Goal: Information Seeking & Learning: Learn about a topic

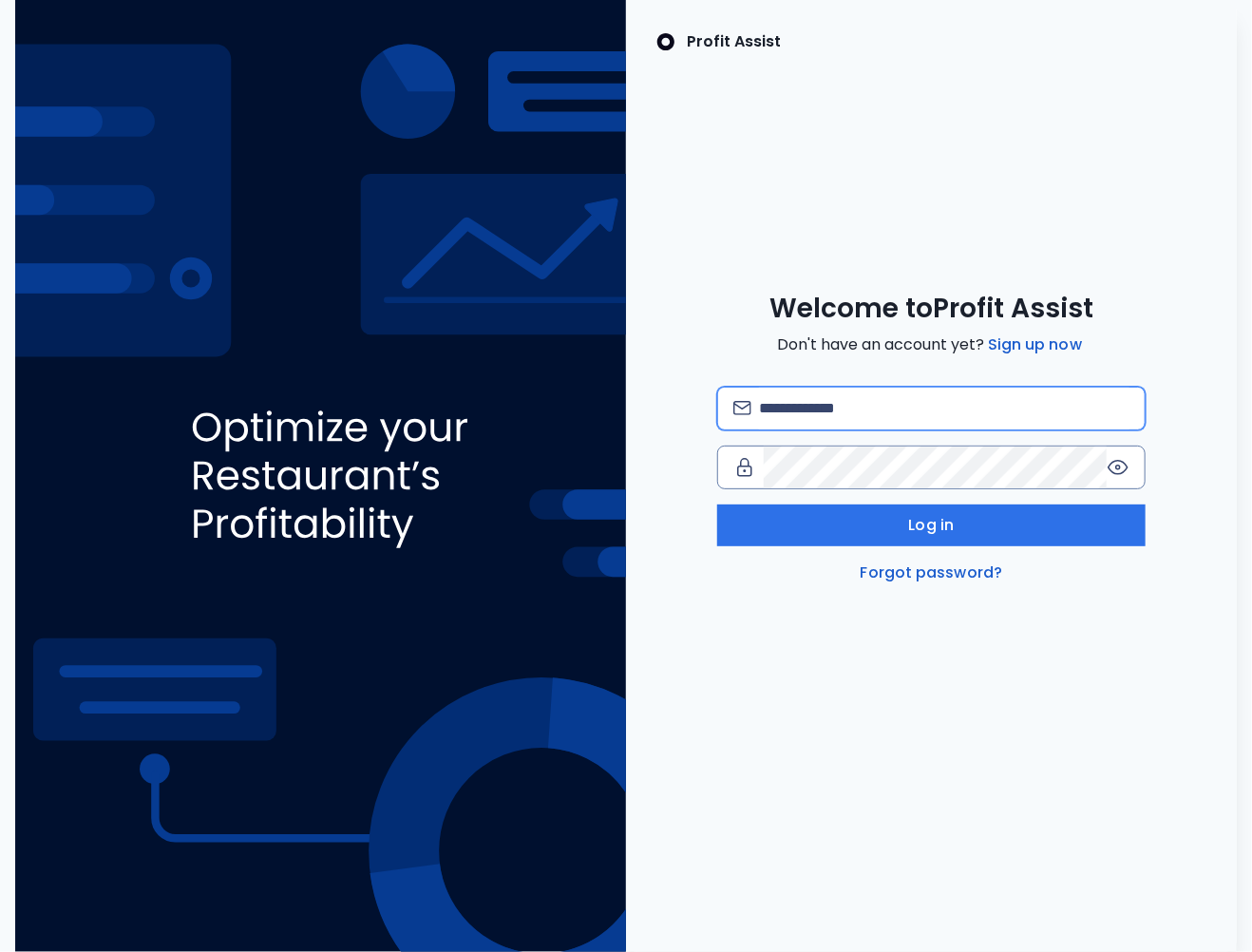
click at [819, 410] on input "email" at bounding box center [944, 409] width 370 height 41
type input "**********"
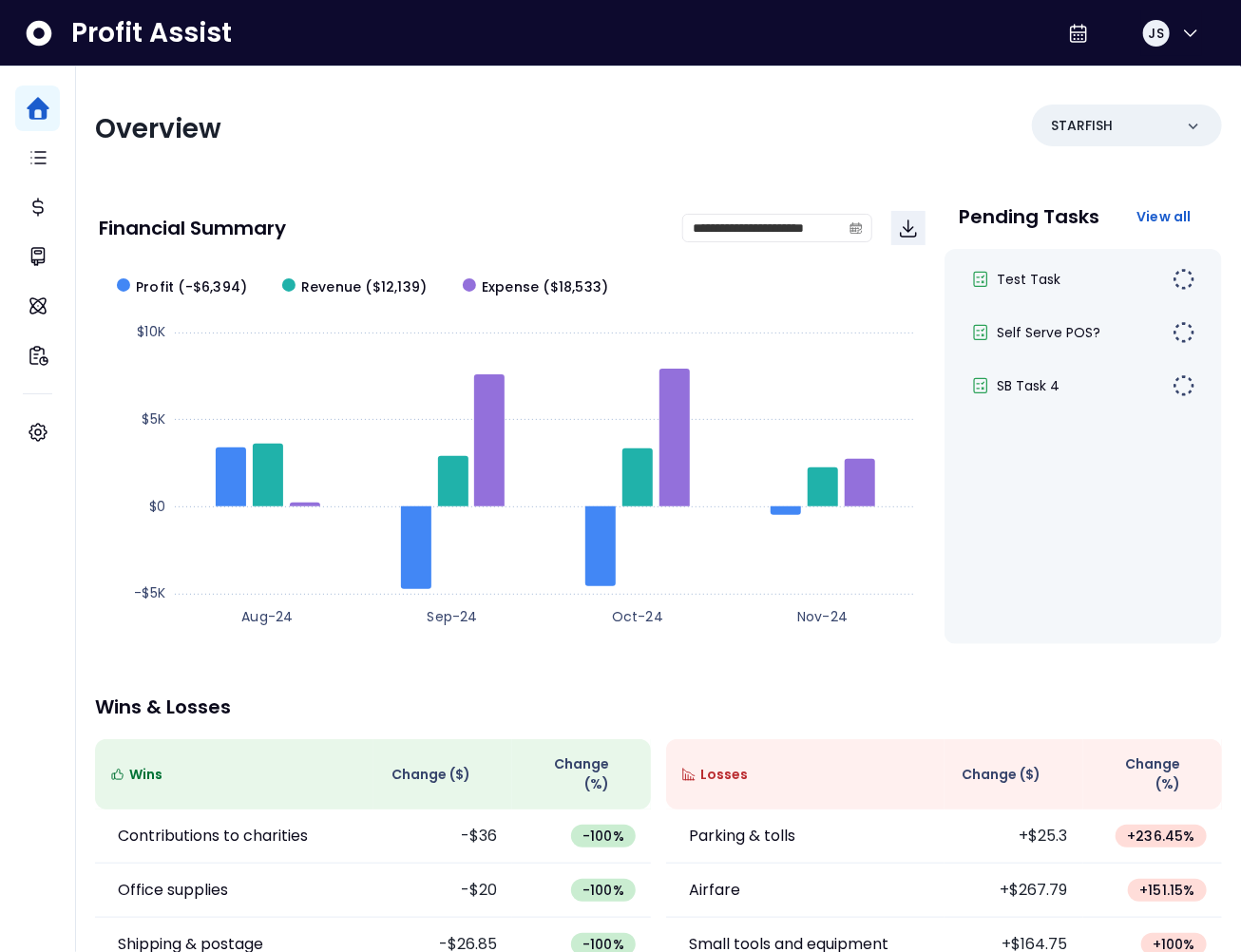
click at [443, 158] on div "**********" at bounding box center [658, 638] width 1165 height 1142
click at [488, 137] on div "Overview" at bounding box center [370, 129] width 553 height 34
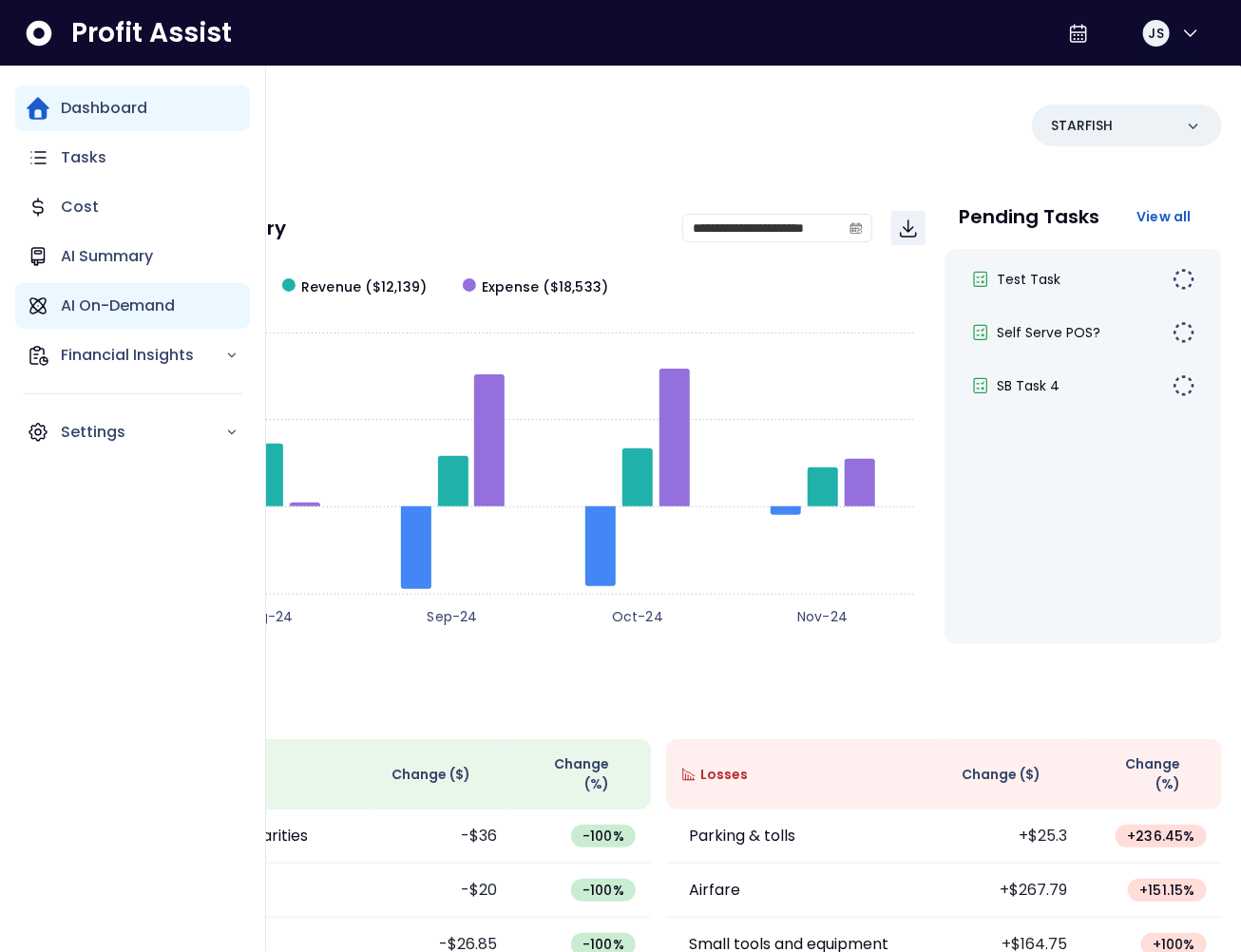
click at [84, 294] on p "AI On-Demand" at bounding box center [118, 305] width 114 height 23
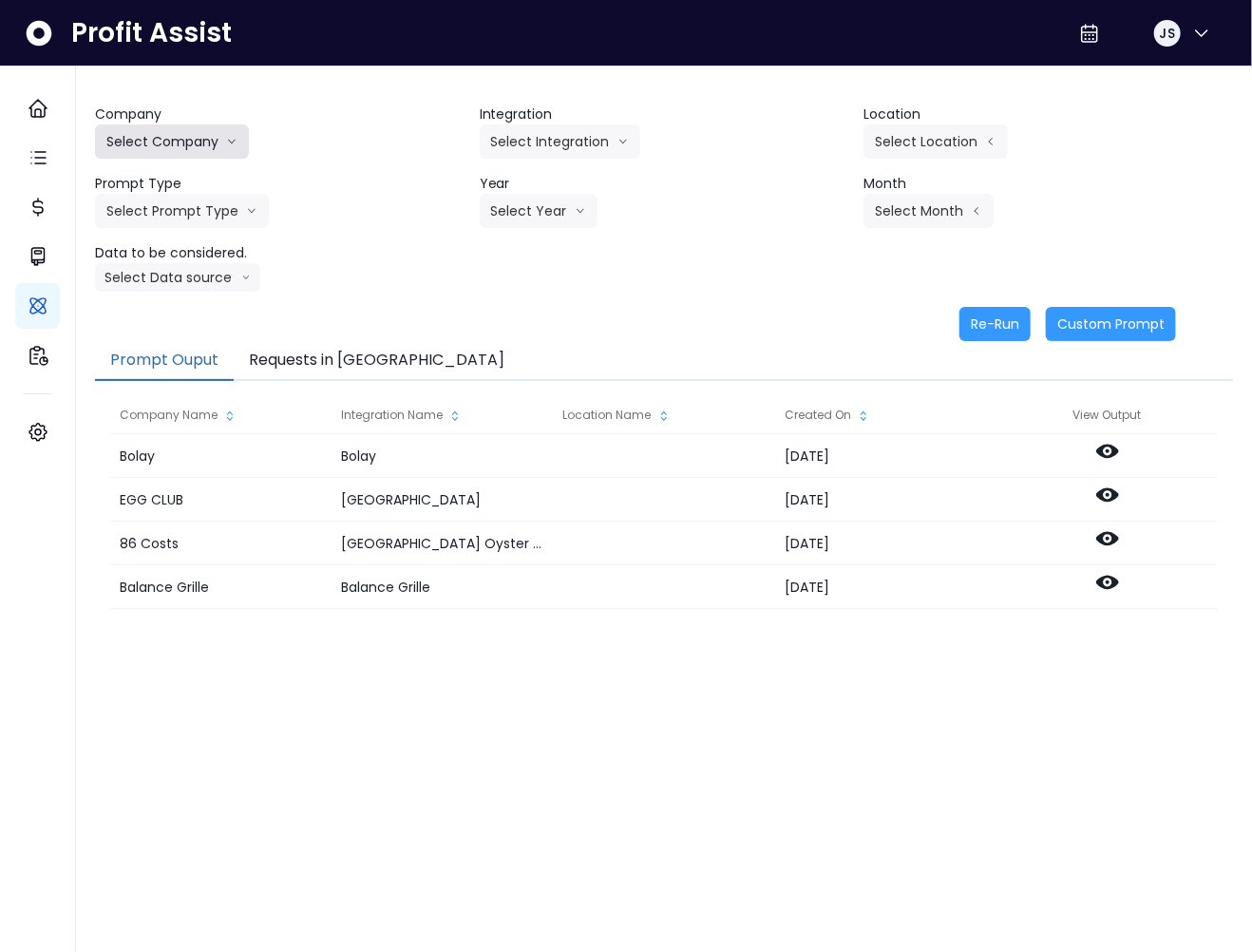
click at [196, 135] on button "Select Company" at bounding box center [171, 141] width 154 height 34
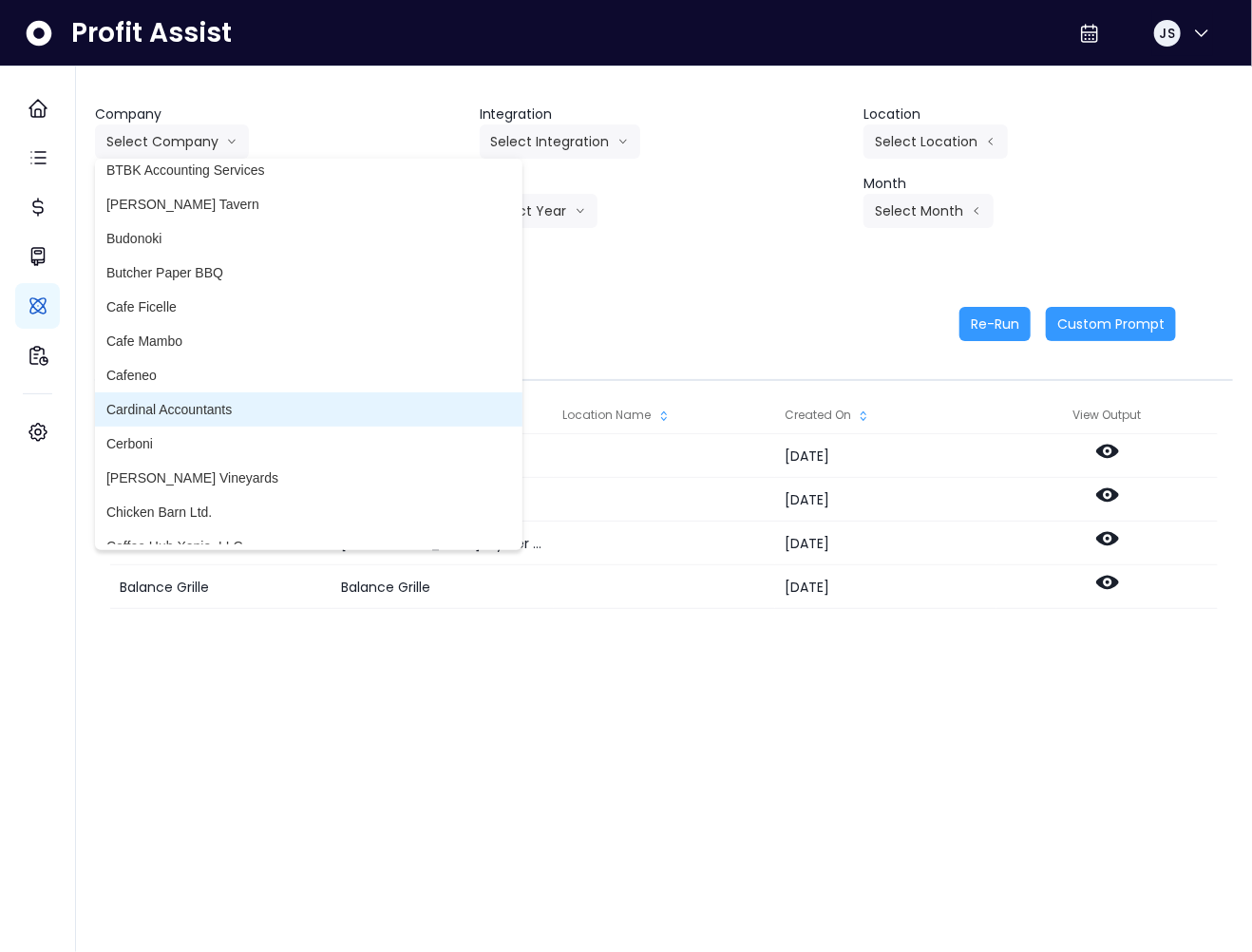
scroll to position [663, 0]
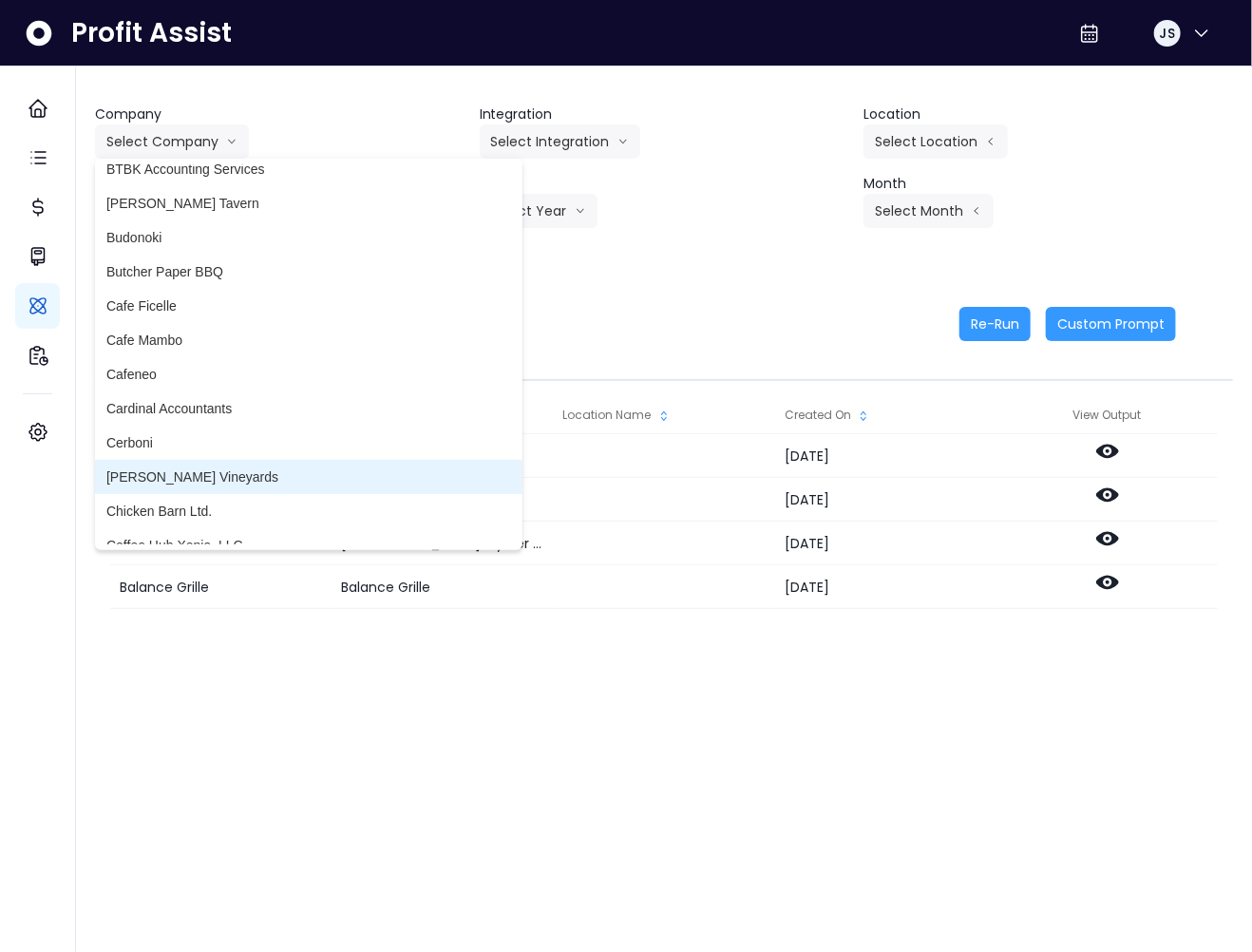
click at [214, 472] on span "[PERSON_NAME] Vineyards" at bounding box center [308, 476] width 405 height 19
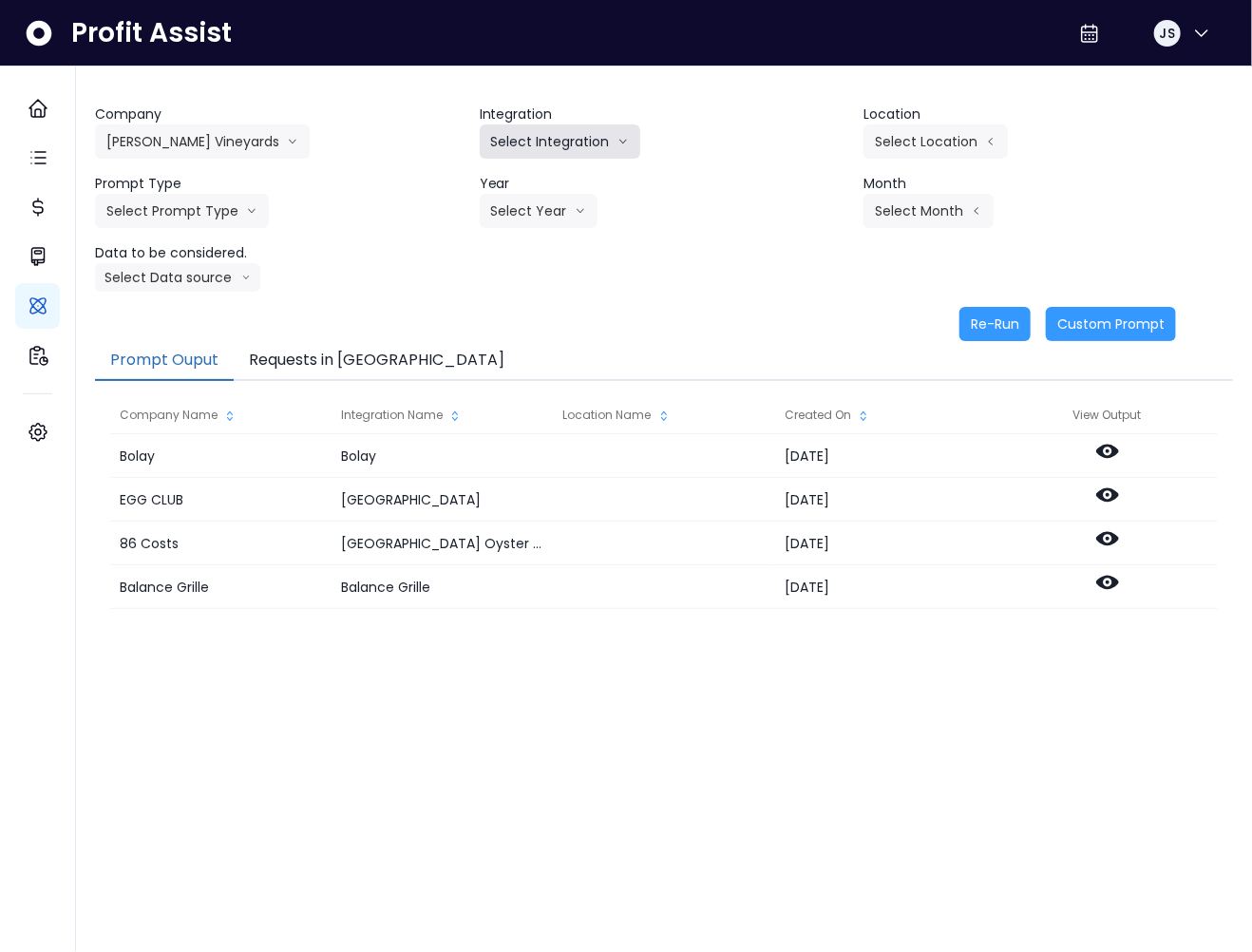
click at [550, 145] on button "Select Integration" at bounding box center [559, 141] width 160 height 34
click at [553, 181] on span "Quickbooks Online" at bounding box center [547, 181] width 112 height 19
click at [977, 139] on button "Select Location" at bounding box center [935, 141] width 145 height 34
click at [834, 152] on span "All Locations" at bounding box center [814, 147] width 75 height 19
click at [147, 197] on button "Select Prompt Type" at bounding box center [181, 211] width 174 height 34
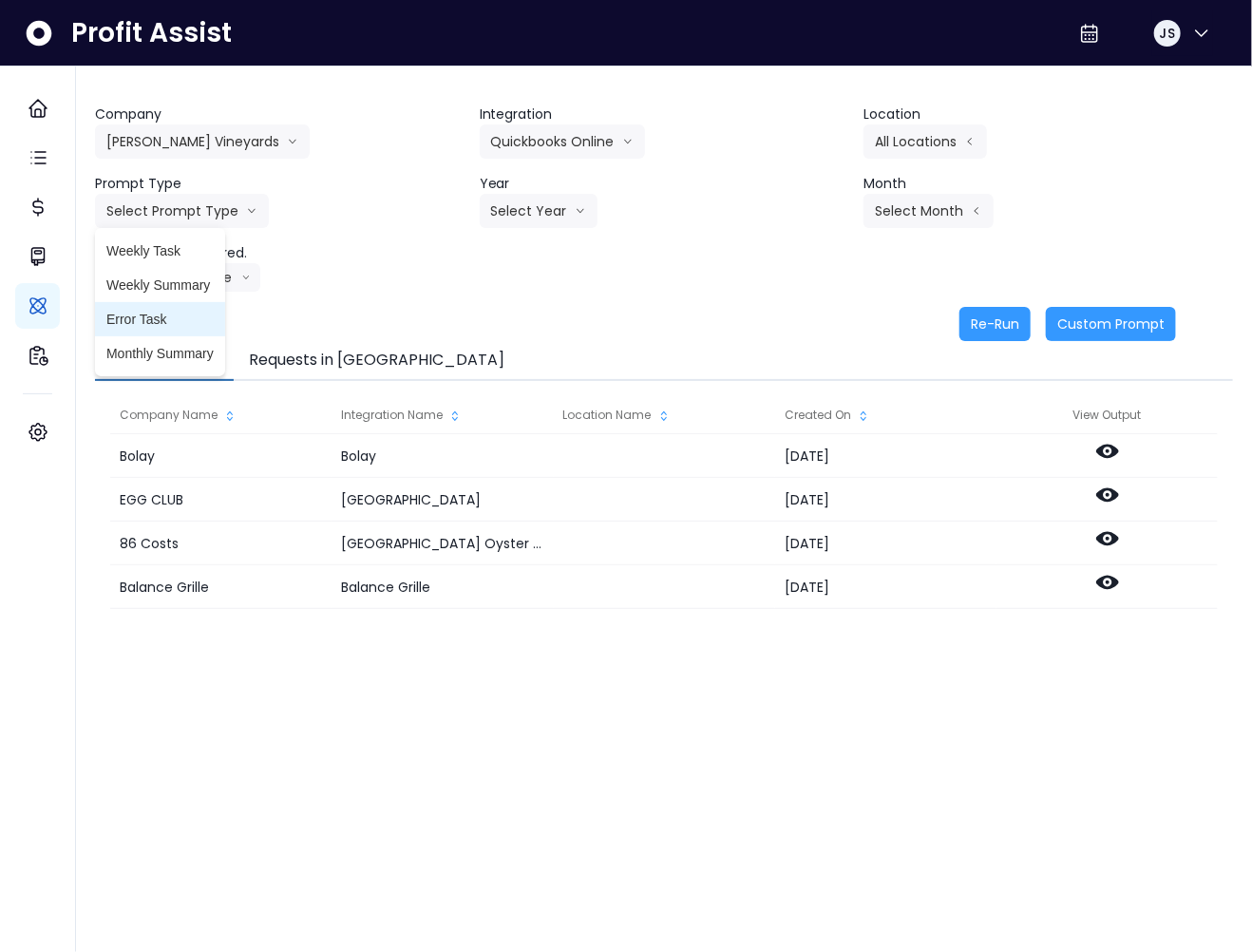
click at [157, 324] on span "Error Task" at bounding box center [159, 319] width 107 height 19
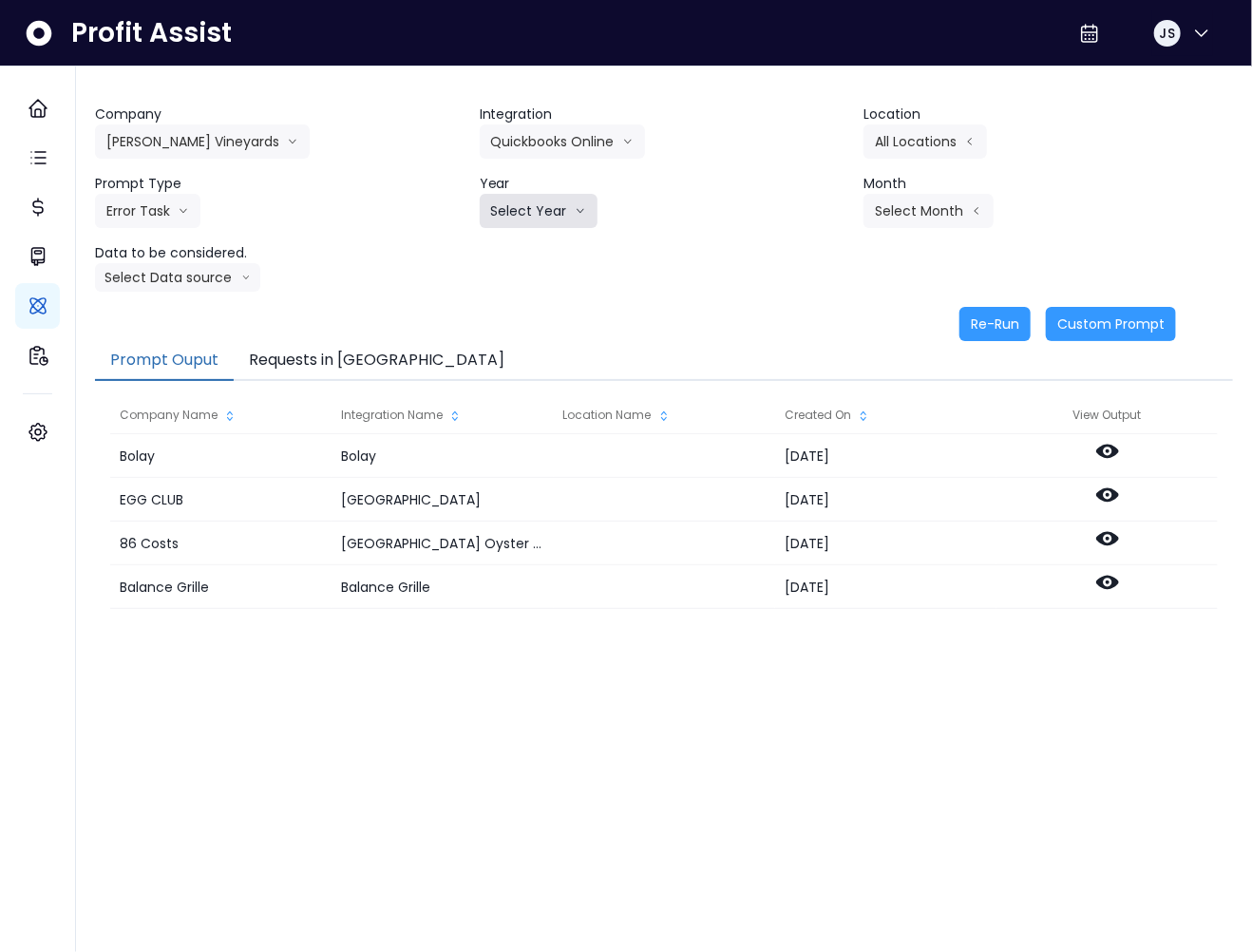
click at [519, 215] on button "Select Year" at bounding box center [538, 211] width 118 height 34
click at [507, 325] on span "2025" at bounding box center [506, 319] width 30 height 19
click at [890, 214] on button "Select Month" at bounding box center [928, 211] width 130 height 34
click at [817, 422] on span "July" at bounding box center [834, 421] width 37 height 19
click at [203, 284] on button "Select Data source" at bounding box center [177, 277] width 165 height 29
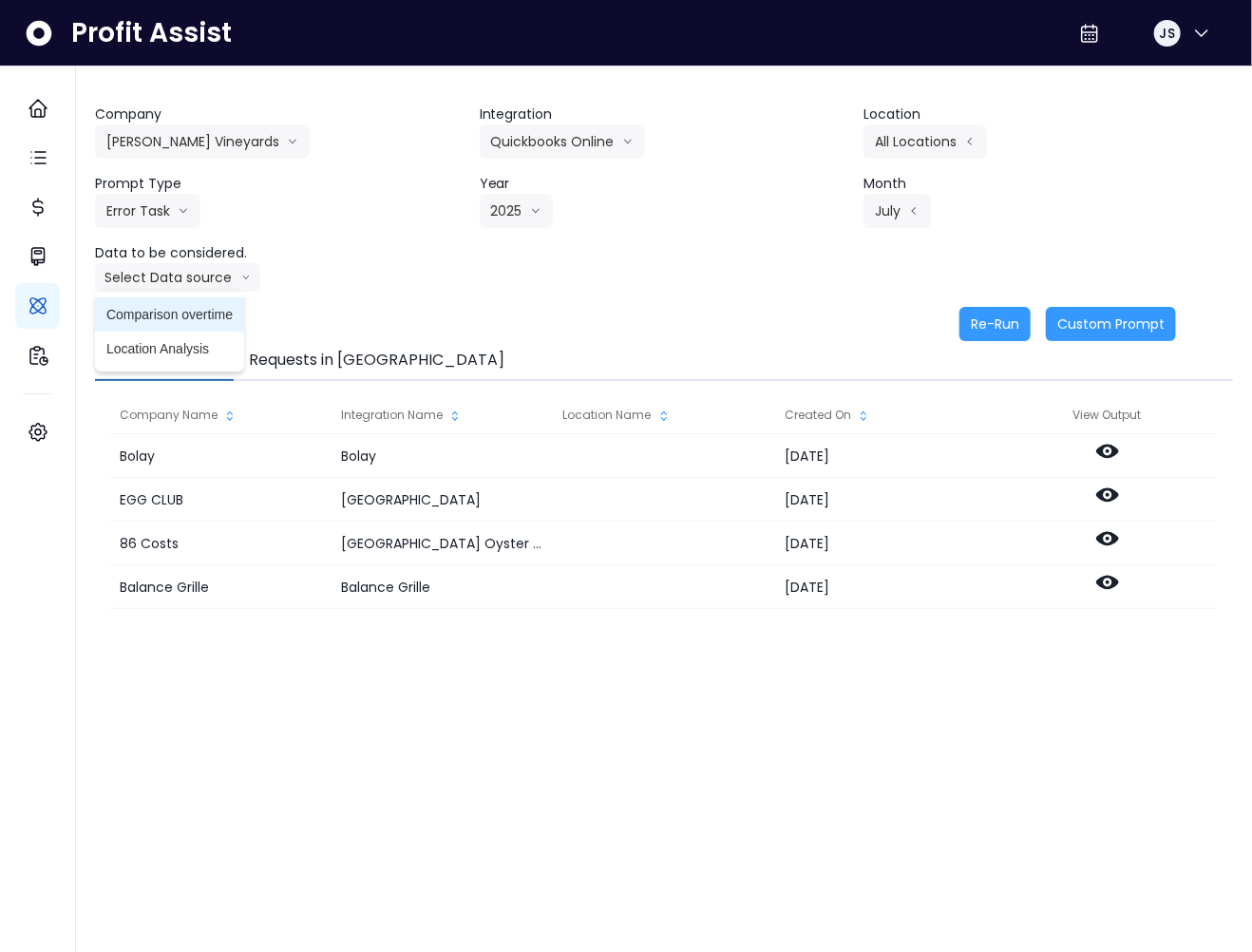
click at [198, 319] on span "Comparison overtime" at bounding box center [169, 314] width 126 height 19
click at [1007, 328] on button "Re-Run" at bounding box center [995, 324] width 71 height 34
click at [365, 357] on button "Requests in [GEOGRAPHIC_DATA]" at bounding box center [376, 360] width 285 height 40
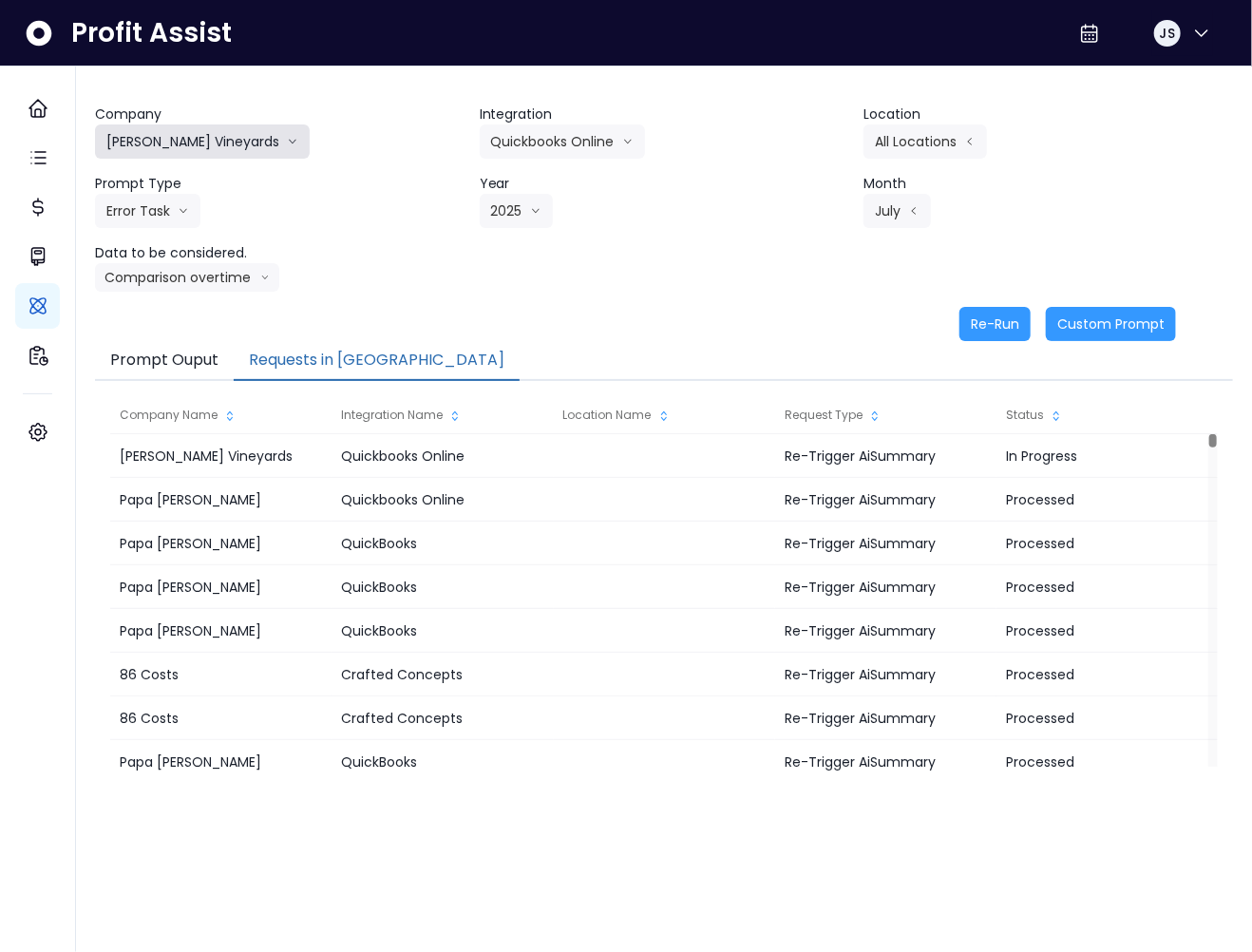
click at [161, 137] on button "[PERSON_NAME] Vineyards" at bounding box center [202, 141] width 215 height 34
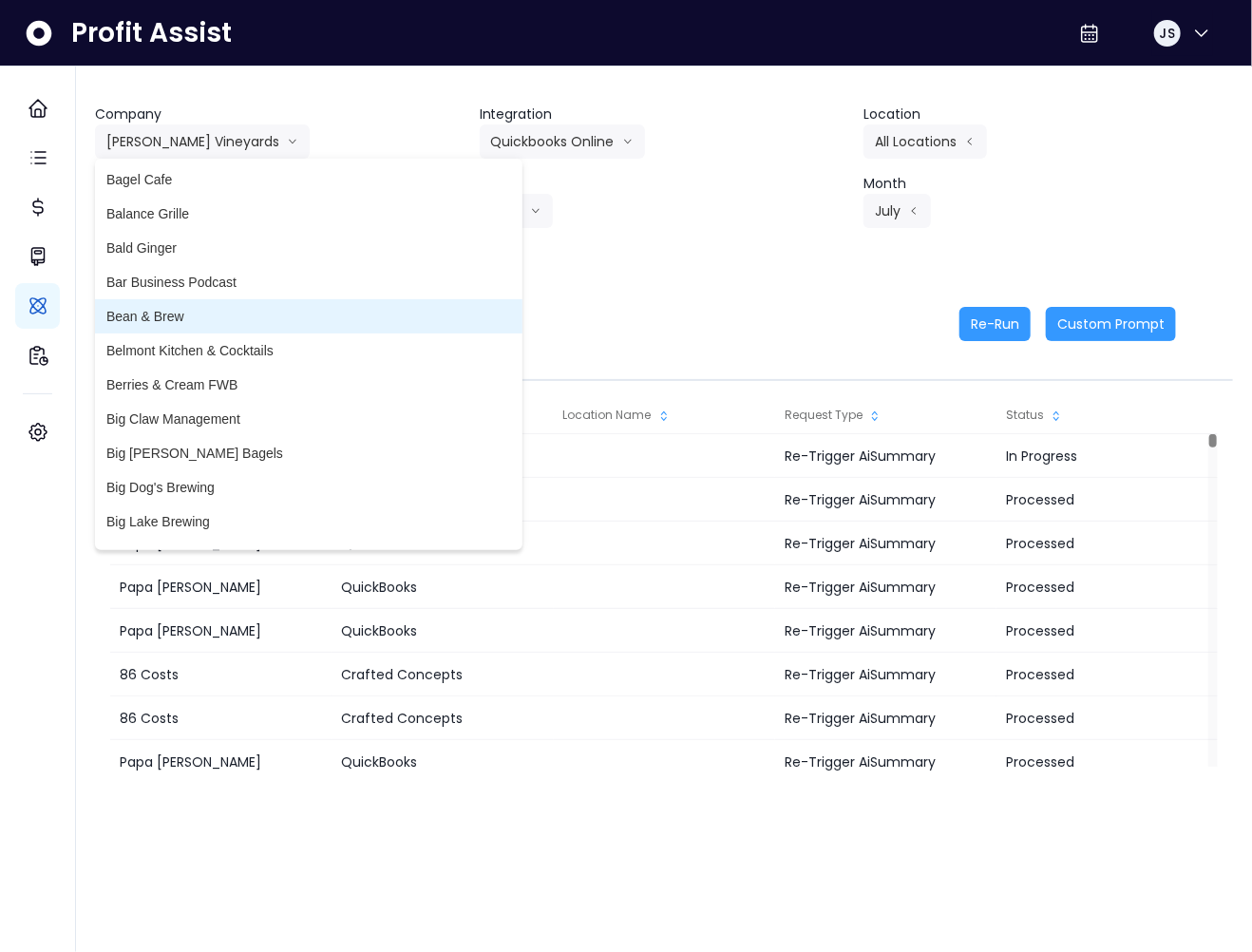
scroll to position [0, 0]
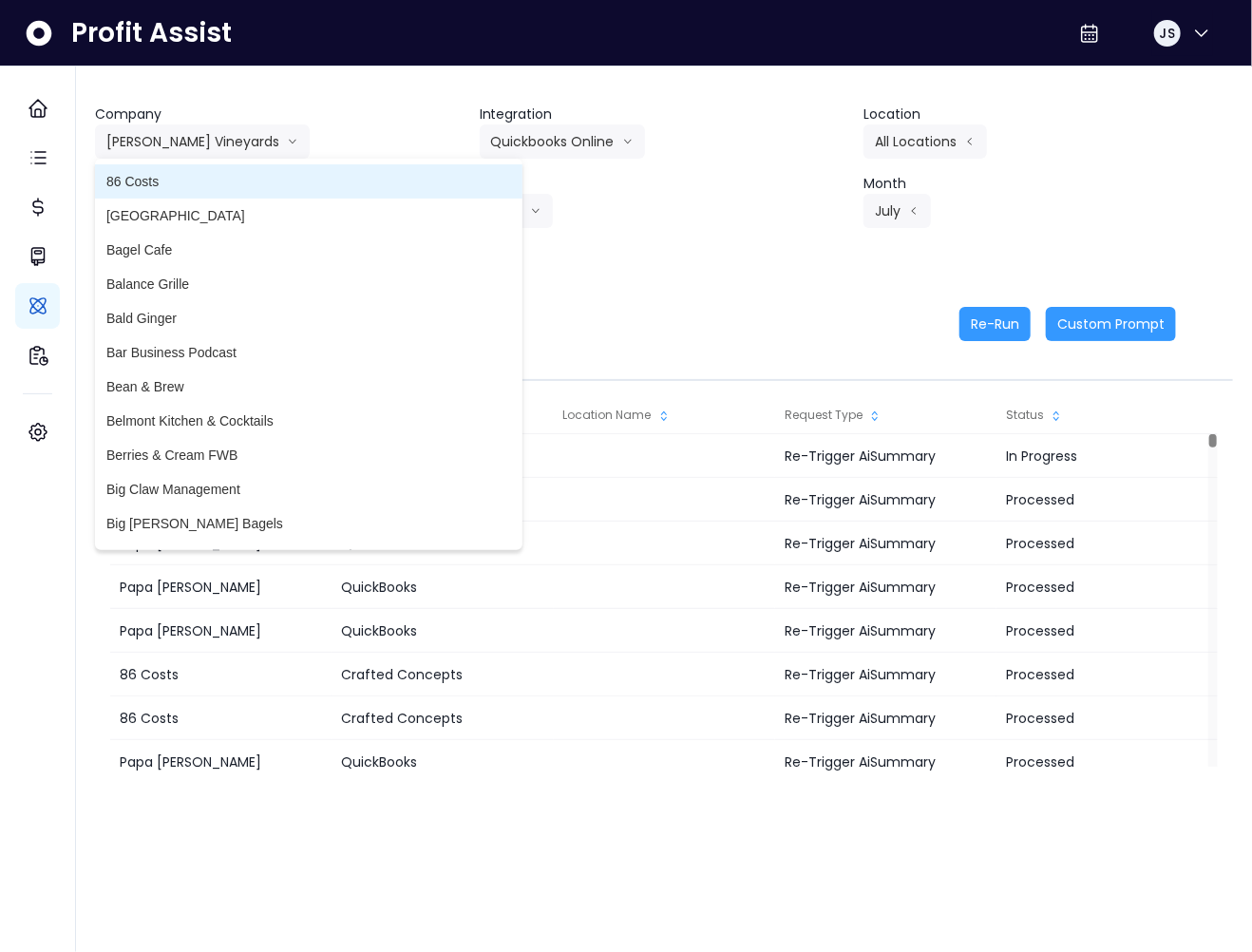
click at [156, 195] on li "86 Costs" at bounding box center [308, 181] width 427 height 34
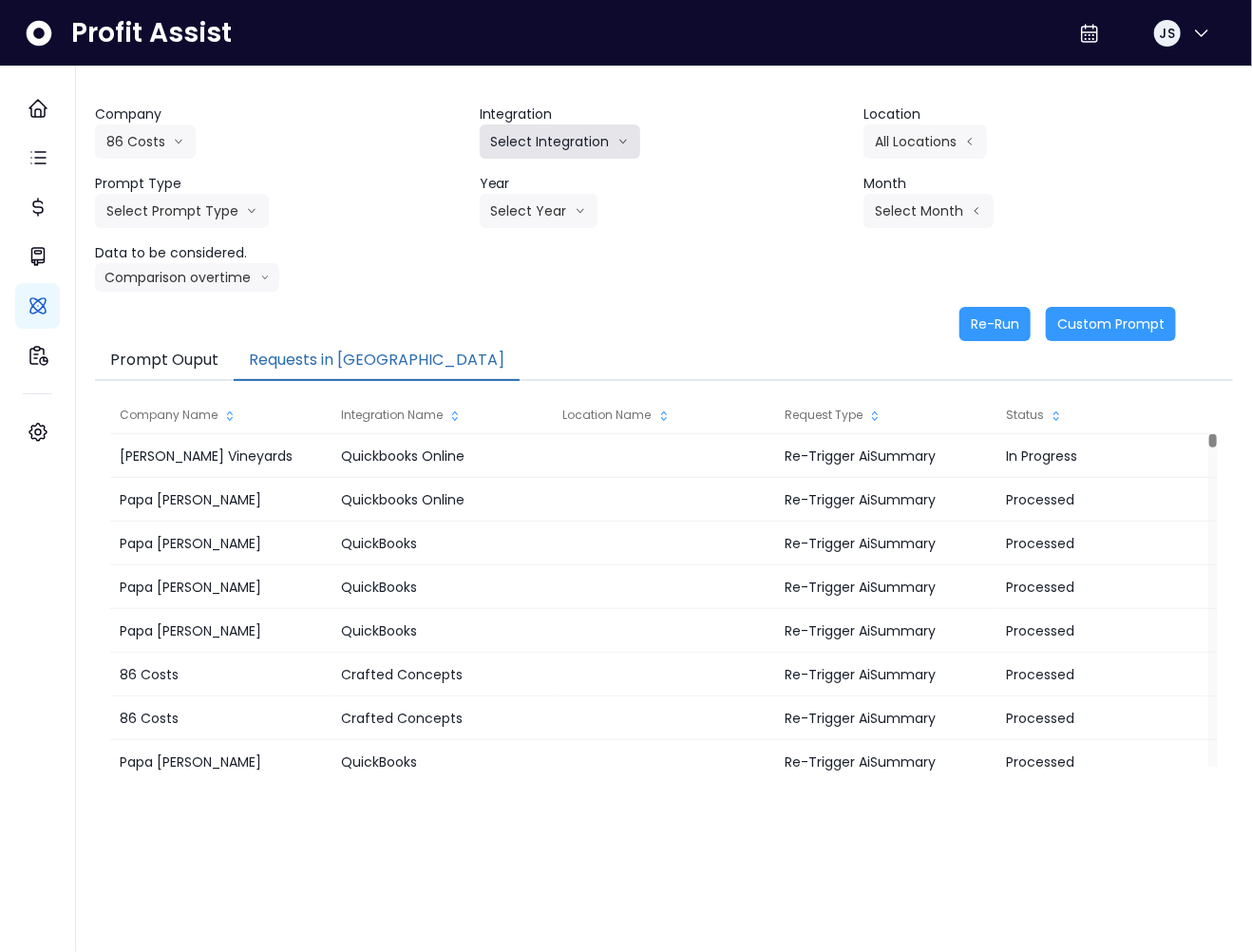
click at [561, 144] on button "Select Integration" at bounding box center [559, 141] width 160 height 34
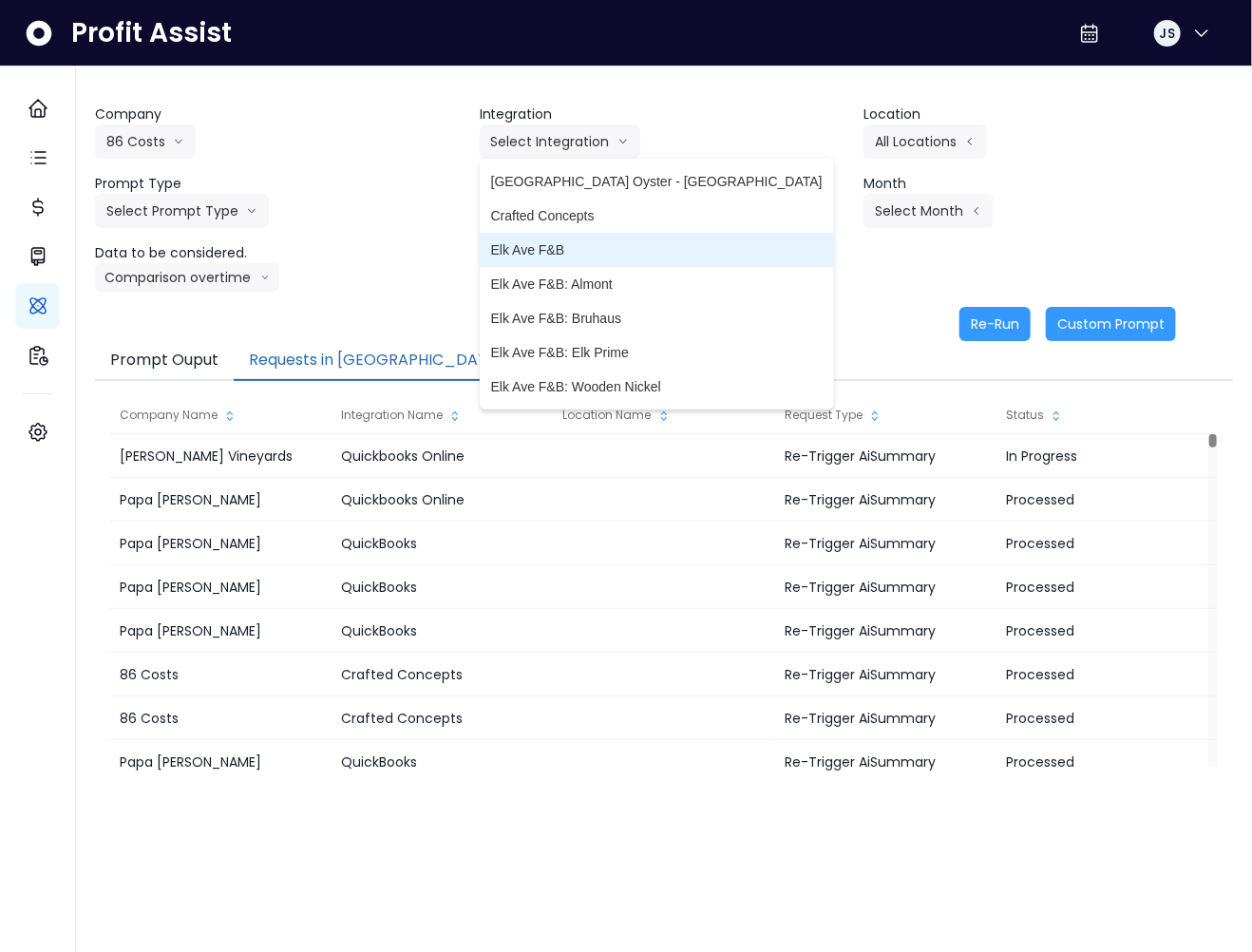
click at [554, 256] on span "Elk Ave F&B" at bounding box center [657, 249] width 332 height 19
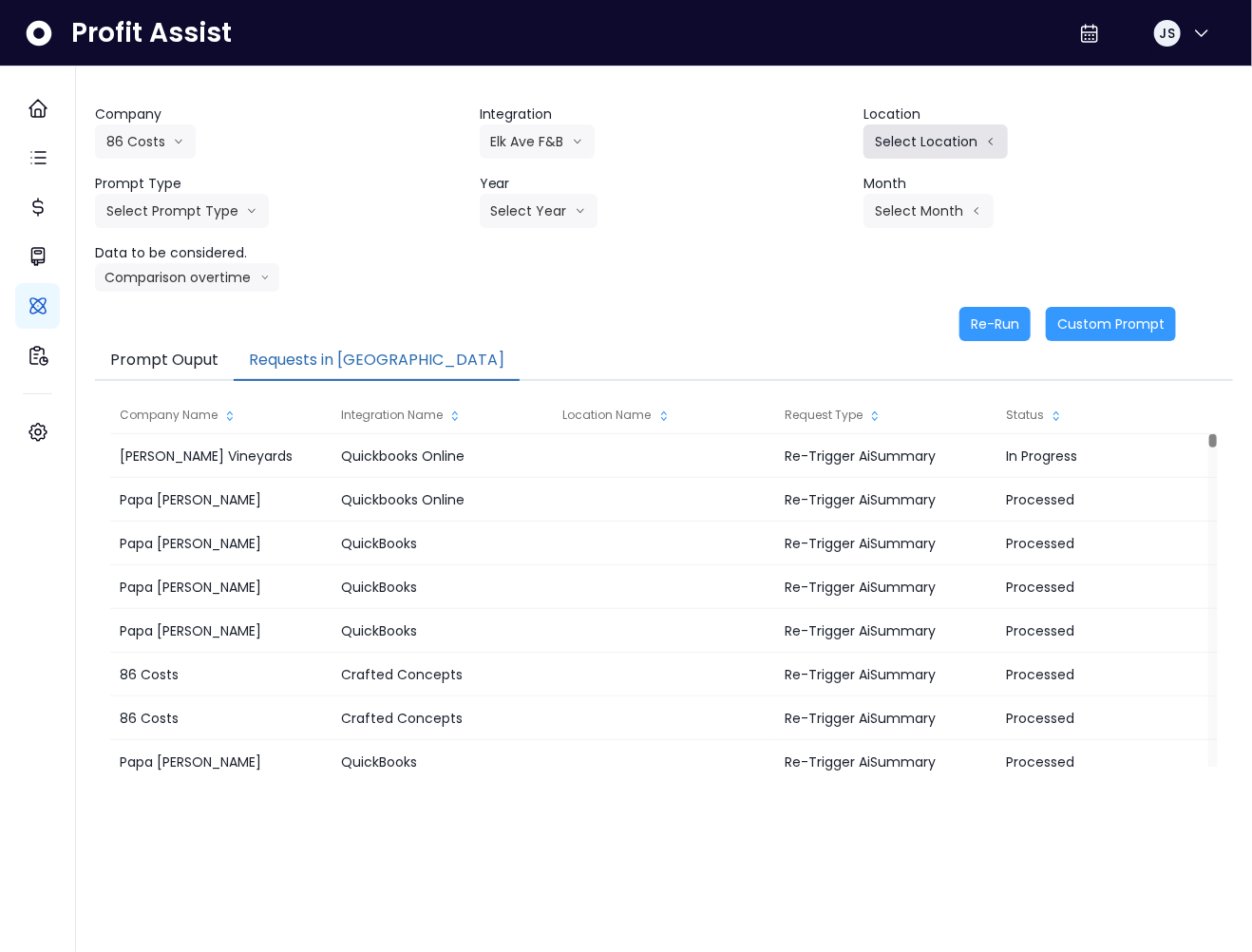
click at [893, 143] on button "Select Location" at bounding box center [935, 141] width 145 height 34
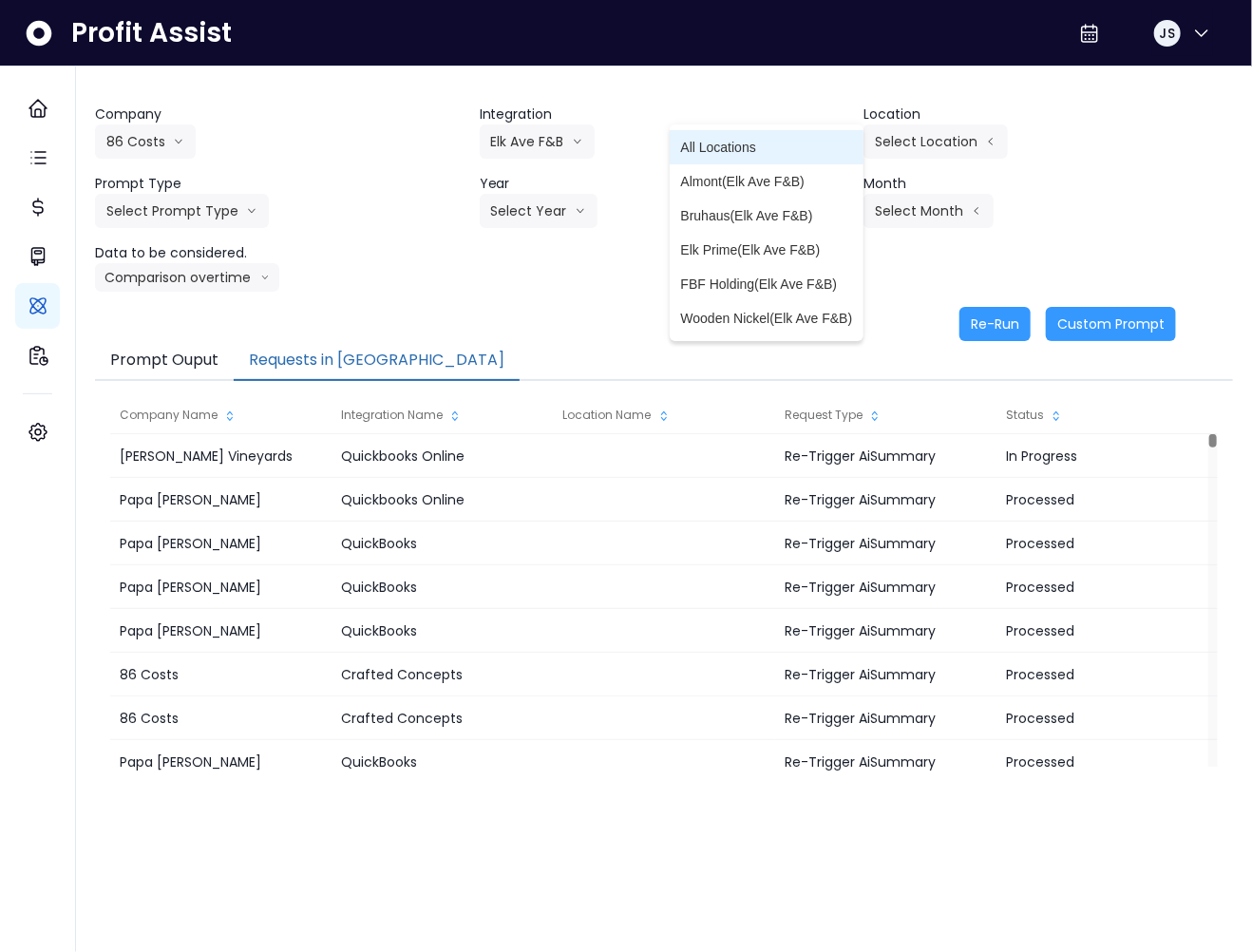
click at [770, 149] on span "All Locations" at bounding box center [767, 147] width 172 height 19
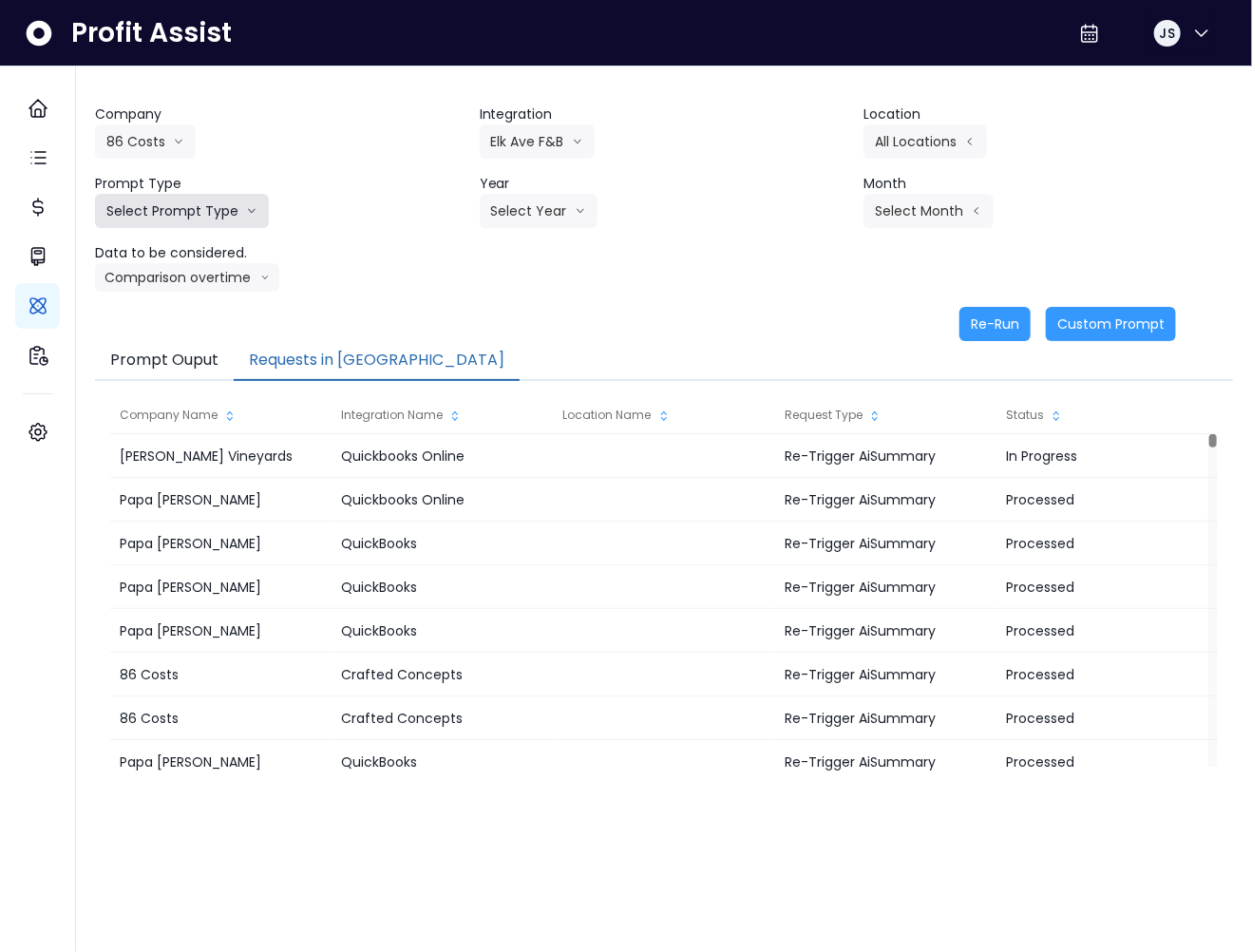
click at [193, 207] on button "Select Prompt Type" at bounding box center [181, 211] width 174 height 34
click at [177, 348] on span "Monthly Summary" at bounding box center [159, 352] width 107 height 19
click at [547, 199] on button "Select Year" at bounding box center [538, 211] width 118 height 34
click at [506, 313] on span "2025" at bounding box center [506, 319] width 30 height 19
click at [904, 201] on button "Select Month" at bounding box center [928, 211] width 130 height 34
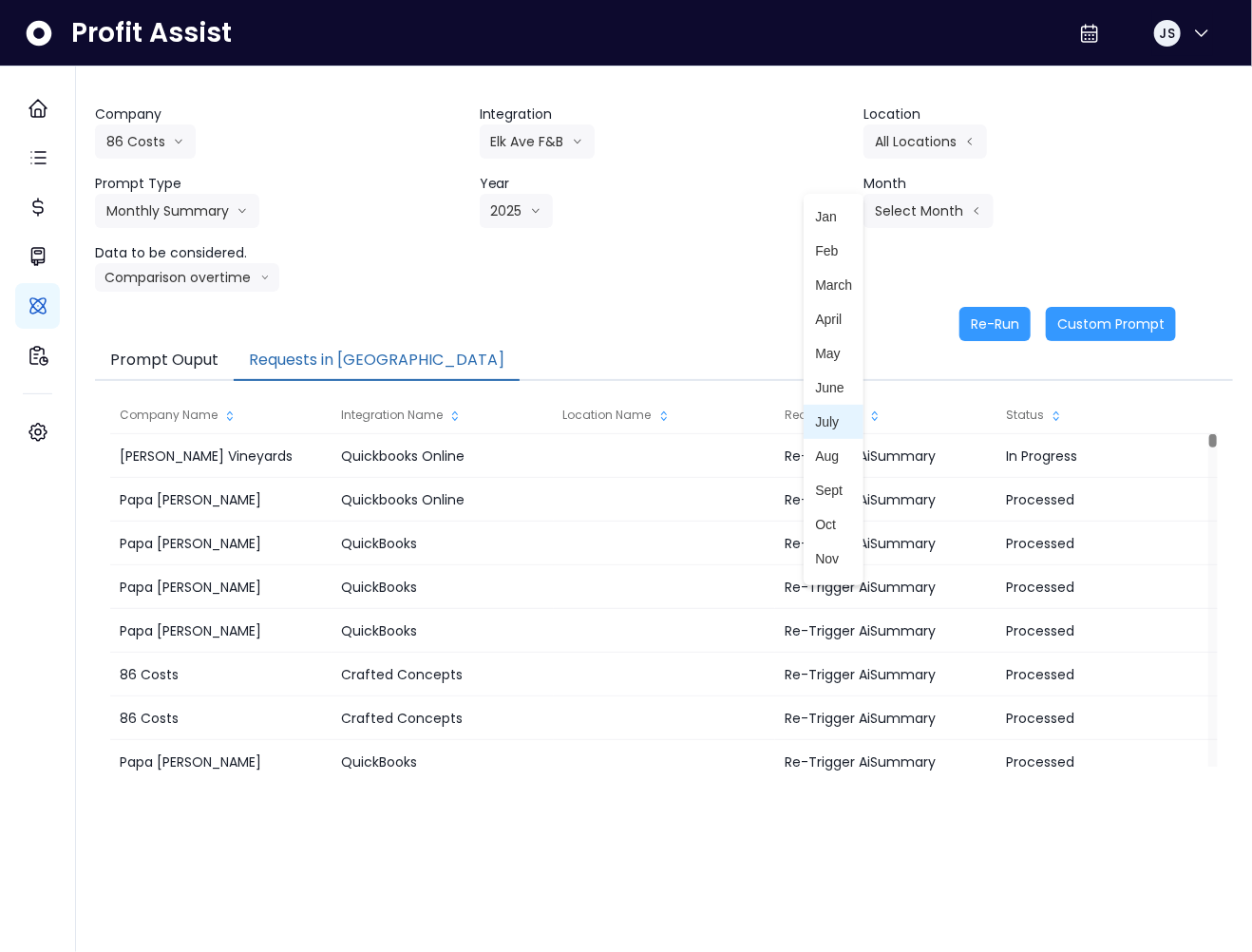
click at [815, 419] on span "July" at bounding box center [834, 421] width 37 height 19
click at [243, 280] on button "Comparison overtime" at bounding box center [186, 277] width 184 height 29
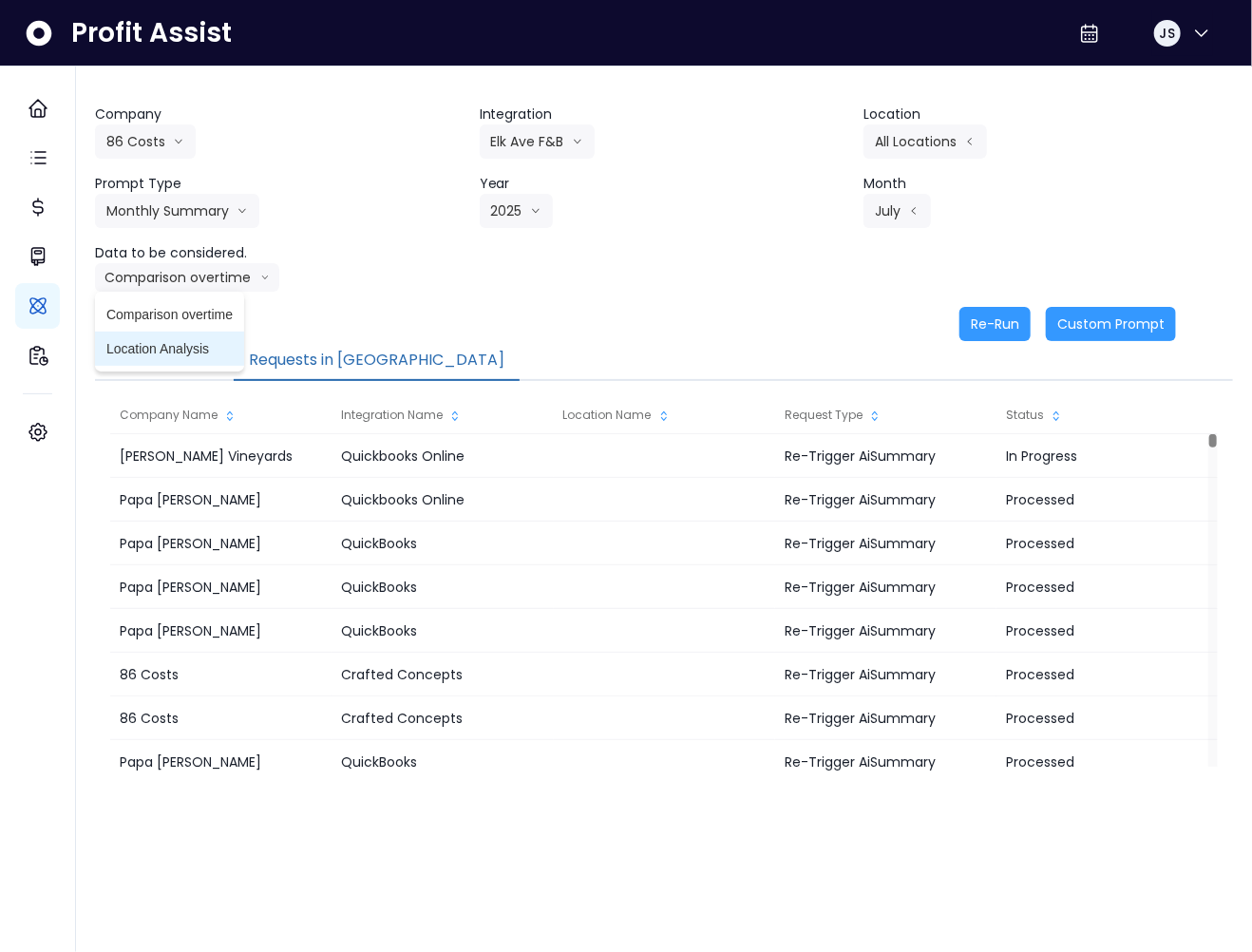
click at [217, 338] on li "Location Analysis" at bounding box center [168, 349] width 149 height 34
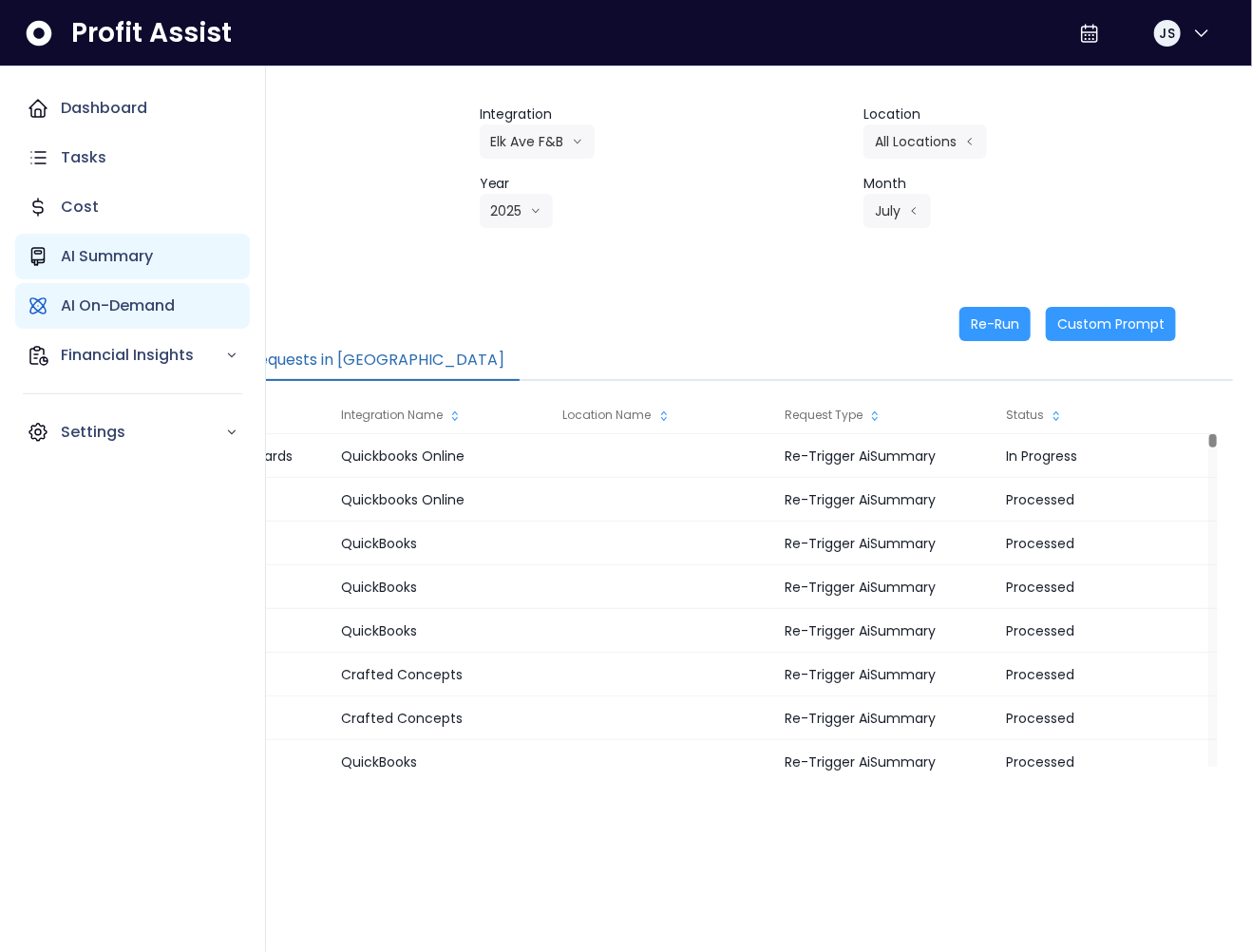
click at [82, 257] on p "AI Summary" at bounding box center [107, 256] width 93 height 23
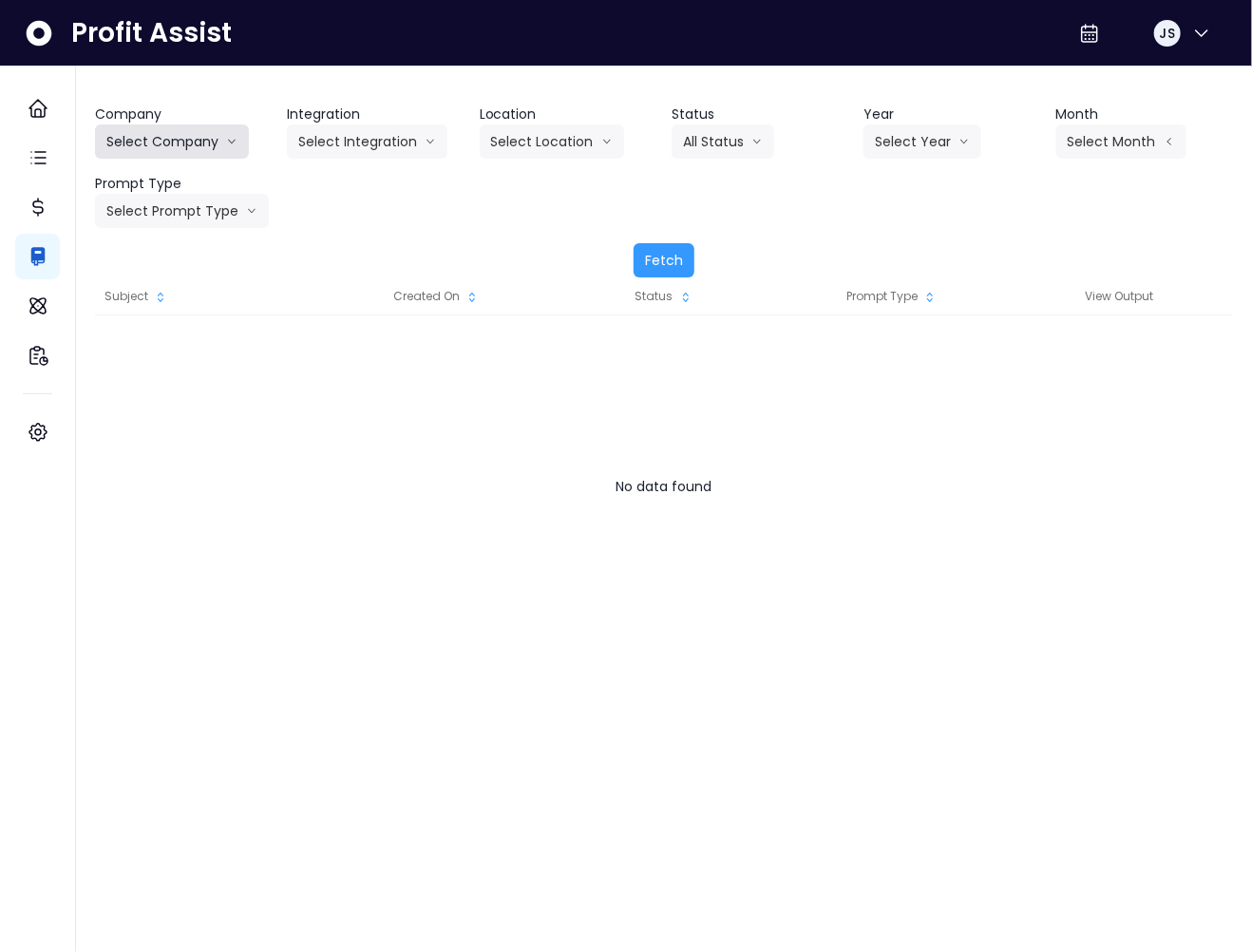
click at [219, 139] on button "Select Company" at bounding box center [171, 141] width 154 height 34
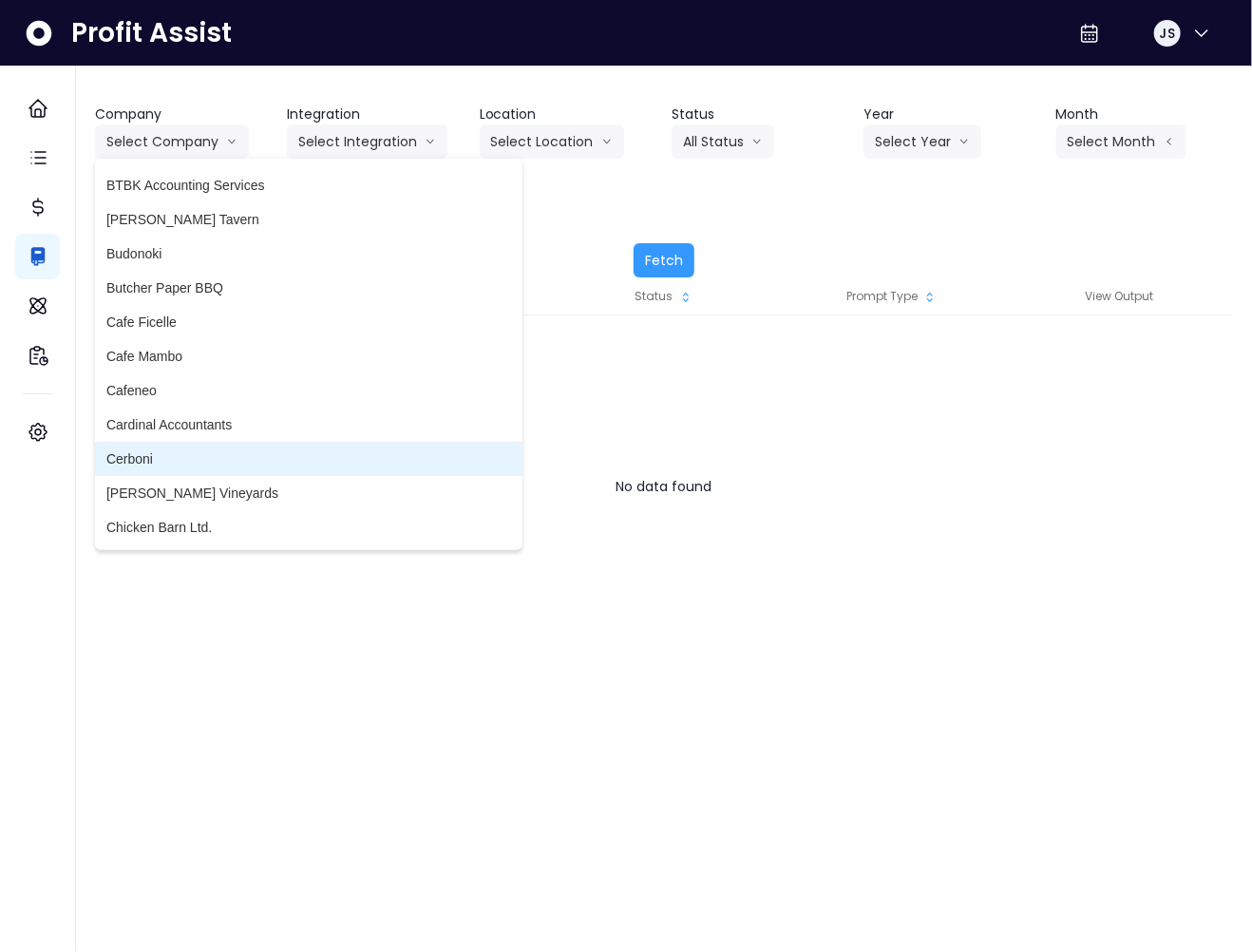
scroll to position [648, 0]
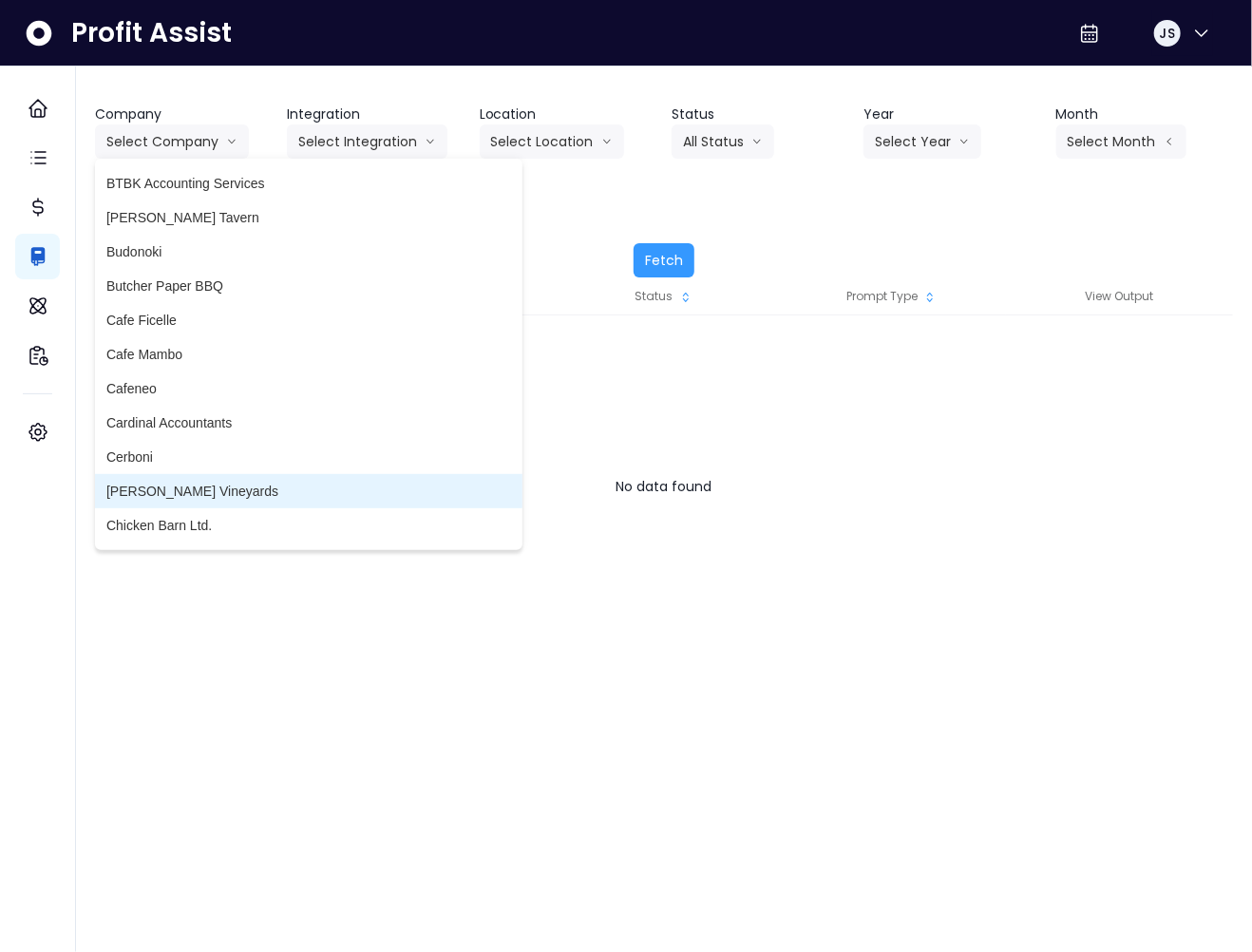
click at [205, 489] on span "Chandler Hill Vineyards" at bounding box center [308, 490] width 405 height 19
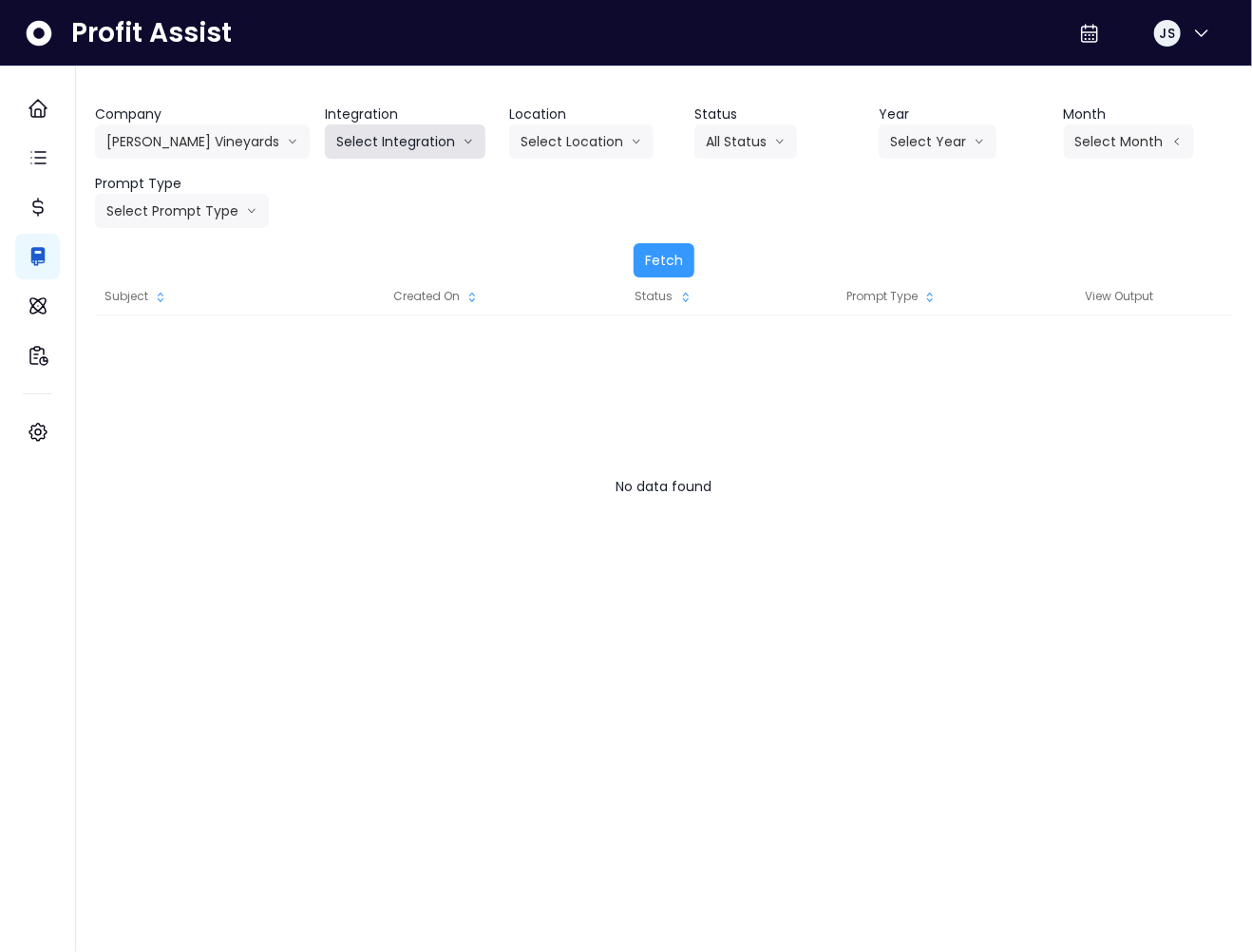
click at [394, 150] on button "Select Integration" at bounding box center [405, 141] width 160 height 34
click at [392, 175] on span "Quickbooks Online" at bounding box center [393, 181] width 112 height 19
click at [641, 254] on button "Fetch" at bounding box center [664, 260] width 61 height 34
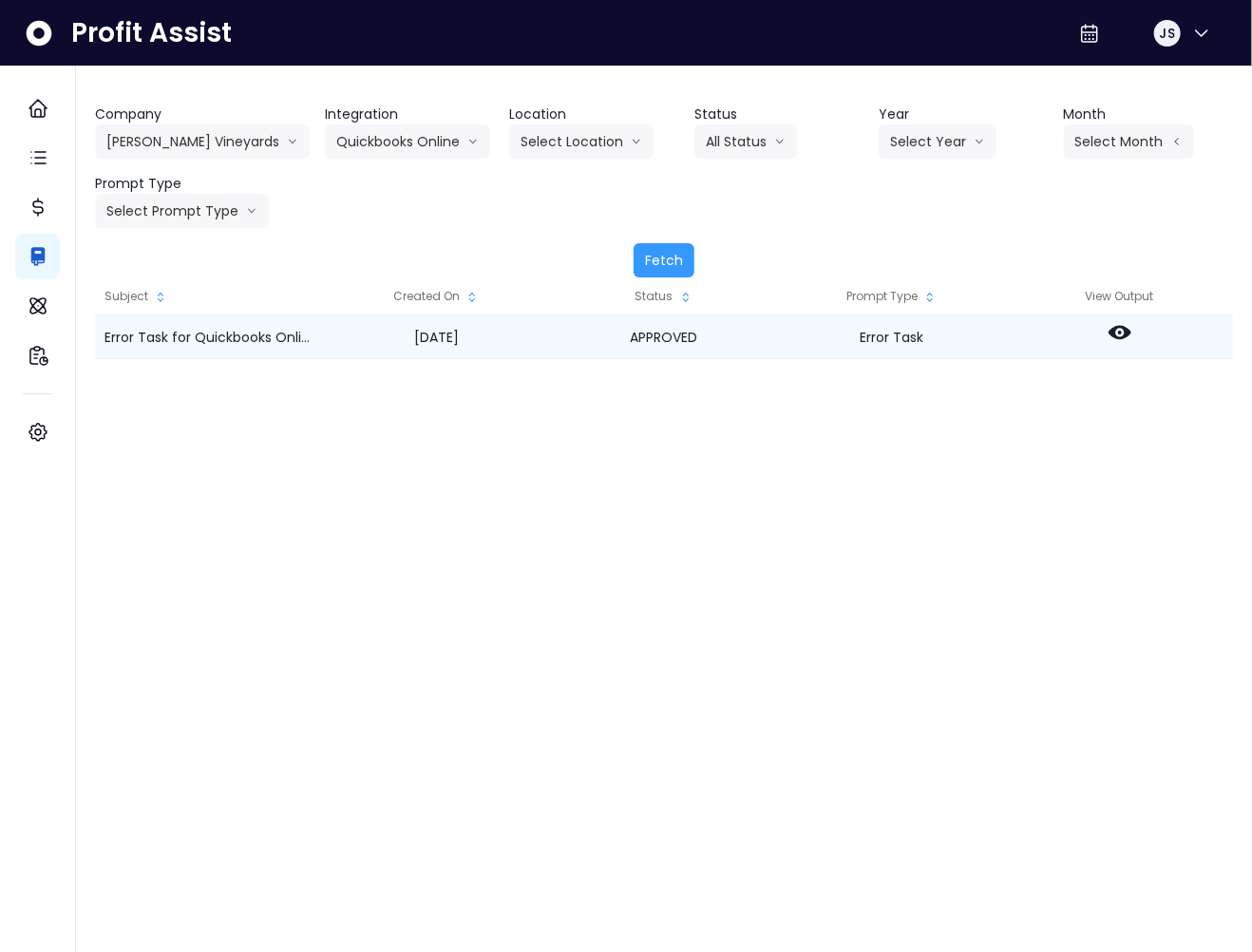
click at [1117, 331] on icon at bounding box center [1119, 332] width 23 height 23
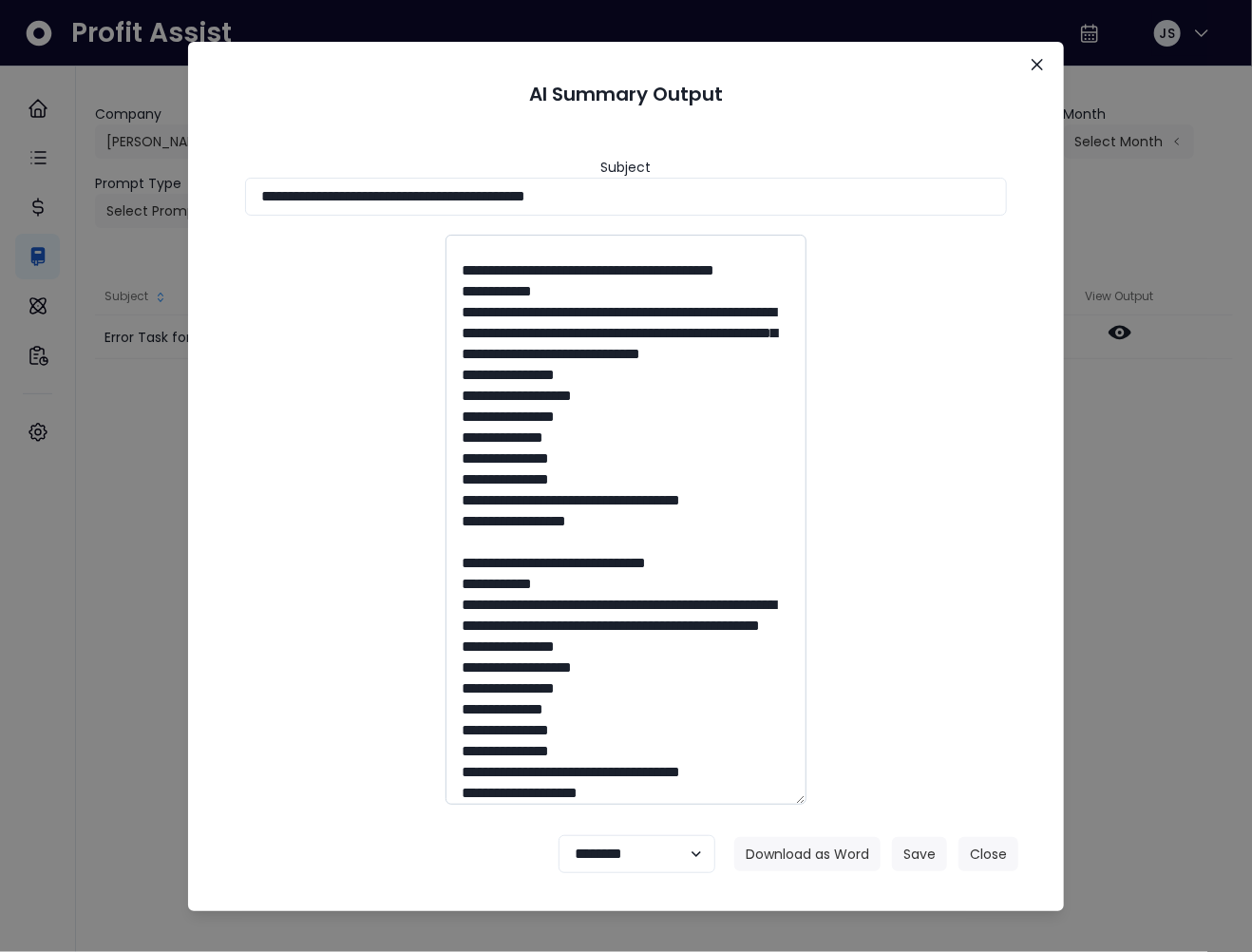
scroll to position [0, 0]
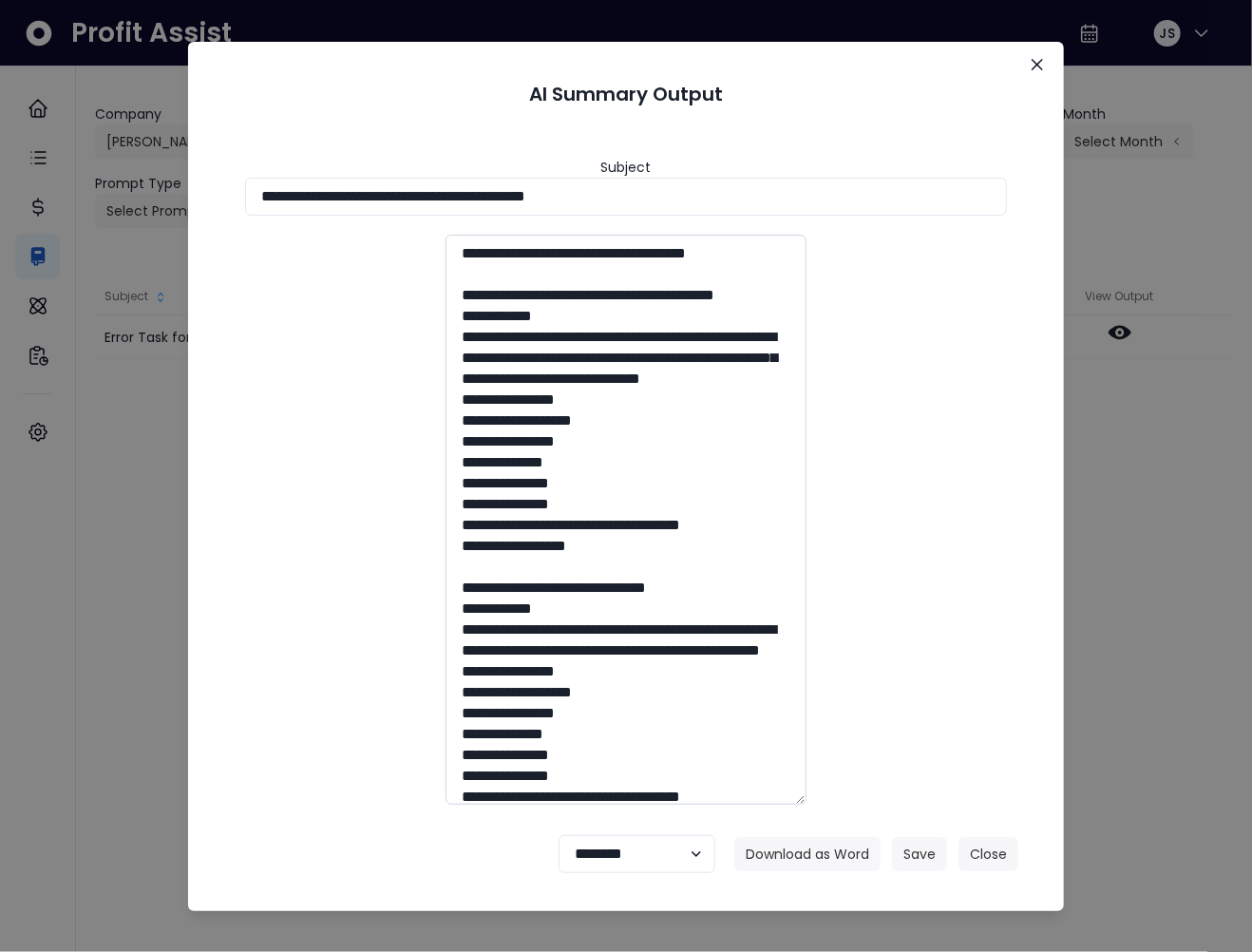
click at [644, 347] on textarea at bounding box center [626, 519] width 360 height 570
click at [513, 489] on textarea at bounding box center [626, 519] width 360 height 570
click at [512, 484] on textarea at bounding box center [626, 519] width 360 height 570
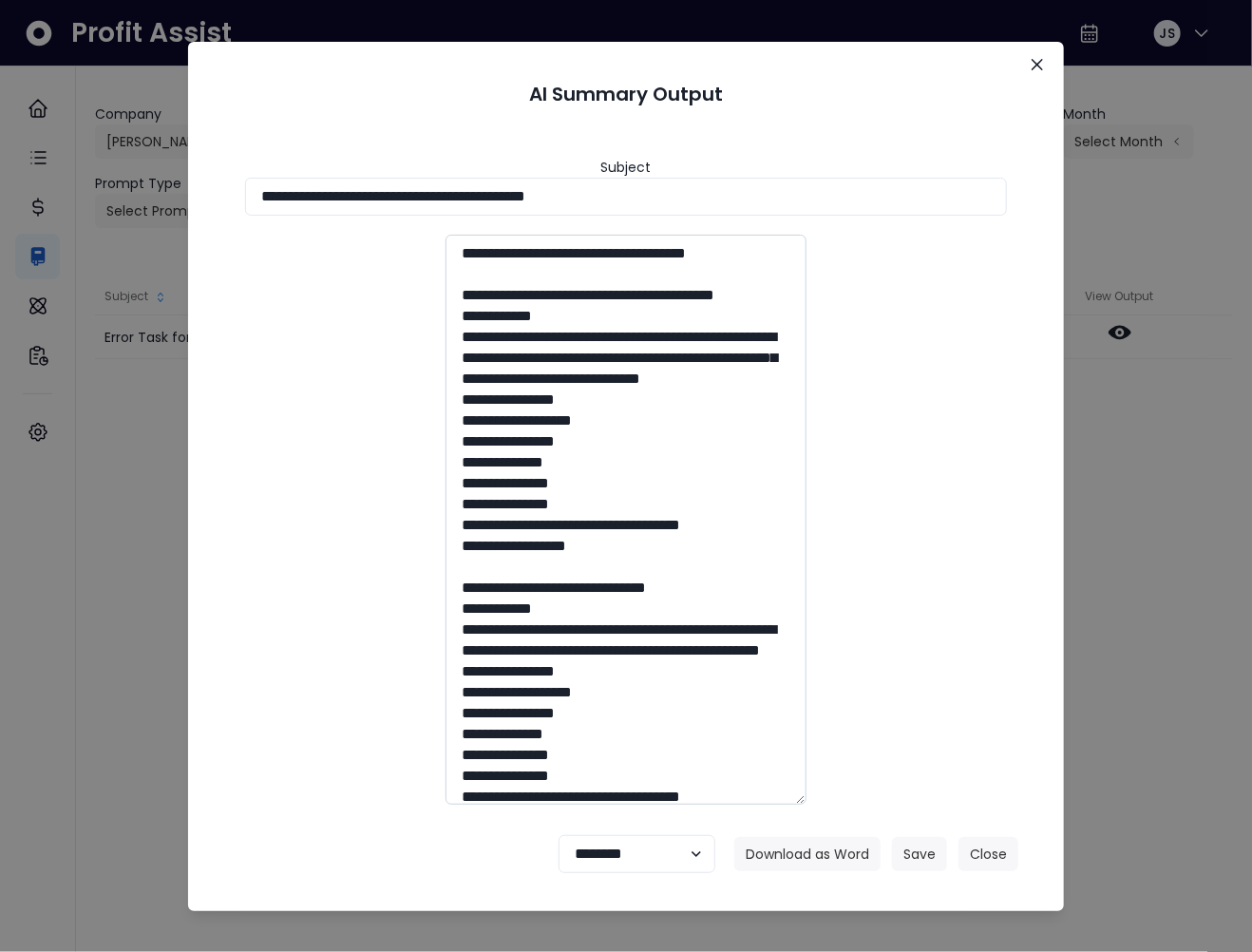
click at [501, 470] on textarea at bounding box center [626, 519] width 360 height 570
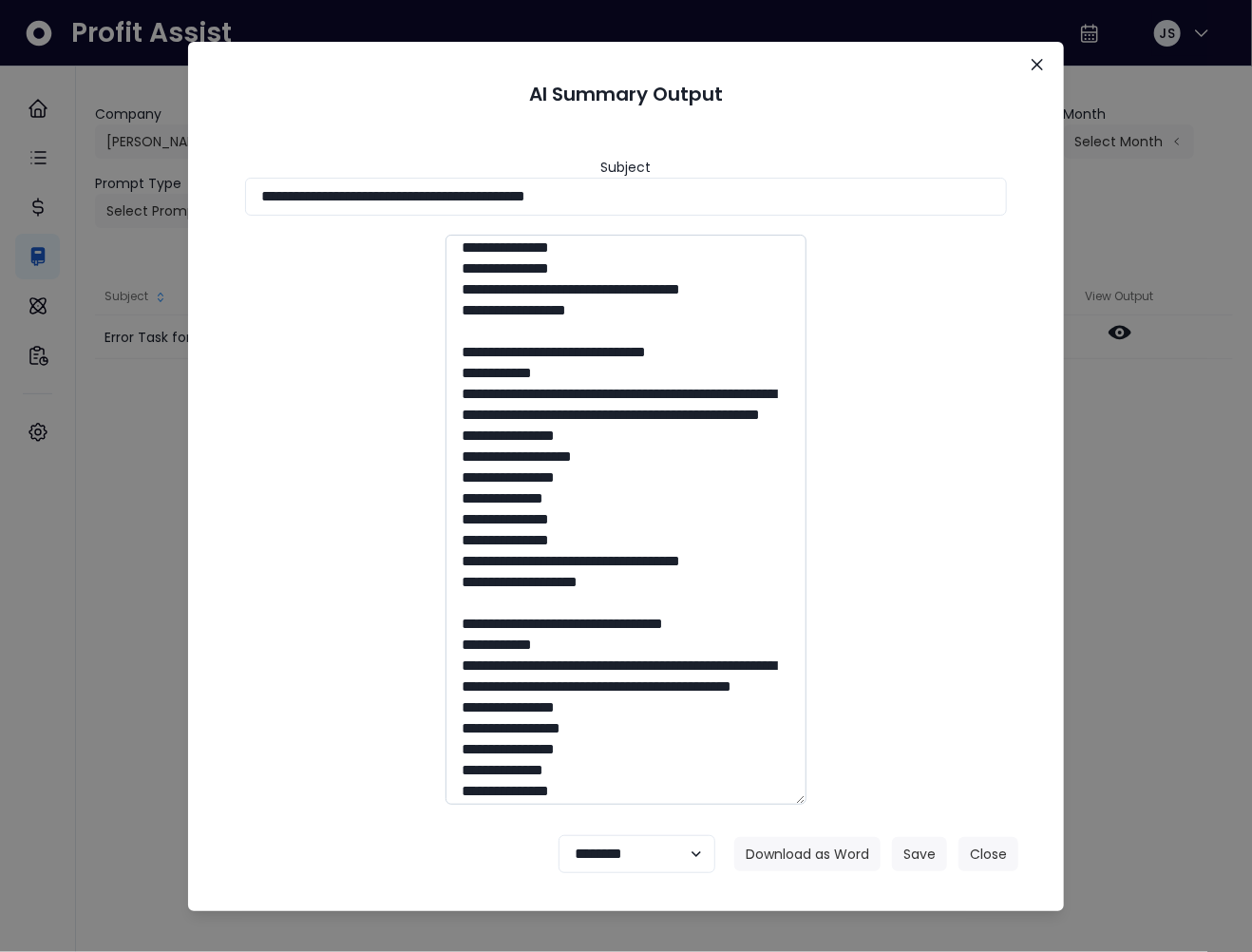
scroll to position [241, 0]
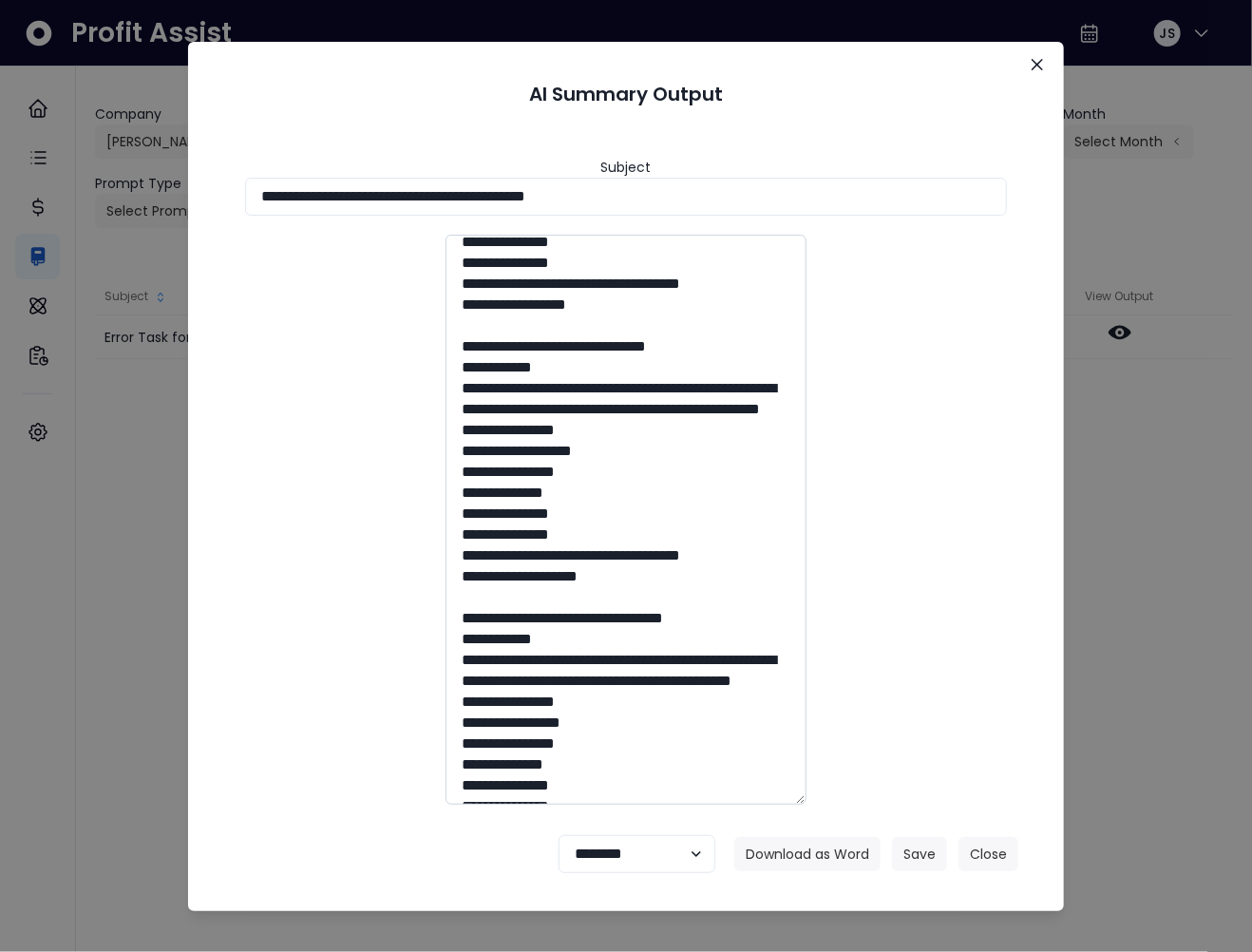
click at [566, 530] on textarea at bounding box center [626, 519] width 360 height 570
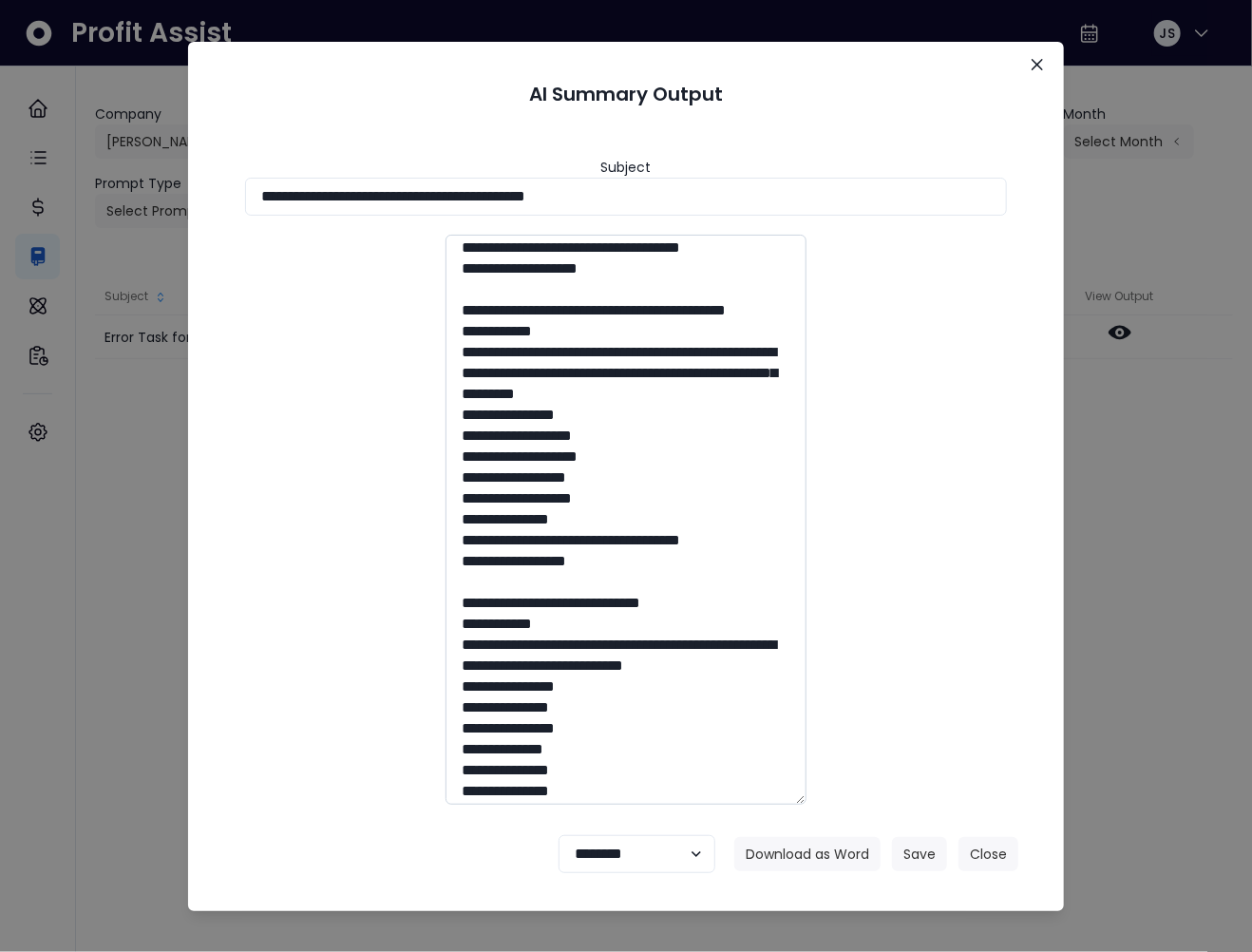
scroll to position [1418, 0]
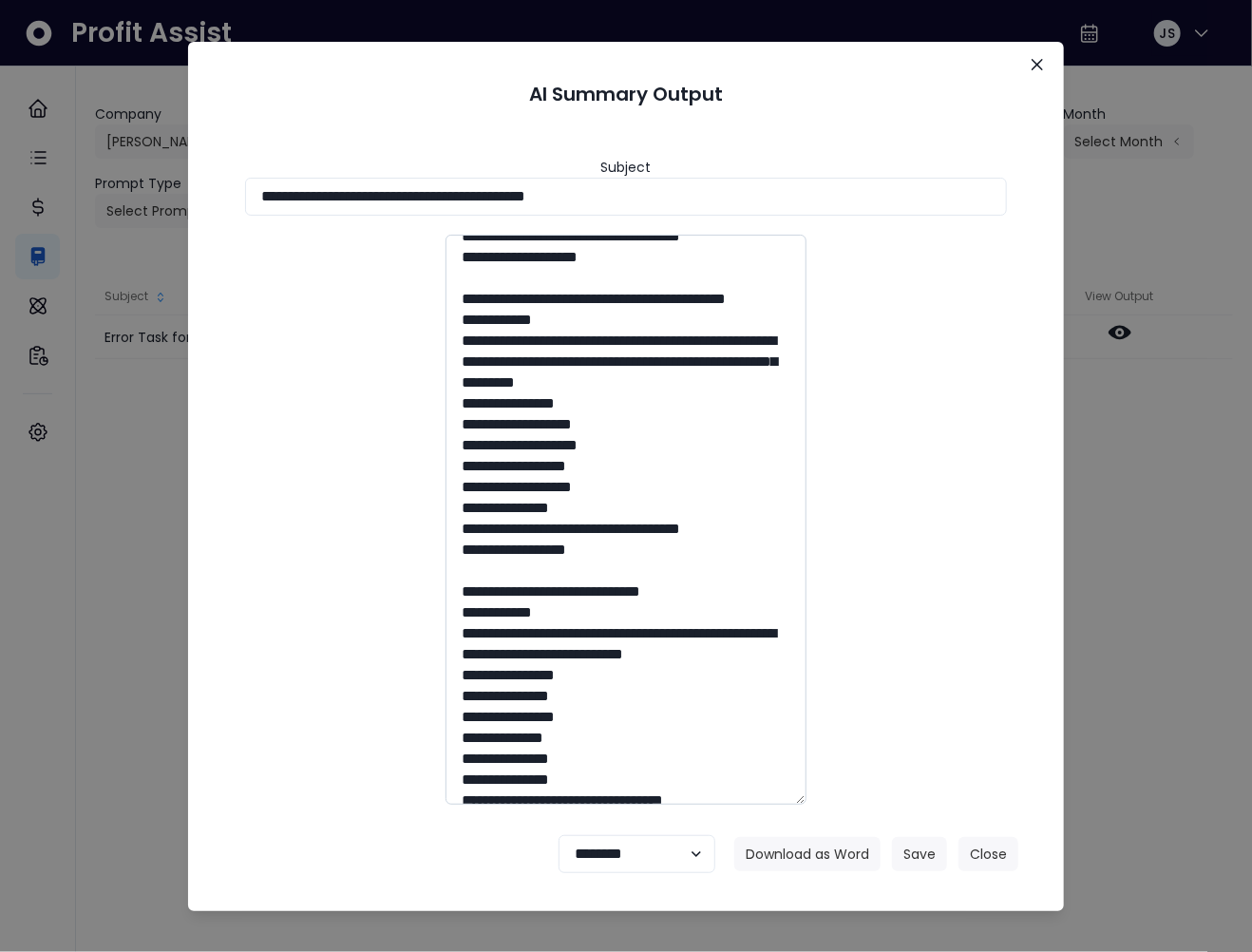
drag, startPoint x: 517, startPoint y: 464, endPoint x: 495, endPoint y: 447, distance: 27.8
click at [495, 447] on textarea at bounding box center [626, 519] width 360 height 570
click at [540, 475] on textarea at bounding box center [626, 519] width 360 height 570
drag, startPoint x: 512, startPoint y: 469, endPoint x: 497, endPoint y: 452, distance: 22.7
click at [497, 452] on textarea at bounding box center [626, 519] width 360 height 570
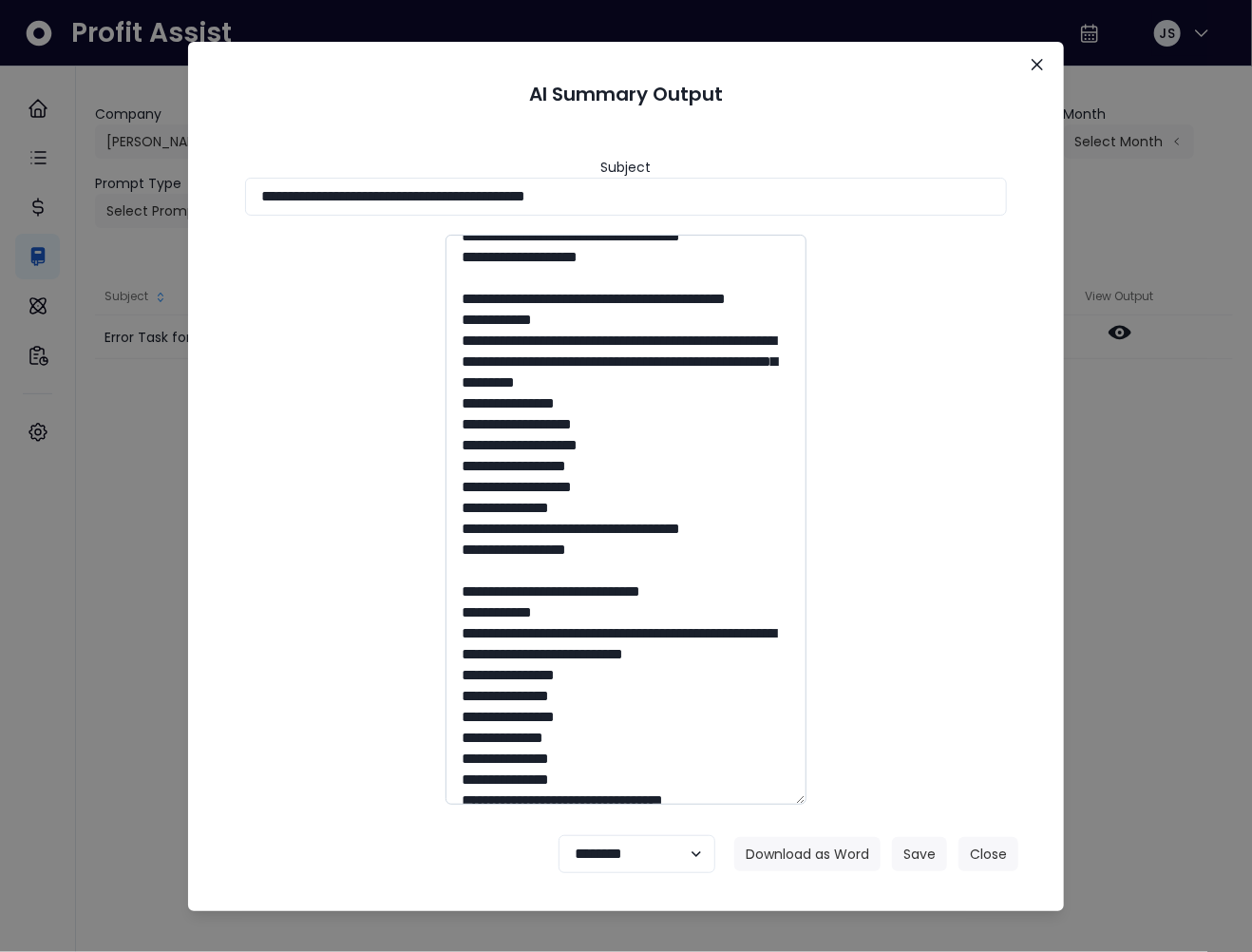
click at [498, 449] on textarea at bounding box center [626, 519] width 360 height 570
drag, startPoint x: 494, startPoint y: 447, endPoint x: 502, endPoint y: 462, distance: 17.0
click at [502, 462] on textarea at bounding box center [626, 519] width 360 height 570
drag, startPoint x: 464, startPoint y: 508, endPoint x: 551, endPoint y: 562, distance: 102.4
click at [551, 562] on textarea at bounding box center [626, 519] width 360 height 570
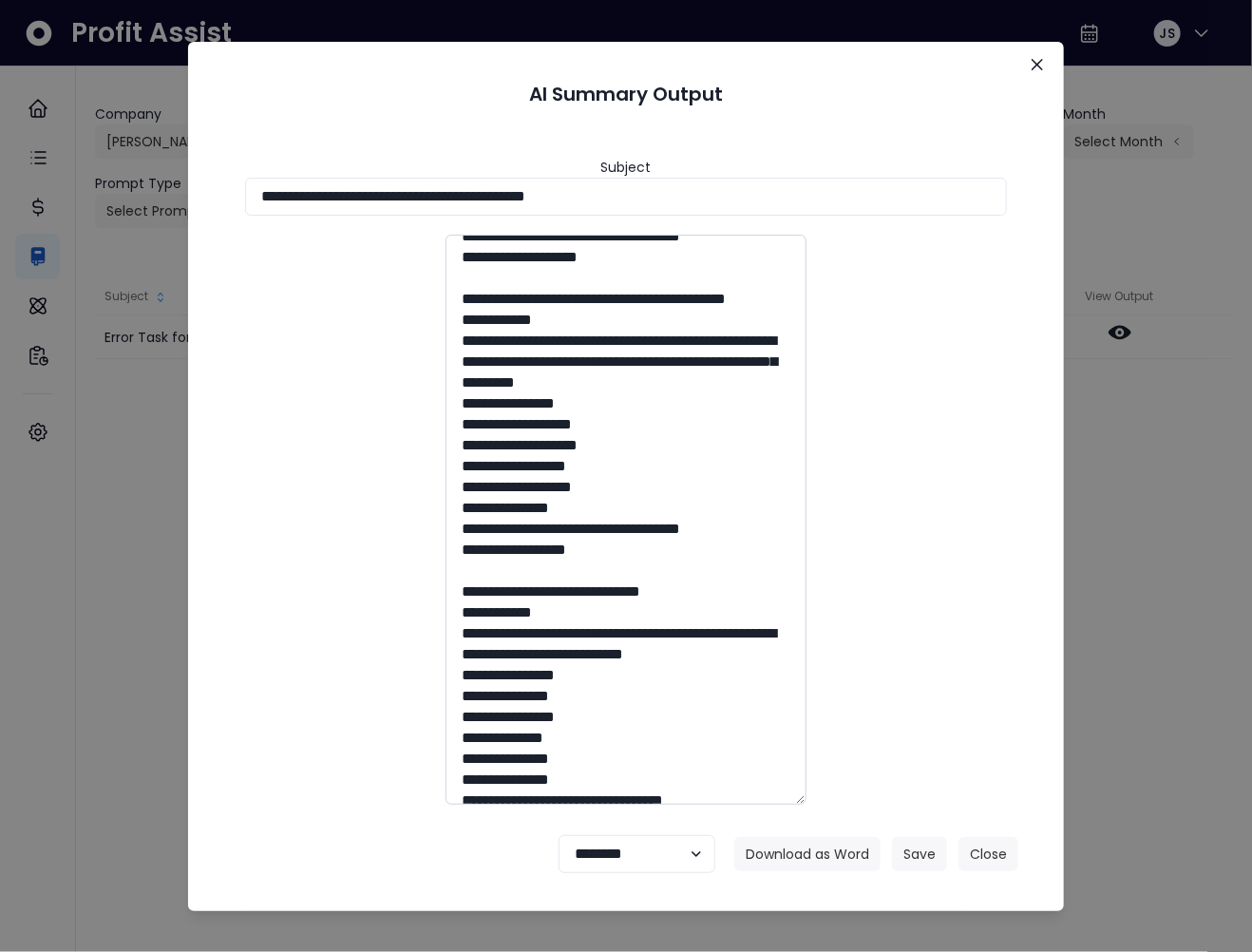
drag, startPoint x: 501, startPoint y: 608, endPoint x: 619, endPoint y: 705, distance: 152.8
click at [619, 705] on textarea at bounding box center [626, 519] width 360 height 570
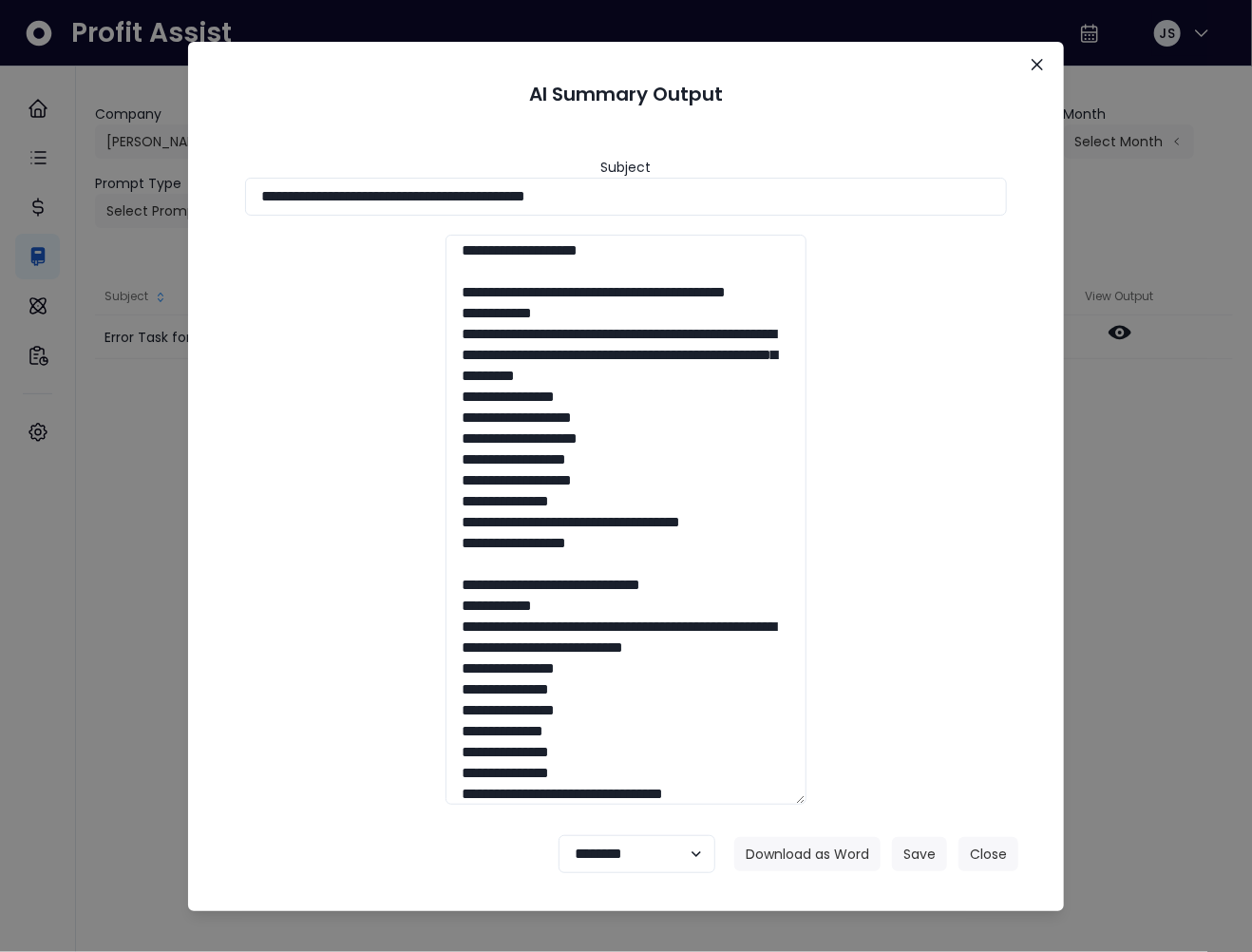
scroll to position [1425, 0]
drag, startPoint x: 565, startPoint y: 733, endPoint x: 458, endPoint y: 707, distance: 110.1
click at [458, 707] on textarea at bounding box center [626, 519] width 360 height 570
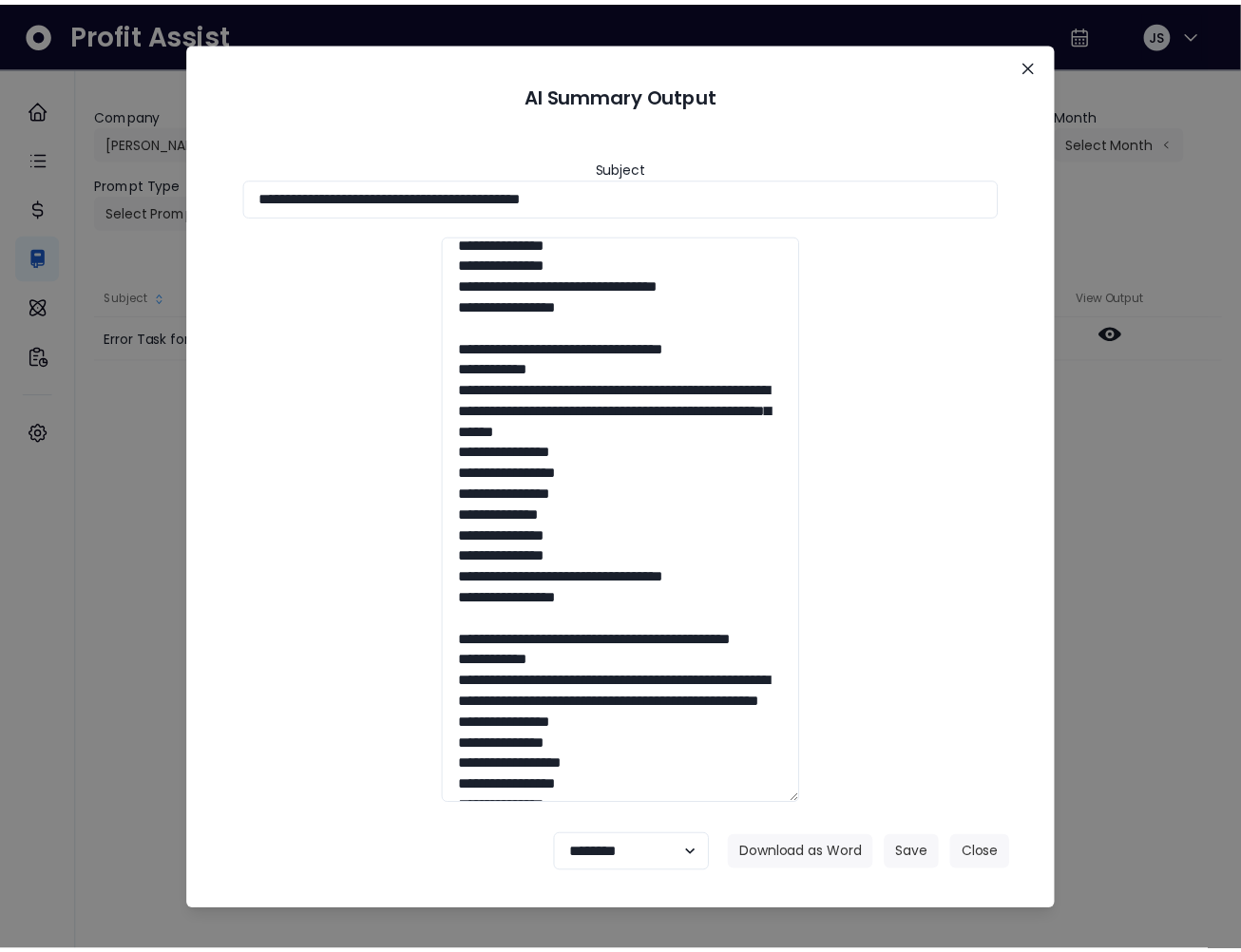
scroll to position [1866, 0]
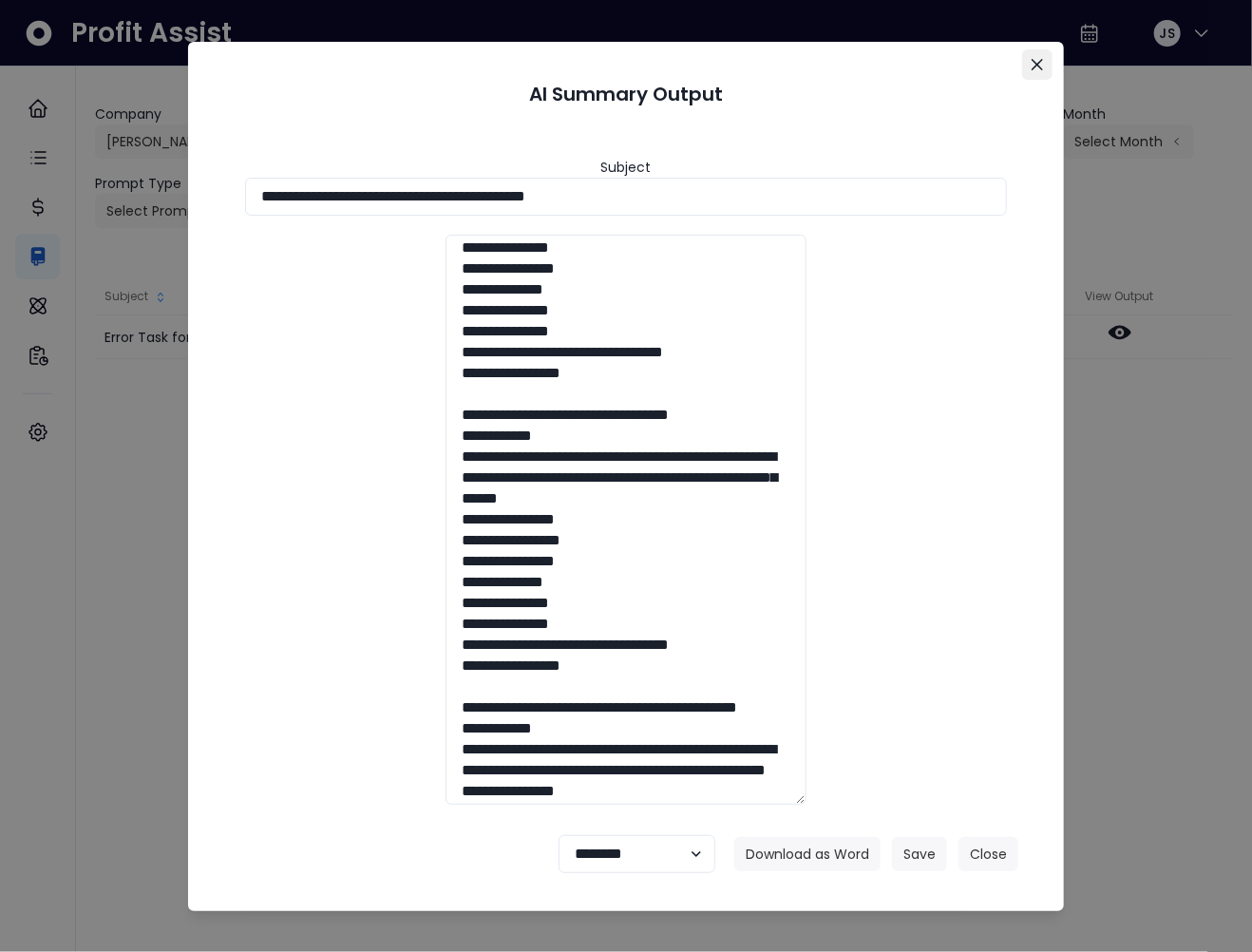
click at [1042, 64] on icon "Close" at bounding box center [1037, 65] width 12 height 12
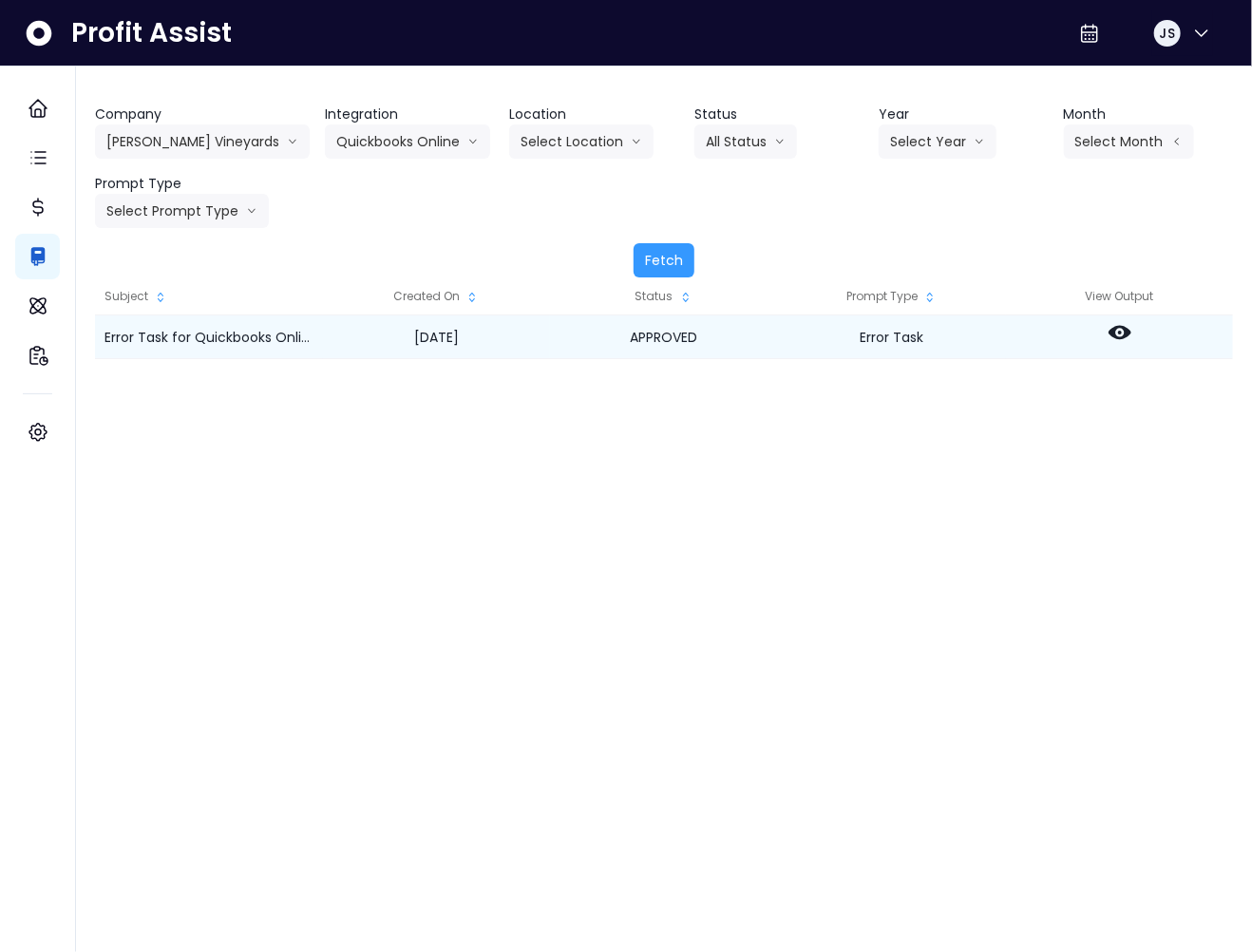
click at [1122, 332] on icon at bounding box center [1119, 332] width 23 height 23
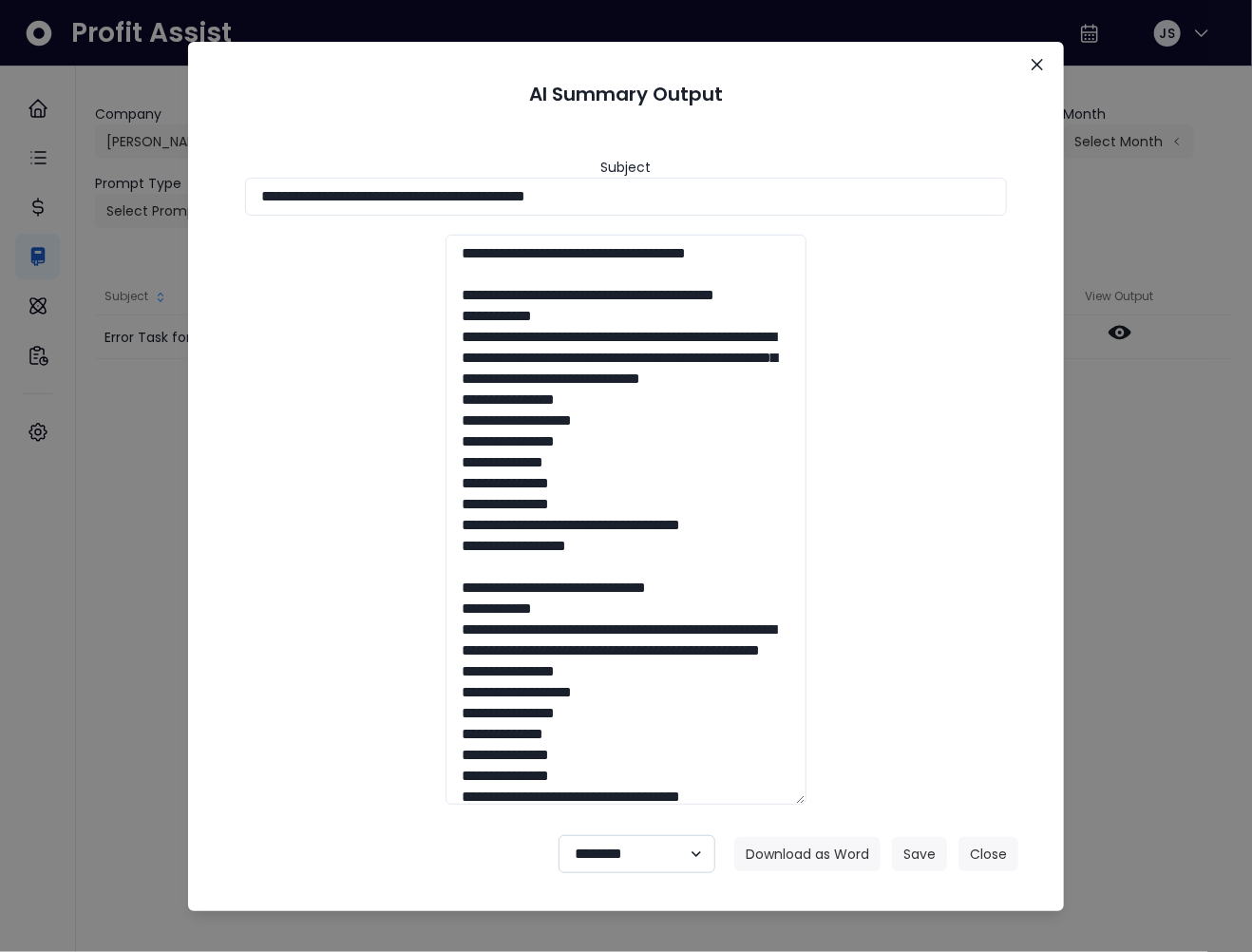
click at [694, 862] on select "**********" at bounding box center [636, 854] width 156 height 38
click at [558, 835] on select "**********" at bounding box center [636, 854] width 156 height 38
click at [643, 849] on select "**********" at bounding box center [636, 854] width 156 height 38
click at [970, 860] on button "Close" at bounding box center [988, 854] width 60 height 34
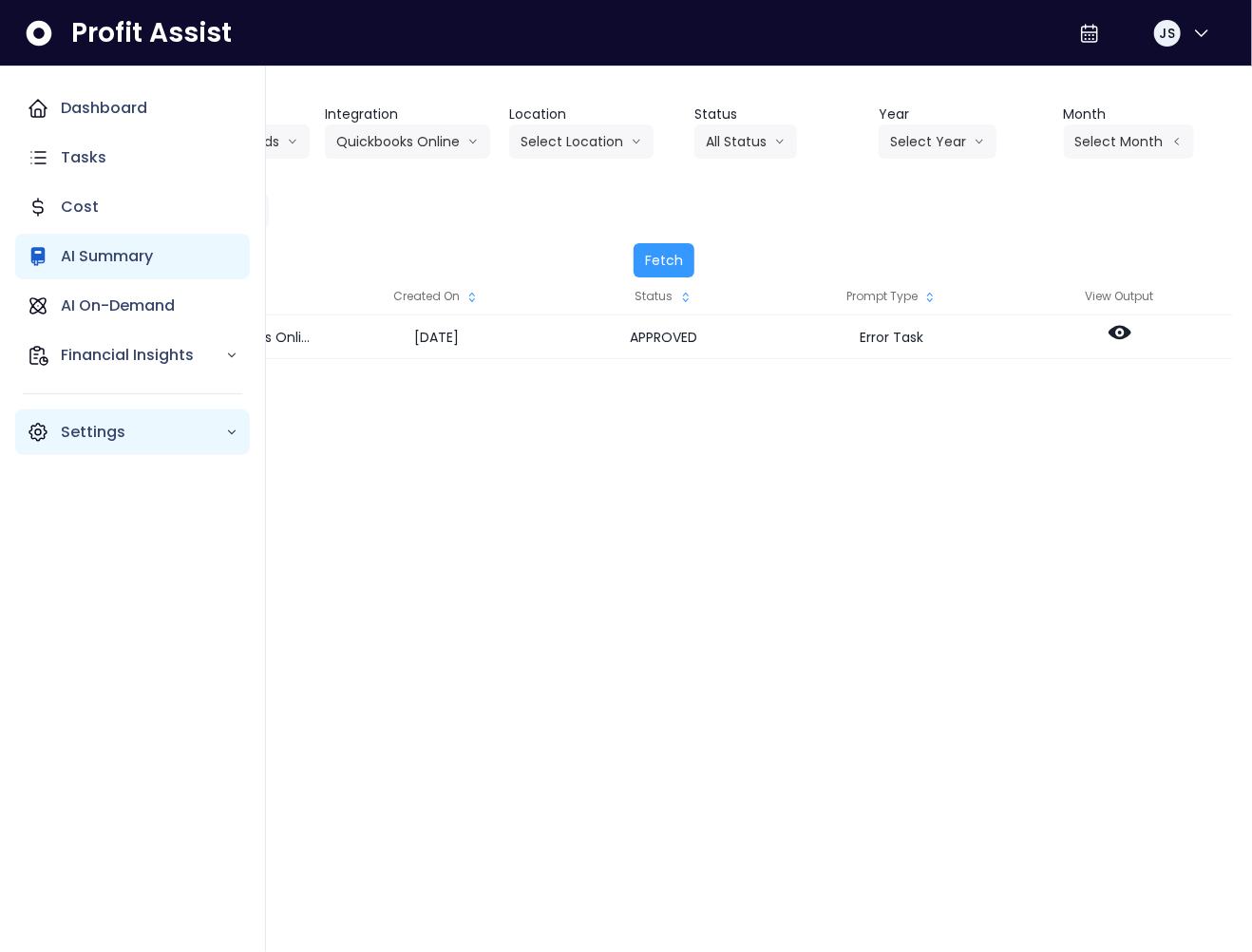
click at [47, 434] on icon "Main navigation" at bounding box center [37, 431] width 23 height 23
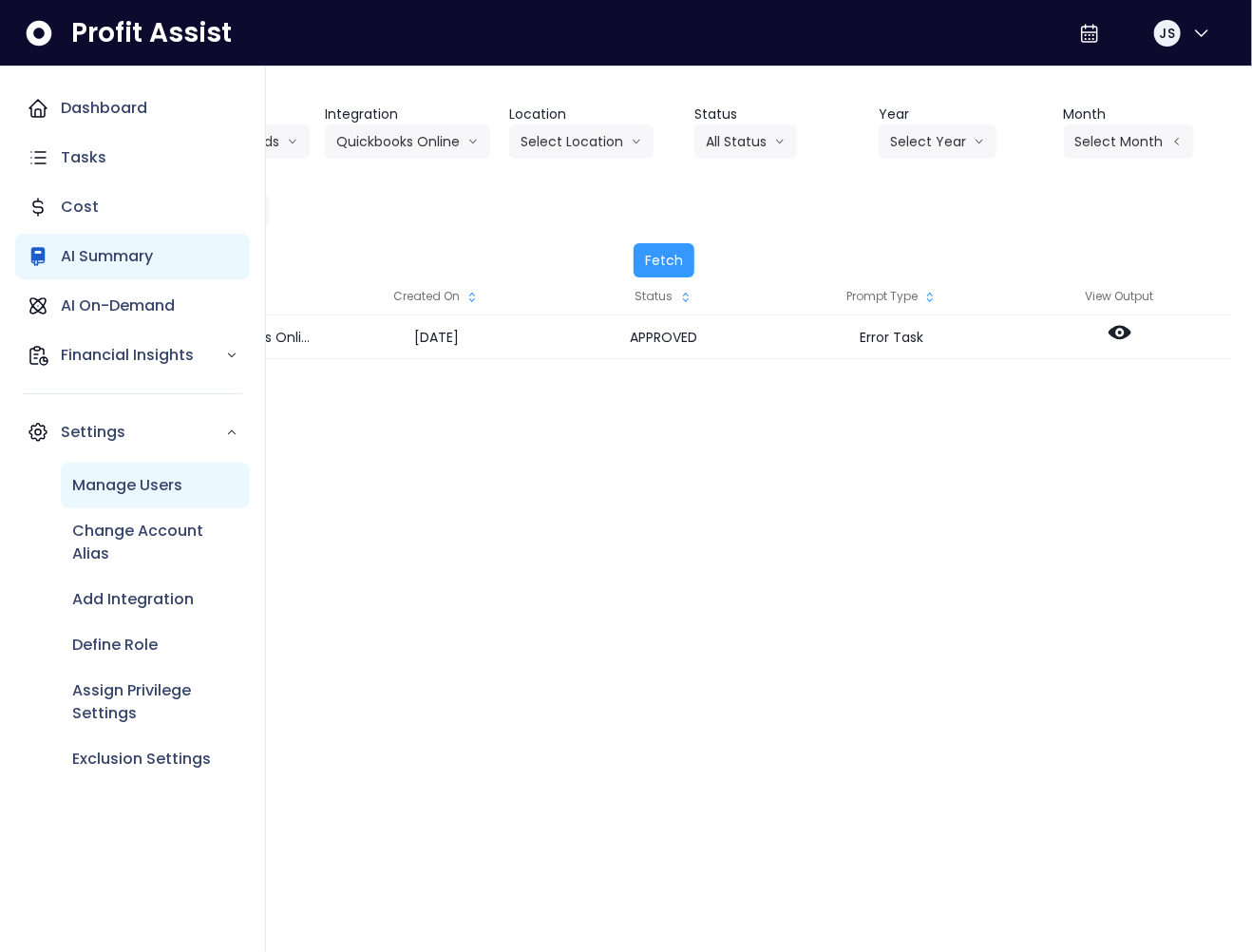
click at [152, 497] on div "Manage Users" at bounding box center [156, 485] width 189 height 45
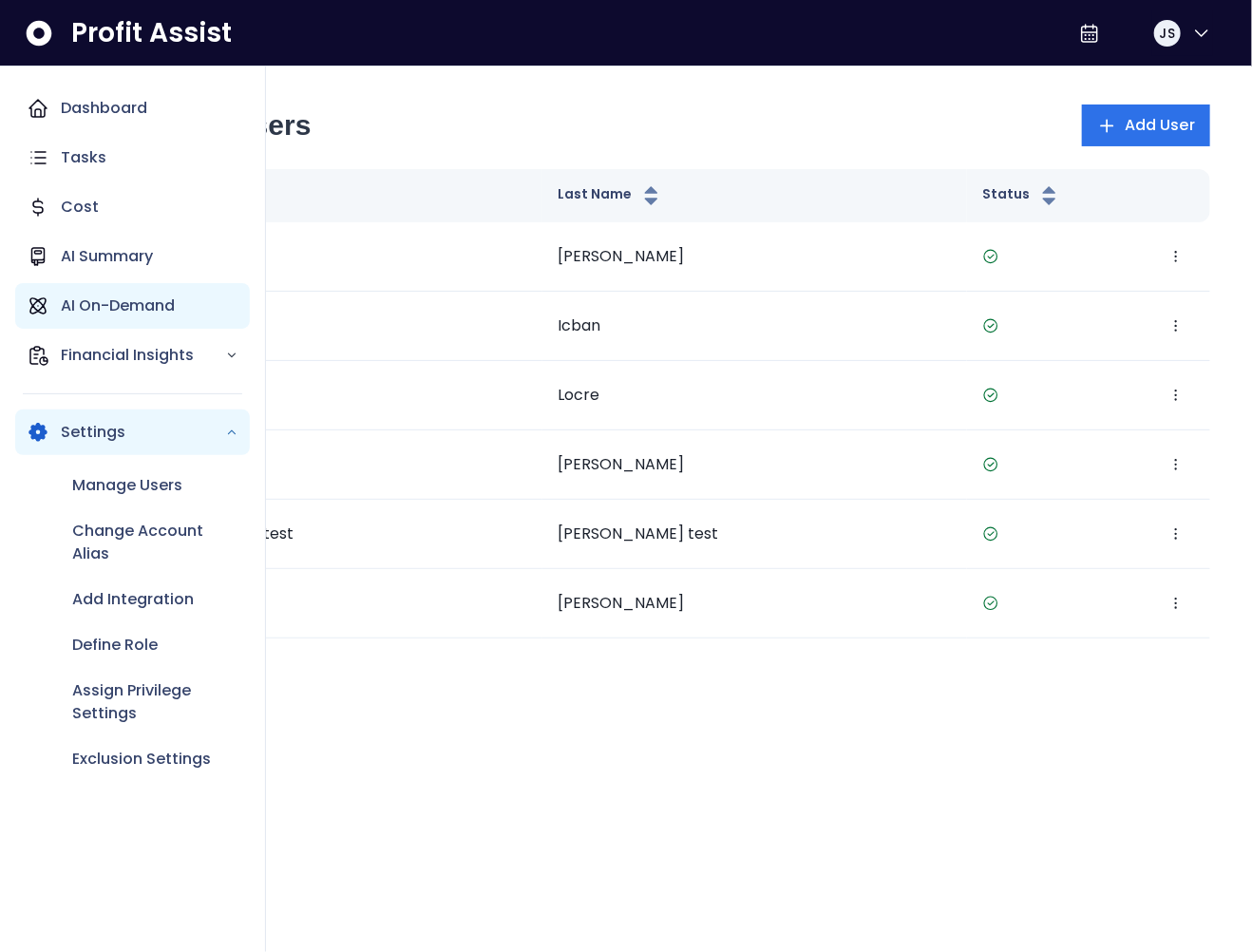
click at [114, 306] on p "AI On-Demand" at bounding box center [118, 305] width 114 height 23
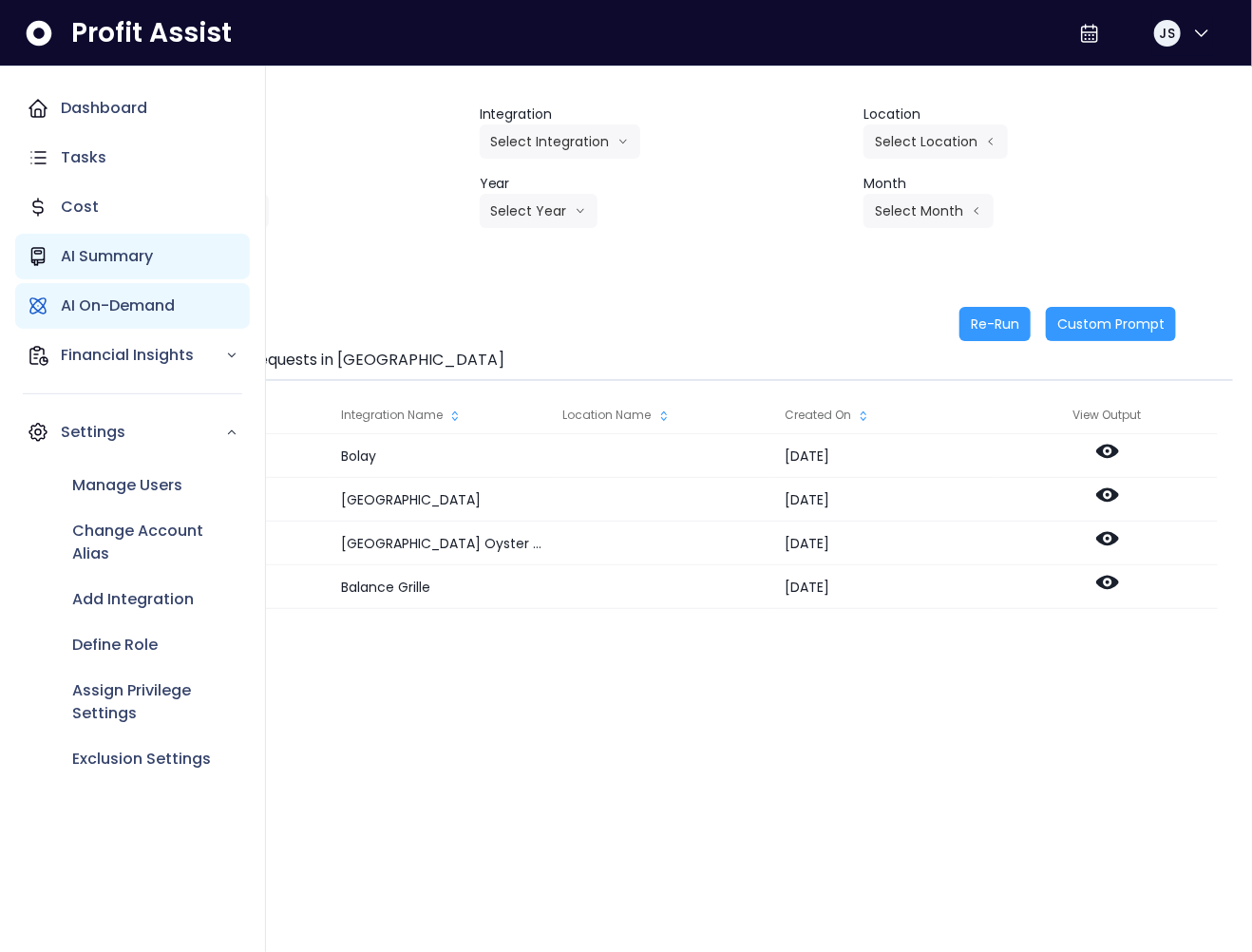
click at [51, 257] on div "AI Summary" at bounding box center [132, 256] width 234 height 45
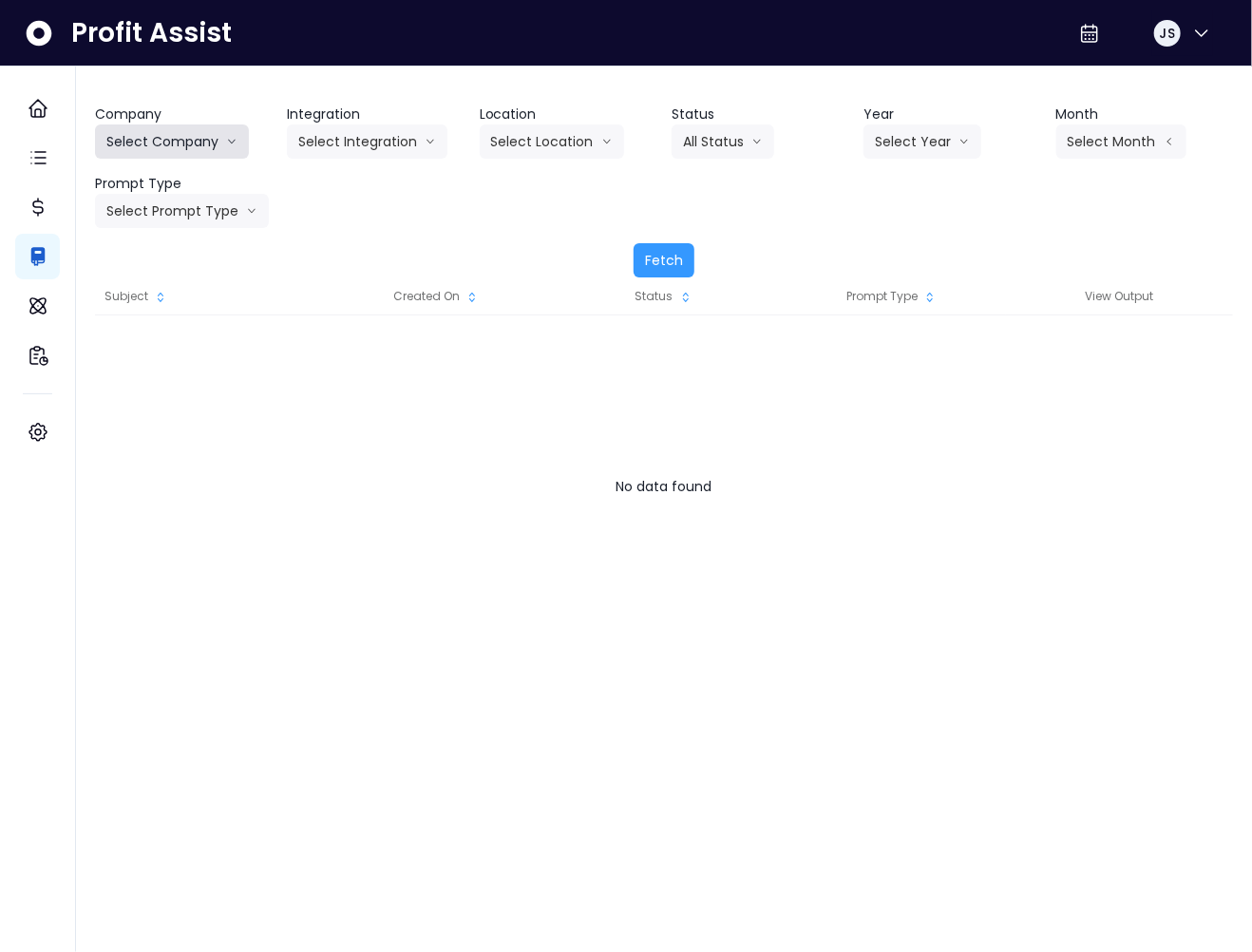
click at [133, 134] on button "Select Company" at bounding box center [171, 141] width 154 height 34
click at [510, 392] on div at bounding box center [663, 505] width 1138 height 380
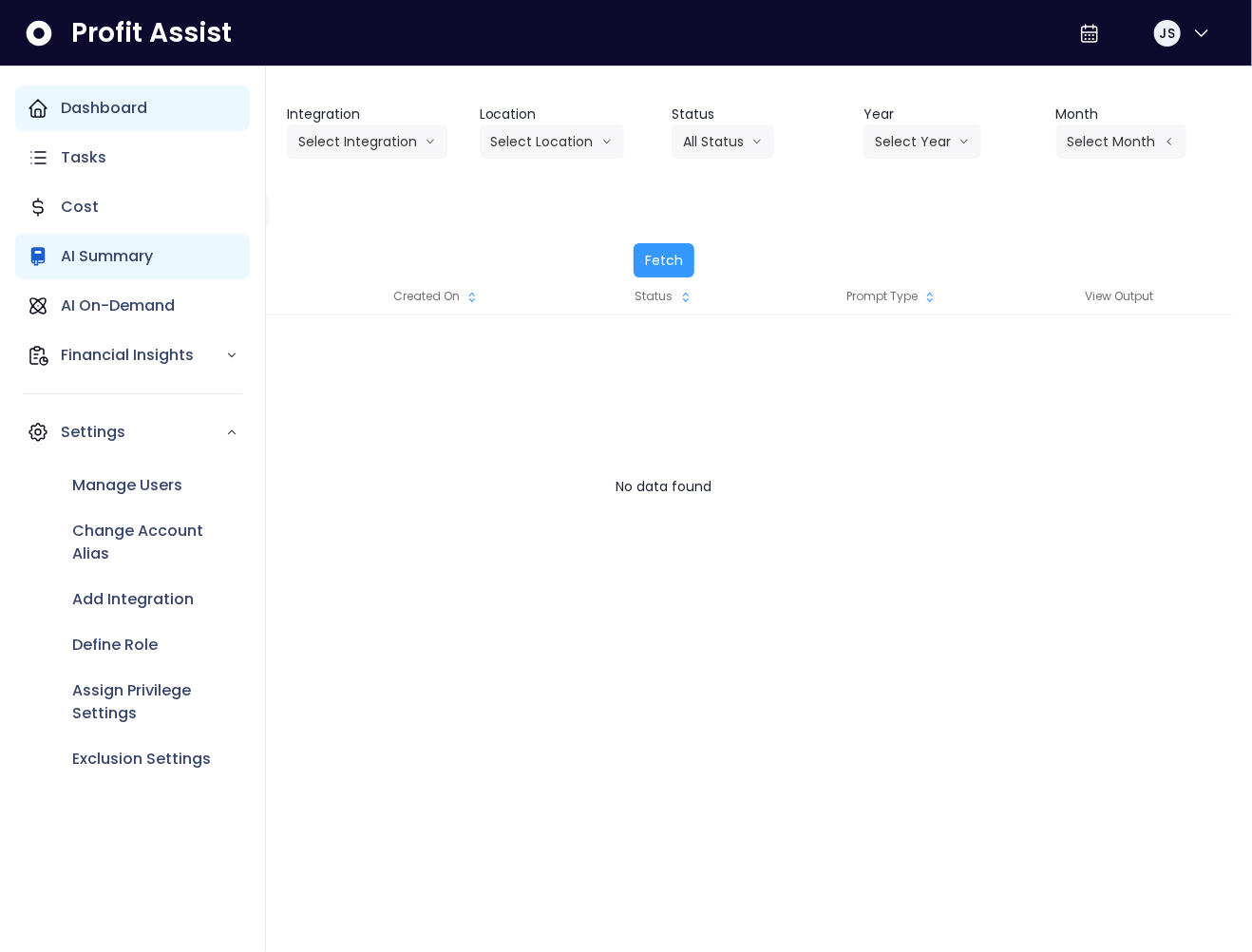
click at [56, 100] on div "Dashboard" at bounding box center [132, 108] width 234 height 45
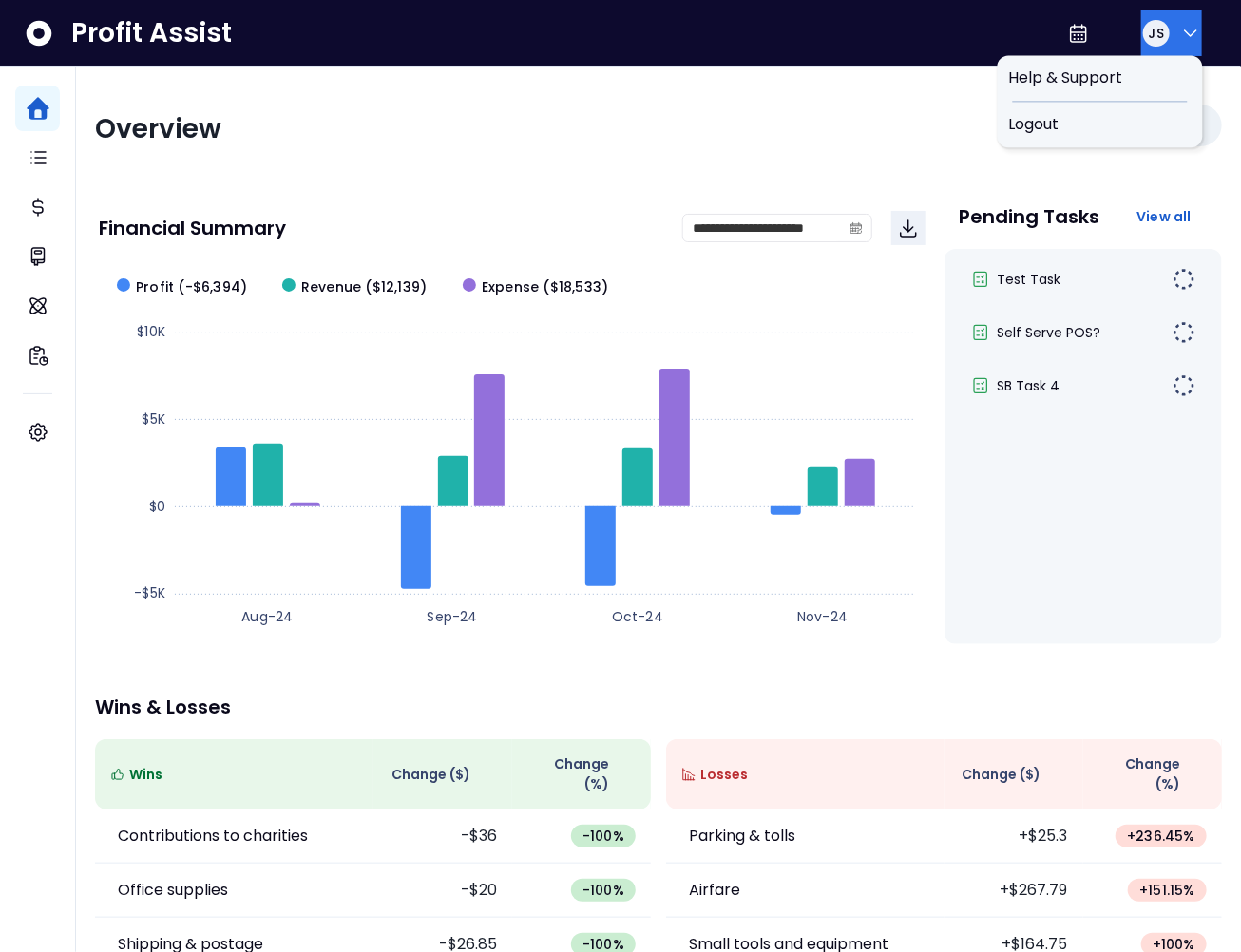
click at [1163, 39] on button "JS" at bounding box center [1172, 33] width 61 height 45
click at [1129, 118] on span "Logout" at bounding box center [1100, 124] width 182 height 23
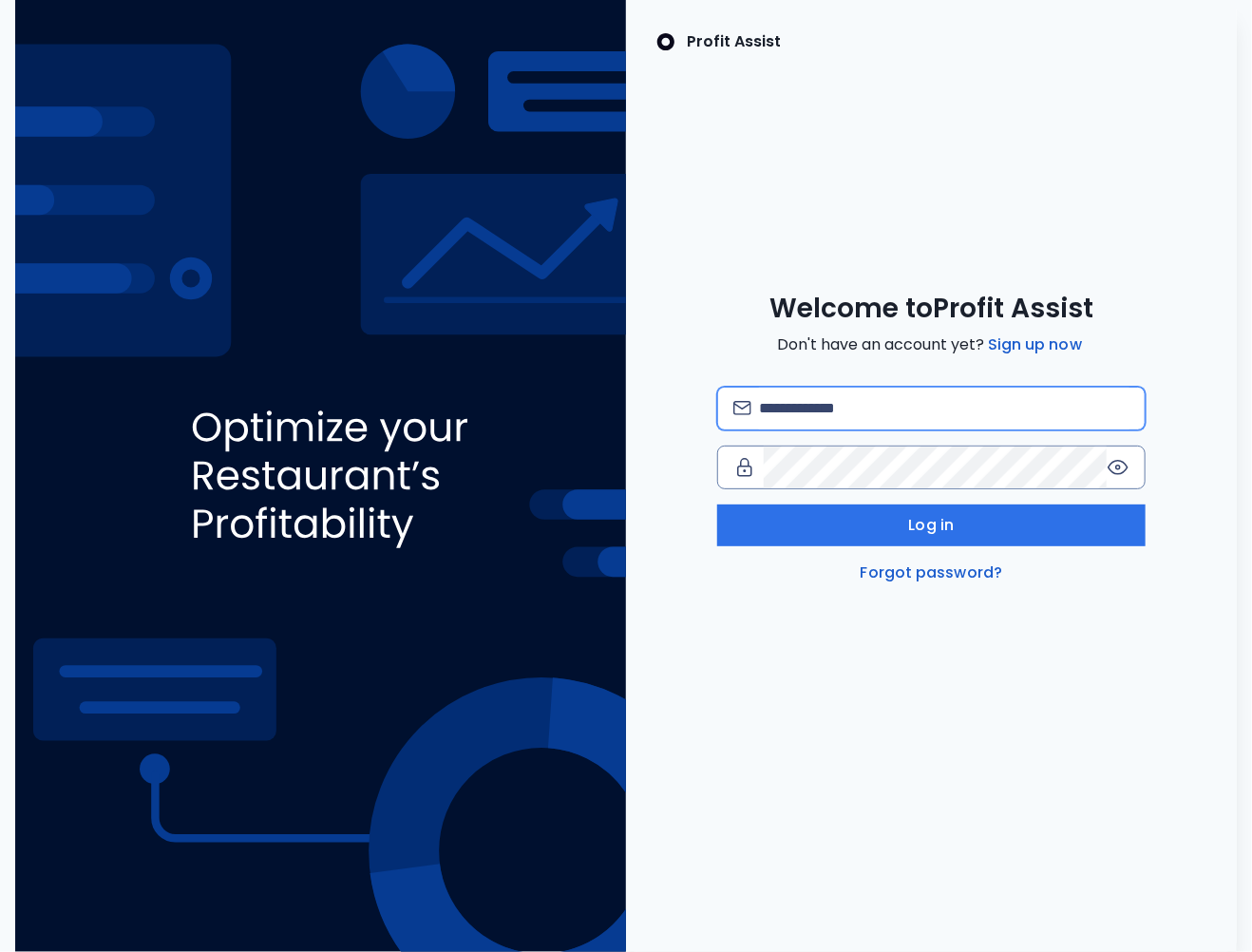
click at [874, 408] on input "email" at bounding box center [944, 409] width 370 height 41
type input "**********"
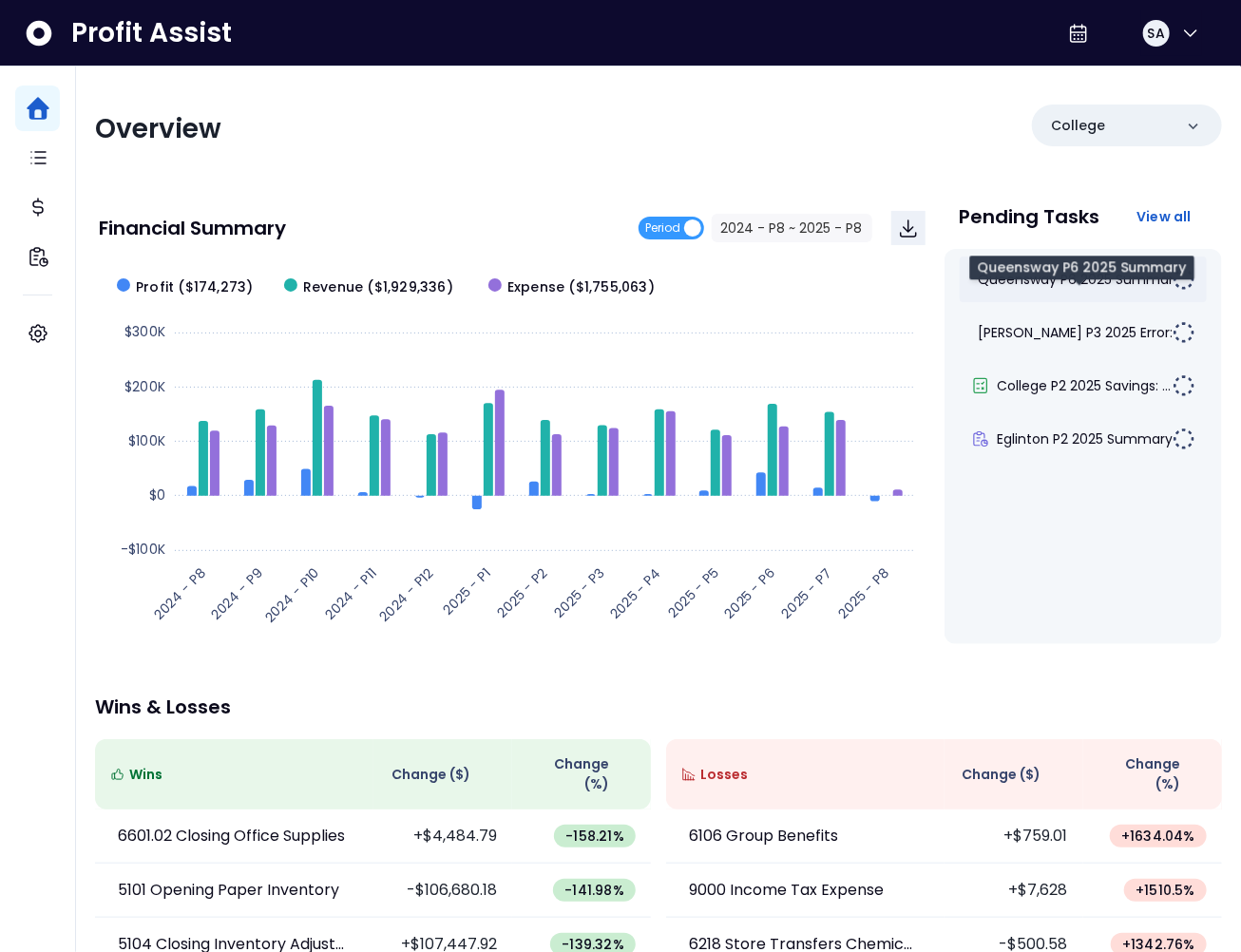
click at [1082, 285] on span "Queensway P6 2025 Summary" at bounding box center [1080, 279] width 203 height 19
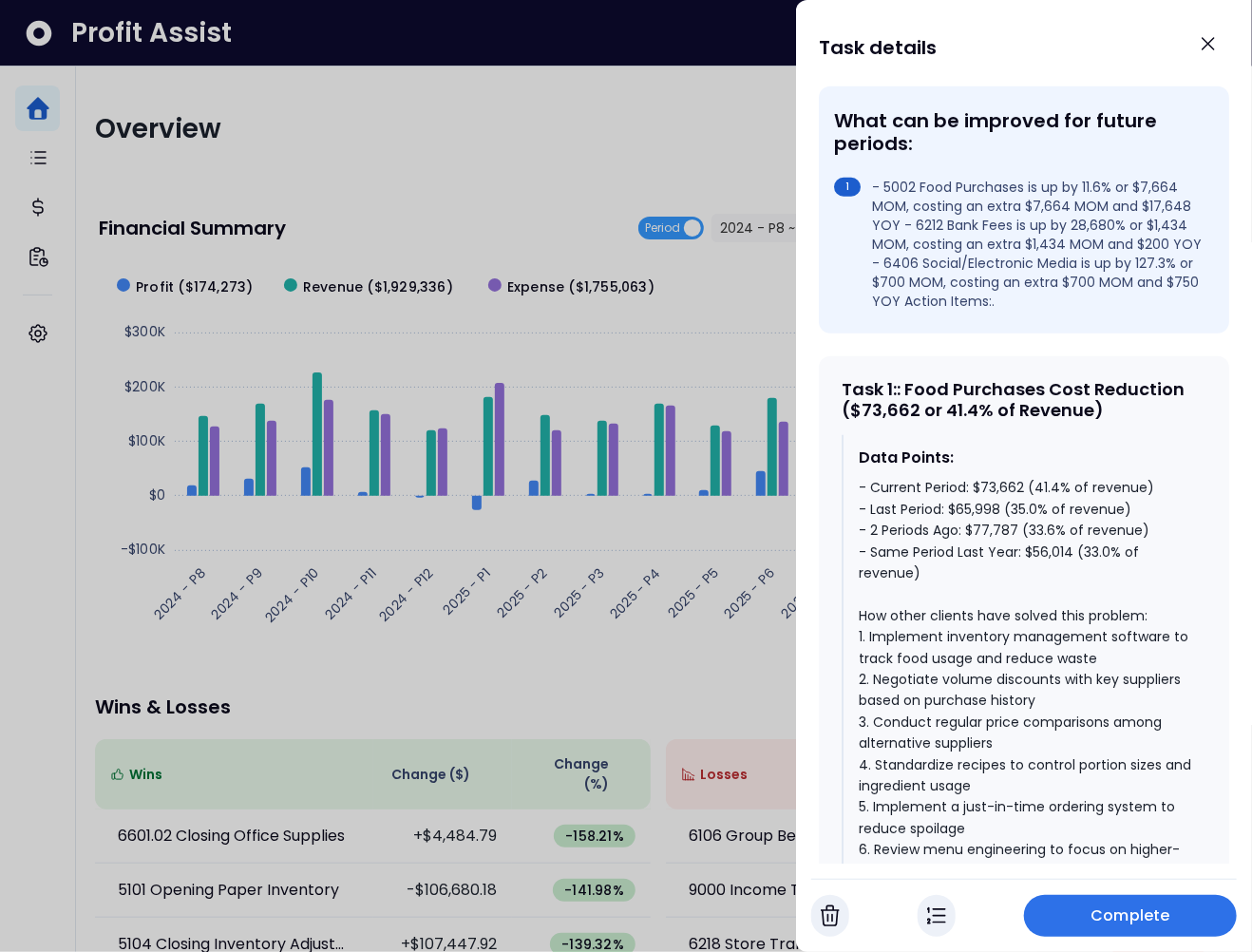
scroll to position [578, 0]
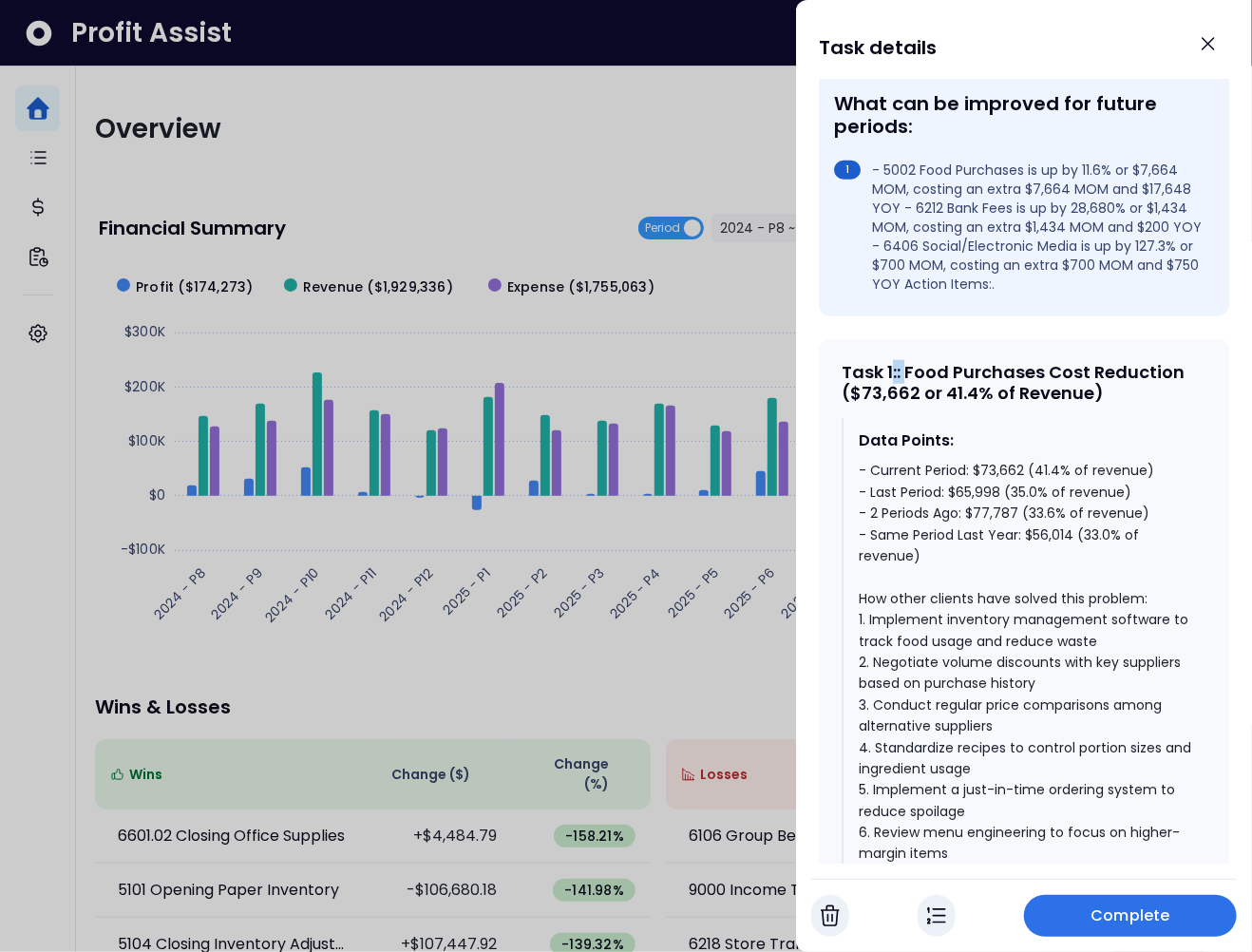
click at [892, 390] on div "Task 1 : : Food Purchases Cost Reduction ($73,662 or 41.4% of Revenue)" at bounding box center [1024, 382] width 365 height 40
click at [898, 395] on div "Task 1 : : Food Purchases Cost Reduction ($73,662 or 41.4% of Revenue)" at bounding box center [1024, 382] width 365 height 40
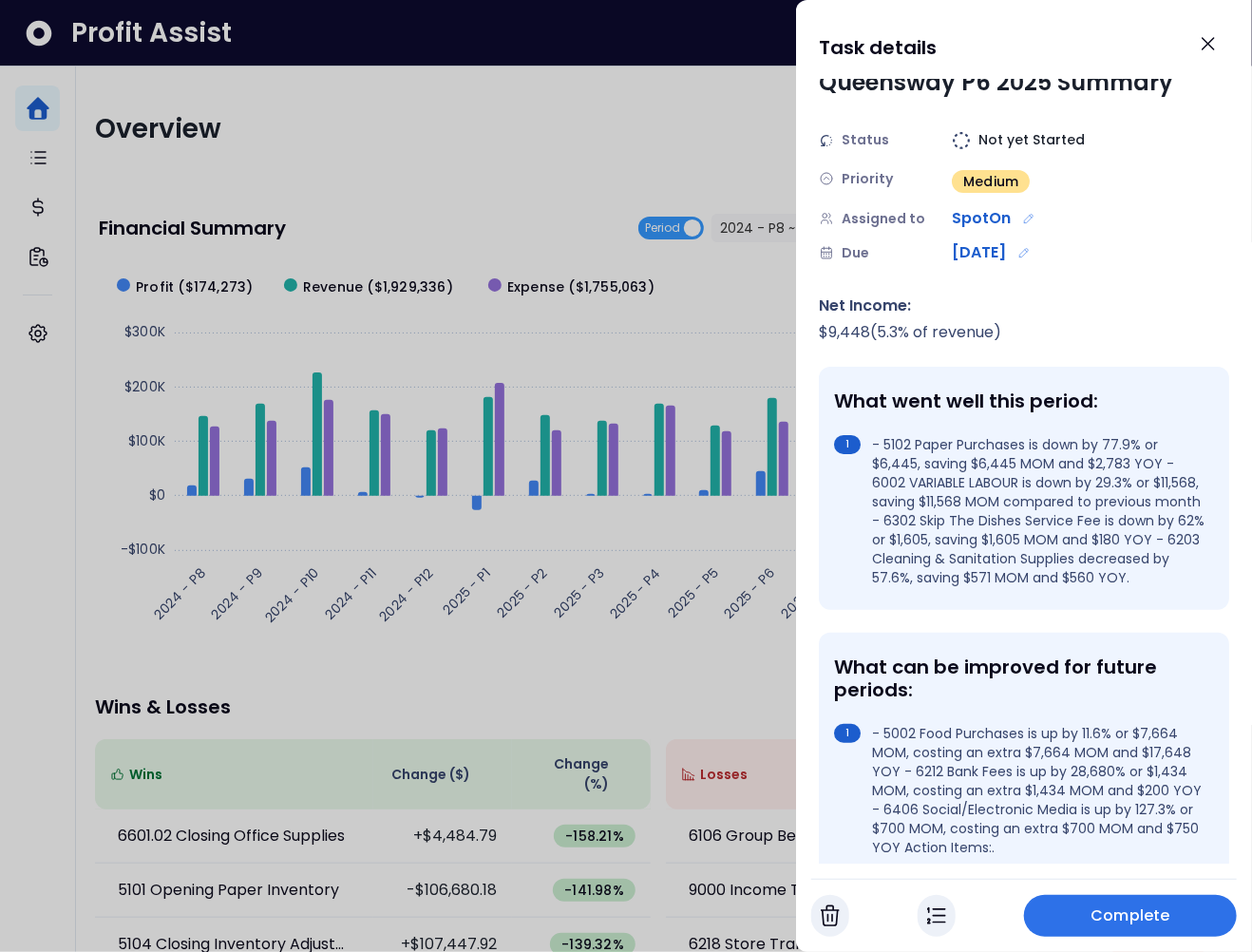
scroll to position [0, 0]
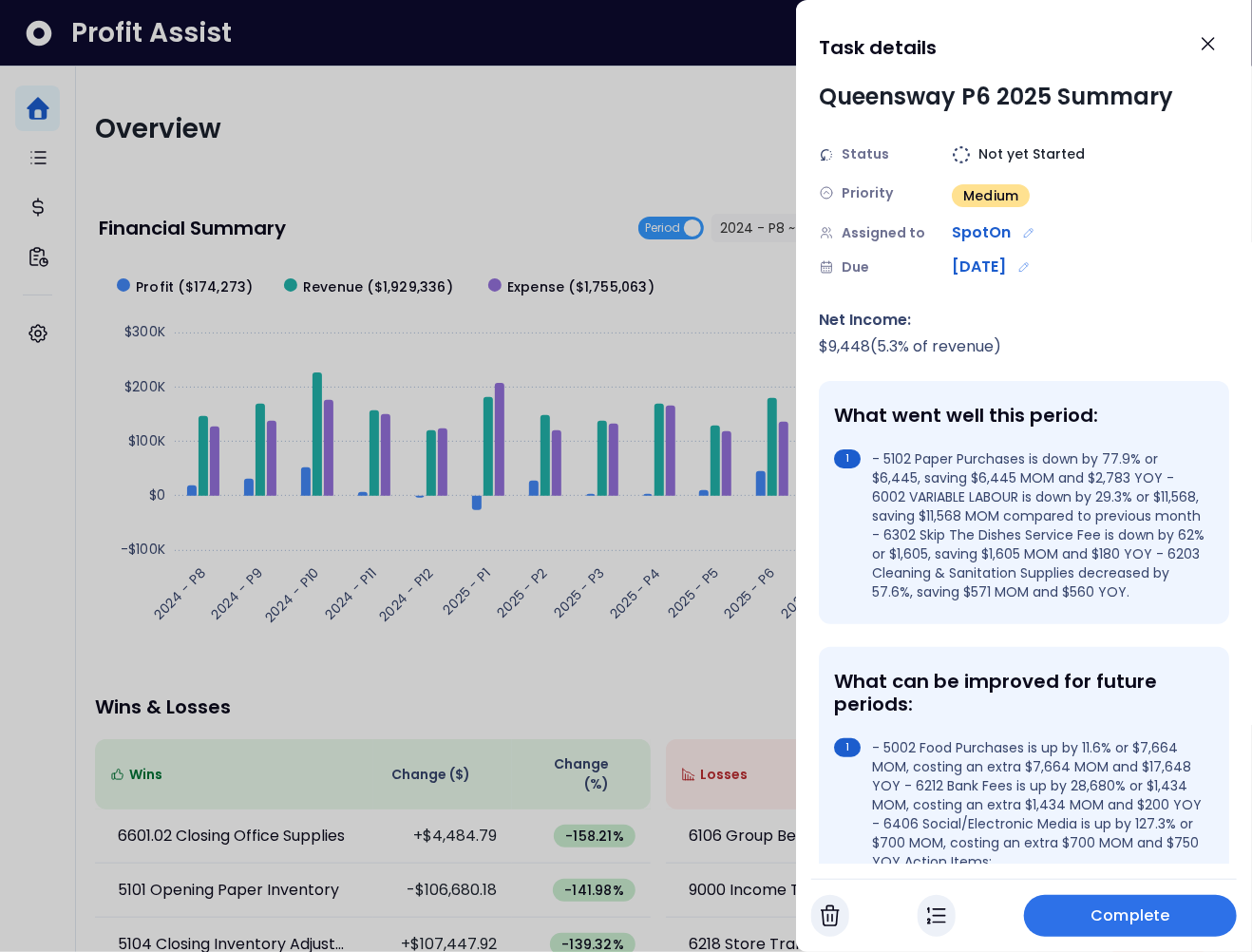
click at [1201, 36] on icon "Close" at bounding box center [1208, 43] width 23 height 23
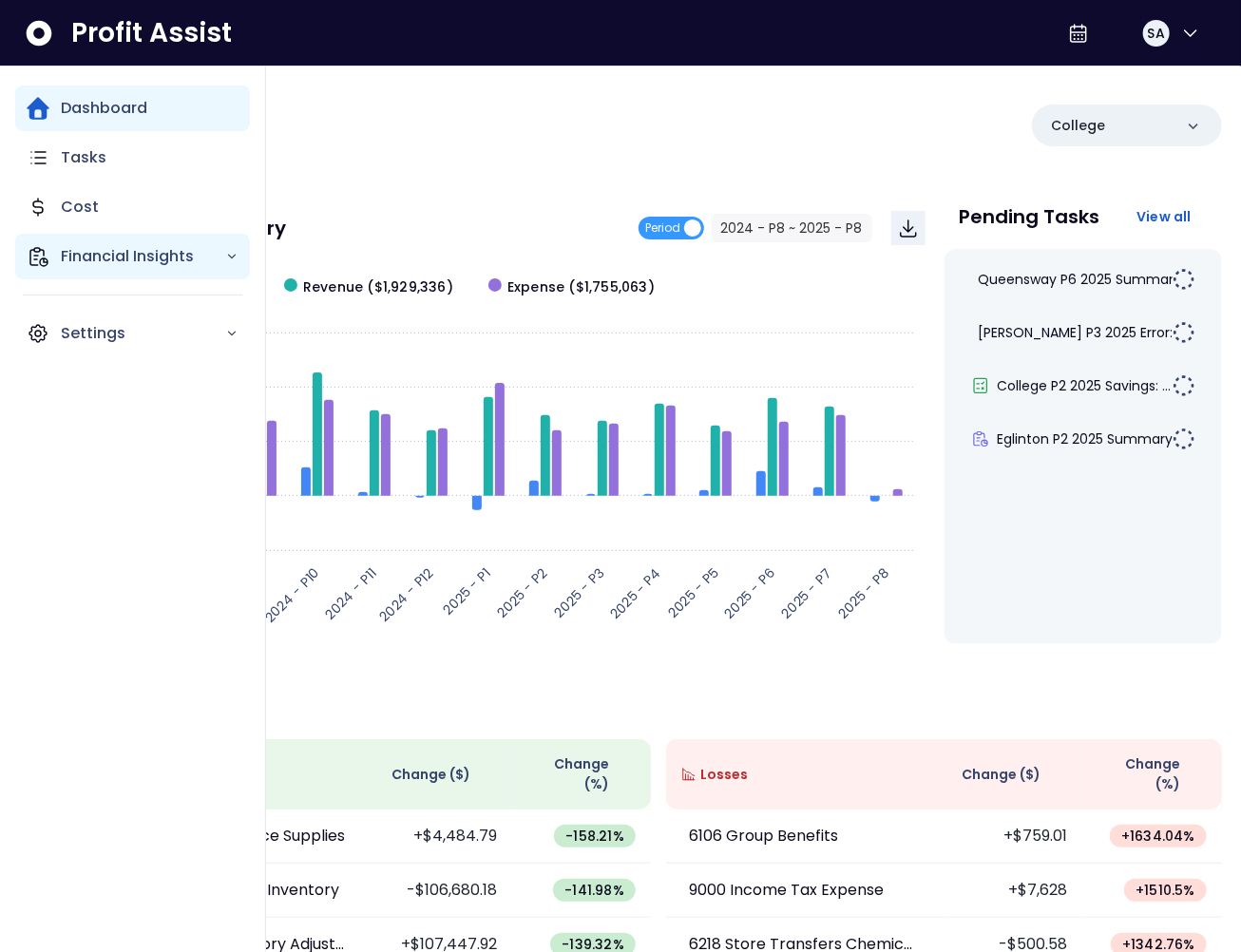
click at [57, 259] on div "Financial Insights" at bounding box center [132, 256] width 234 height 45
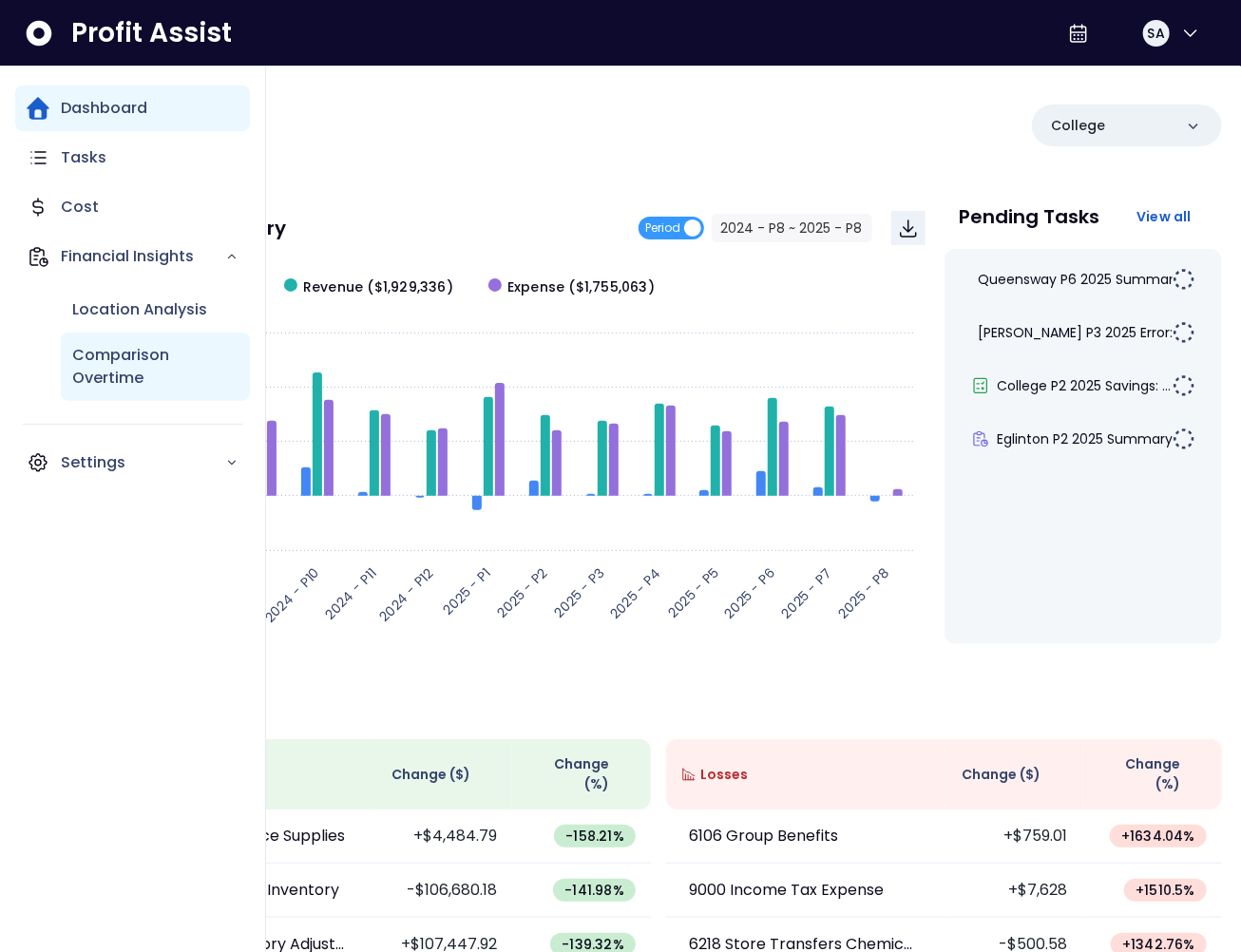
click at [100, 371] on p "Comparison Overtime" at bounding box center [155, 366] width 166 height 45
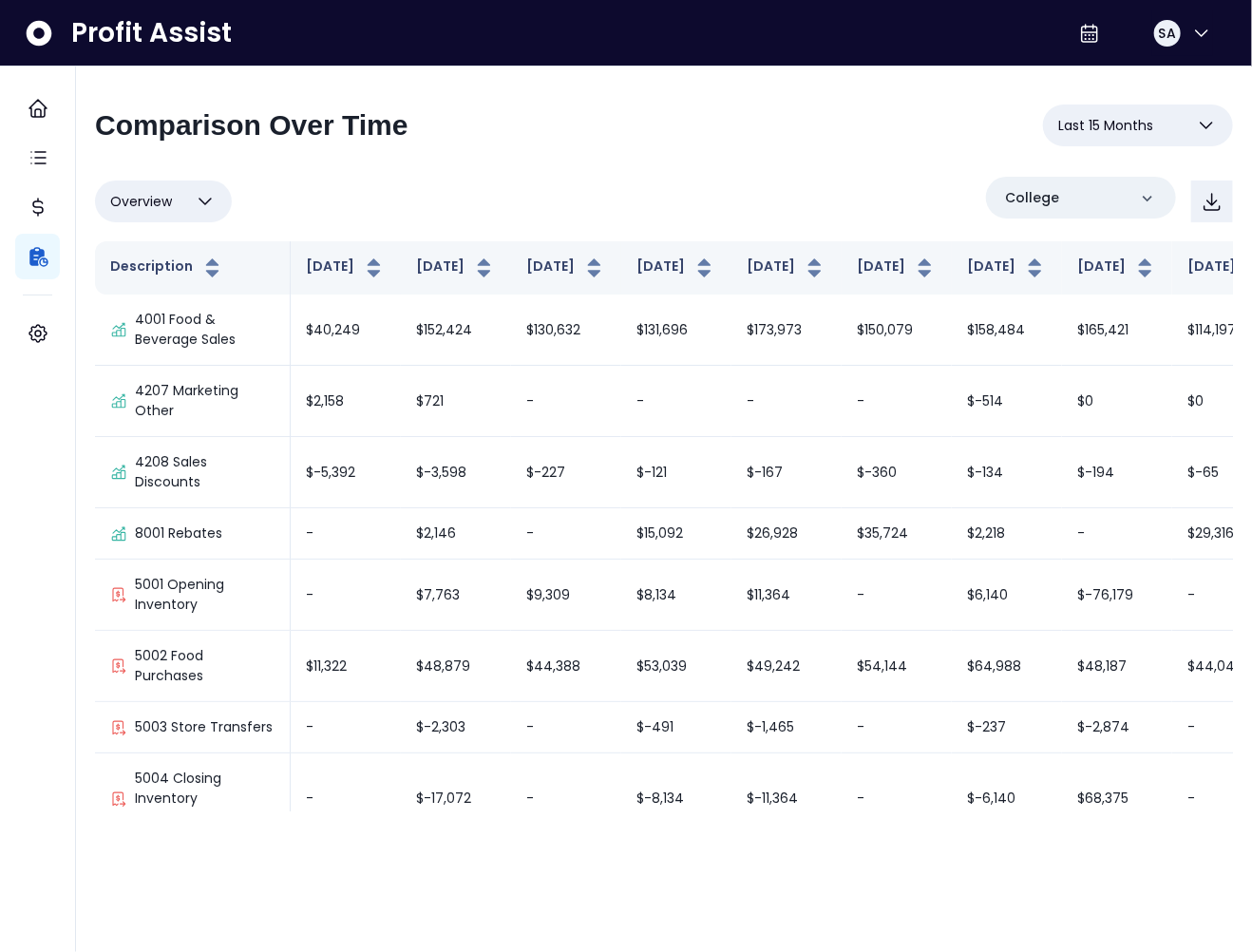
click at [1078, 124] on span "Last 15 Months" at bounding box center [1105, 125] width 94 height 23
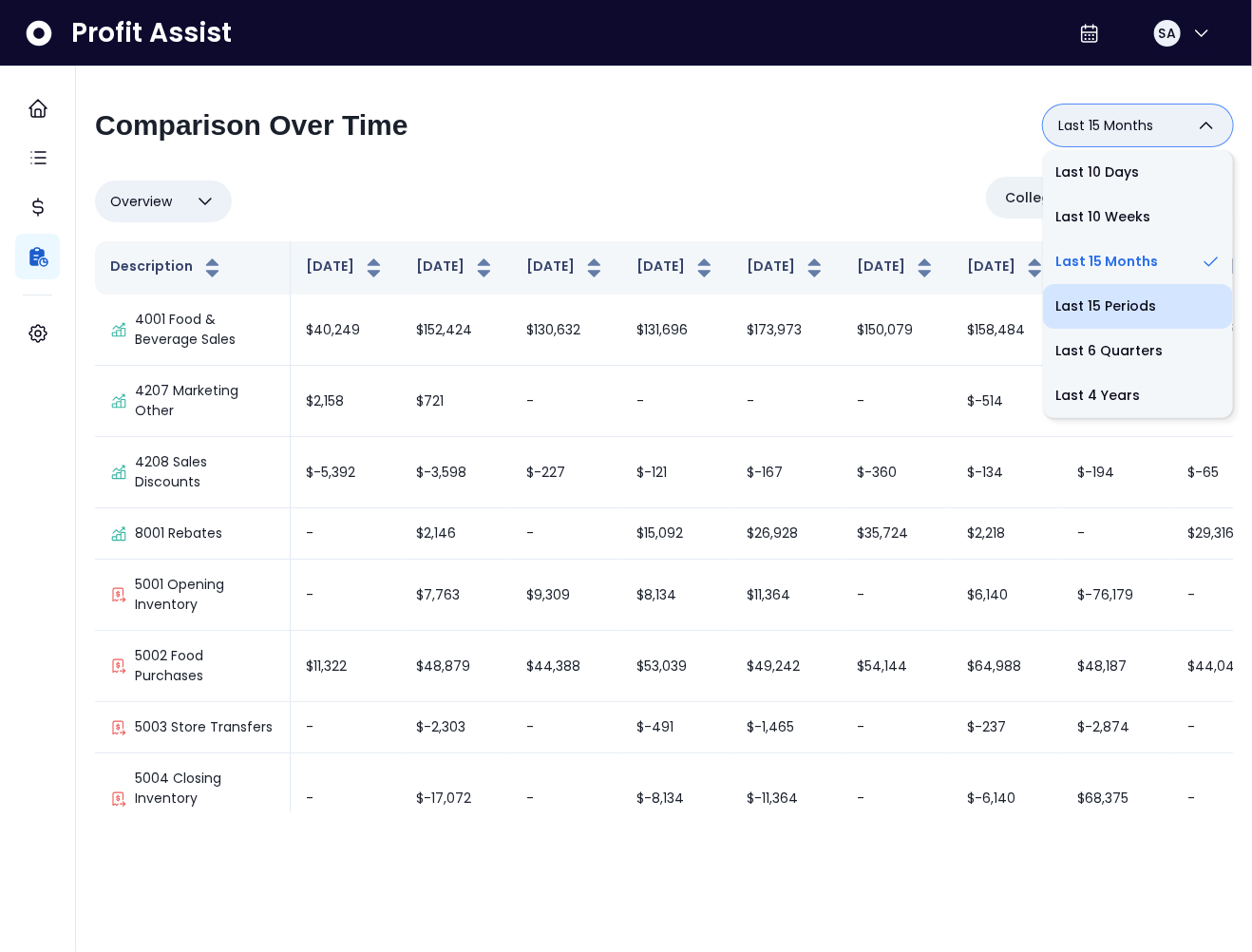
click at [1091, 296] on li "Last 15 Periods" at bounding box center [1137, 306] width 190 height 44
type input "**********"
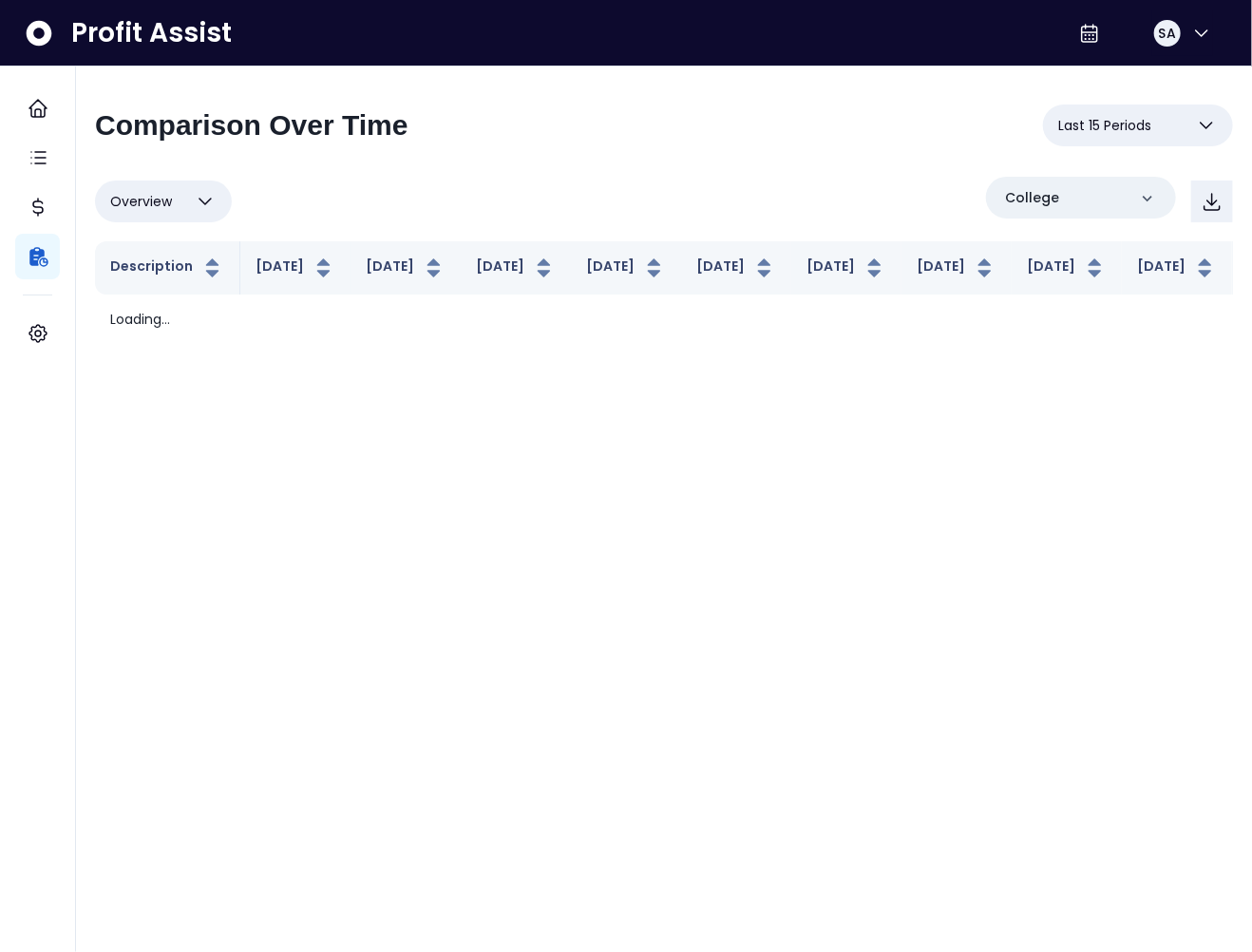
click at [855, 203] on div "Overview Overview % of cost % of sales % of budget ******** College" at bounding box center [663, 201] width 1138 height 49
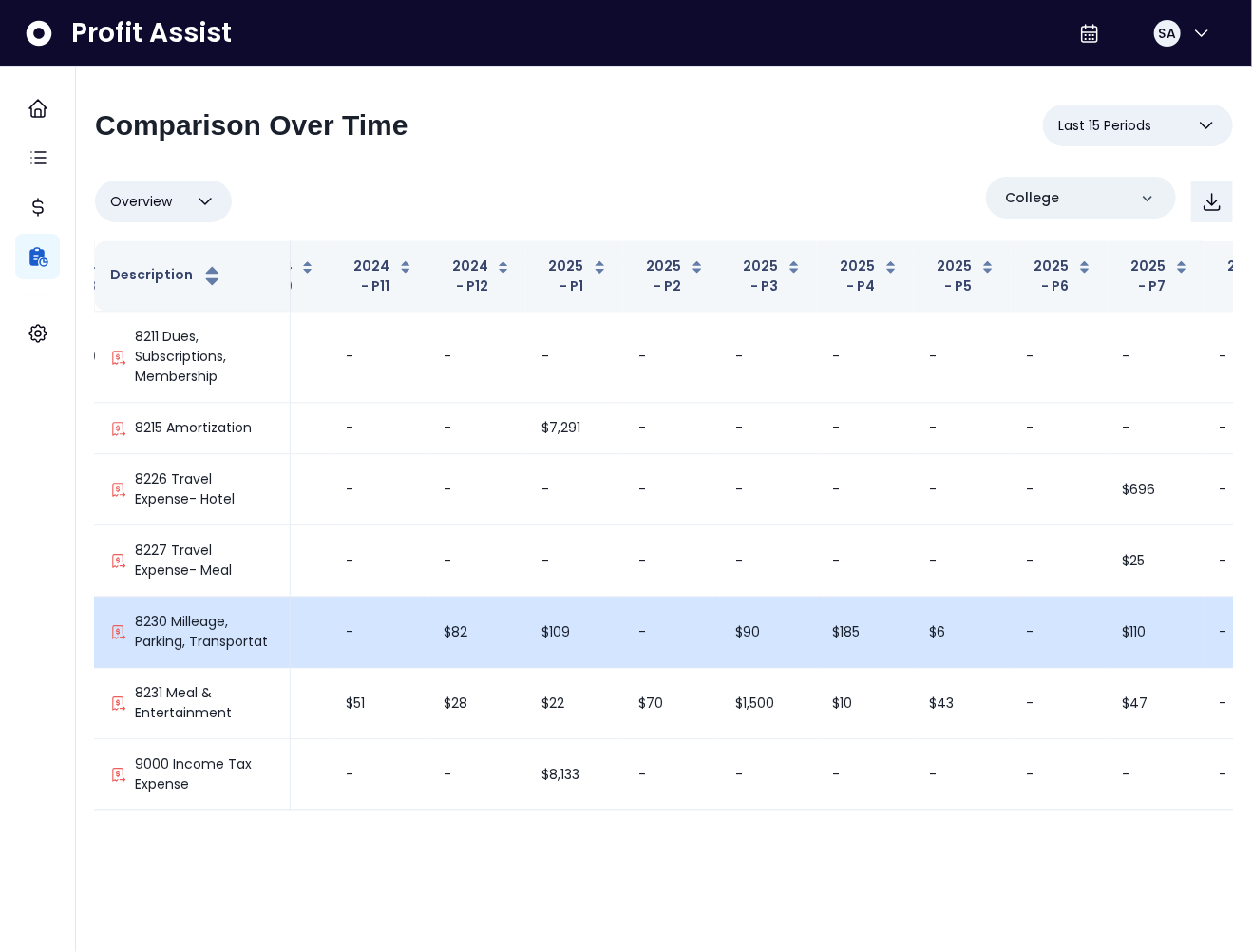
scroll to position [5310, 547]
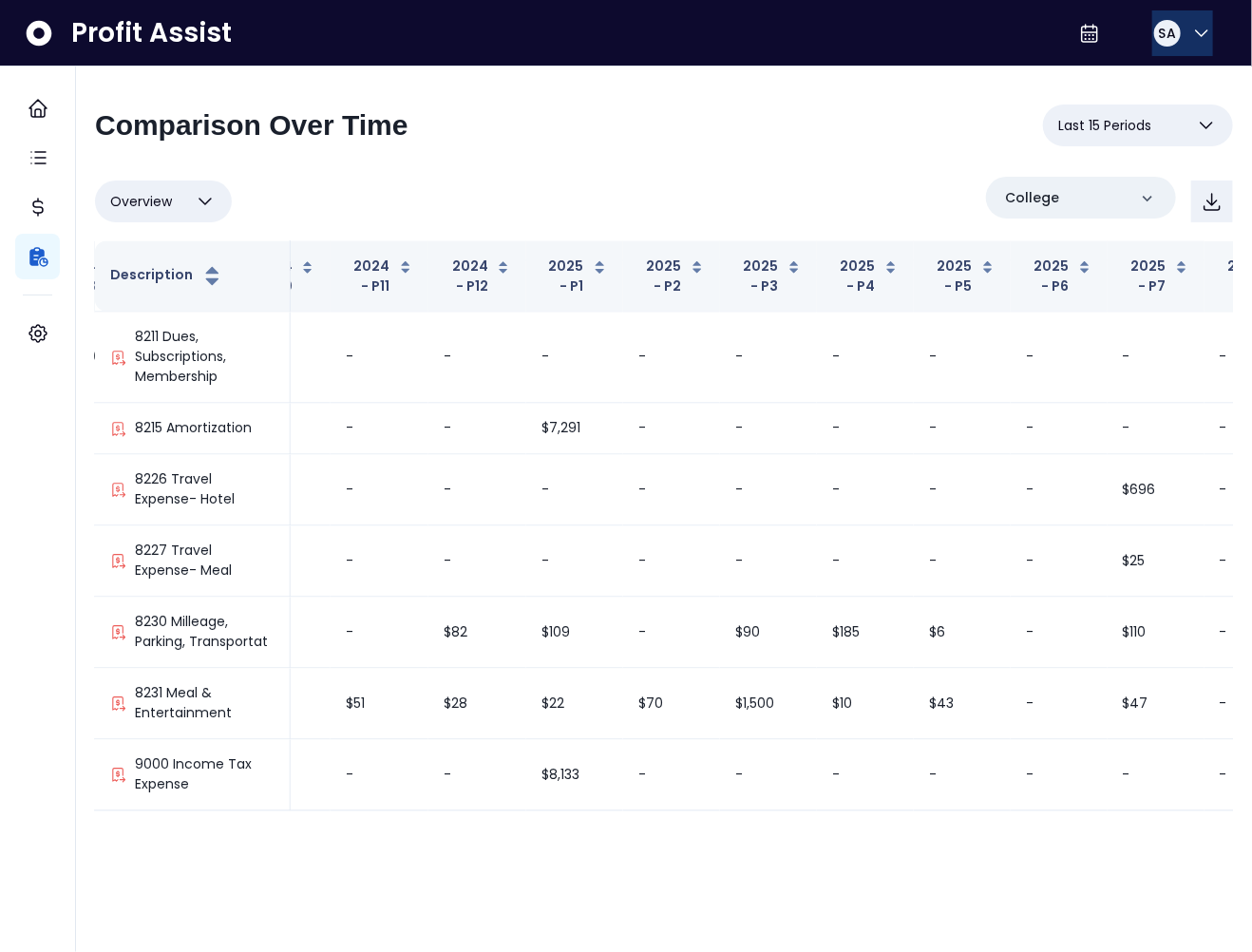
click at [1177, 28] on button "SA" at bounding box center [1182, 33] width 61 height 45
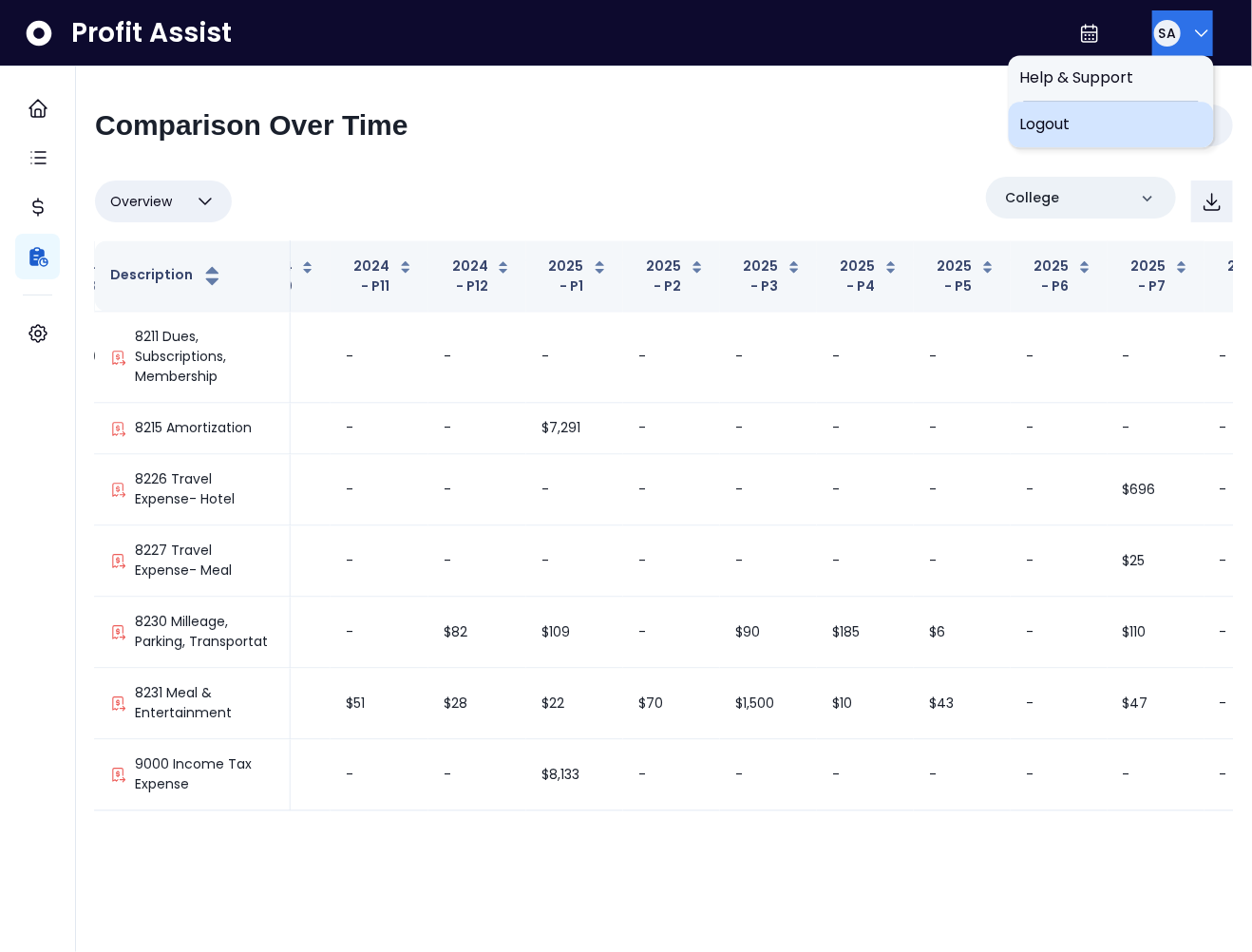
click at [1100, 124] on span "Logout" at bounding box center [1110, 124] width 182 height 23
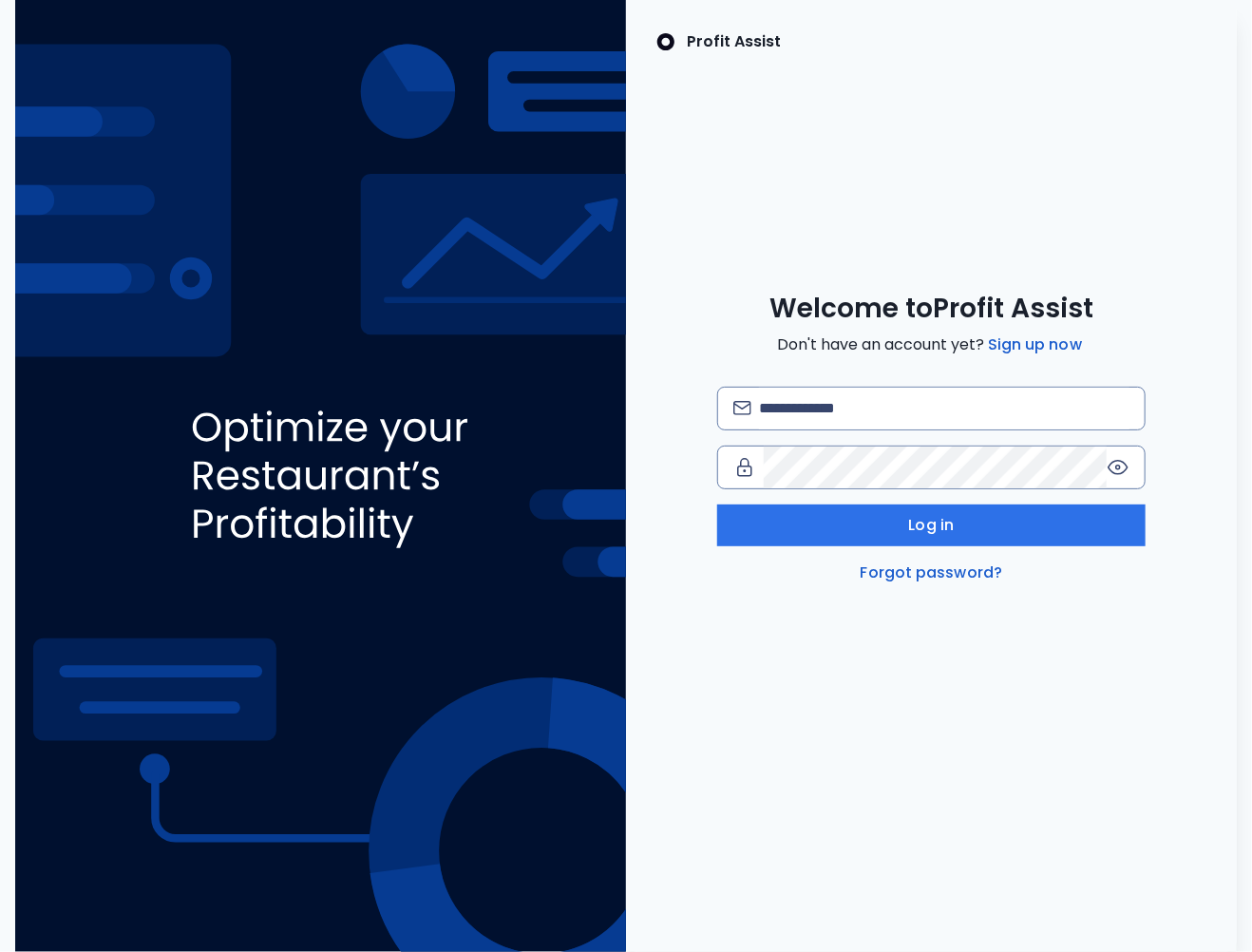
click at [823, 384] on div "Welcome to Profit Assist Don't have an account yet? Sign up now Log in Forgot p…" at bounding box center [931, 437] width 610 height 292
click at [825, 404] on input "email" at bounding box center [944, 409] width 370 height 41
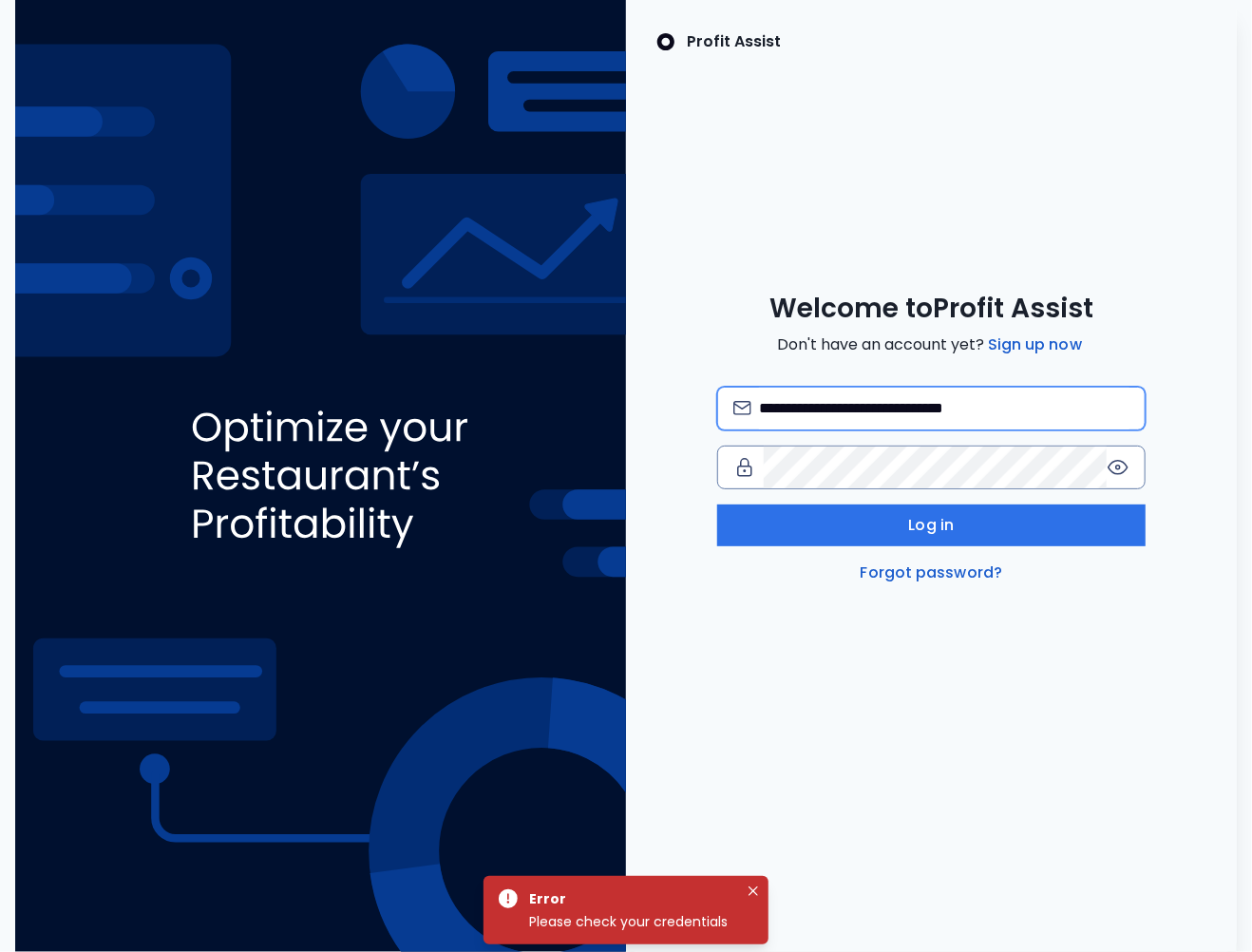
click at [823, 405] on input "**********" at bounding box center [944, 409] width 370 height 41
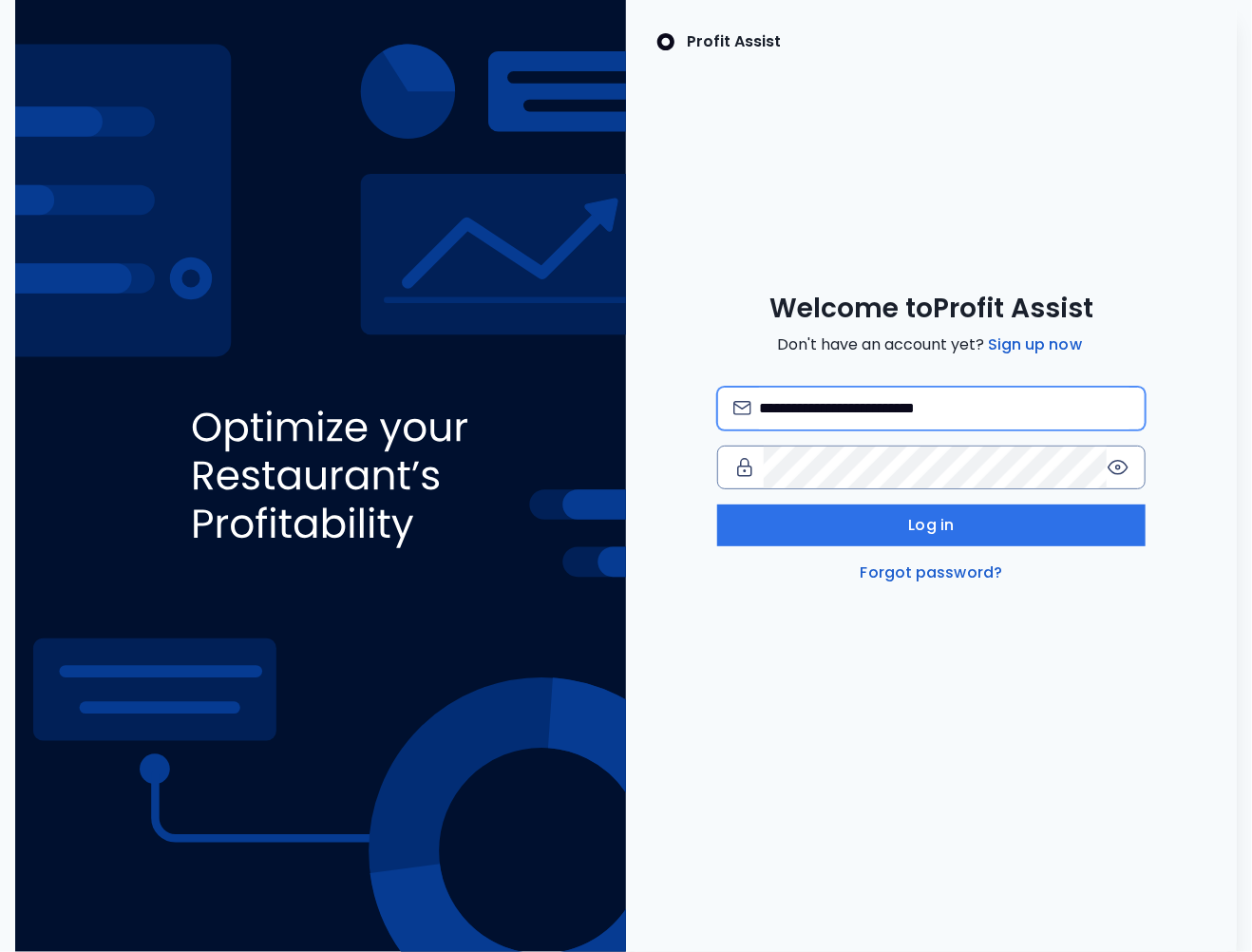
type input "**********"
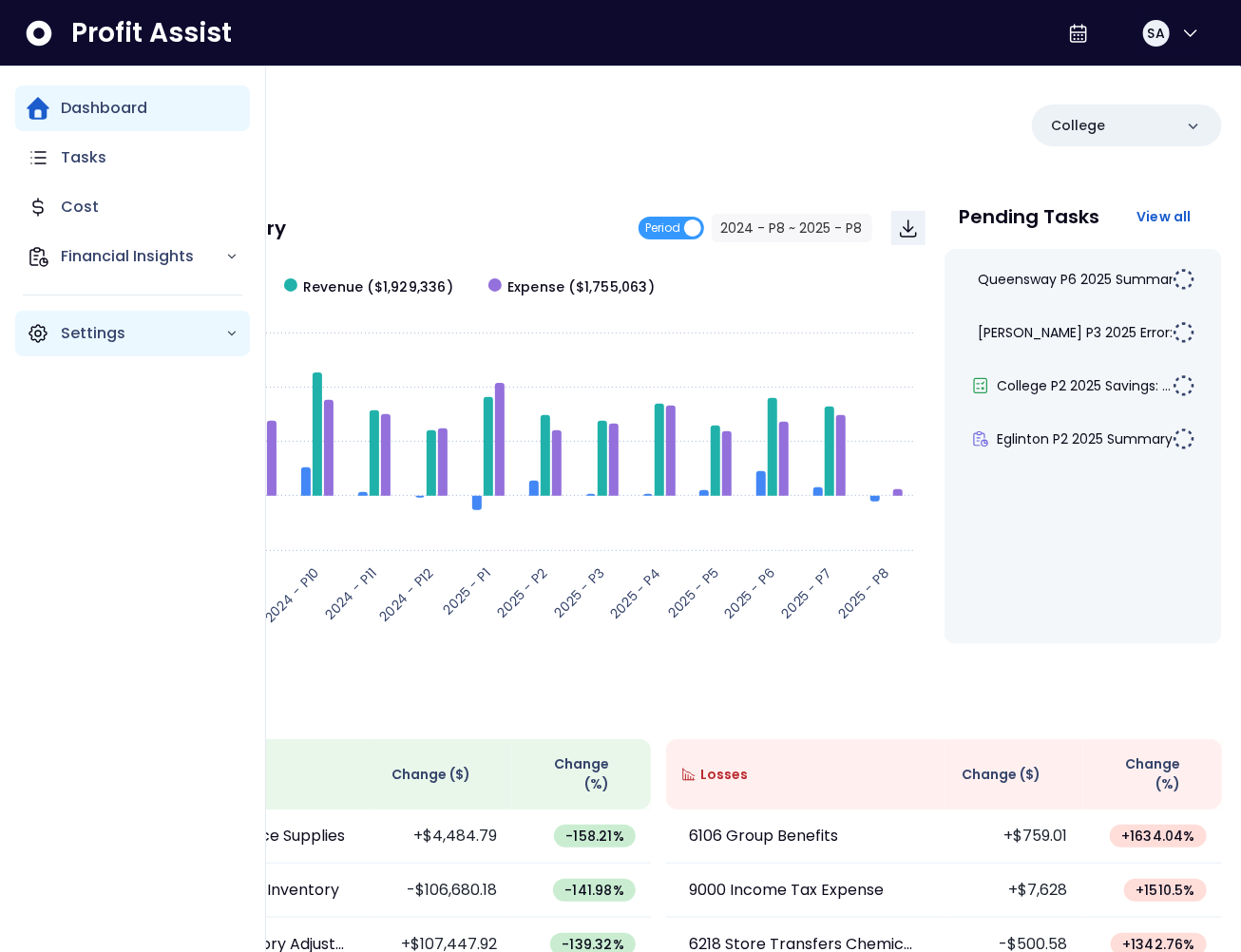
click at [33, 332] on icon "Main navigation" at bounding box center [37, 333] width 23 height 23
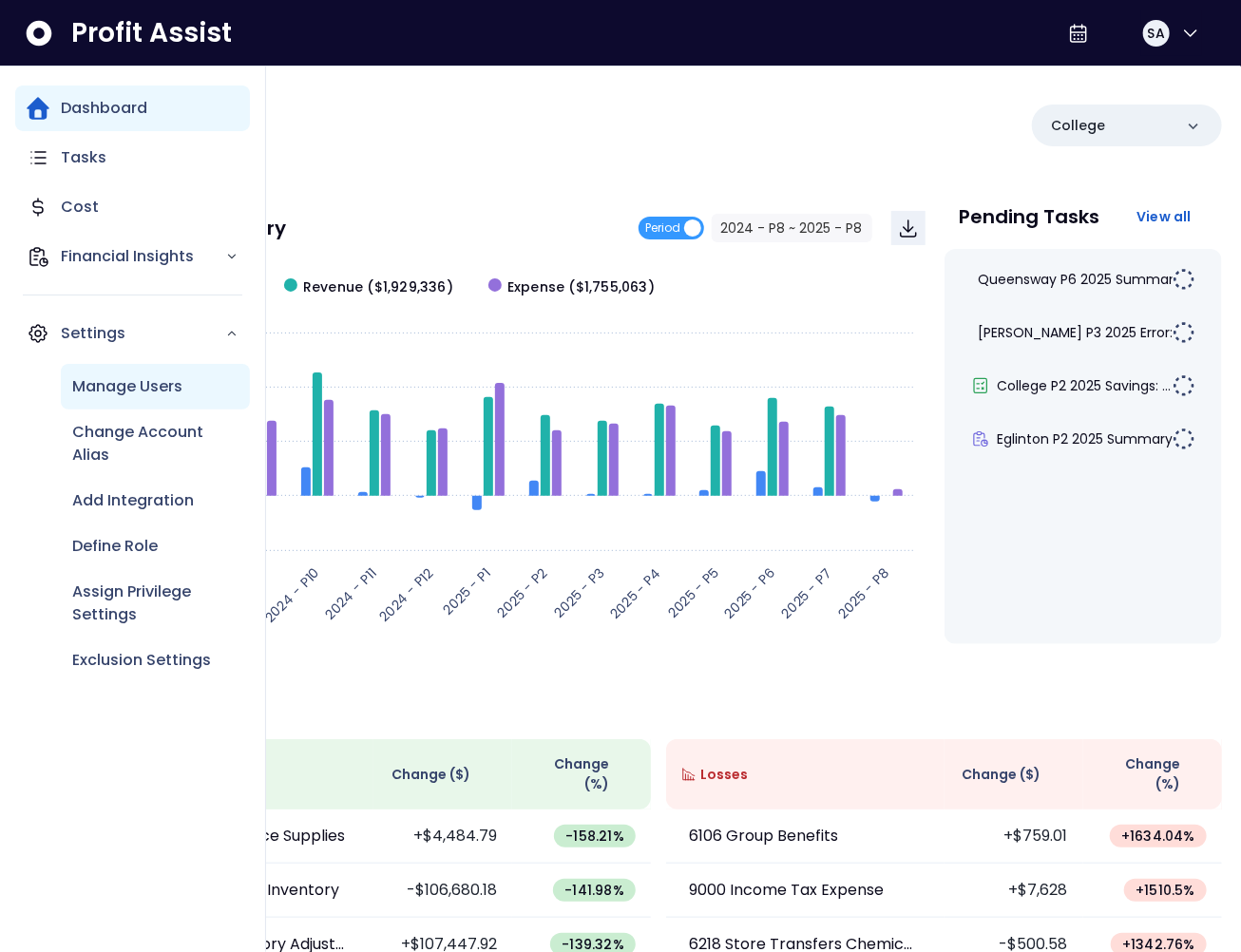
click at [131, 394] on p "Manage Users" at bounding box center [127, 386] width 110 height 23
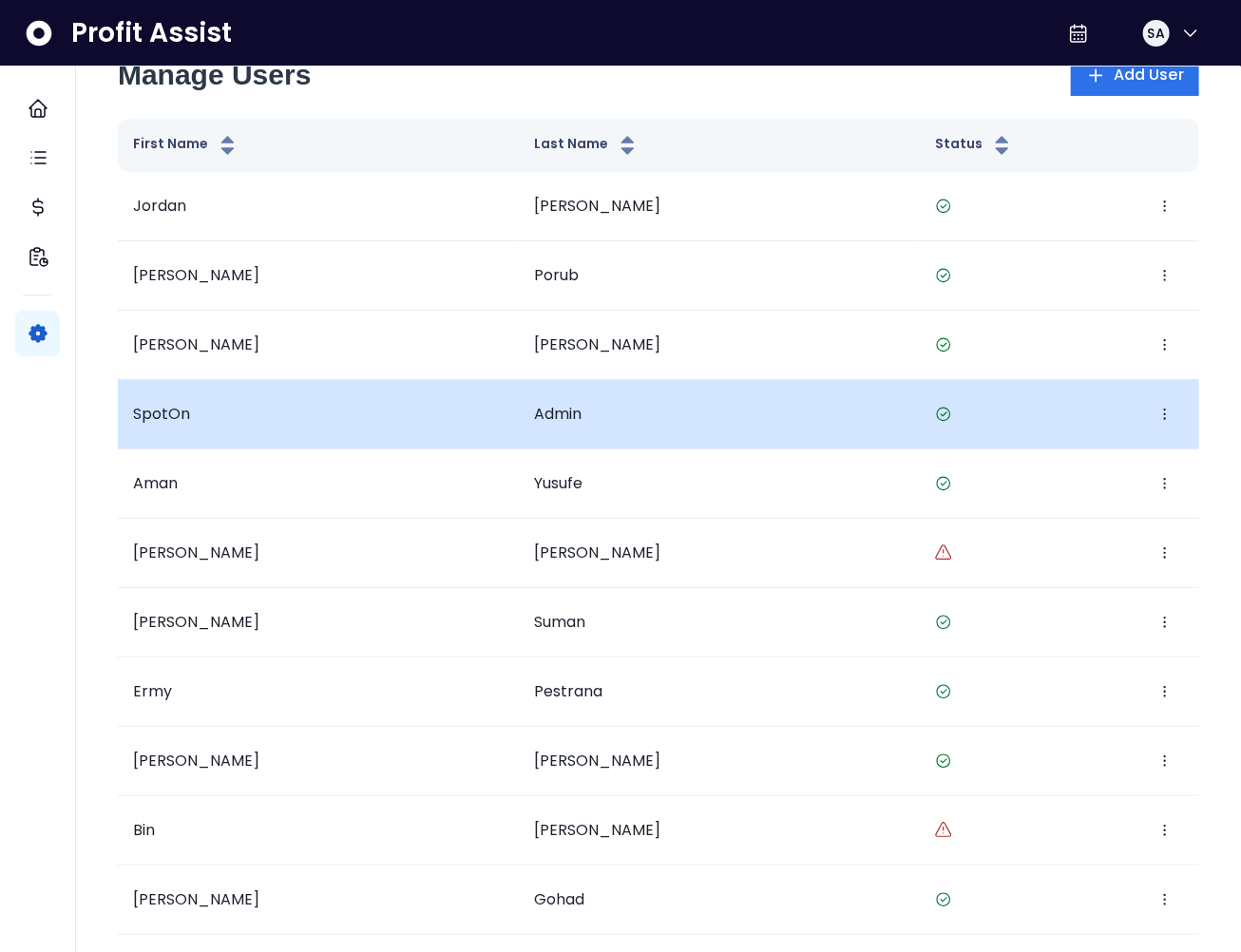
scroll to position [5, 0]
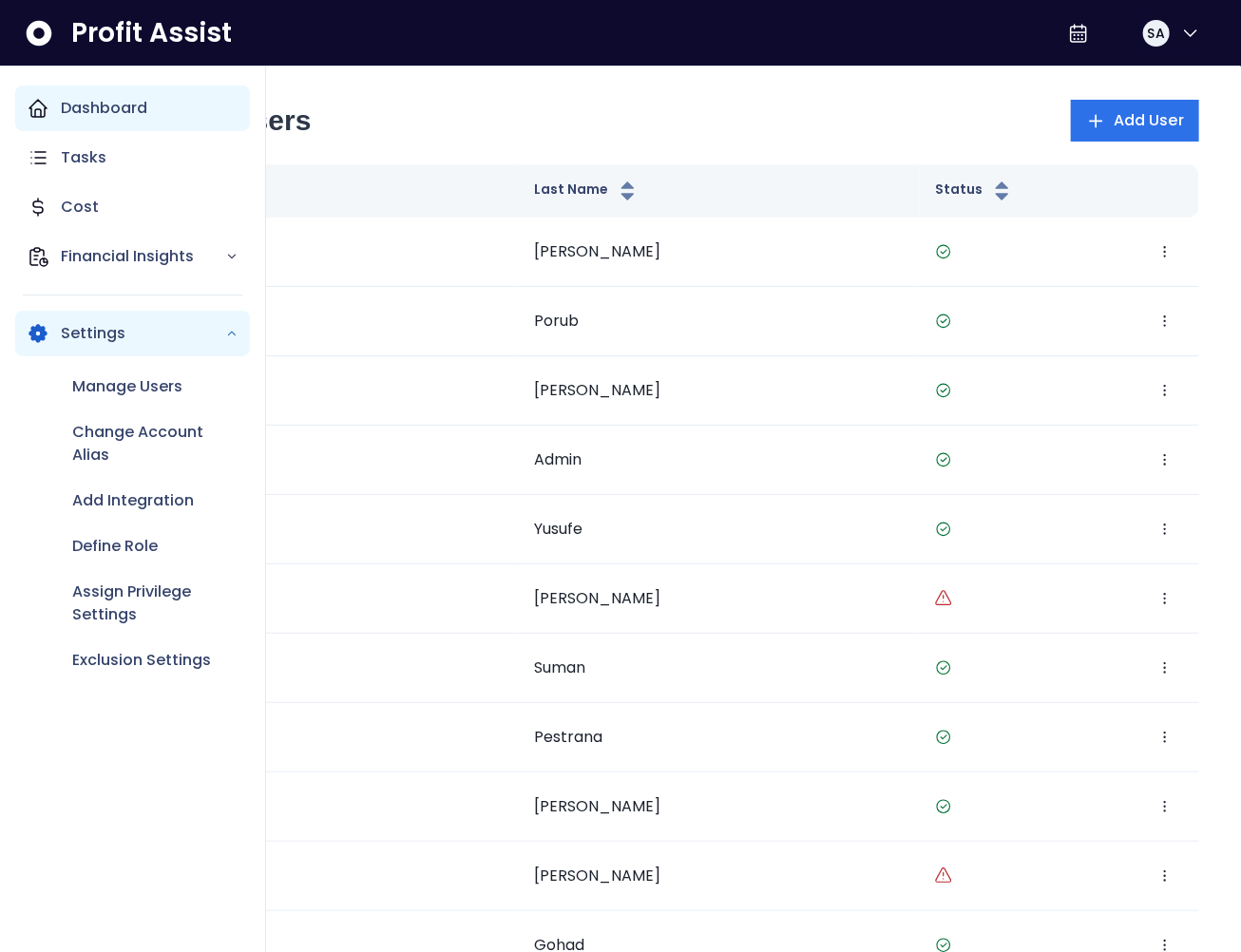
click at [49, 113] on div "Dashboard" at bounding box center [132, 108] width 234 height 45
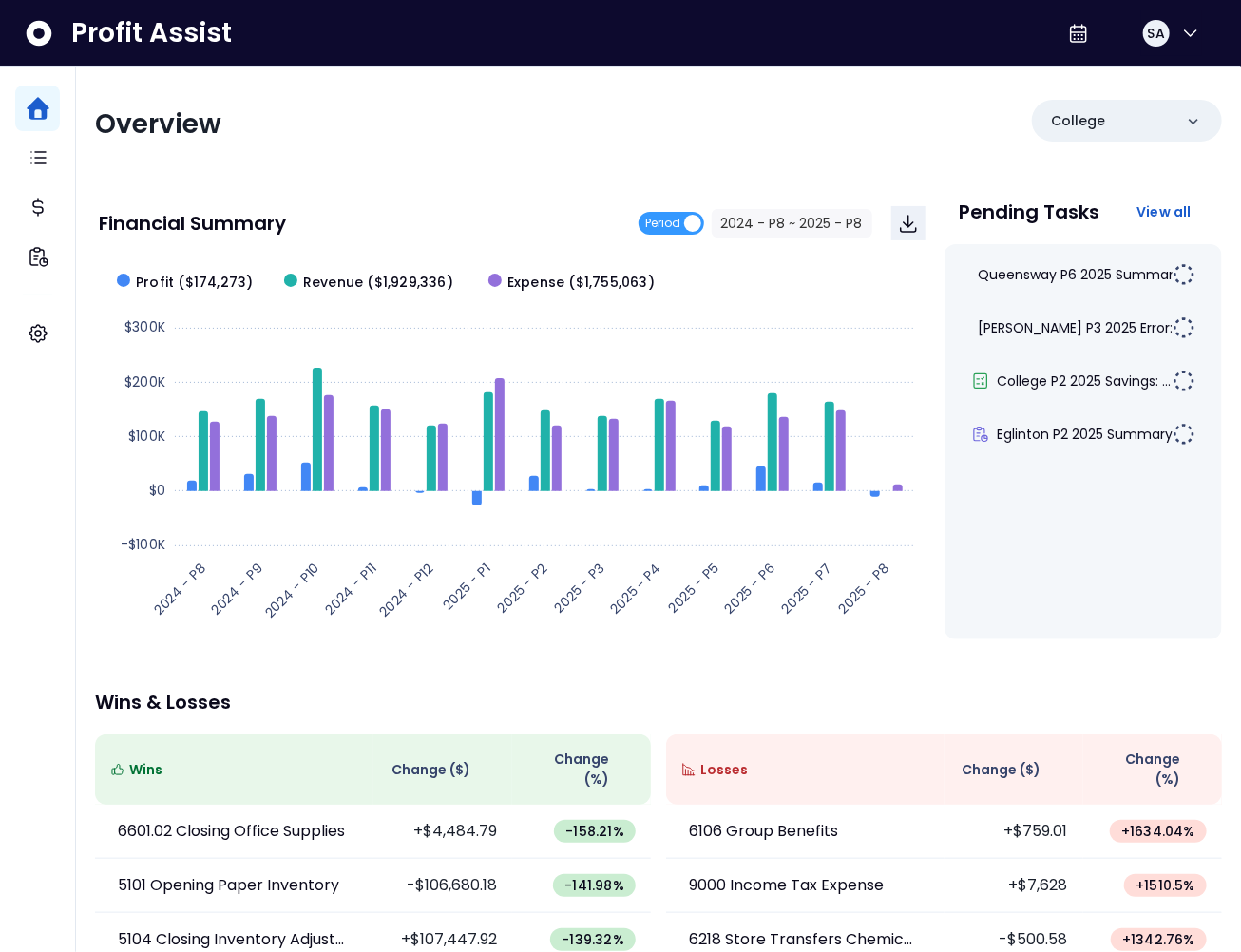
click at [703, 145] on div "Overview College" at bounding box center [658, 124] width 1127 height 49
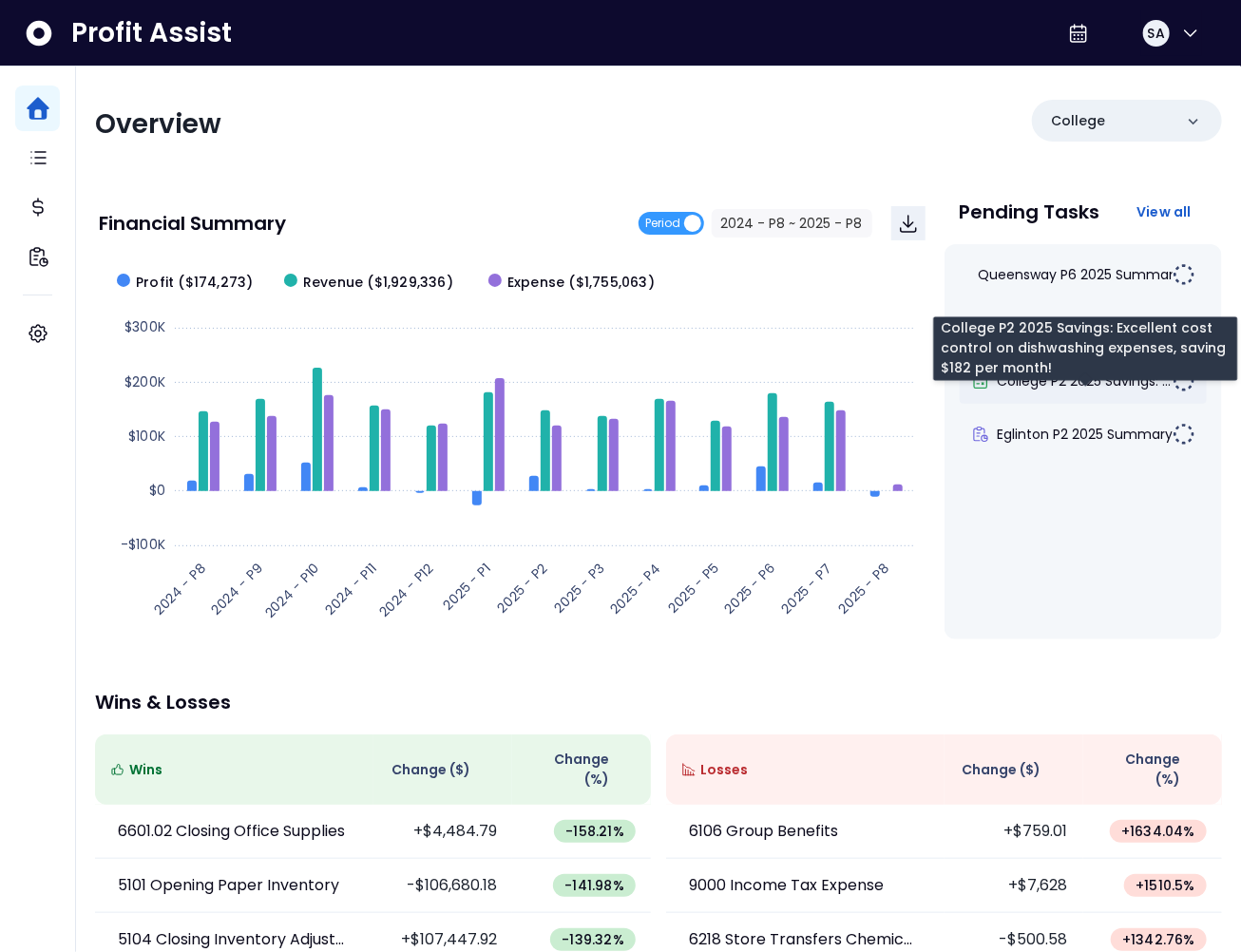
click at [1076, 384] on span "College P2 2025 Savings: ..." at bounding box center [1084, 380] width 174 height 19
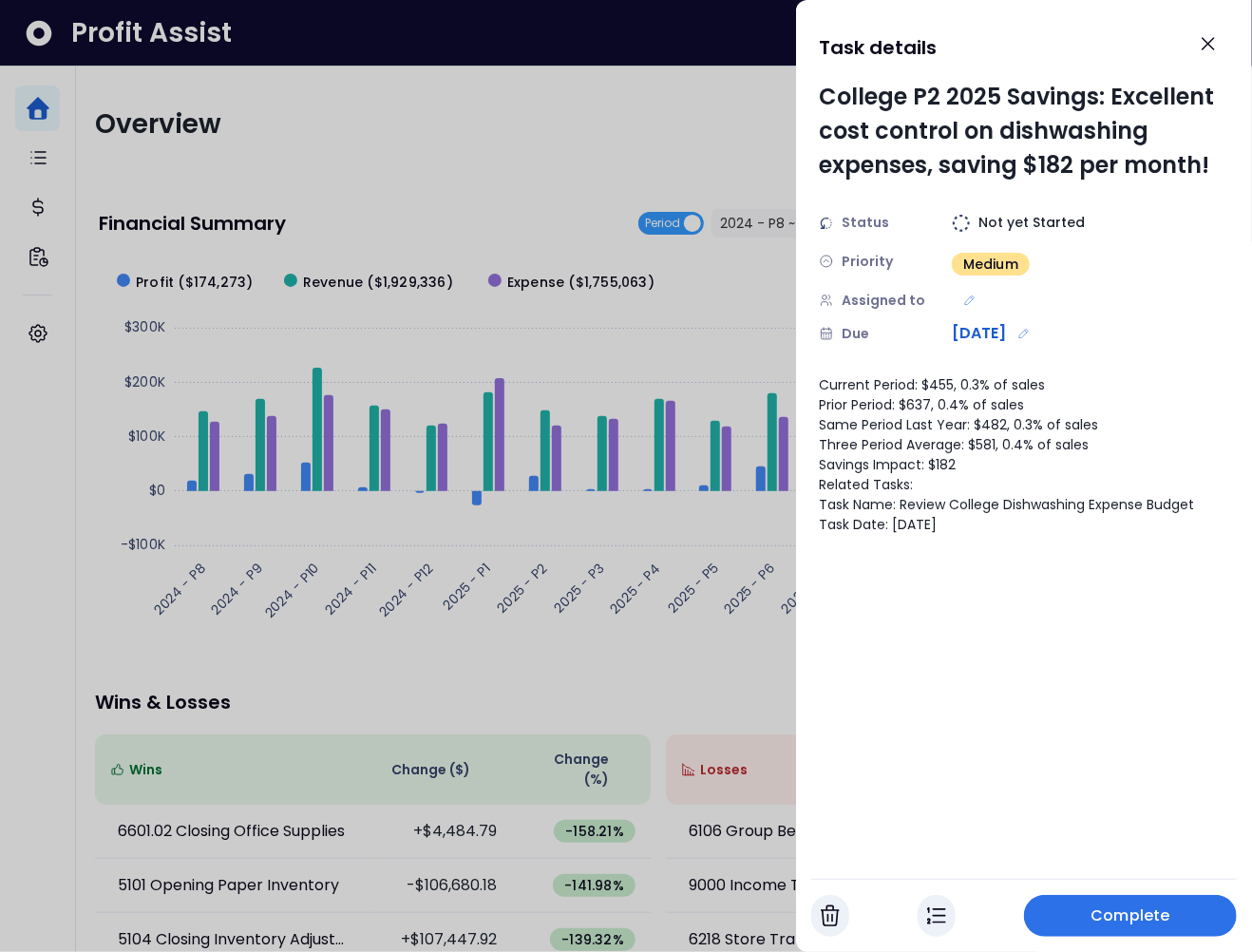
click at [942, 916] on img "button" at bounding box center [936, 916] width 19 height 23
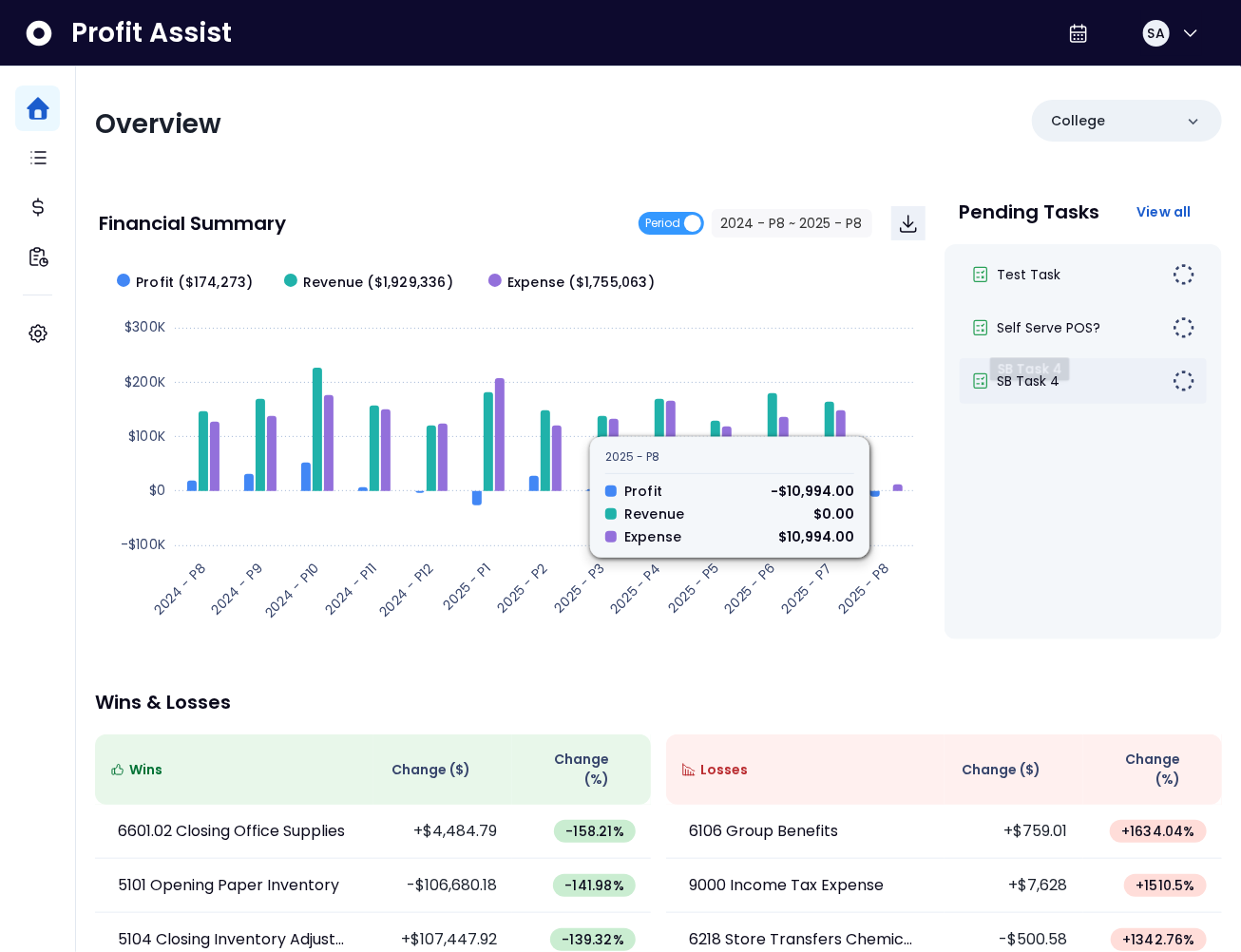
click at [1040, 382] on span "SB Task 4" at bounding box center [1029, 380] width 63 height 19
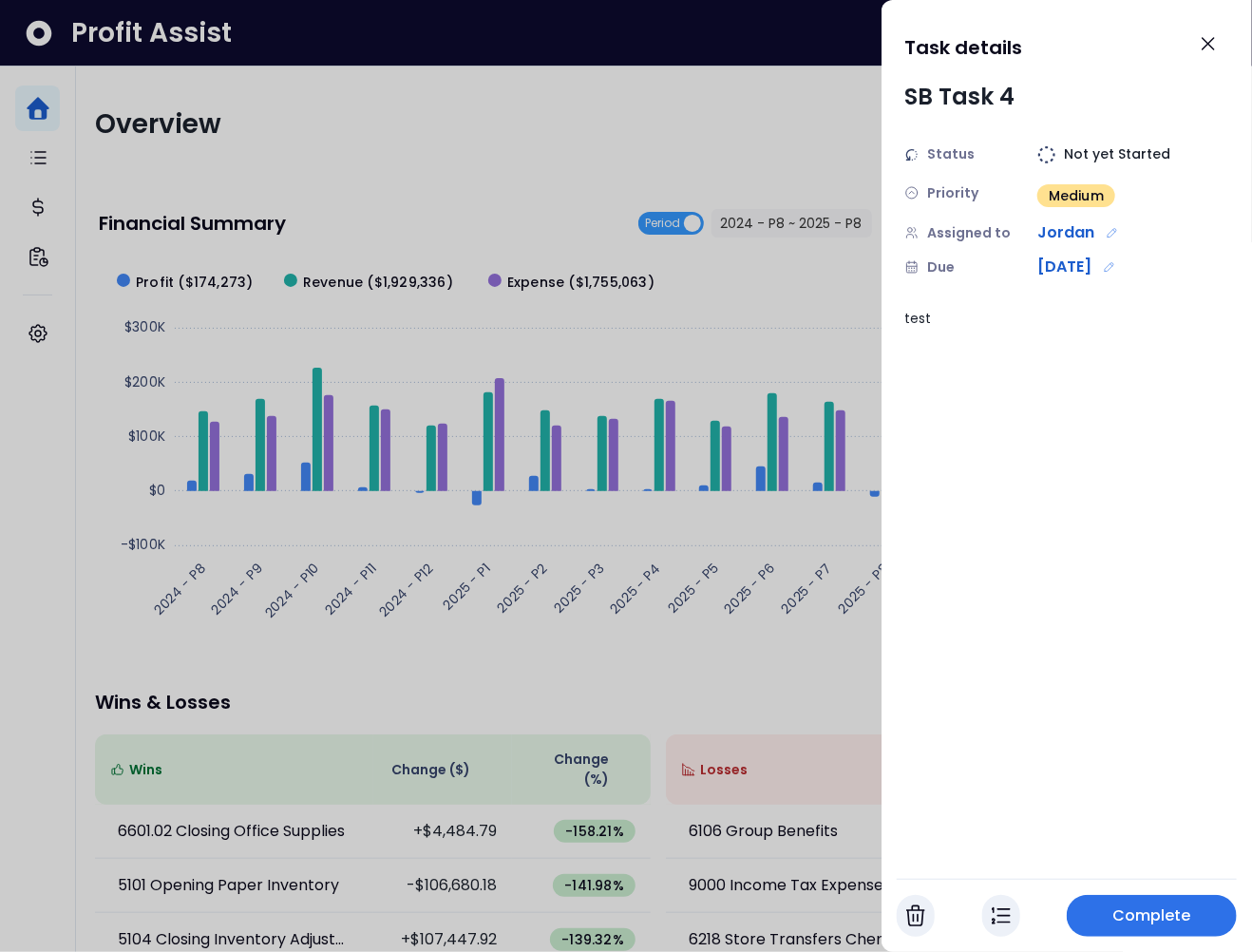
click at [811, 482] on div at bounding box center [626, 476] width 1252 height 952
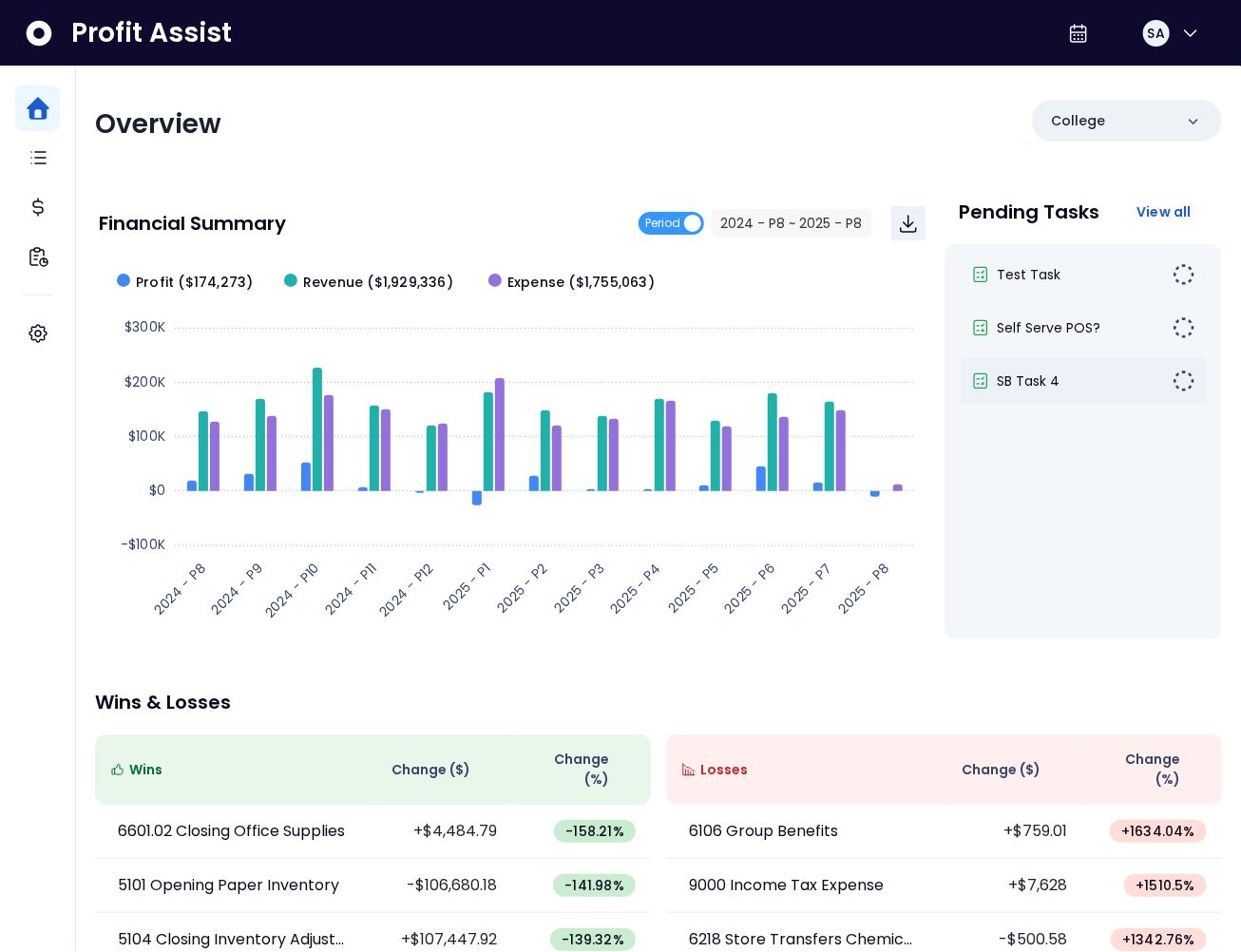
click at [1064, 372] on div "SB Task 4" at bounding box center [1073, 380] width 203 height 19
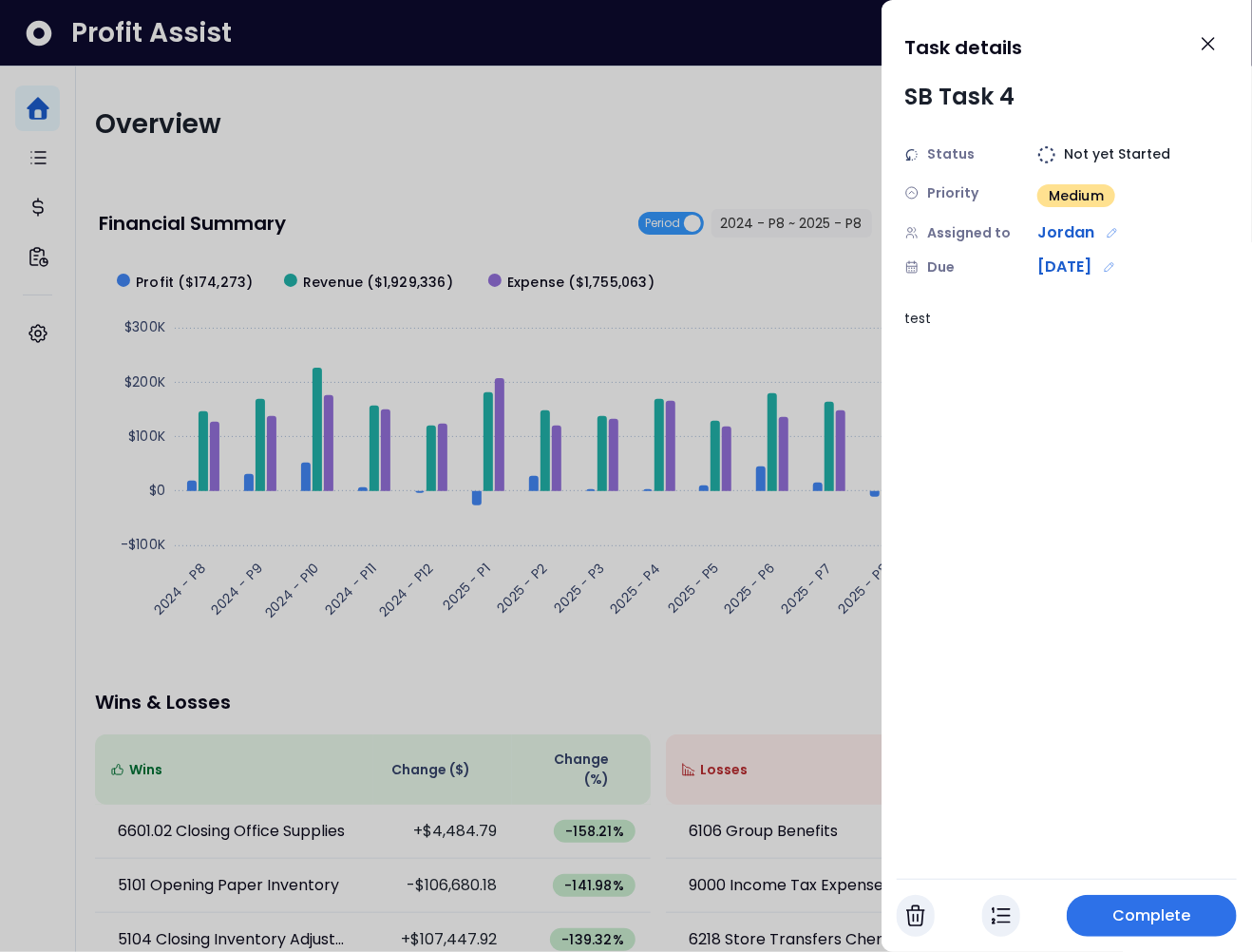
click at [999, 924] on img "button" at bounding box center [1000, 916] width 19 height 23
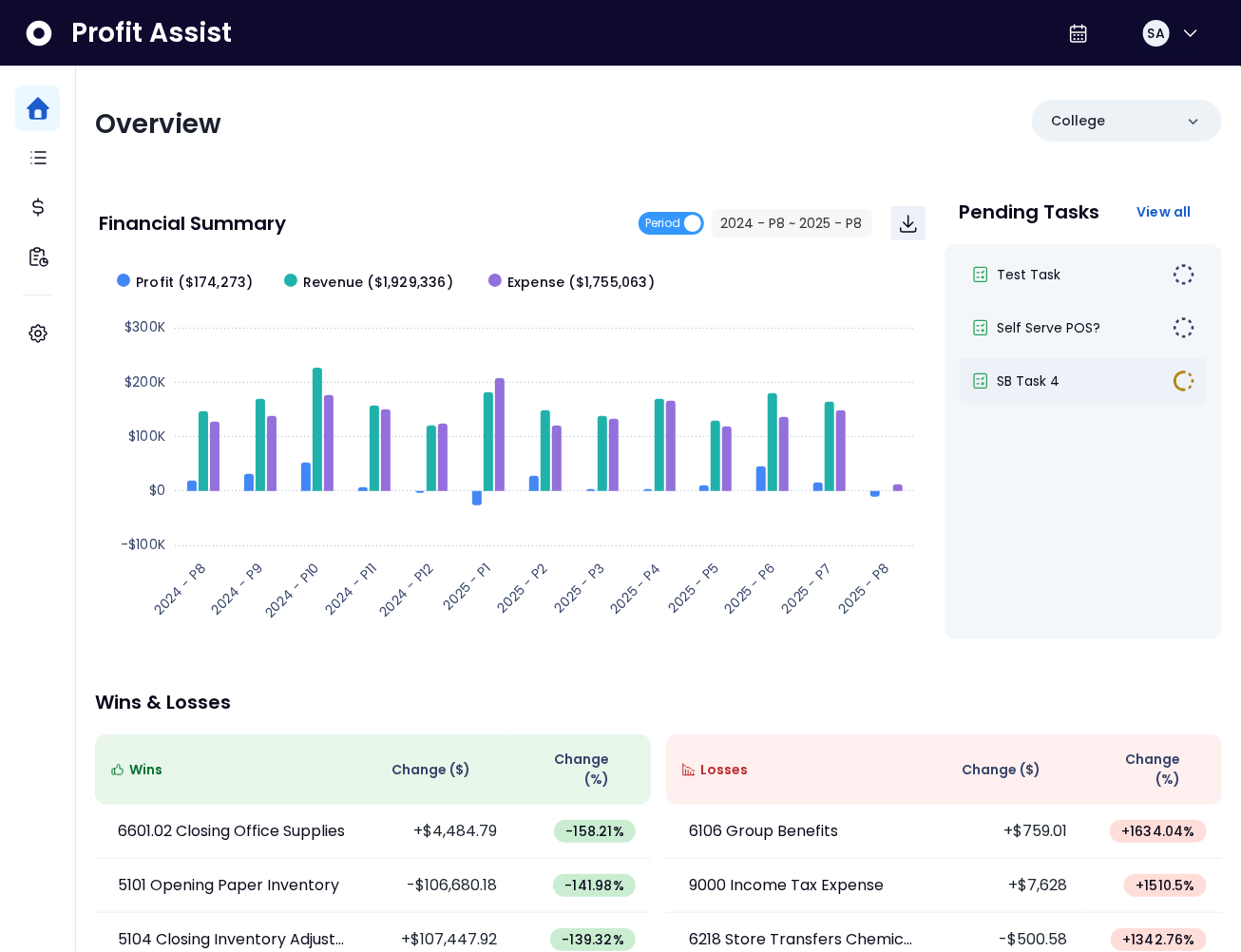
click at [1116, 379] on div "SB Task 4" at bounding box center [1073, 380] width 203 height 19
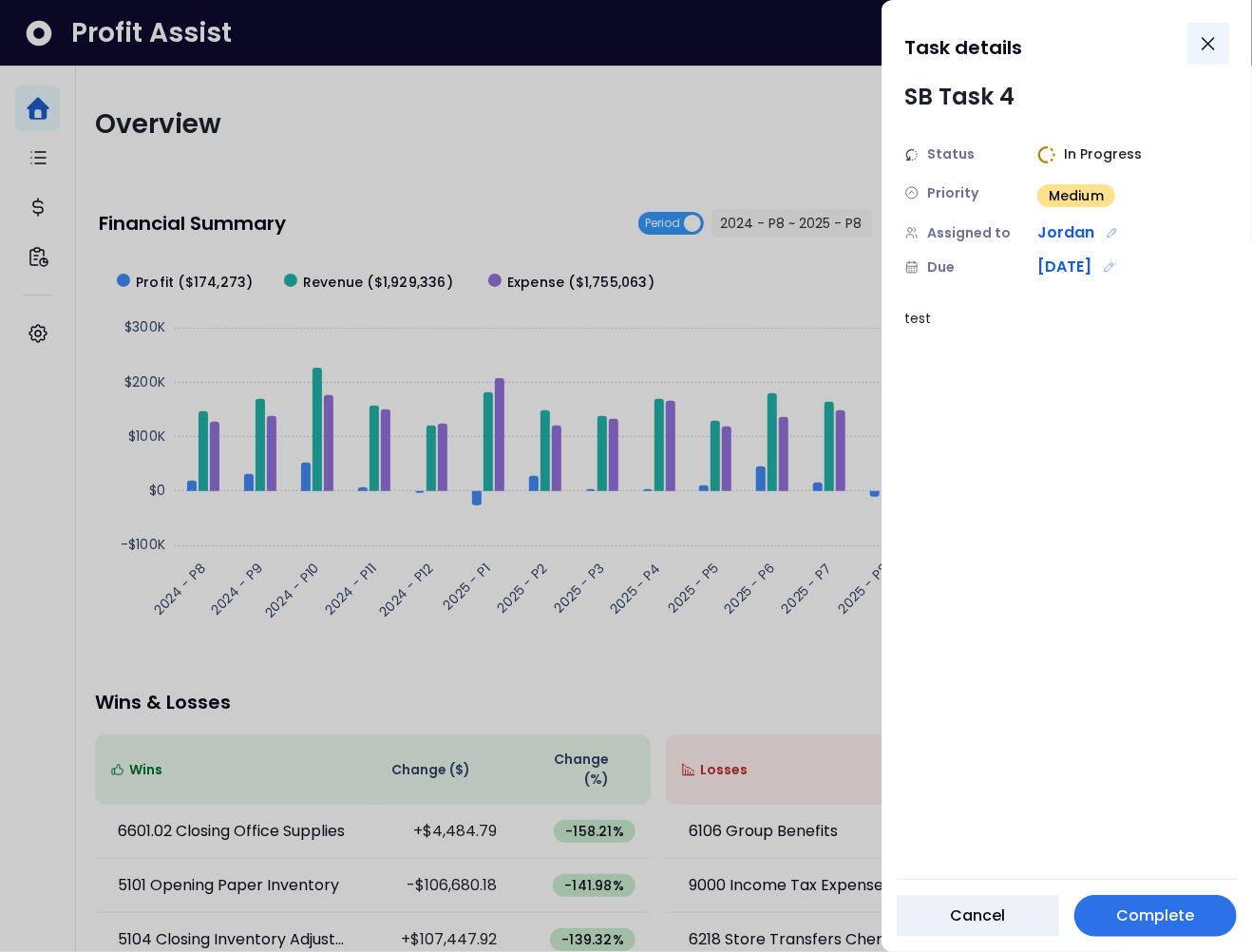
click at [1205, 45] on icon "Close" at bounding box center [1208, 43] width 23 height 23
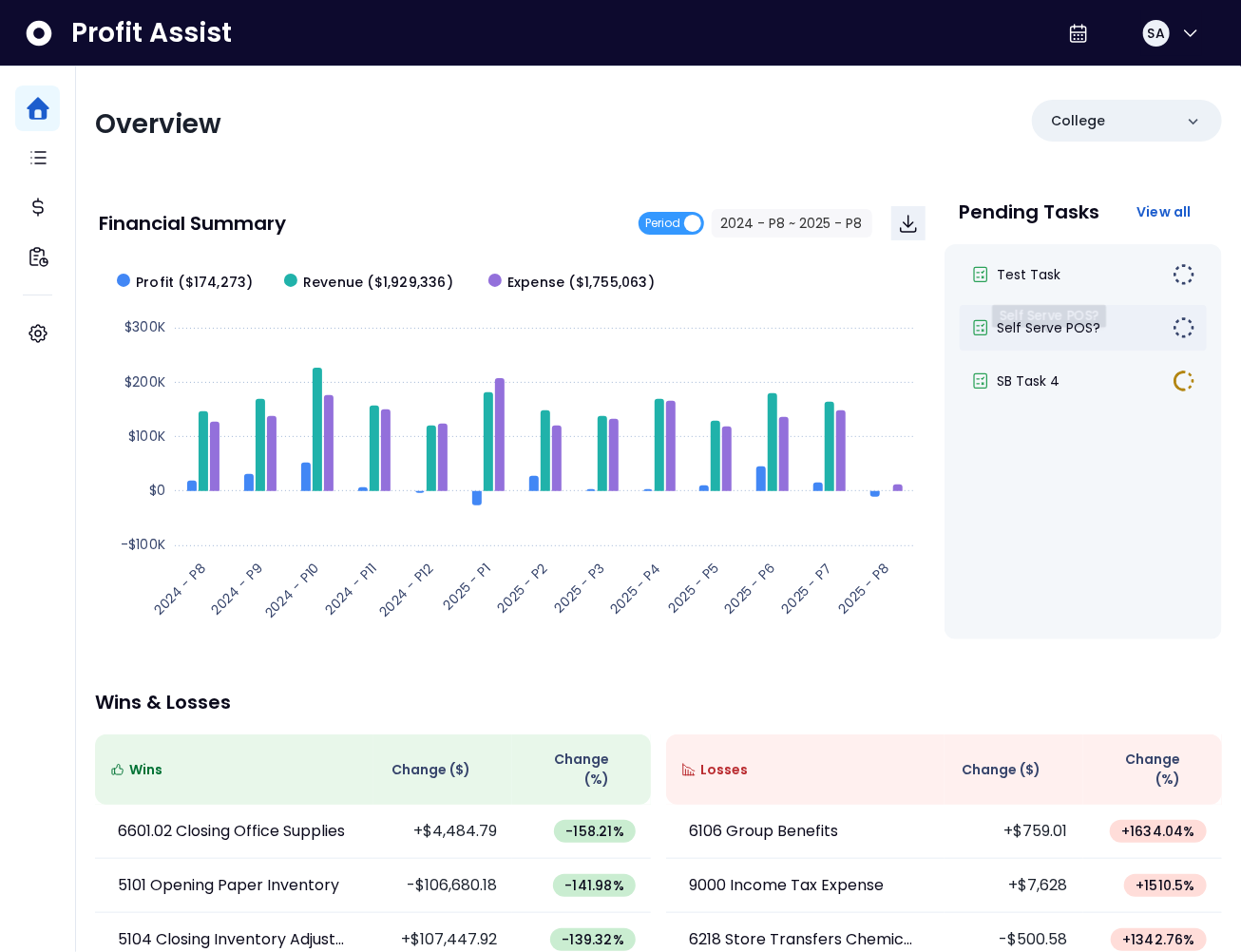
click at [1108, 323] on div "Self Serve POS?" at bounding box center [1073, 327] width 203 height 19
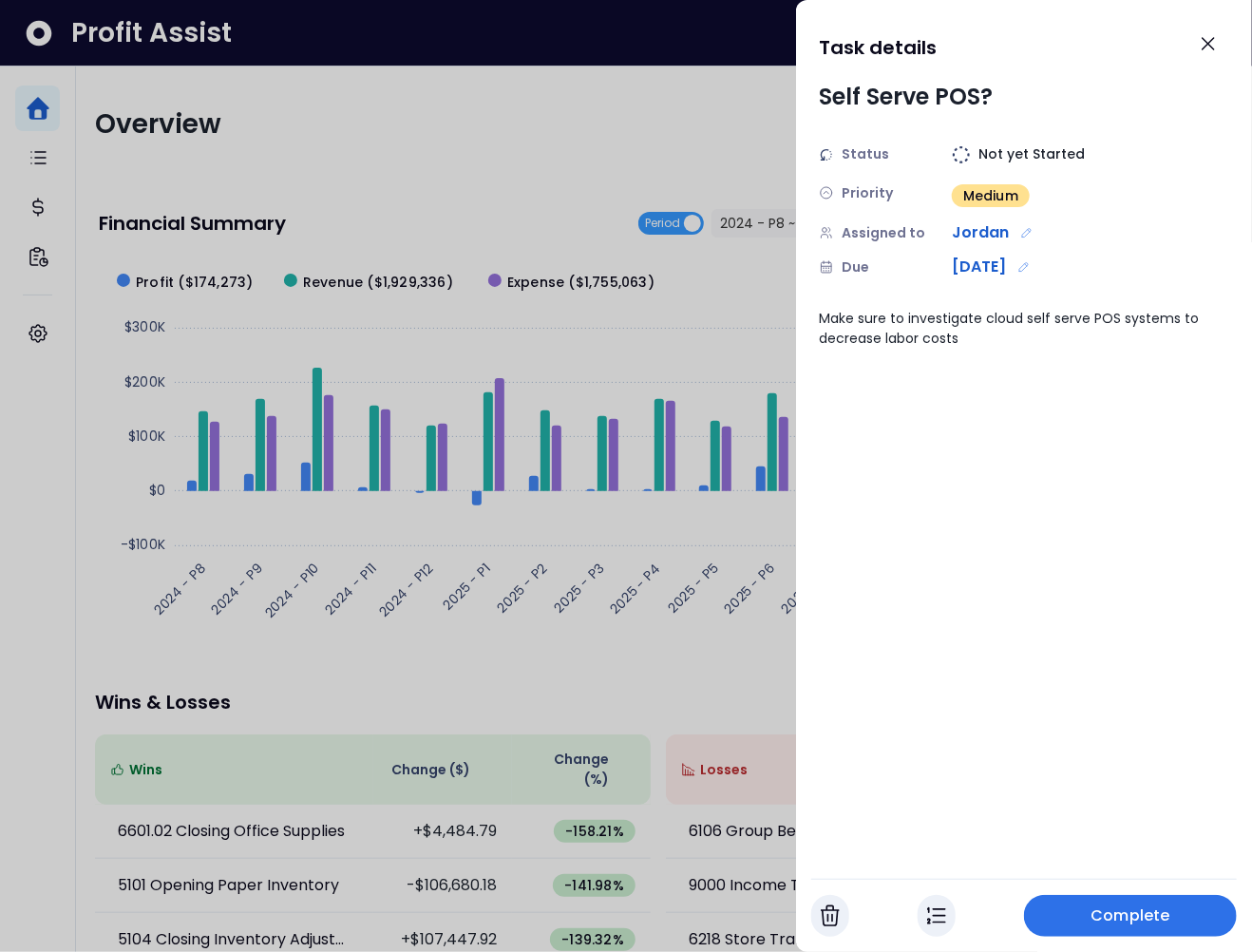
click at [353, 212] on div at bounding box center [626, 476] width 1252 height 952
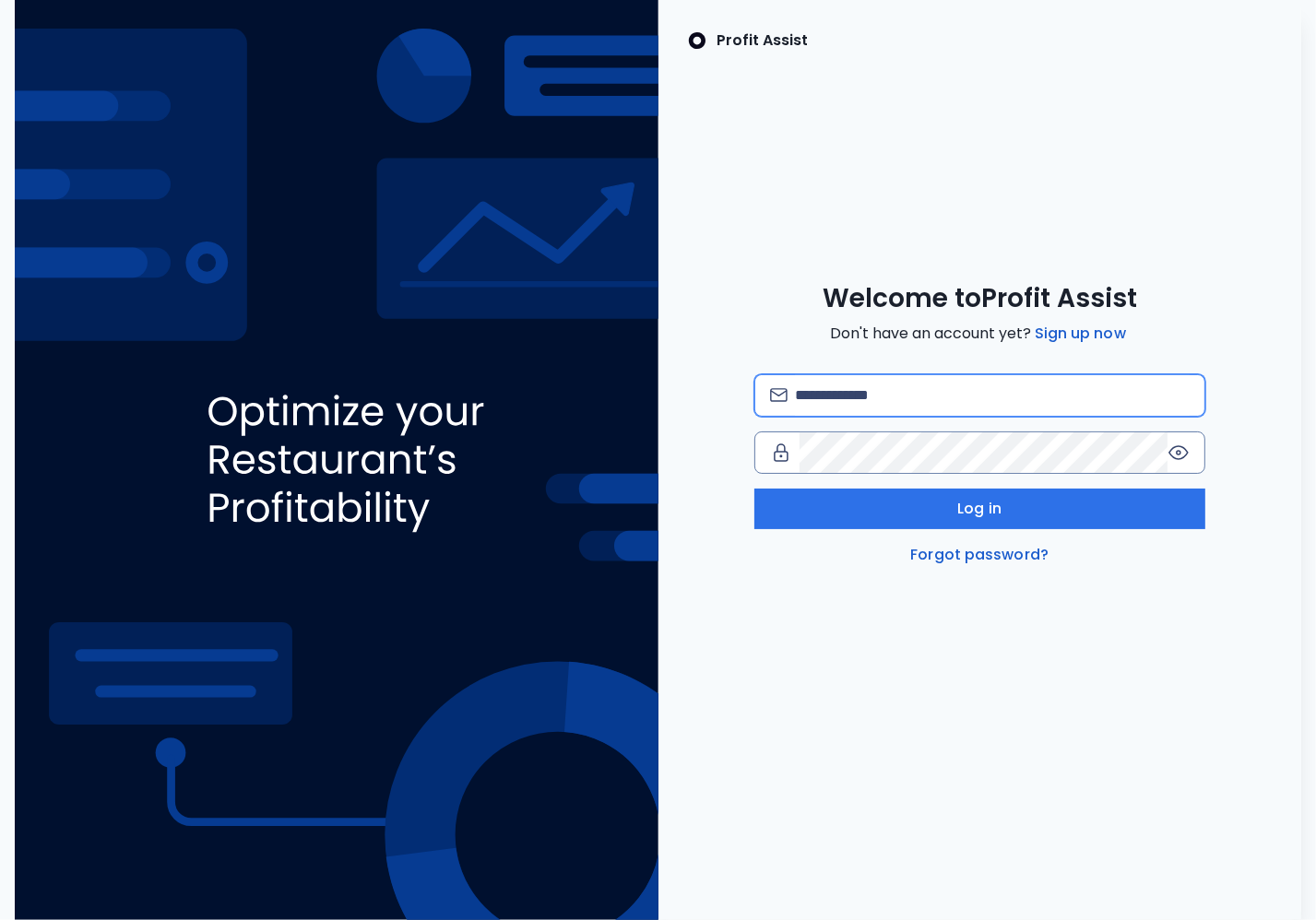
click at [848, 395] on input "email" at bounding box center [992, 396] width 395 height 40
click at [887, 385] on input "**********" at bounding box center [992, 396] width 395 height 40
type input "**********"
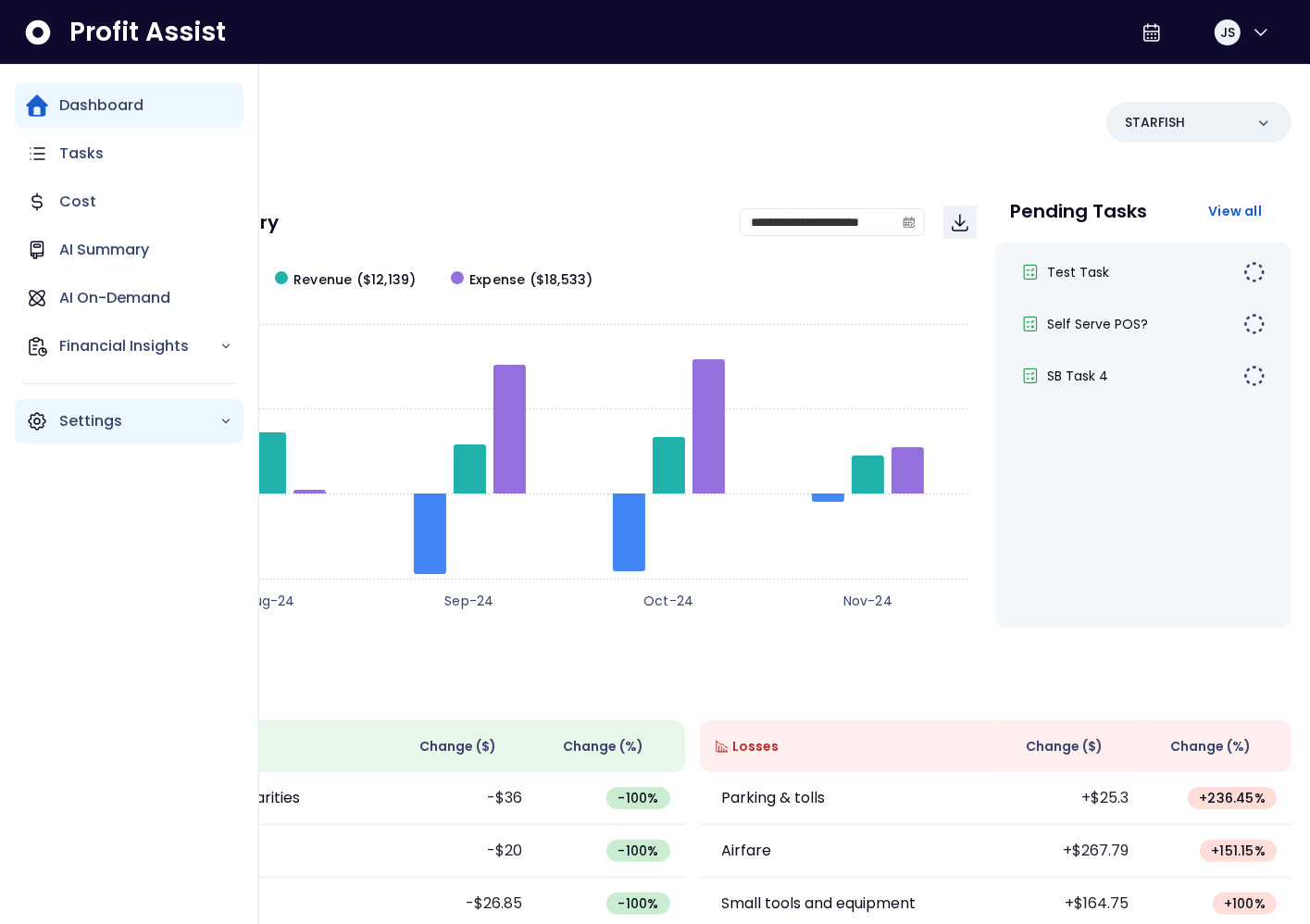
click at [47, 407] on div "Settings" at bounding box center [129, 421] width 228 height 44
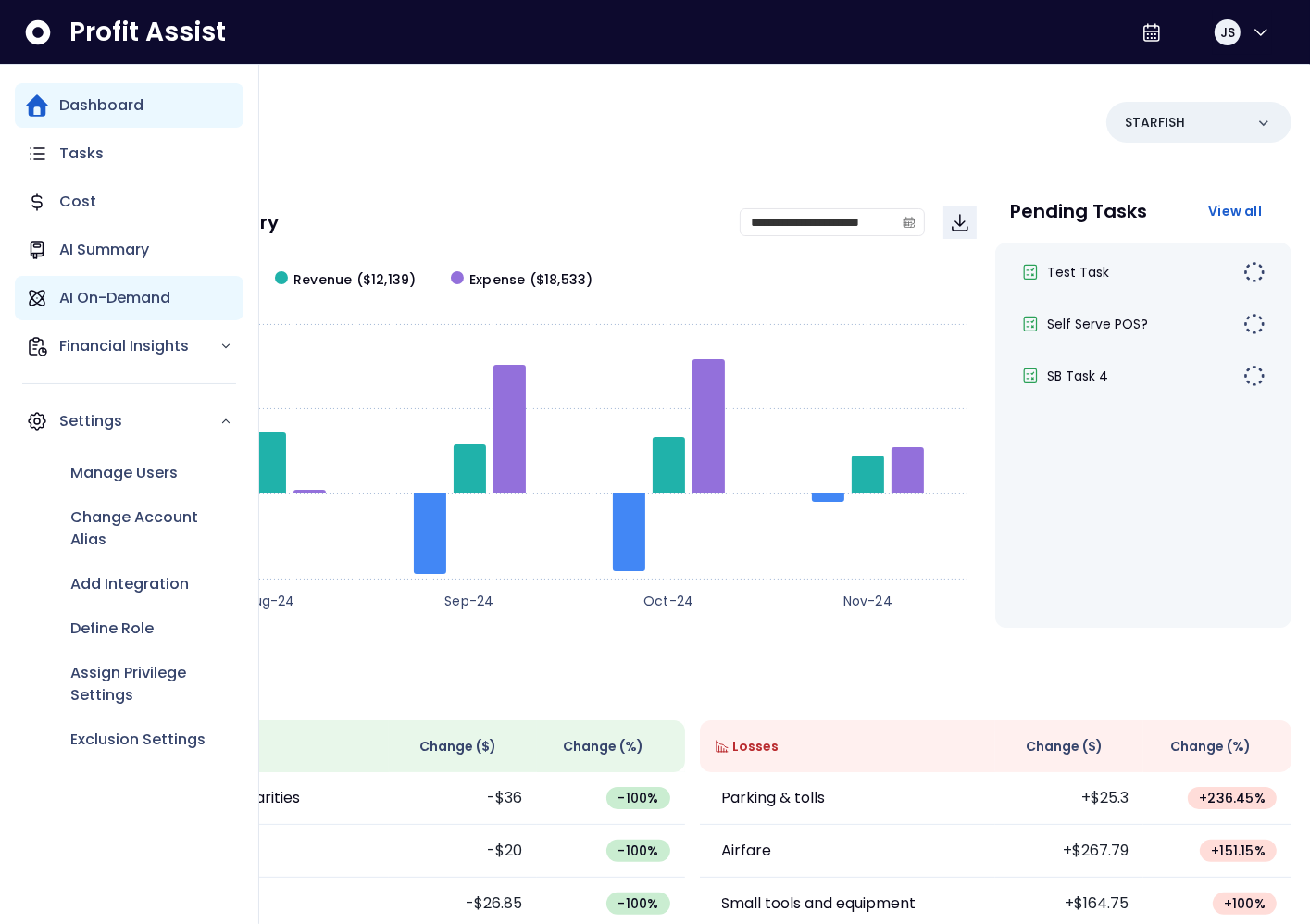
click at [139, 294] on p "AI On-Demand" at bounding box center [115, 297] width 111 height 22
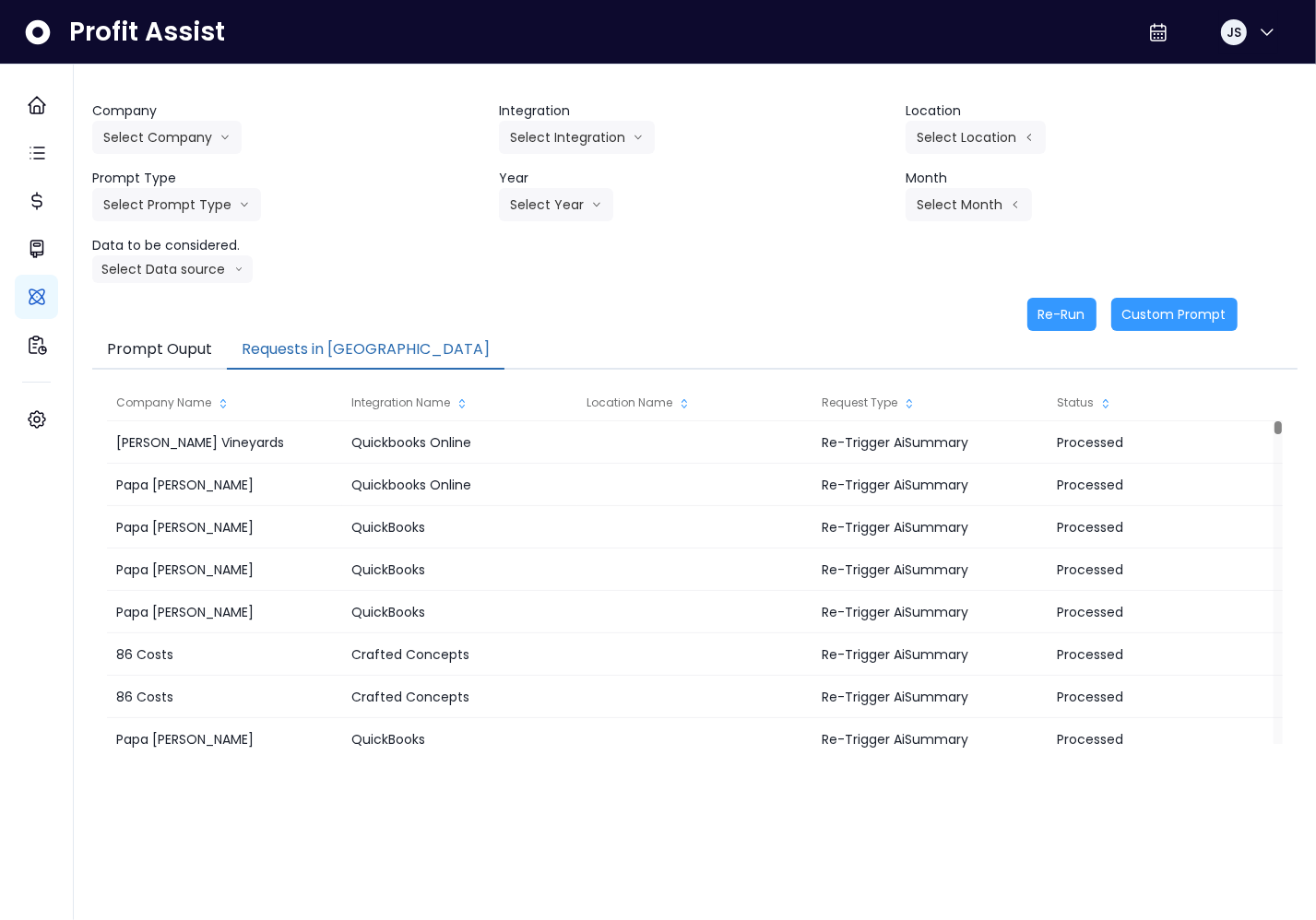
click at [315, 351] on button "Requests in [GEOGRAPHIC_DATA]" at bounding box center [365, 350] width 277 height 39
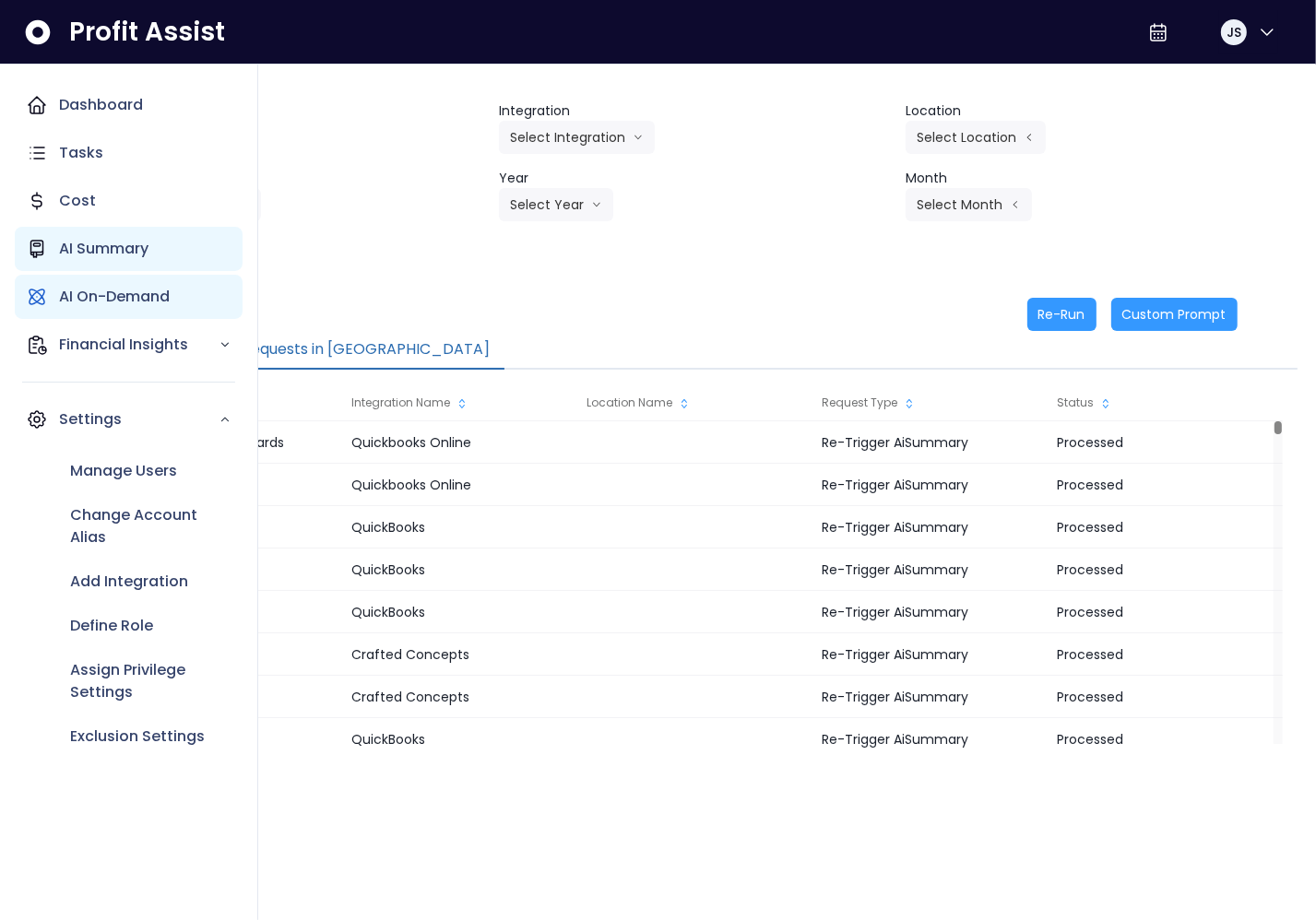
click at [97, 242] on p "AI Summary" at bounding box center [104, 248] width 90 height 22
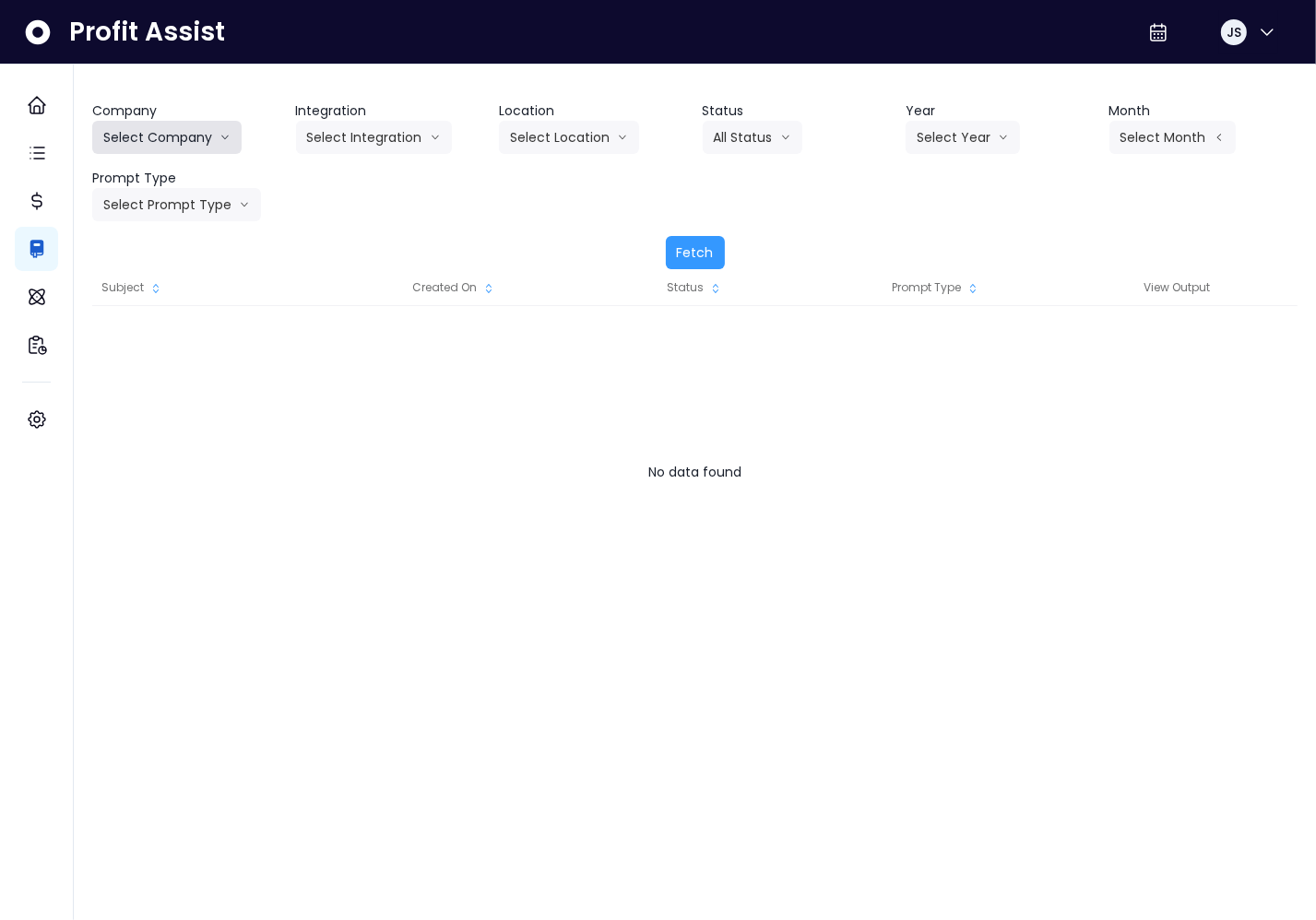
click at [185, 142] on button "Select Company" at bounding box center [166, 137] width 149 height 33
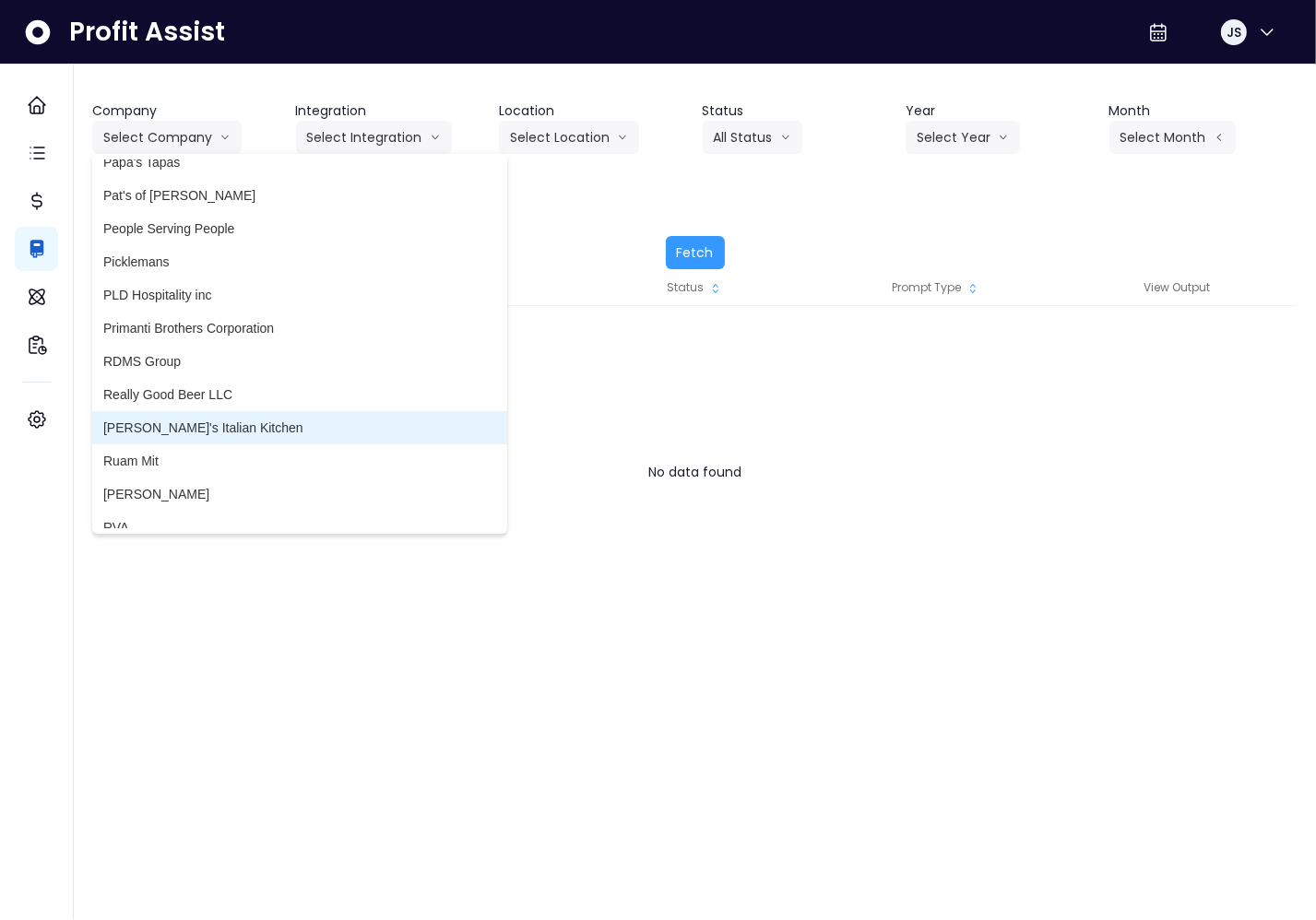
scroll to position [2700, 0]
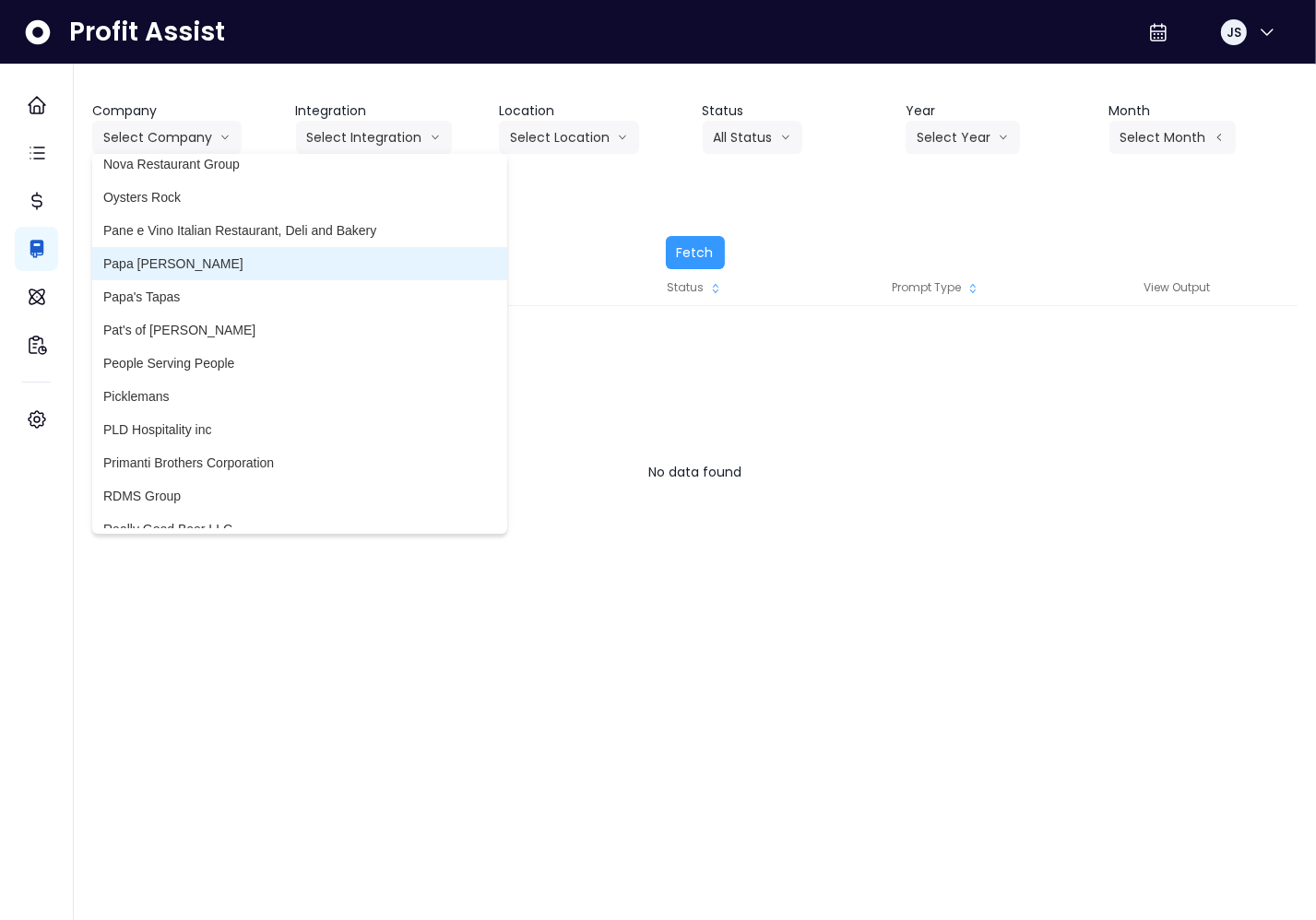
click at [193, 266] on span "Papa [PERSON_NAME]" at bounding box center [299, 263] width 393 height 18
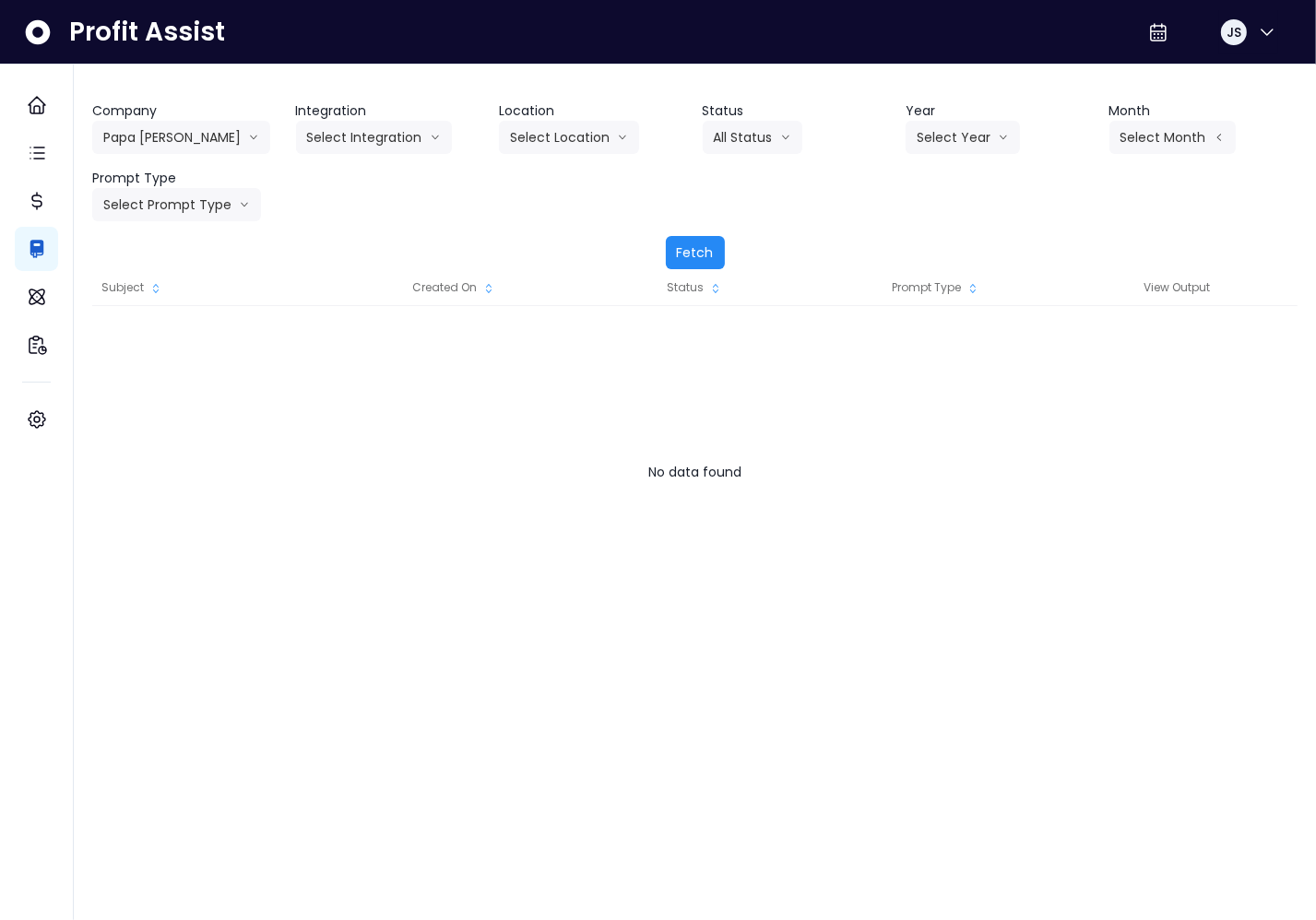
click at [685, 241] on button "Fetch" at bounding box center [696, 252] width 59 height 33
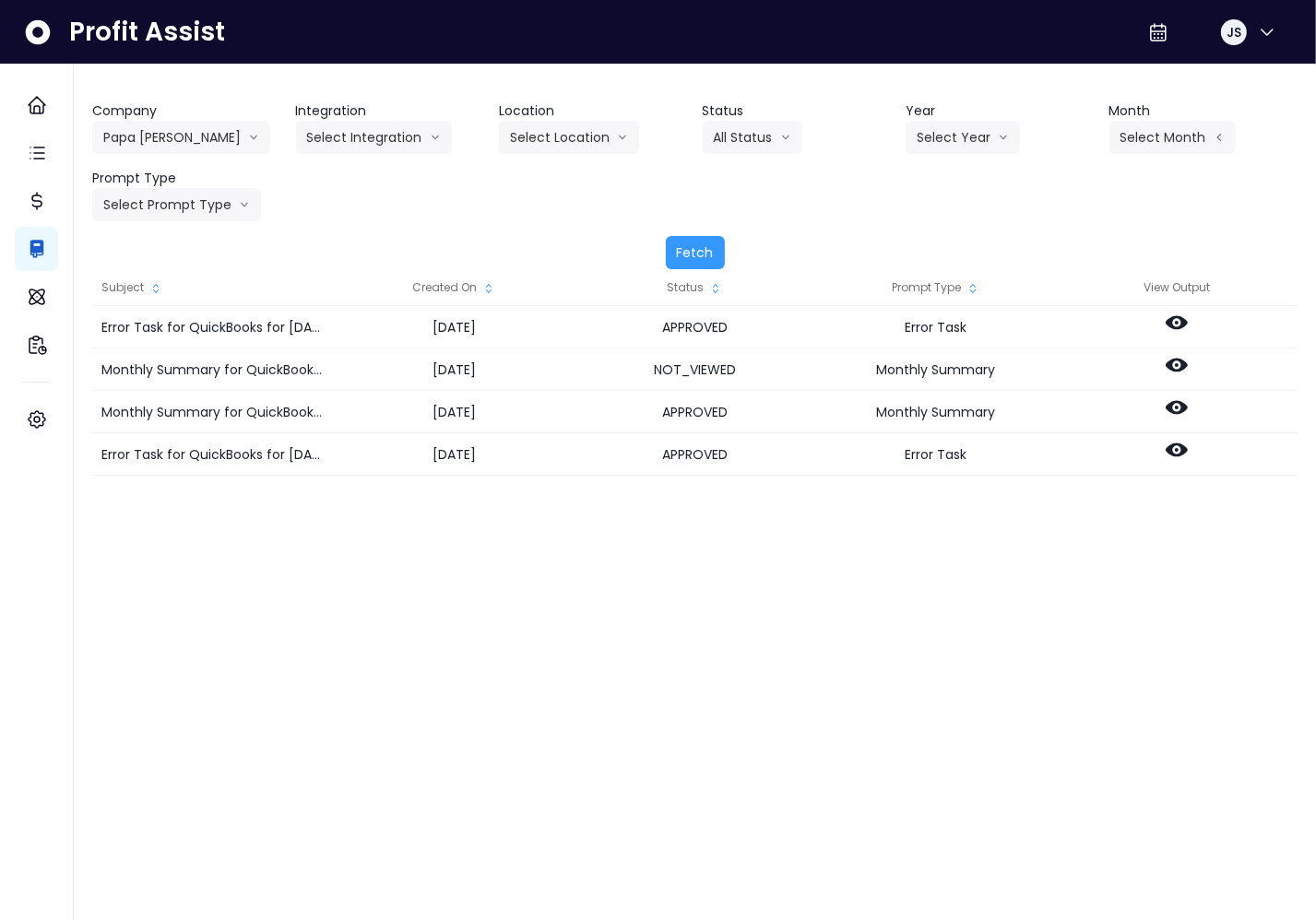
click at [1060, 717] on div "Subject Created On Status Prompt Type View Output Error Task for QuickBooks for…" at bounding box center [694, 508] width 1205 height 478
click at [153, 128] on button "Papa [PERSON_NAME]" at bounding box center [181, 137] width 178 height 33
click at [883, 647] on div "Subject Created On Status Prompt Type View Output Error Task for QuickBooks for…" at bounding box center [694, 508] width 1205 height 478
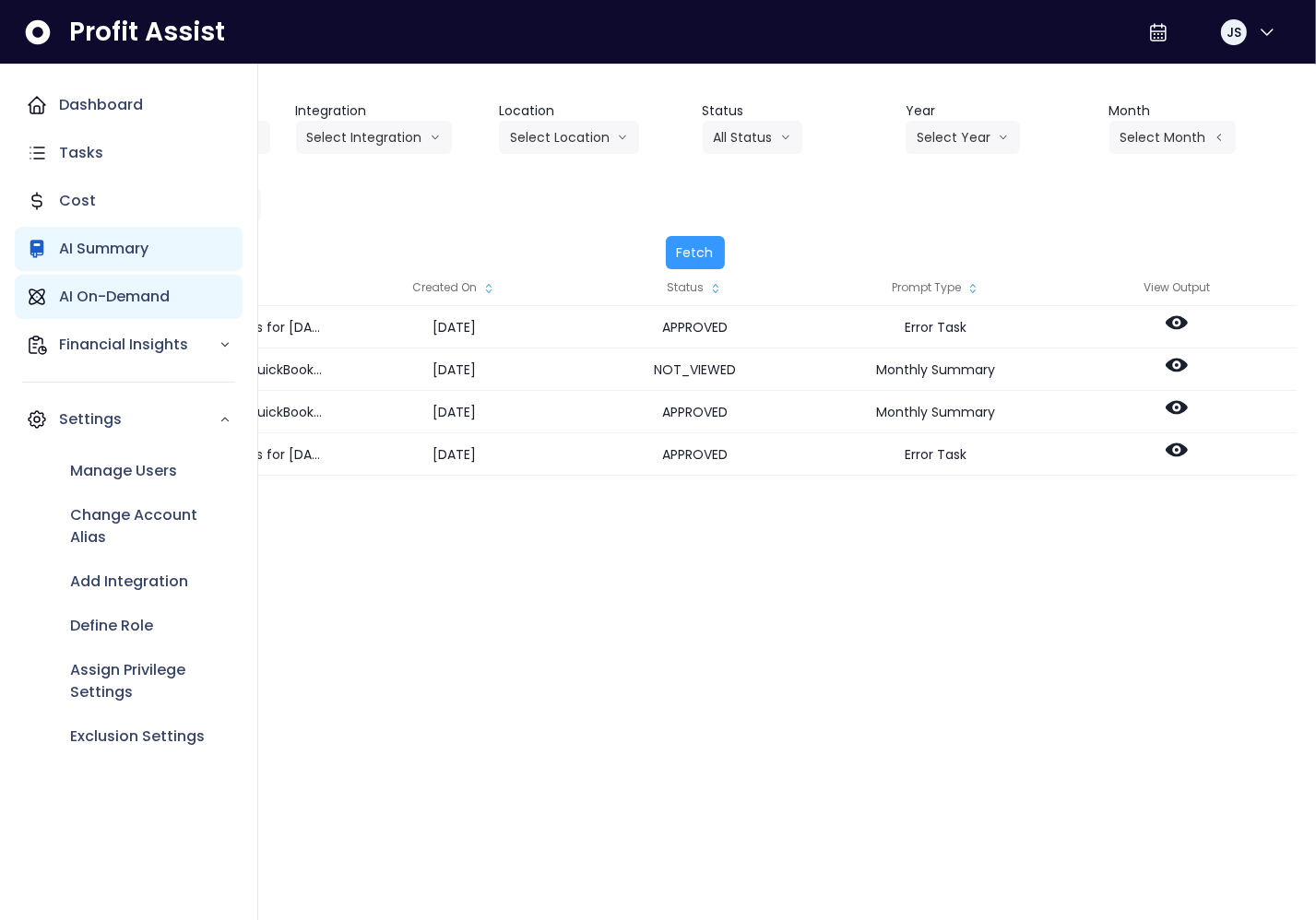
click at [97, 296] on p "AI On-Demand" at bounding box center [115, 296] width 111 height 22
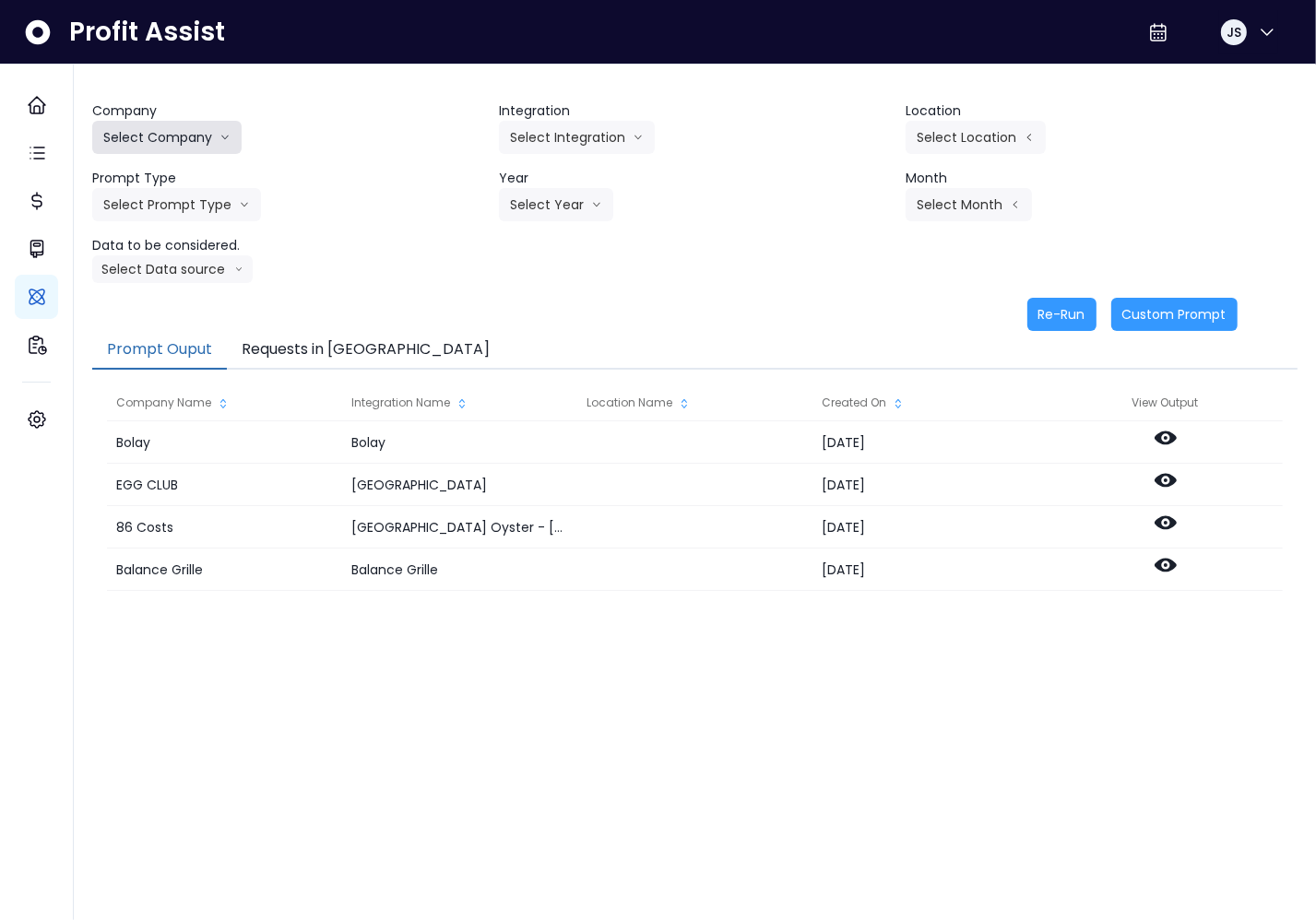
click at [194, 141] on button "Select Company" at bounding box center [166, 137] width 149 height 33
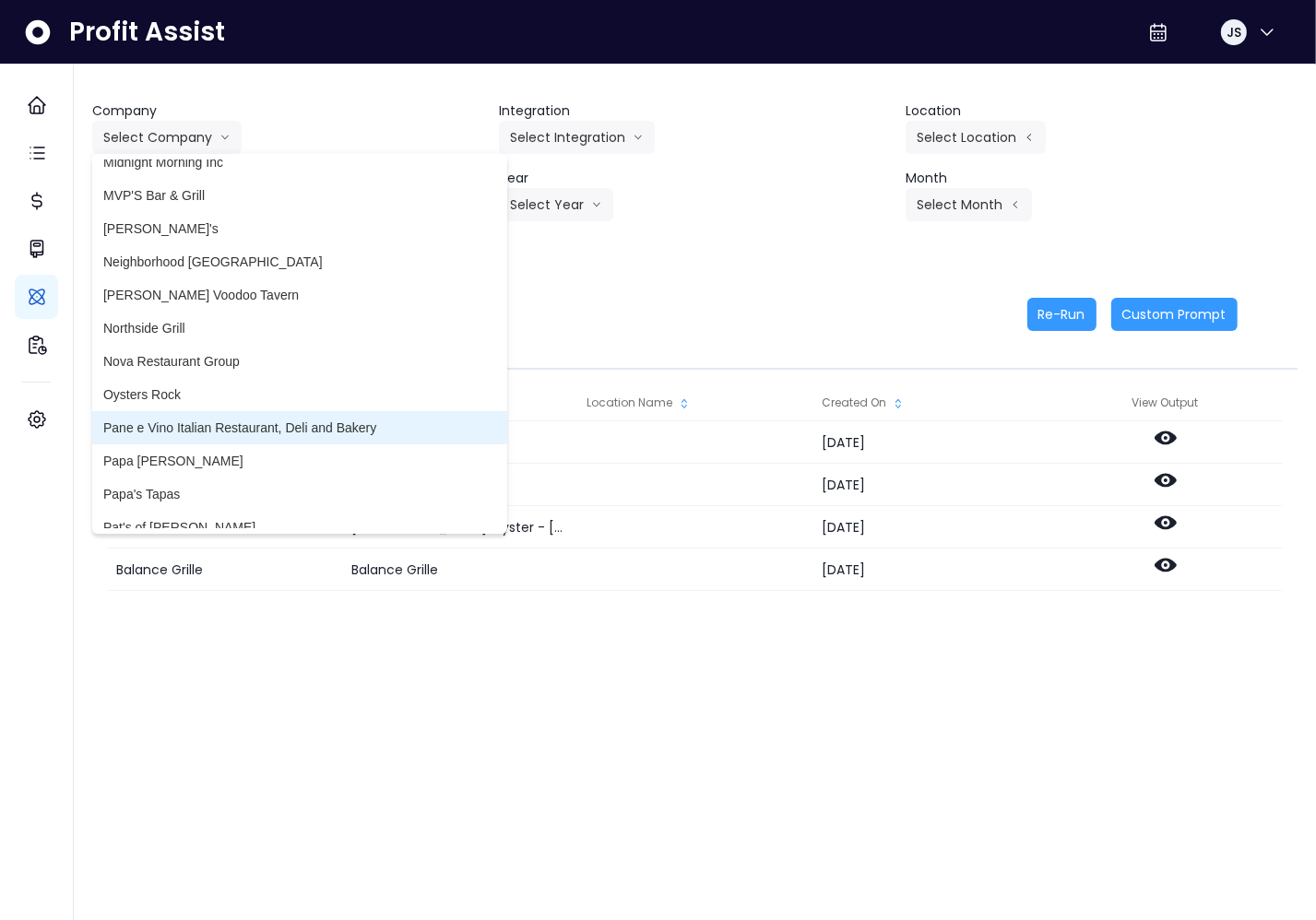
scroll to position [2506, 0]
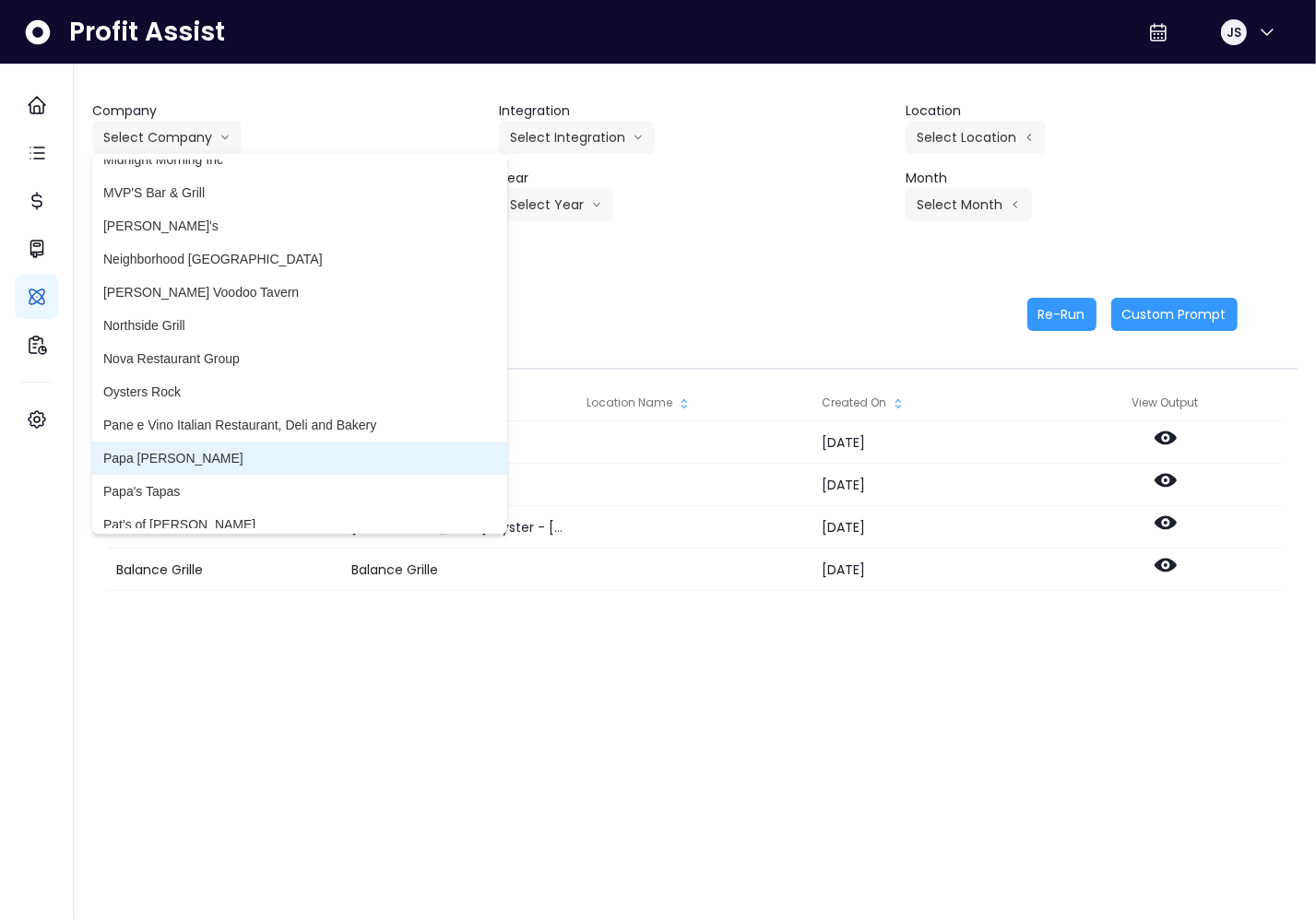
click at [226, 451] on span "Papa [PERSON_NAME]" at bounding box center [299, 458] width 393 height 18
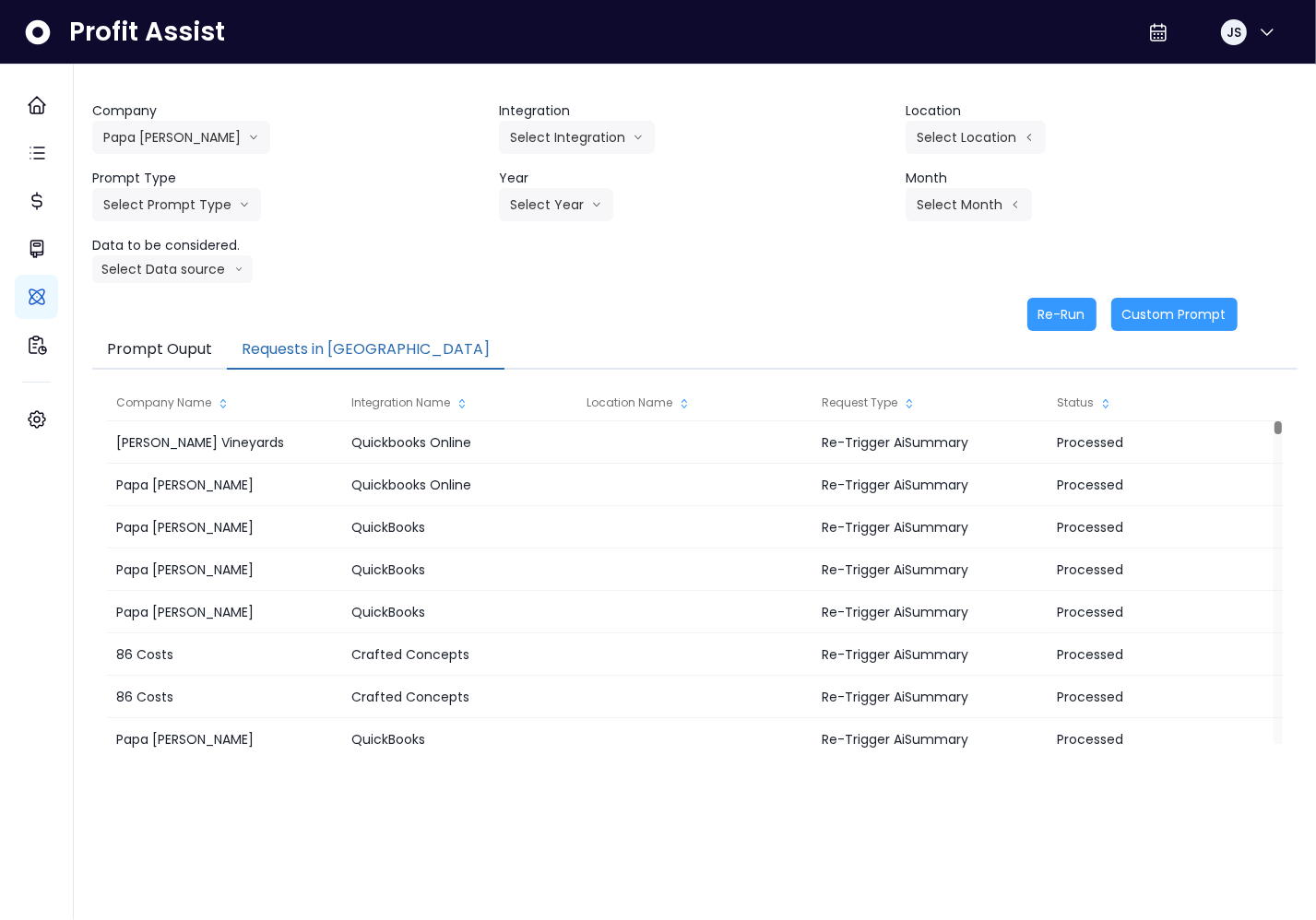
click at [297, 351] on button "Requests in [GEOGRAPHIC_DATA]" at bounding box center [365, 350] width 277 height 39
click at [571, 118] on header "Integration" at bounding box center [695, 111] width 392 height 19
click at [577, 127] on button "Select Integration" at bounding box center [576, 137] width 156 height 33
drag, startPoint x: 573, startPoint y: 212, endPoint x: 420, endPoint y: 203, distance: 153.3
click at [429, 204] on div "Company Papa Chuys Bakery 86 Costs Asti Bagel Cafe Balance Grille Bald Ginger B…" at bounding box center [694, 192] width 1205 height 182
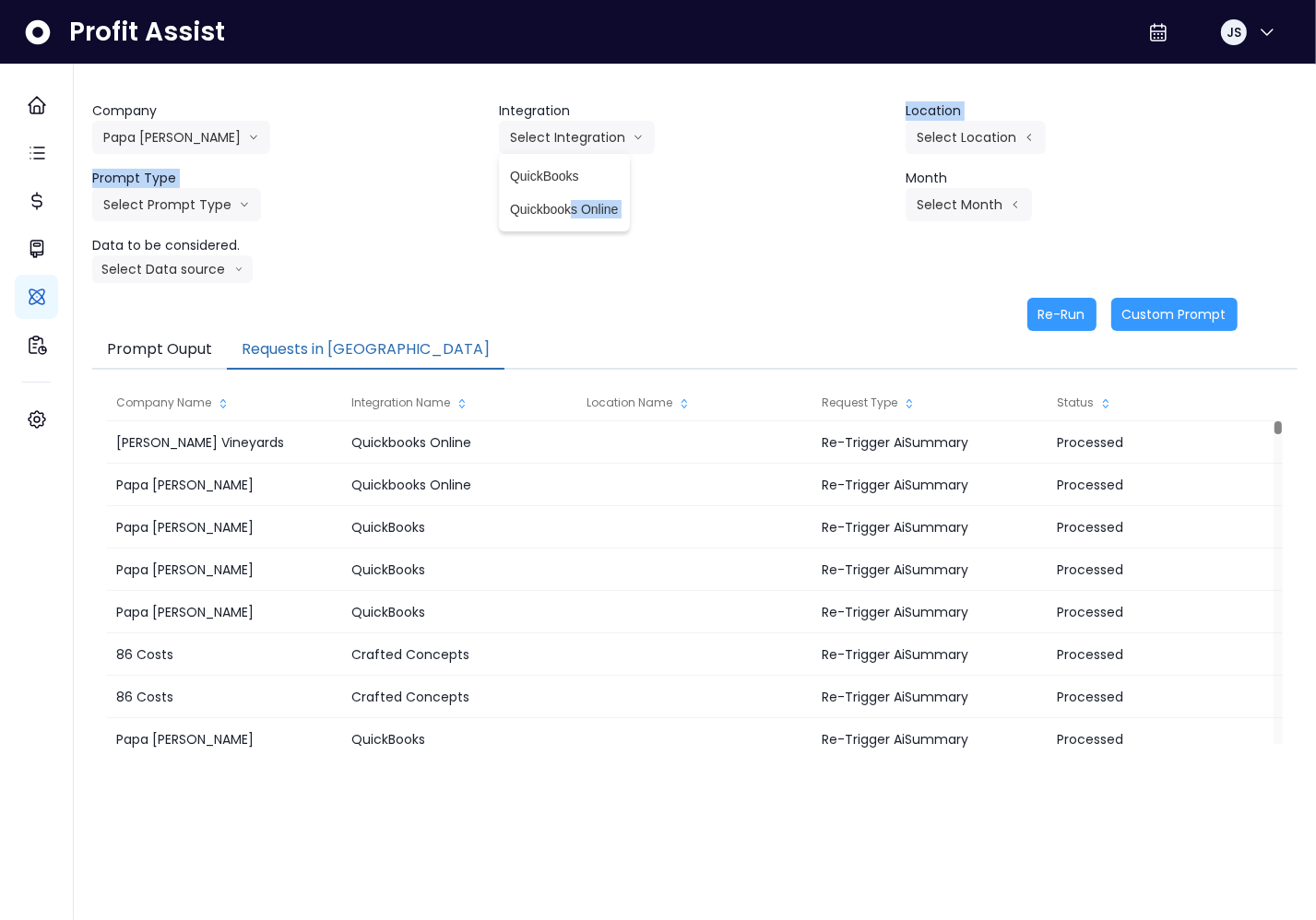
click at [419, 203] on div "Prompt Type Select Prompt Type Weekly Task Weekly Summary Error Task Monthly Su…" at bounding box center [288, 195] width 392 height 53
click at [604, 128] on button "Select Integration" at bounding box center [576, 137] width 156 height 33
click at [596, 178] on span "QuickBooks" at bounding box center [565, 176] width 109 height 18
click at [968, 136] on button "Select Location" at bounding box center [976, 137] width 140 height 33
click at [854, 137] on span "All Locations" at bounding box center [858, 142] width 73 height 18
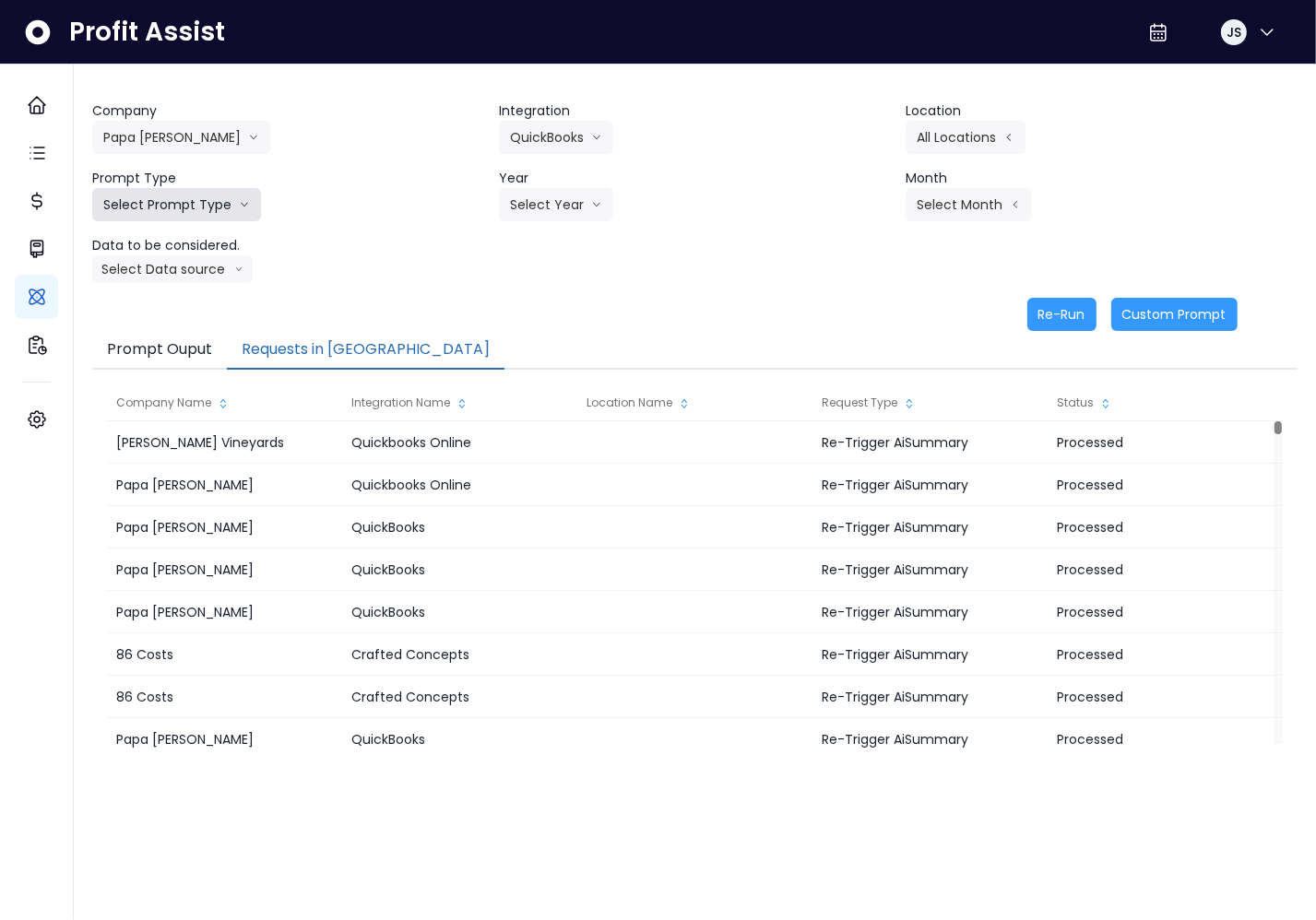
drag, startPoint x: 186, startPoint y: 209, endPoint x: 191, endPoint y: 220, distance: 12.1
click at [186, 209] on button "Select Prompt Type" at bounding box center [176, 204] width 169 height 33
drag, startPoint x: 174, startPoint y: 332, endPoint x: 191, endPoint y: 330, distance: 17.1
click at [174, 332] on li "Monthly Summary" at bounding box center [155, 343] width 126 height 33
click at [553, 188] on button "Select Year" at bounding box center [556, 204] width 115 height 33
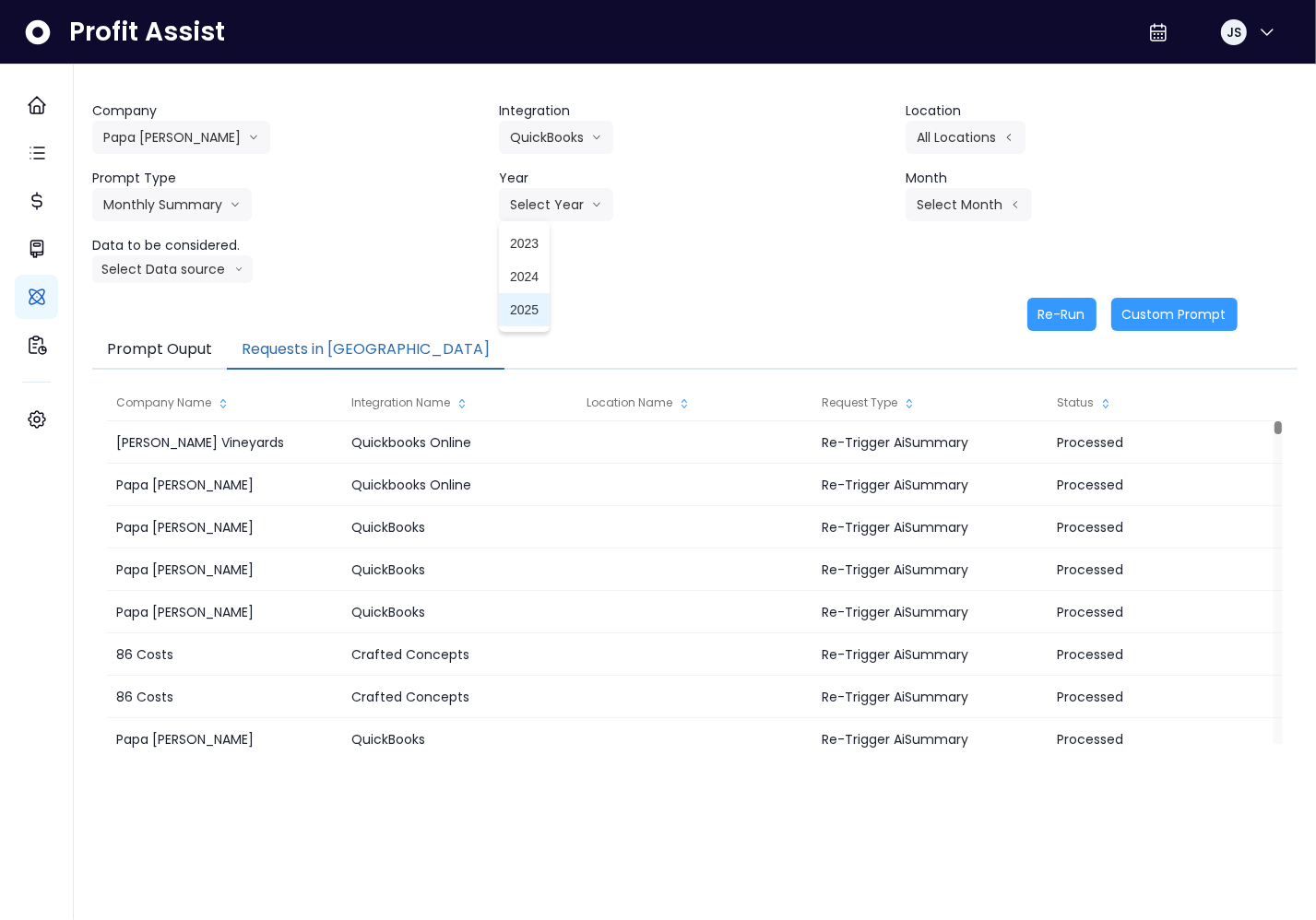
click at [511, 310] on span "2025" at bounding box center [525, 310] width 29 height 18
click at [959, 201] on button "Select Month" at bounding box center [969, 204] width 126 height 33
click at [880, 399] on li "July" at bounding box center [876, 409] width 58 height 33
click at [228, 267] on button "Select Data source" at bounding box center [172, 268] width 161 height 28
click at [206, 308] on span "Comparison overtime" at bounding box center [164, 305] width 122 height 18
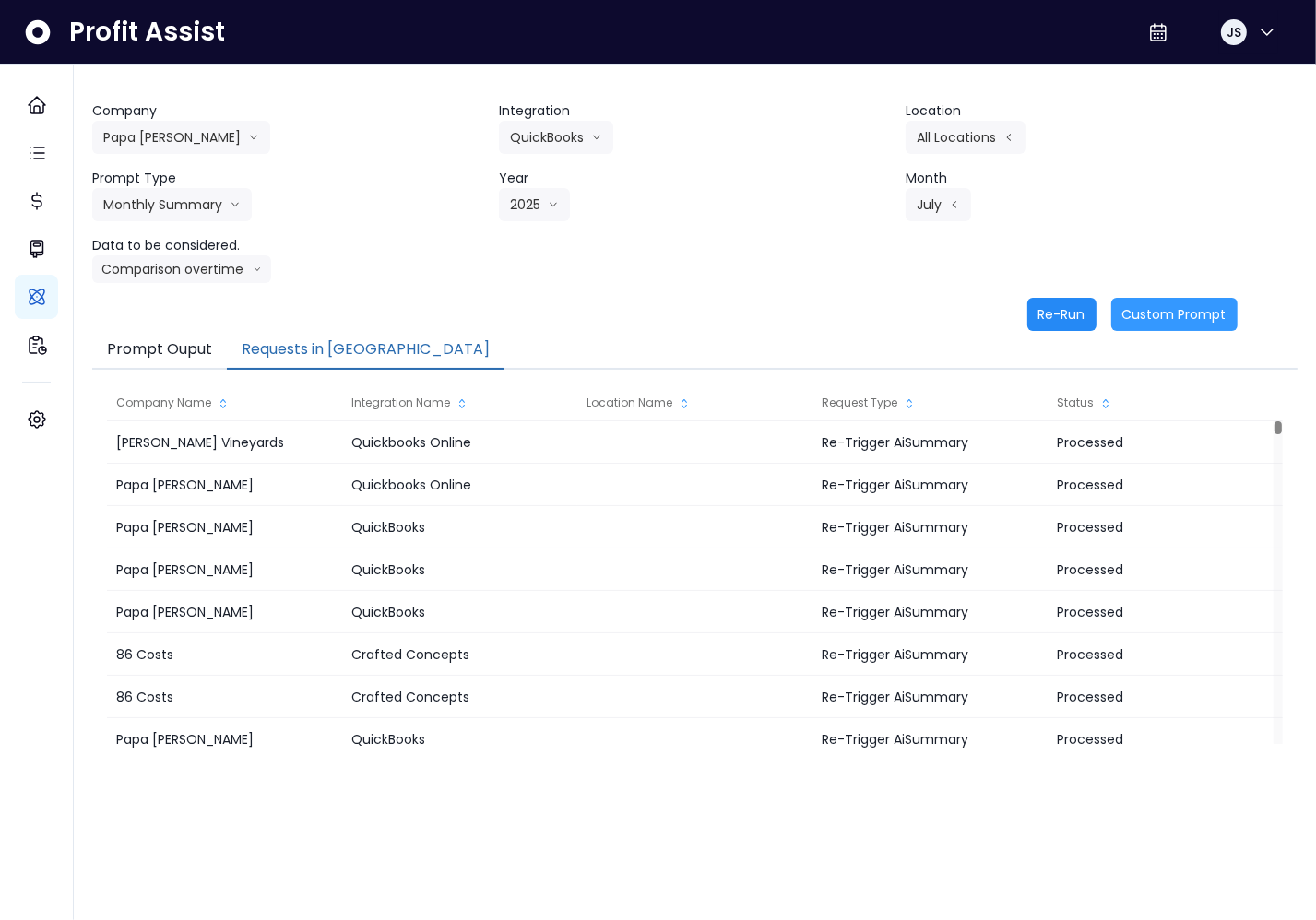
click at [1065, 315] on button "Re-Run" at bounding box center [1062, 314] width 69 height 33
click at [570, 143] on button "QuickBooks" at bounding box center [556, 137] width 115 height 33
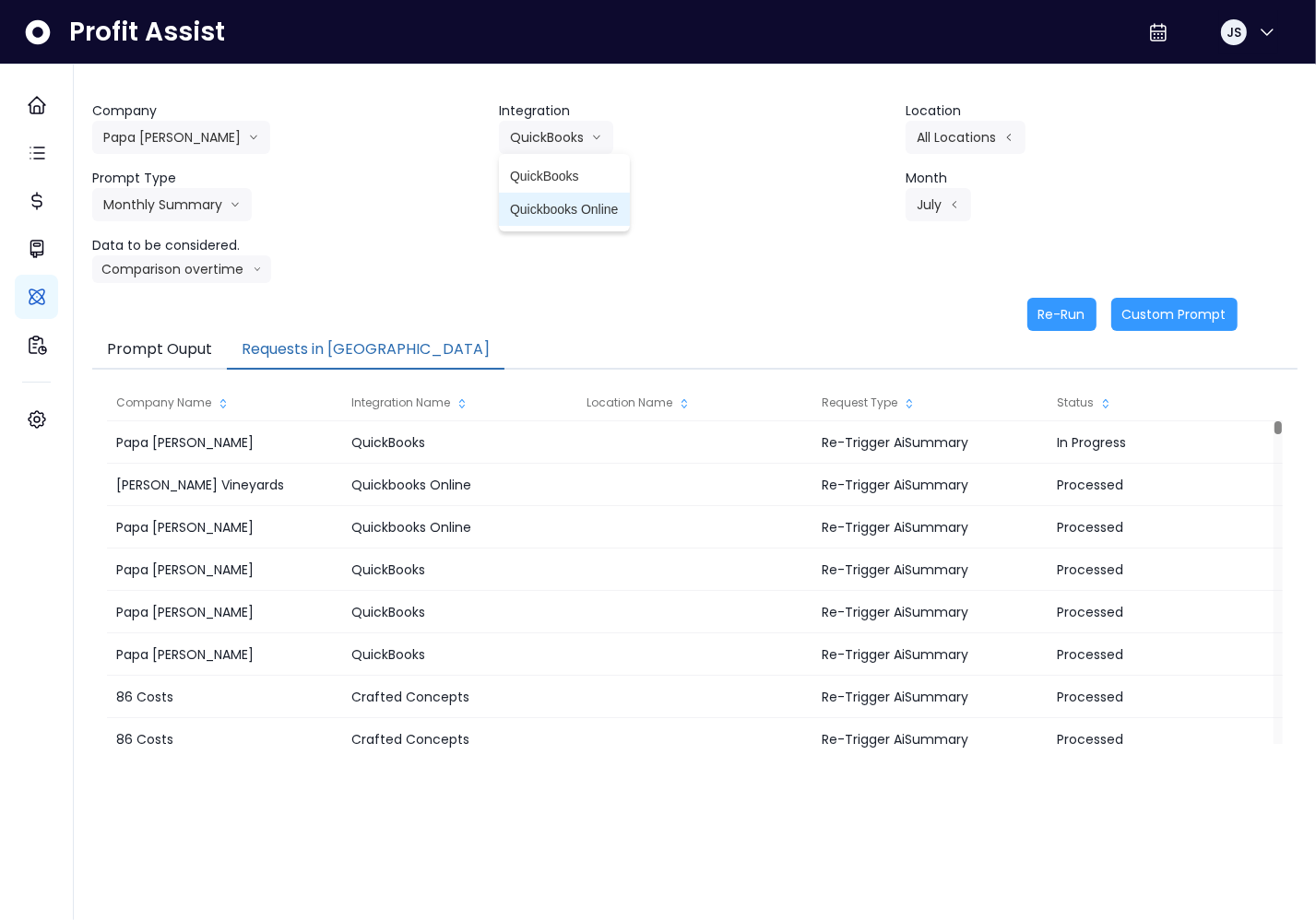
click at [579, 208] on span "Quickbooks Online" at bounding box center [565, 208] width 109 height 18
click at [996, 151] on button "Select Location" at bounding box center [976, 137] width 140 height 33
click at [860, 148] on span "All Locations" at bounding box center [858, 142] width 73 height 18
click at [245, 204] on icon "arrow down line" at bounding box center [245, 204] width 11 height 18
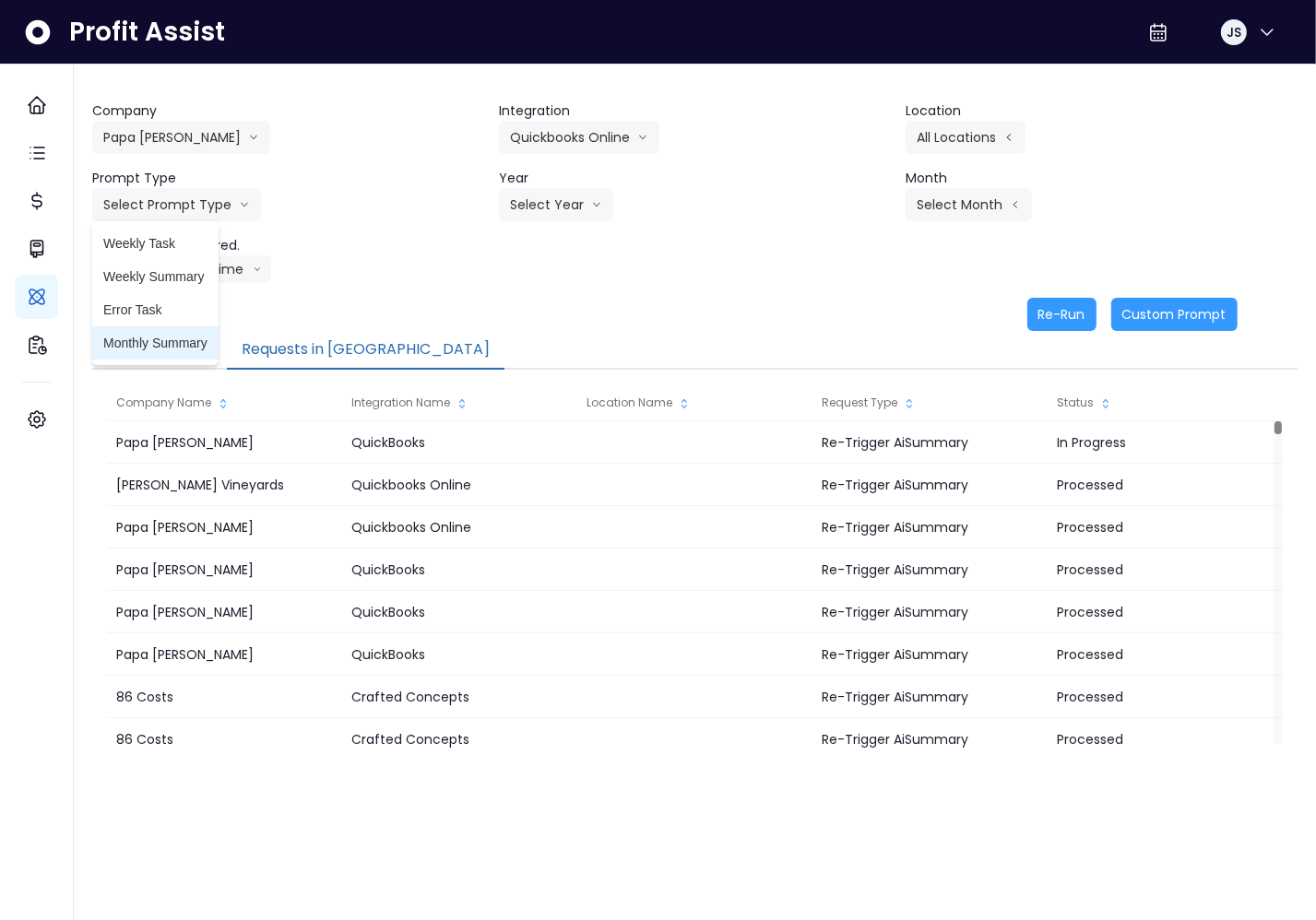
click at [183, 333] on span "Monthly Summary" at bounding box center [155, 342] width 104 height 18
click at [588, 196] on button "Select Year" at bounding box center [556, 204] width 115 height 33
drag, startPoint x: 539, startPoint y: 313, endPoint x: 586, endPoint y: 303, distance: 48.1
click at [539, 313] on span "2025" at bounding box center [525, 310] width 29 height 18
click at [997, 199] on button "Select Month" at bounding box center [969, 204] width 126 height 33
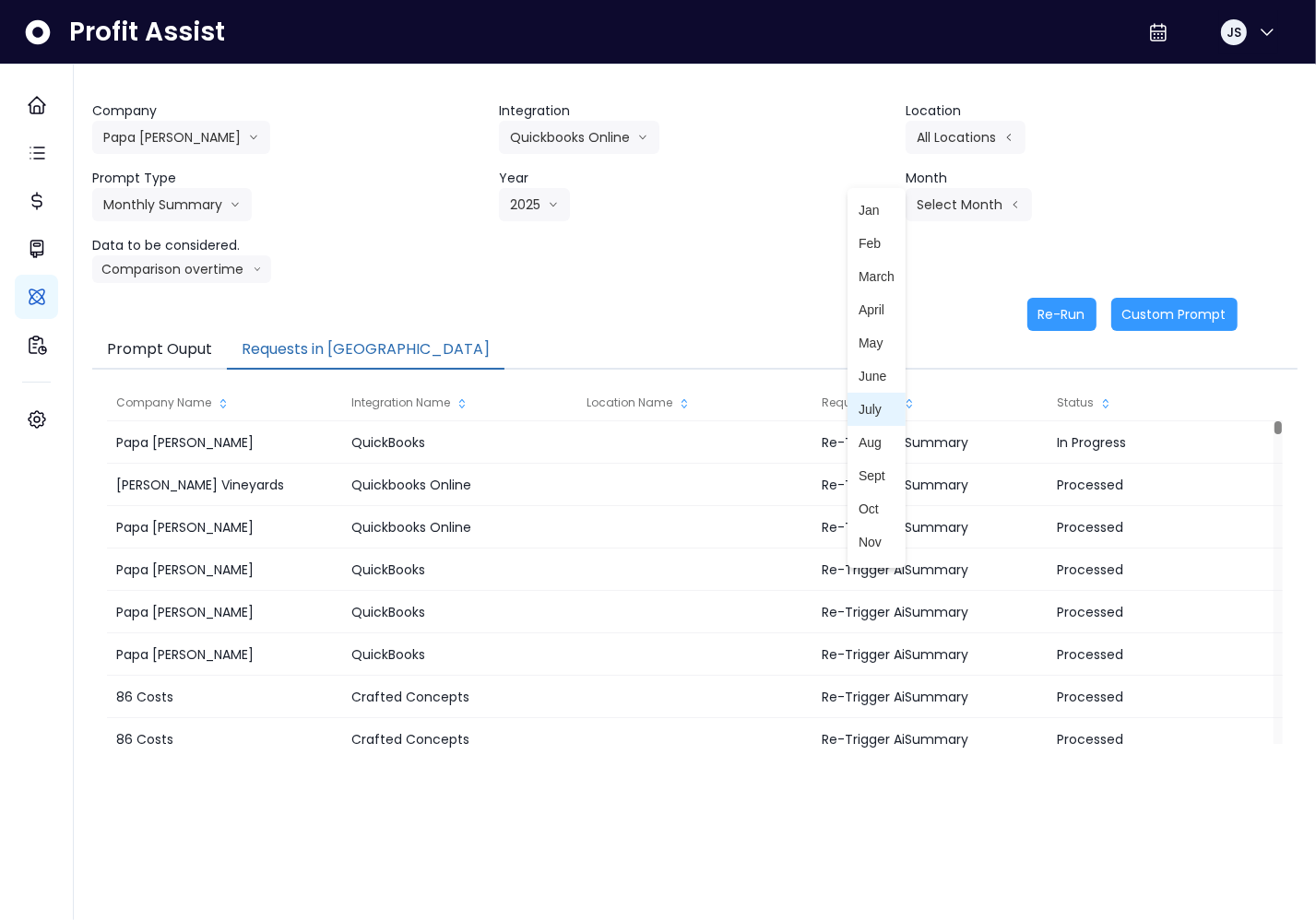
click at [871, 415] on span "July" at bounding box center [876, 409] width 36 height 18
click at [1060, 316] on button "Re-Run" at bounding box center [1062, 314] width 69 height 33
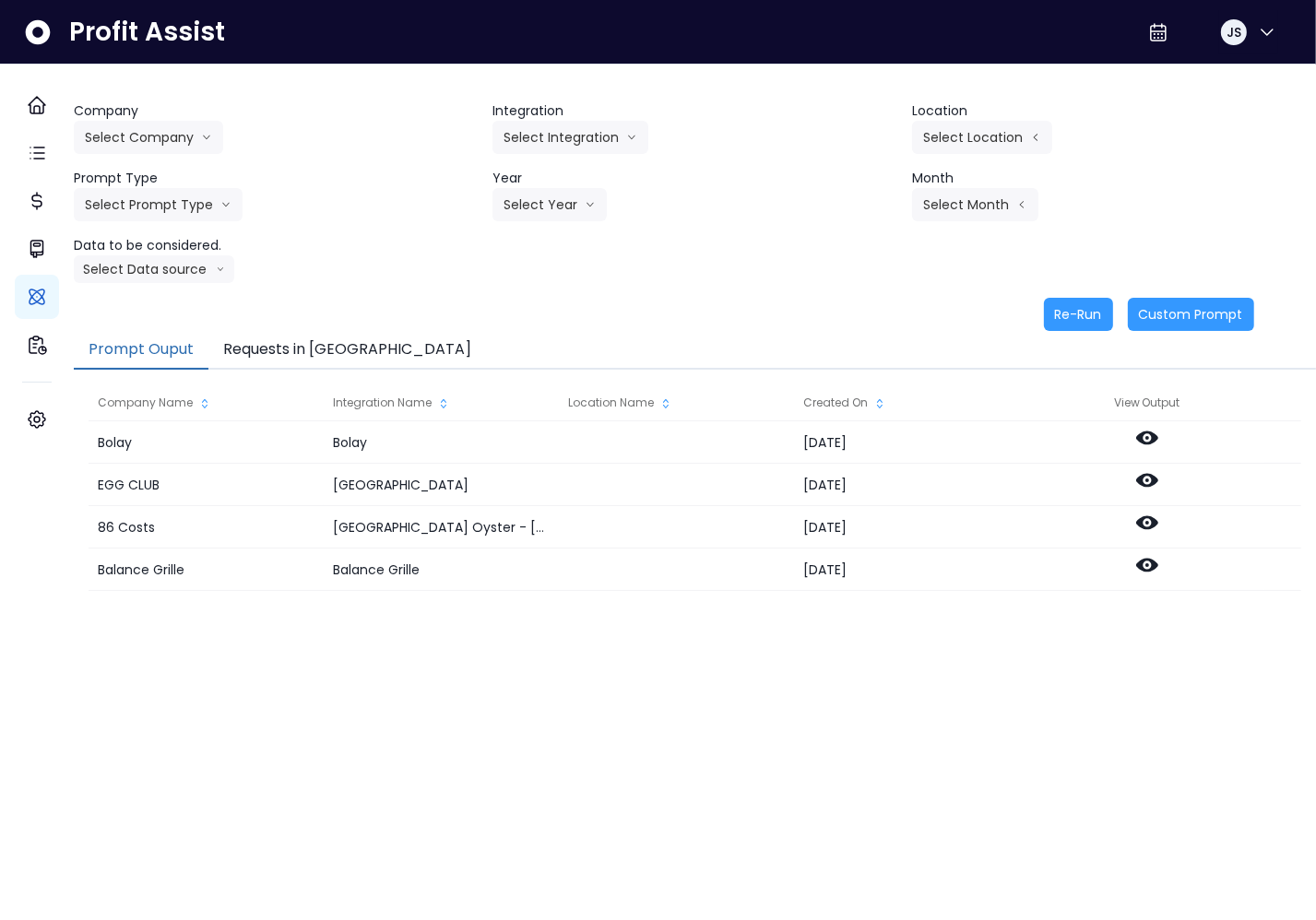
click at [312, 352] on button "Requests in [GEOGRAPHIC_DATA]" at bounding box center [347, 350] width 277 height 39
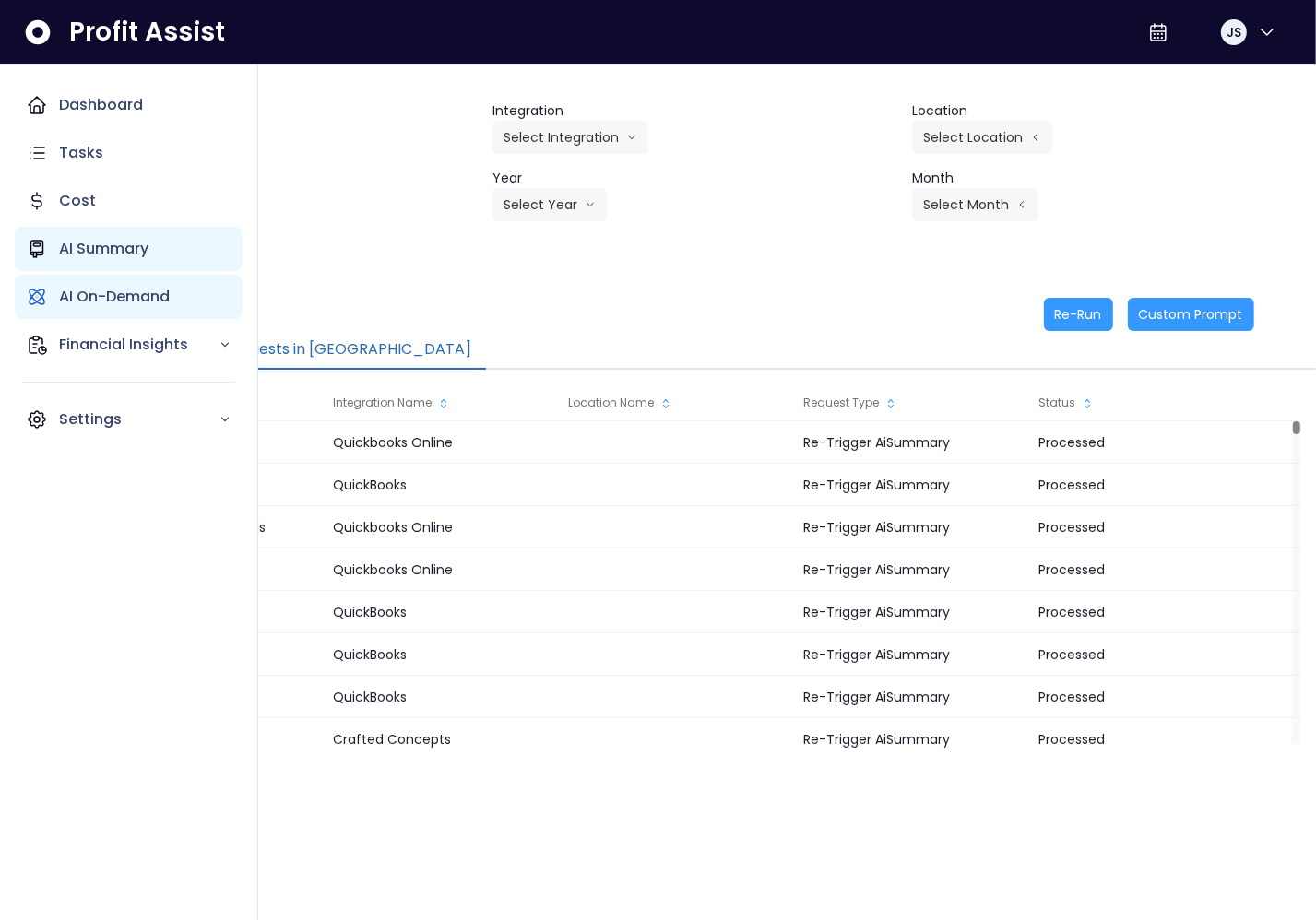
click at [86, 253] on p "AI Summary" at bounding box center [104, 248] width 90 height 22
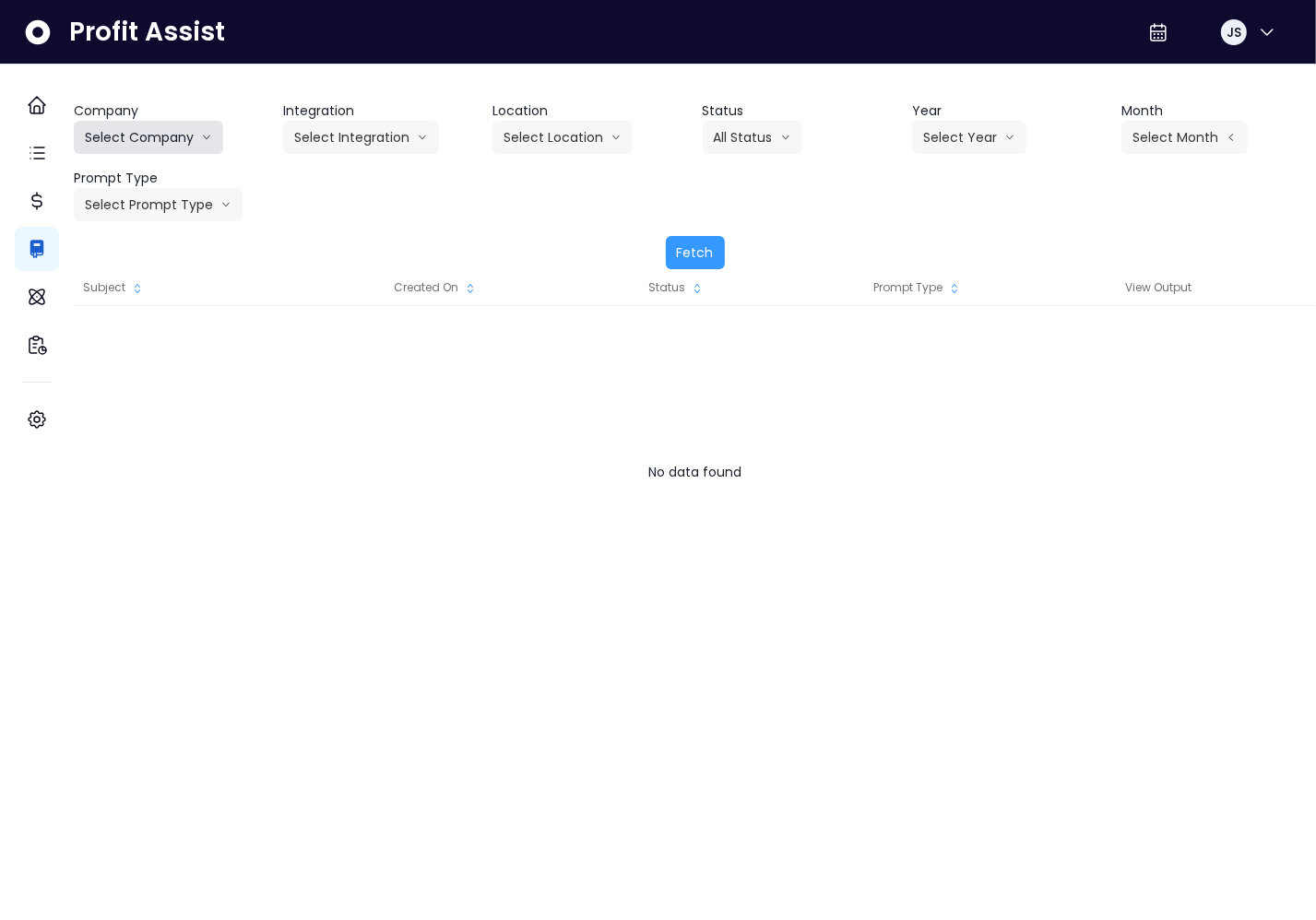
click at [202, 145] on button "Select Company" at bounding box center [148, 137] width 149 height 33
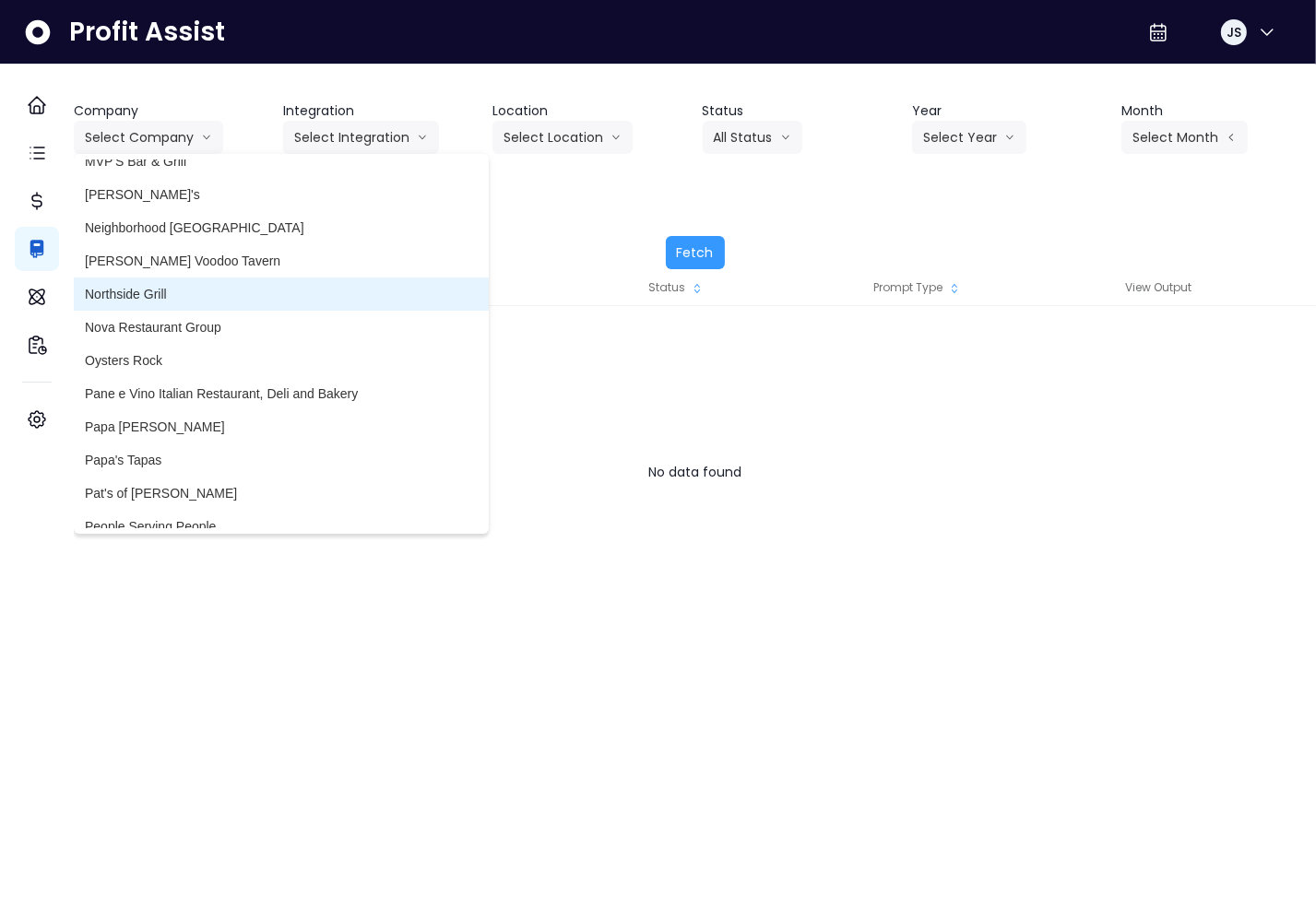
scroll to position [2673, 0]
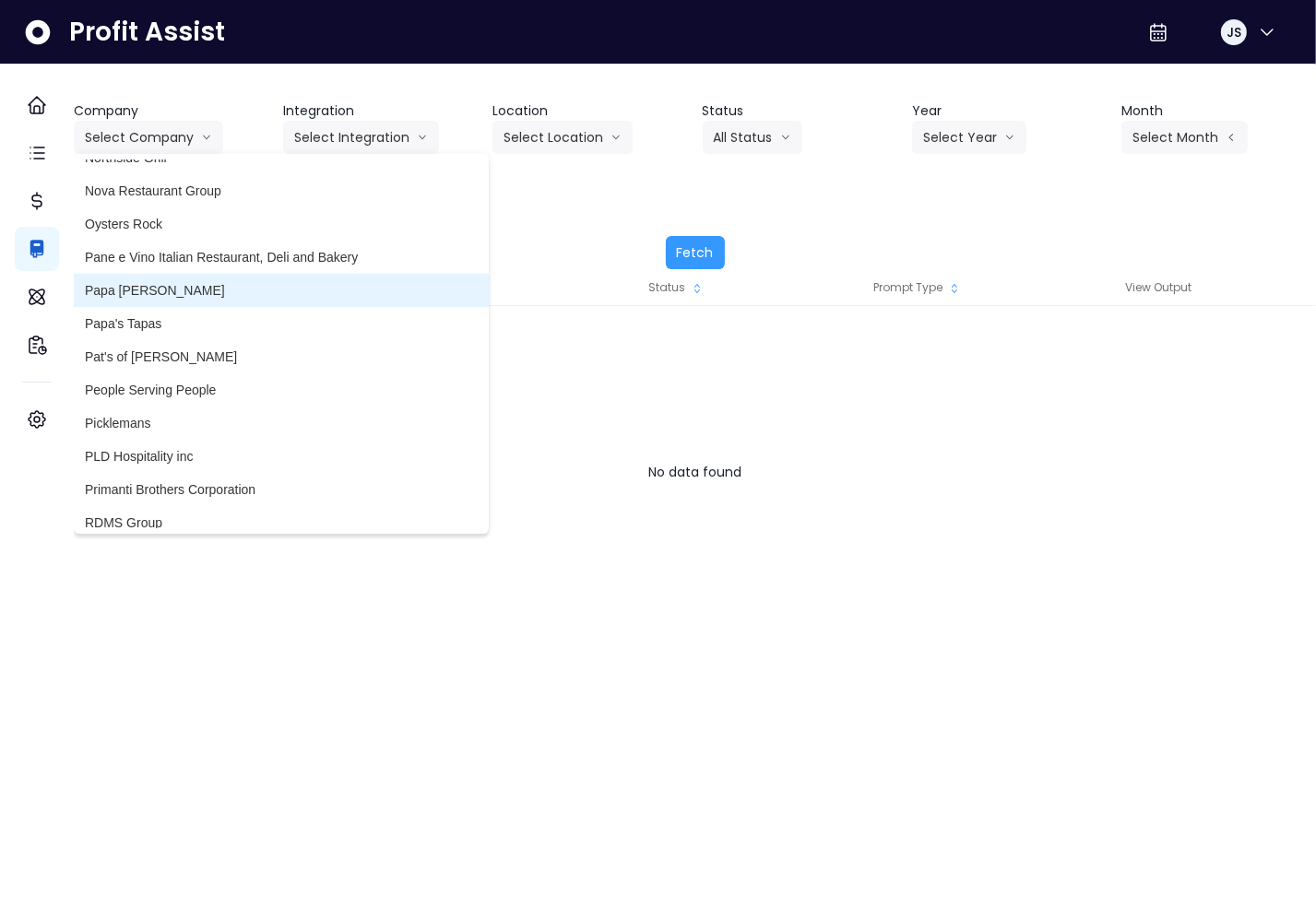
click at [213, 289] on span "Papa Chuys Bakery" at bounding box center [281, 289] width 393 height 18
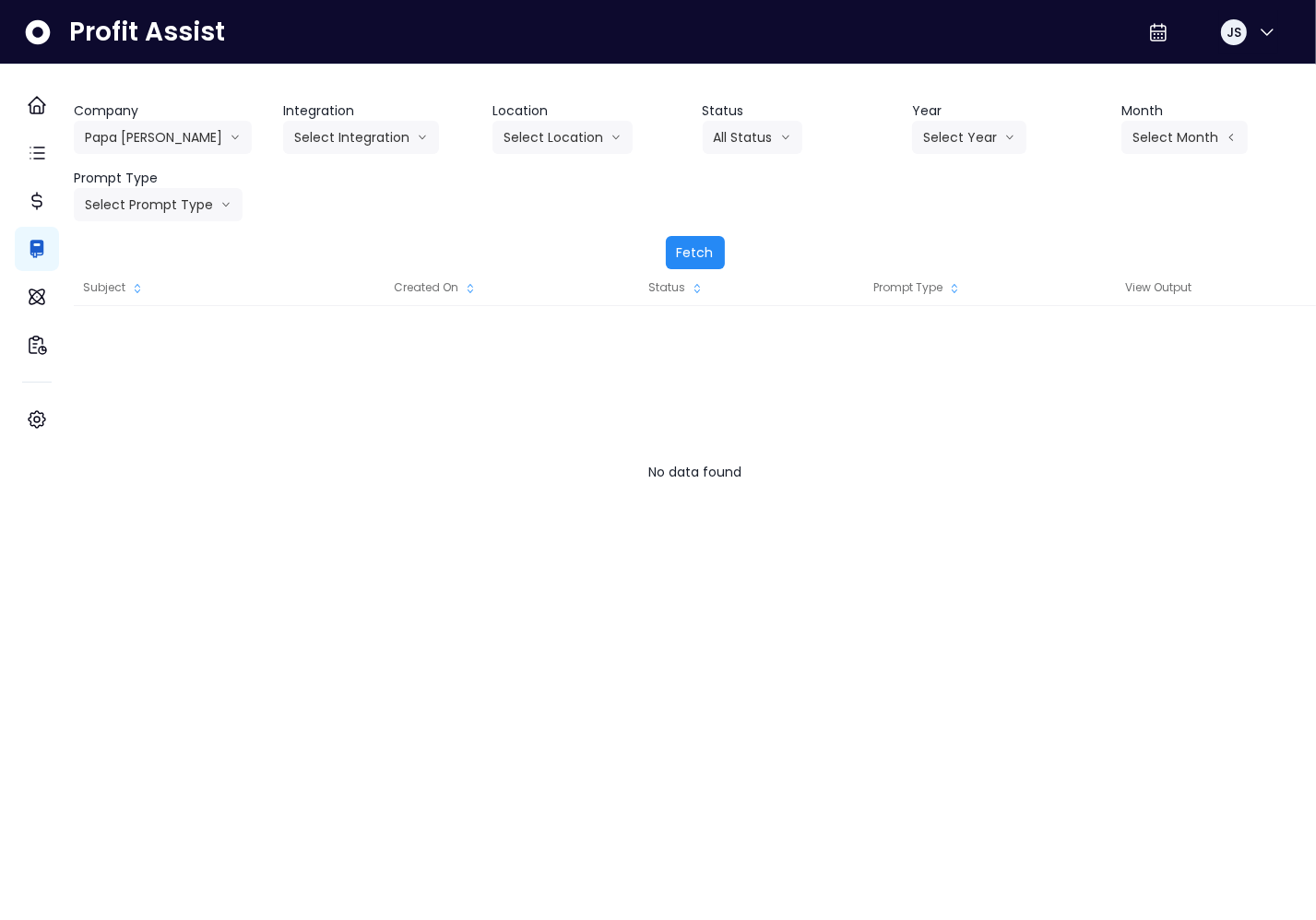
click at [704, 248] on button "Fetch" at bounding box center [696, 252] width 59 height 33
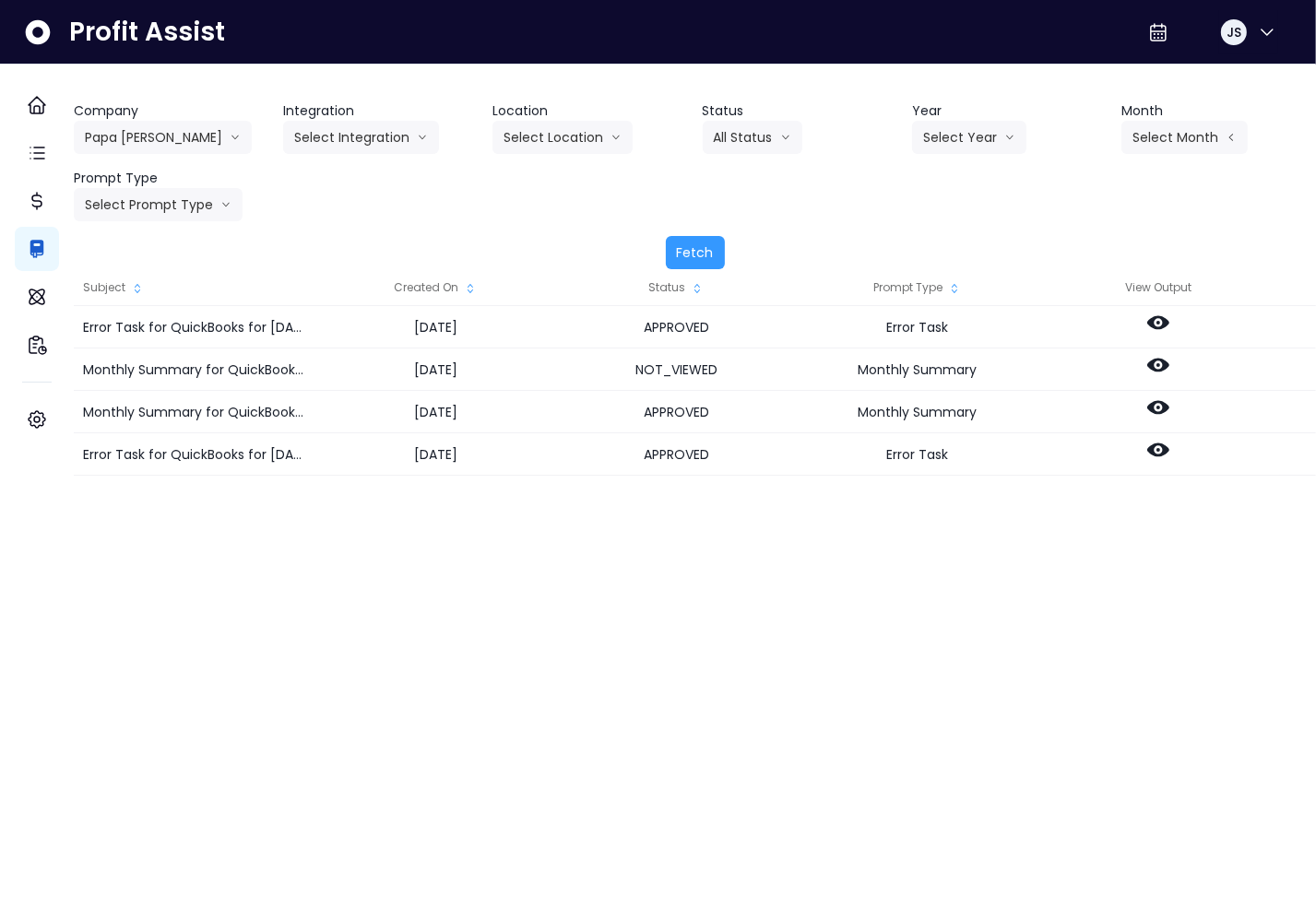
click at [473, 285] on icon "sort" at bounding box center [470, 289] width 6 height 10
click at [379, 146] on button "Select Integration" at bounding box center [360, 137] width 156 height 33
click at [568, 198] on div "Company Papa Chuys Bakery 86 Costs Asti Bagel Cafe Balance Grille Bald Ginger B…" at bounding box center [695, 160] width 1242 height 119
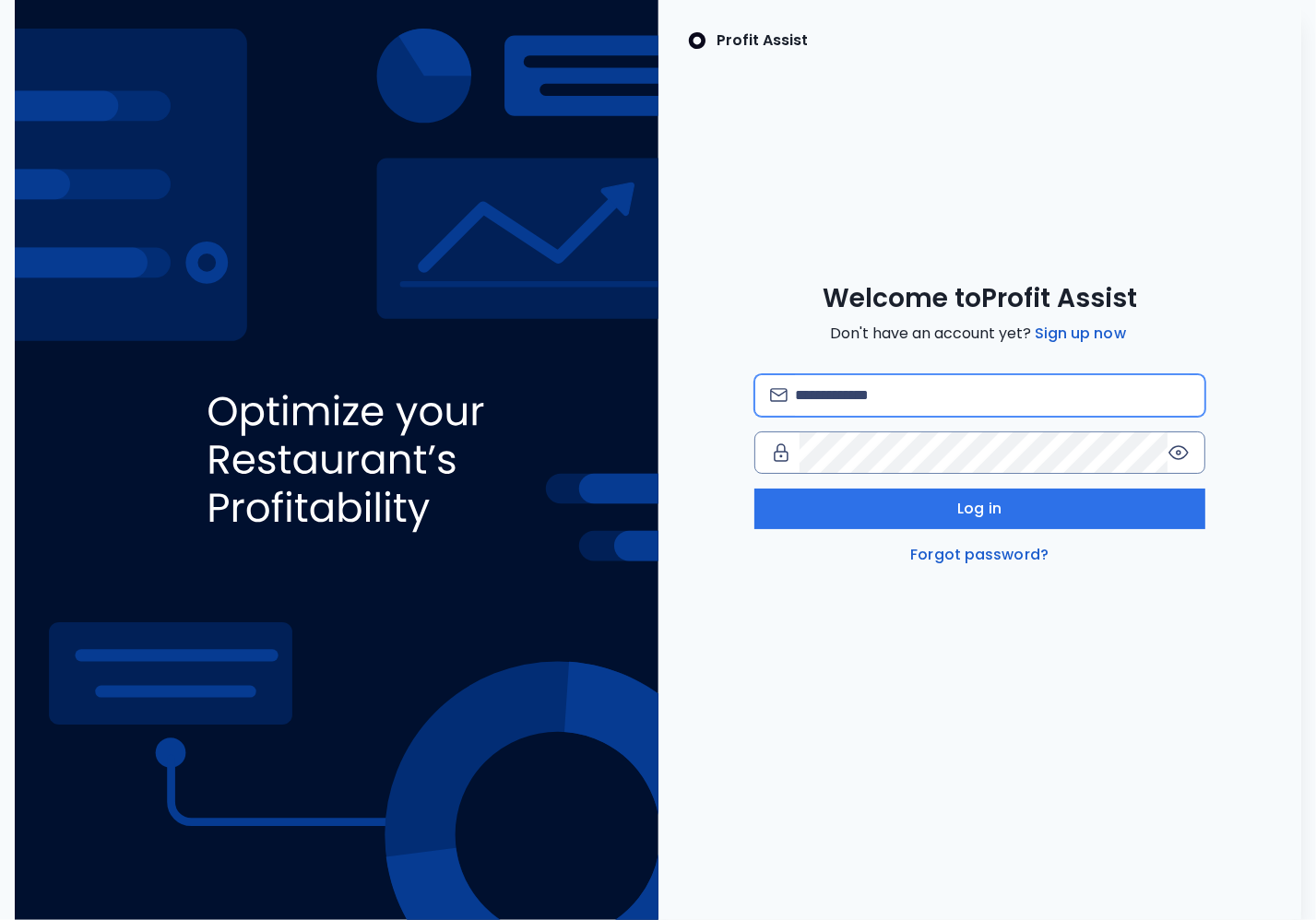
click at [880, 386] on input "email" at bounding box center [992, 396] width 395 height 40
type input "**********"
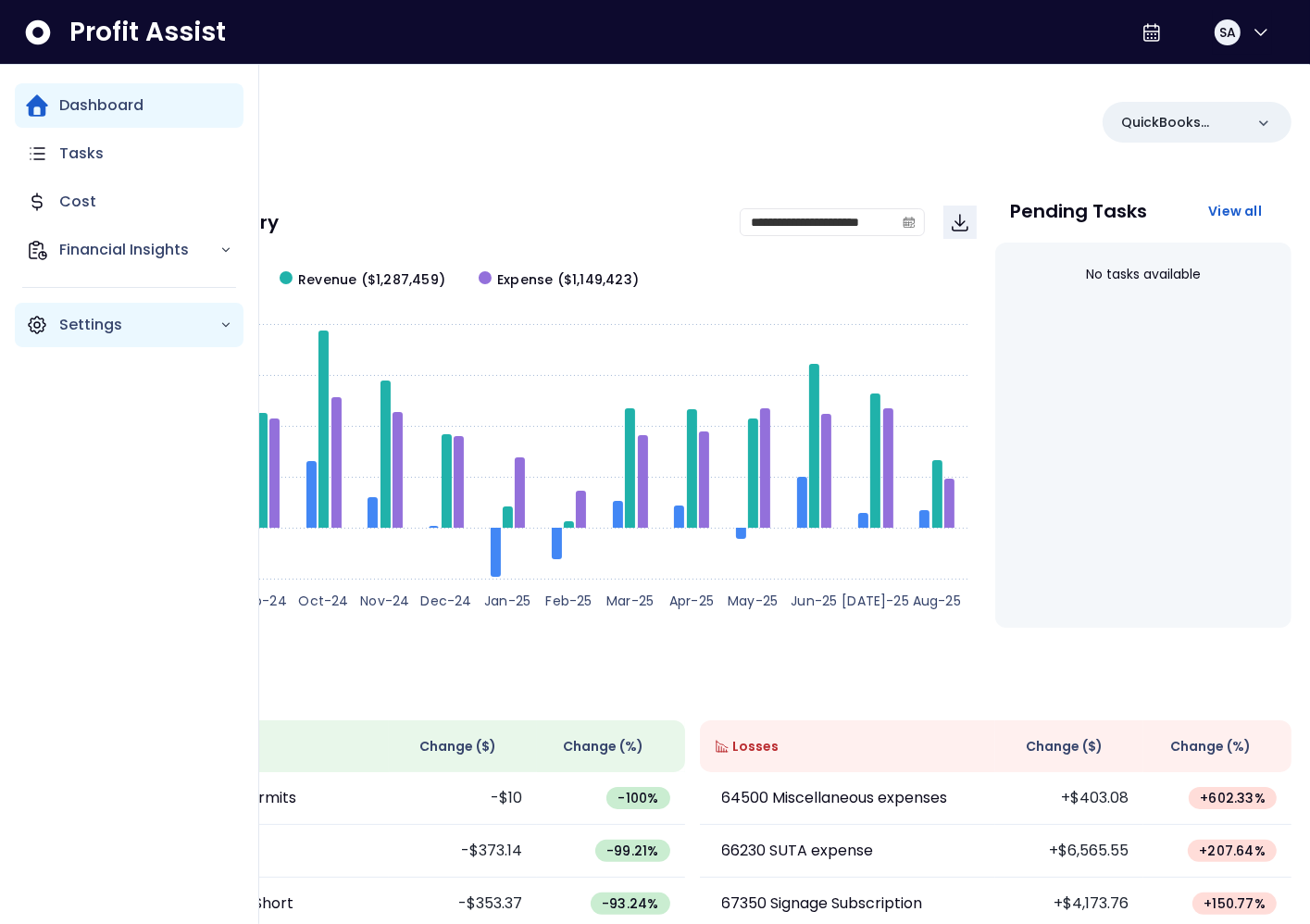
click at [50, 323] on div "Settings" at bounding box center [129, 325] width 228 height 44
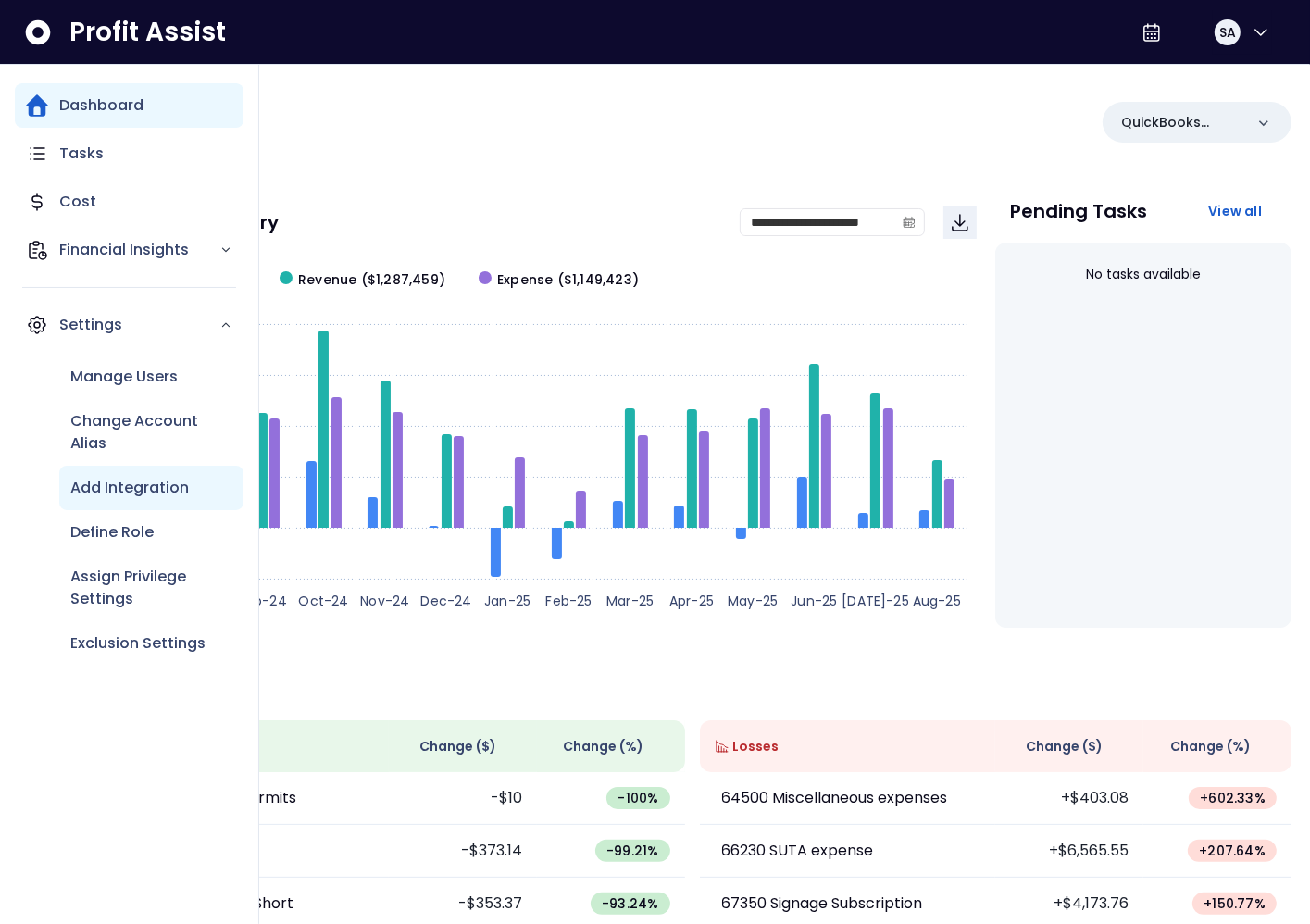
click at [145, 484] on p "Add Integration" at bounding box center [130, 487] width 119 height 22
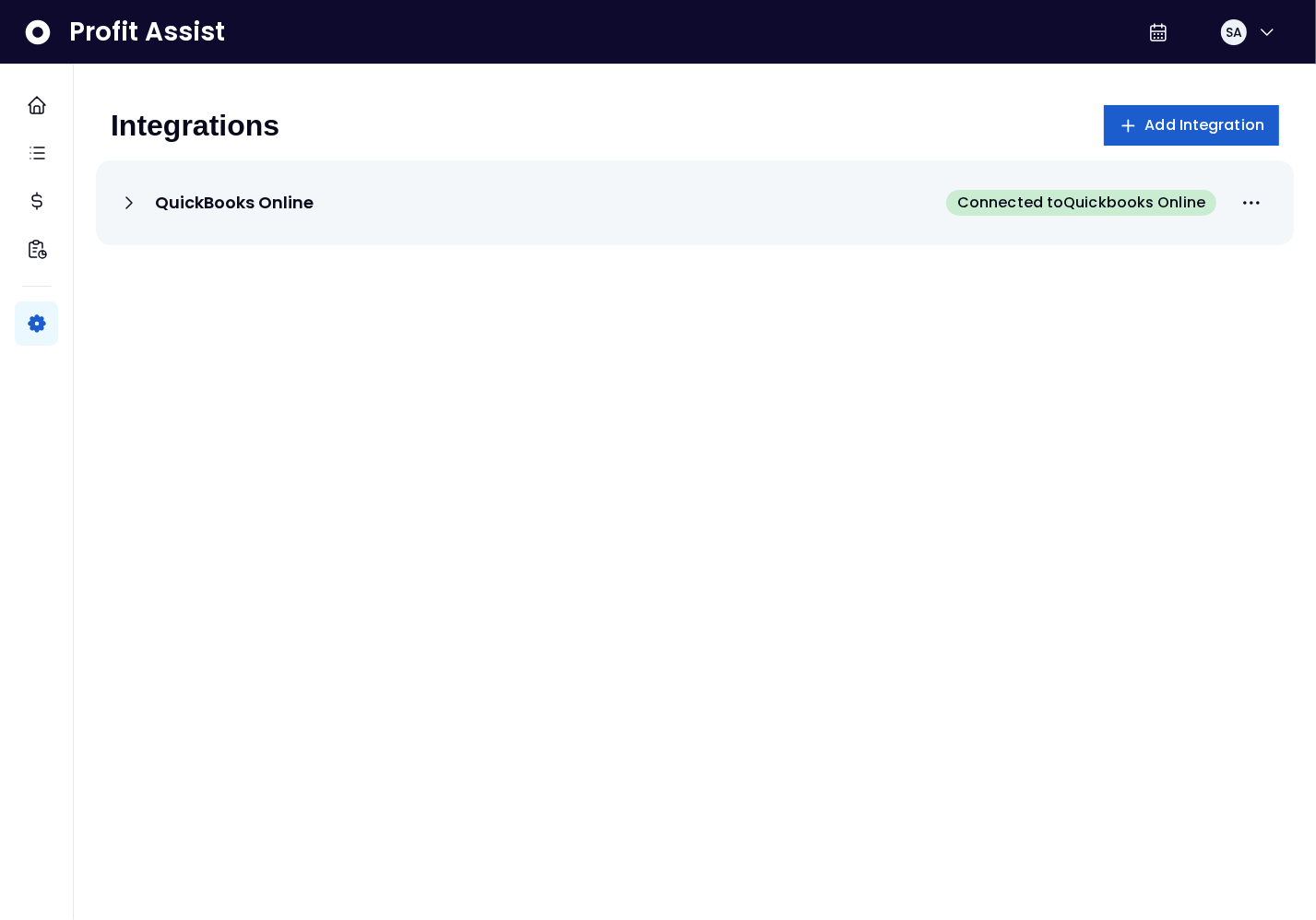
click at [1197, 130] on span "Add Integration" at bounding box center [1204, 125] width 119 height 22
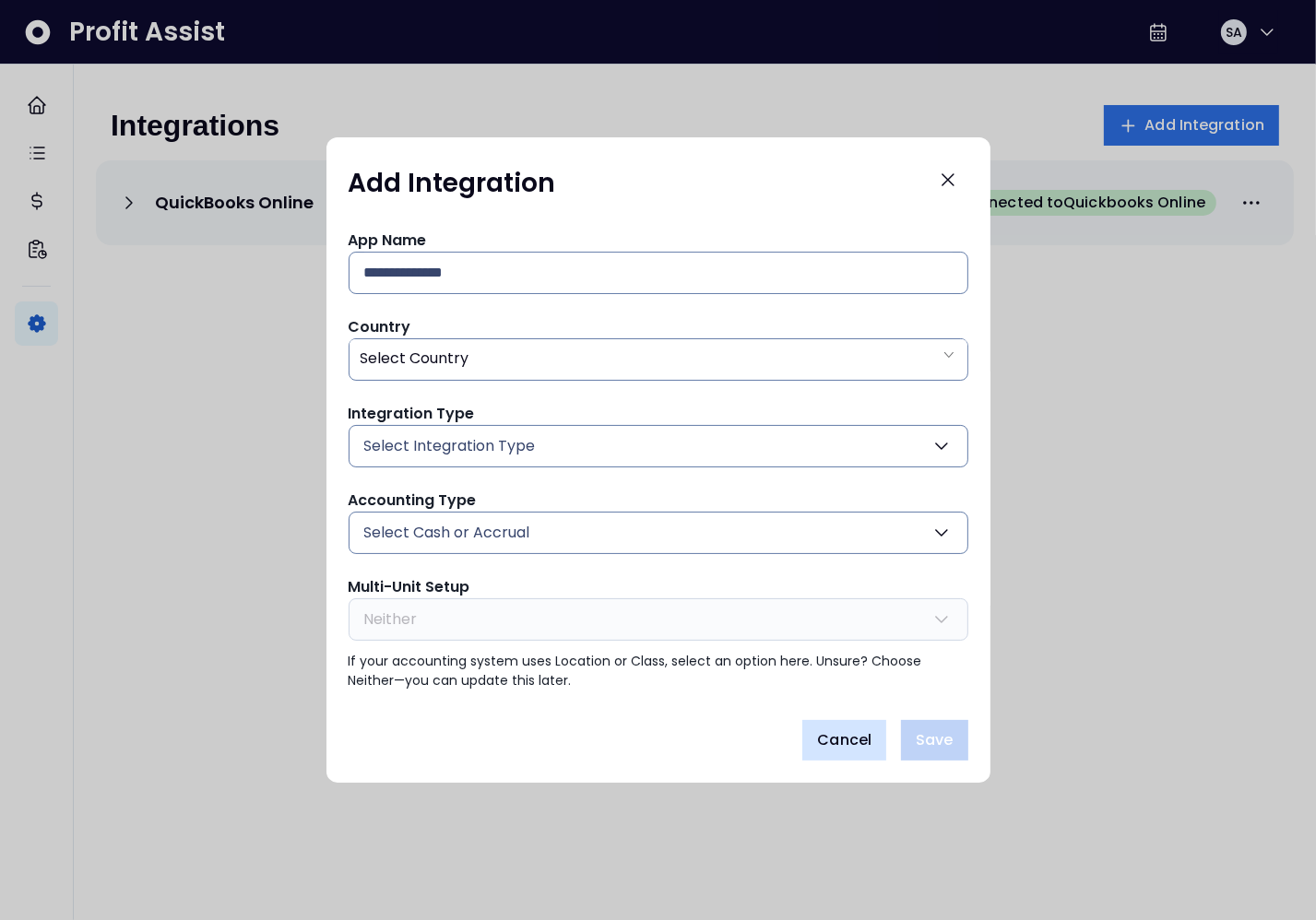
click at [861, 723] on button "Cancel" at bounding box center [844, 740] width 84 height 40
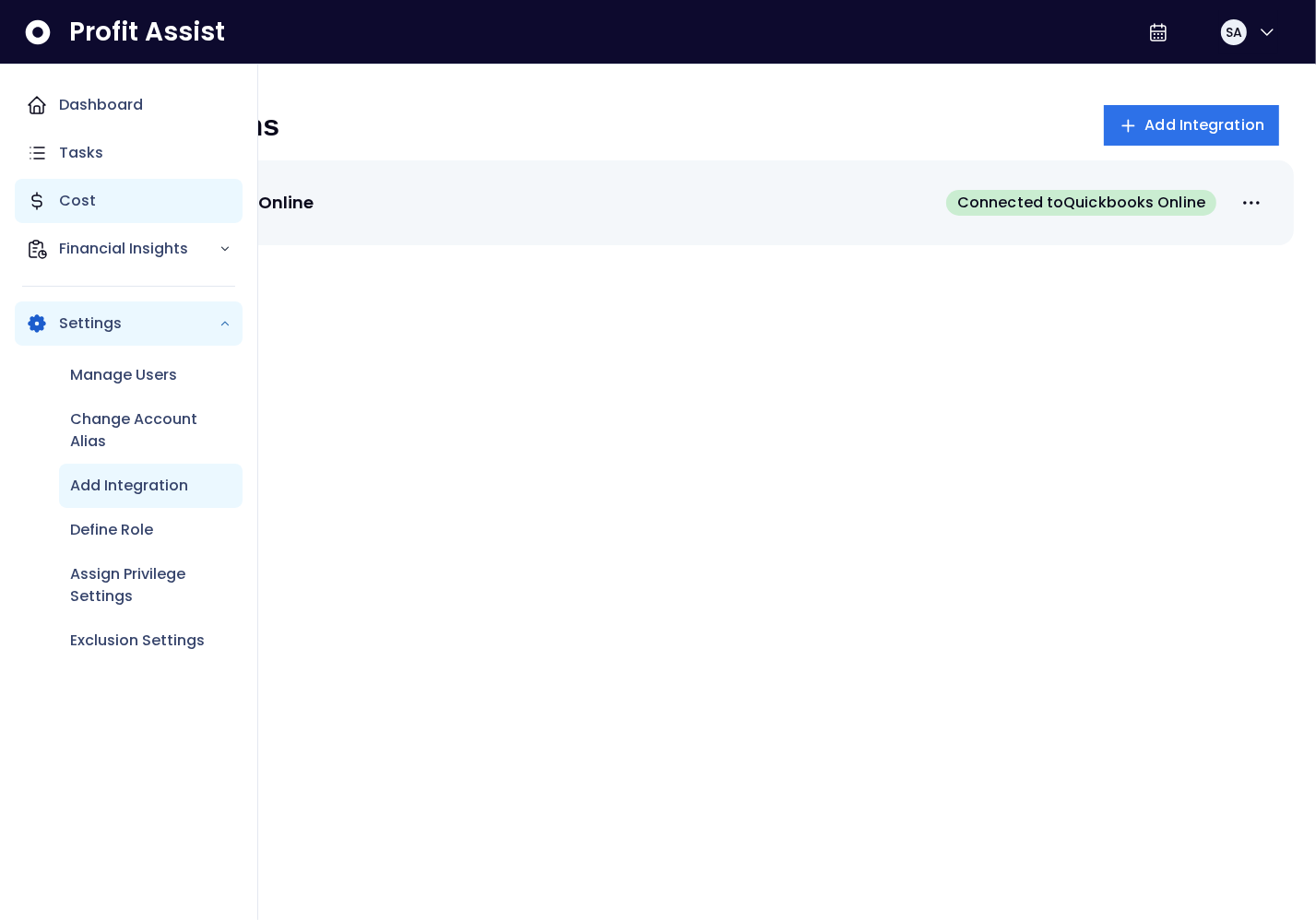
click at [97, 195] on div "Cost" at bounding box center [128, 201] width 227 height 44
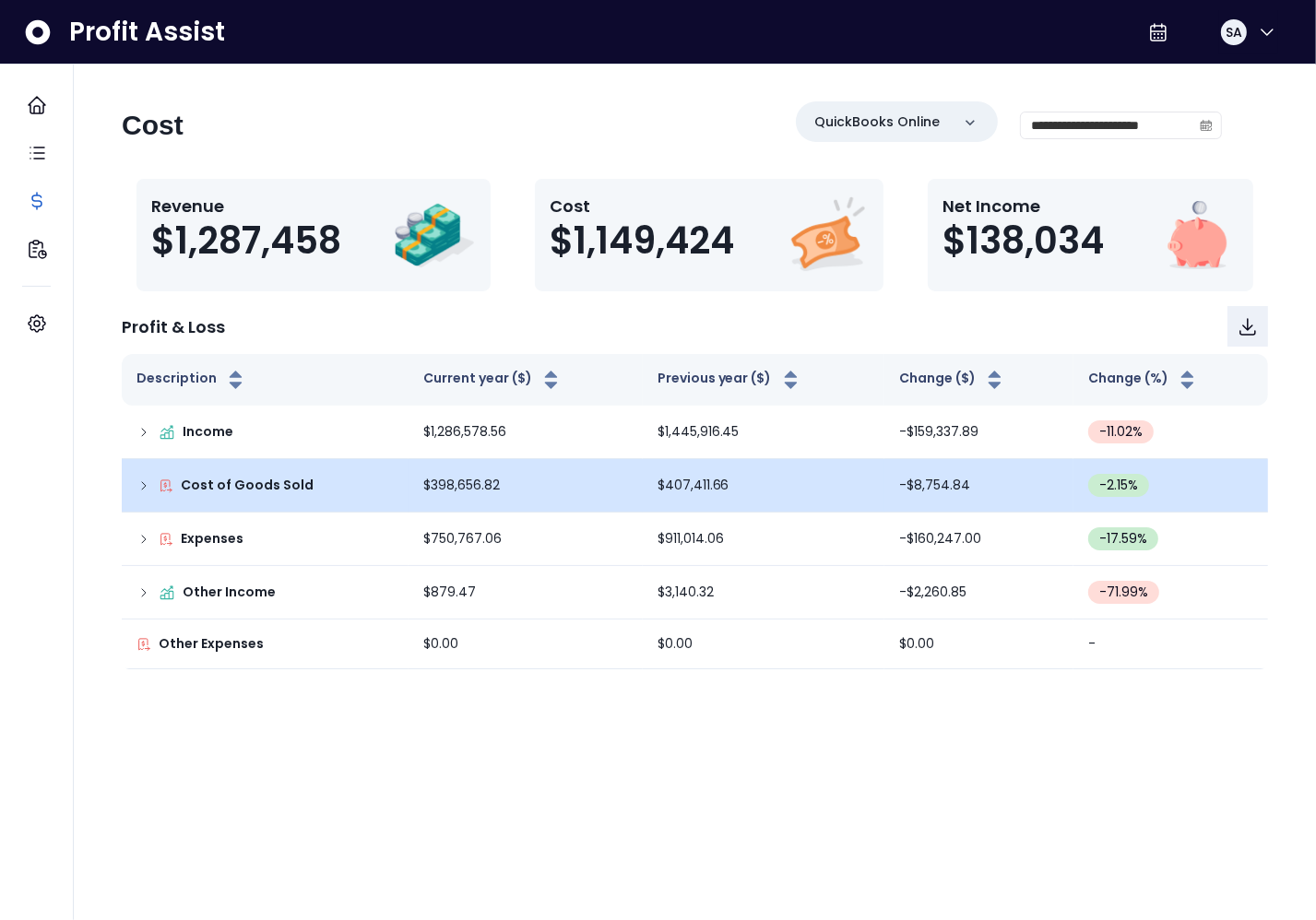
click at [129, 484] on td "Cost of Goods Sold" at bounding box center [265, 486] width 287 height 53
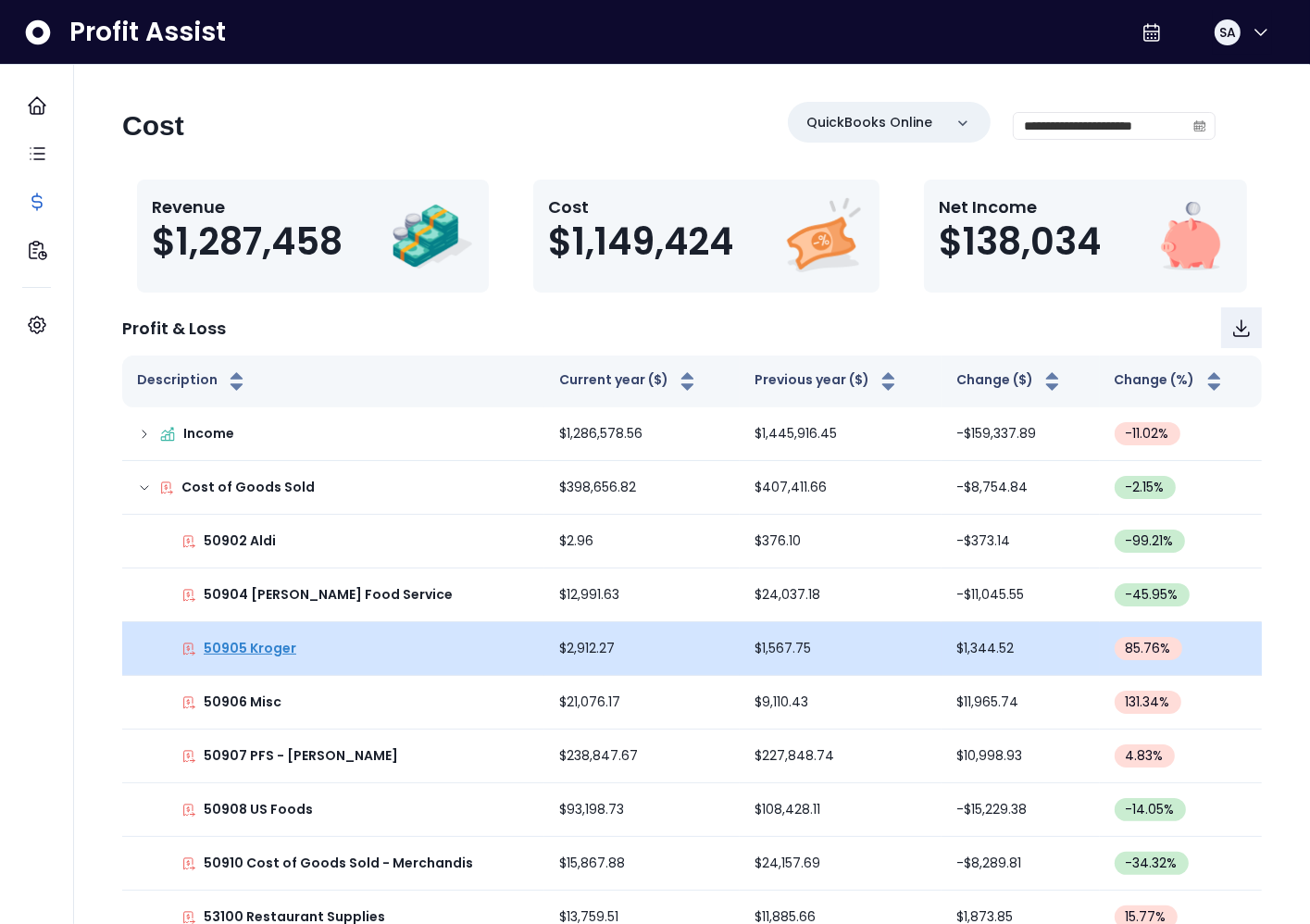
click at [253, 647] on p "50905 Kroger" at bounding box center [250, 649] width 92 height 19
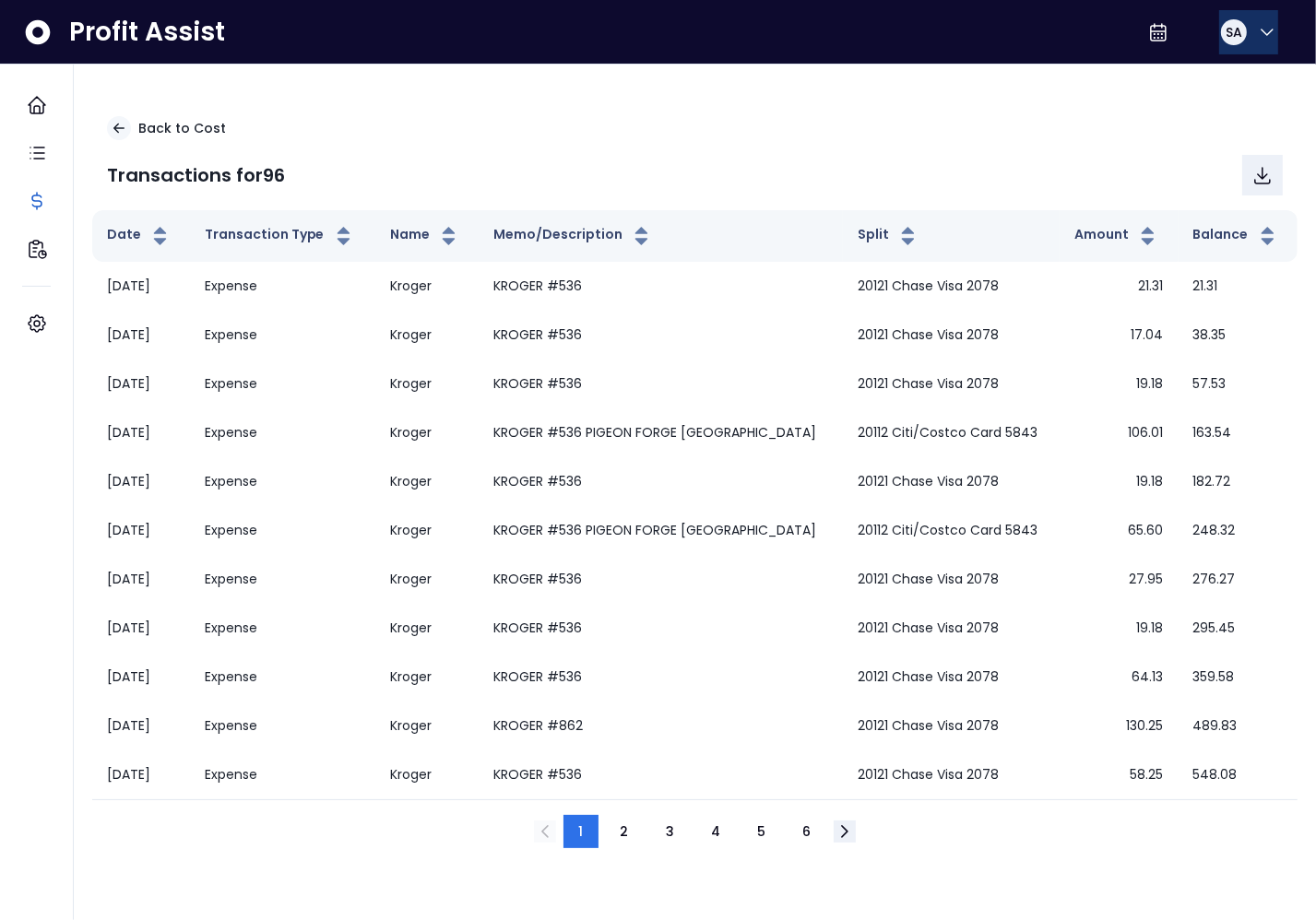
click at [1232, 39] on span "SA" at bounding box center [1233, 32] width 16 height 18
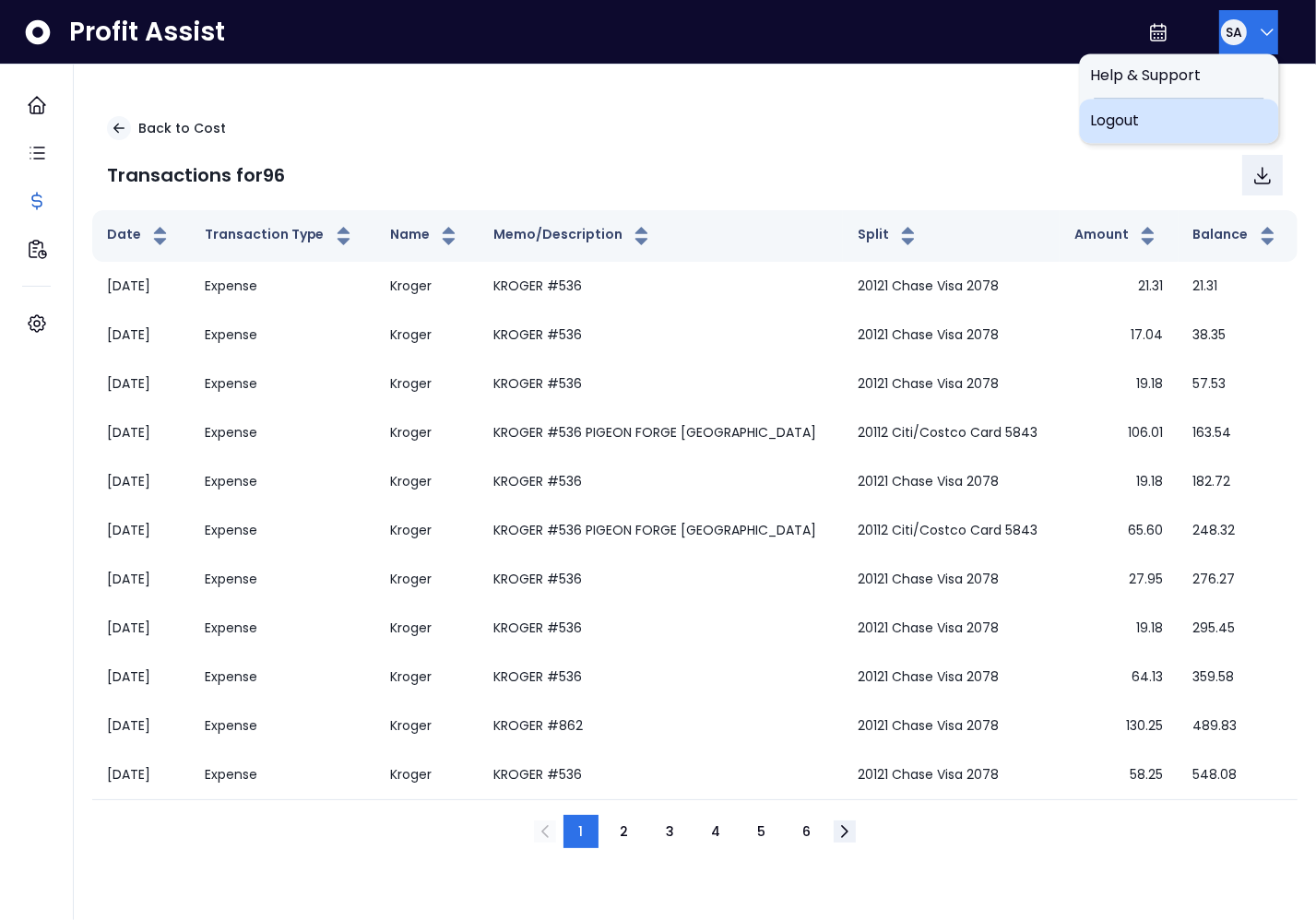
click at [1214, 130] on span "Logout" at bounding box center [1178, 120] width 177 height 22
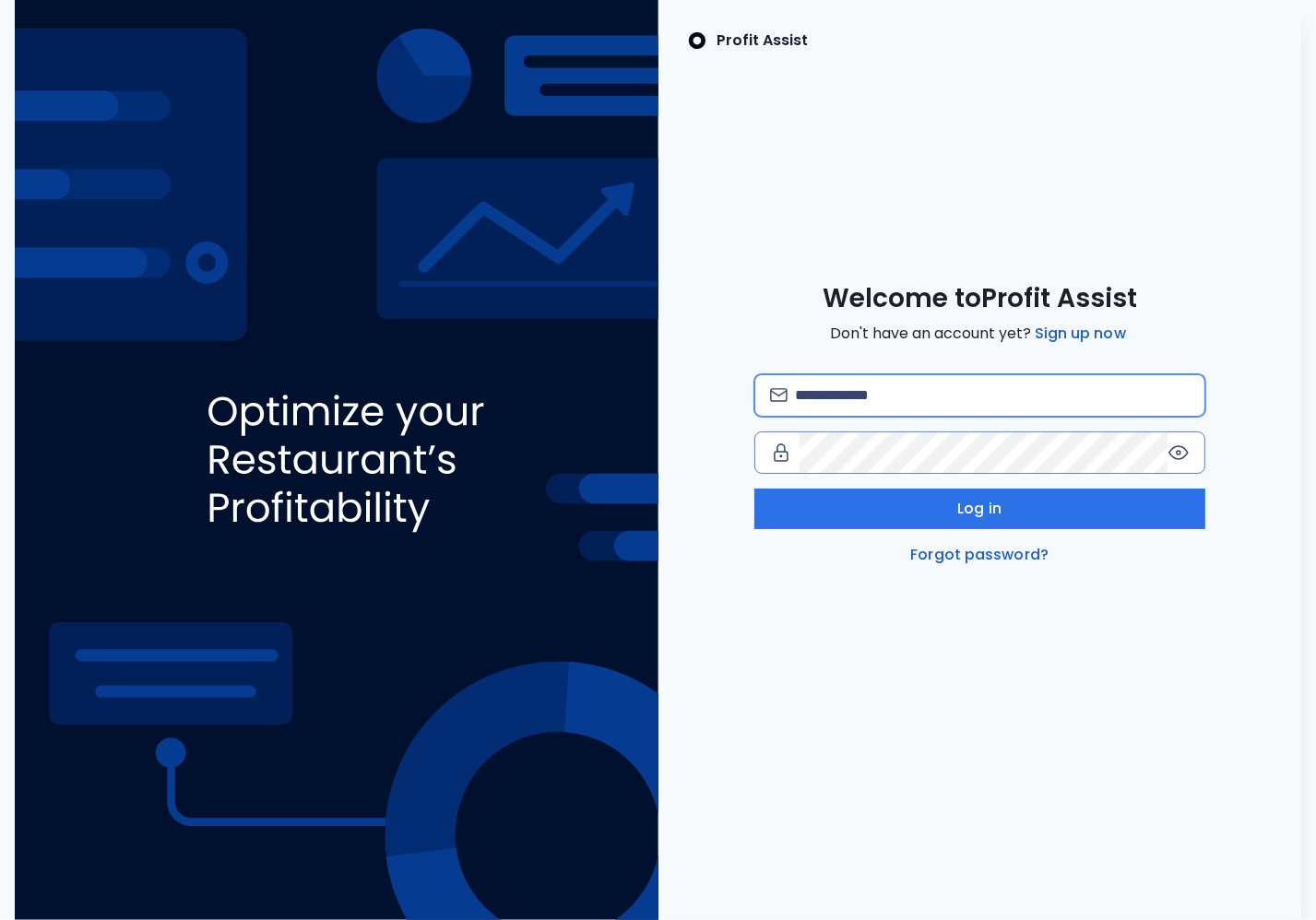
click at [912, 397] on input "email" at bounding box center [992, 396] width 395 height 40
type input "**********"
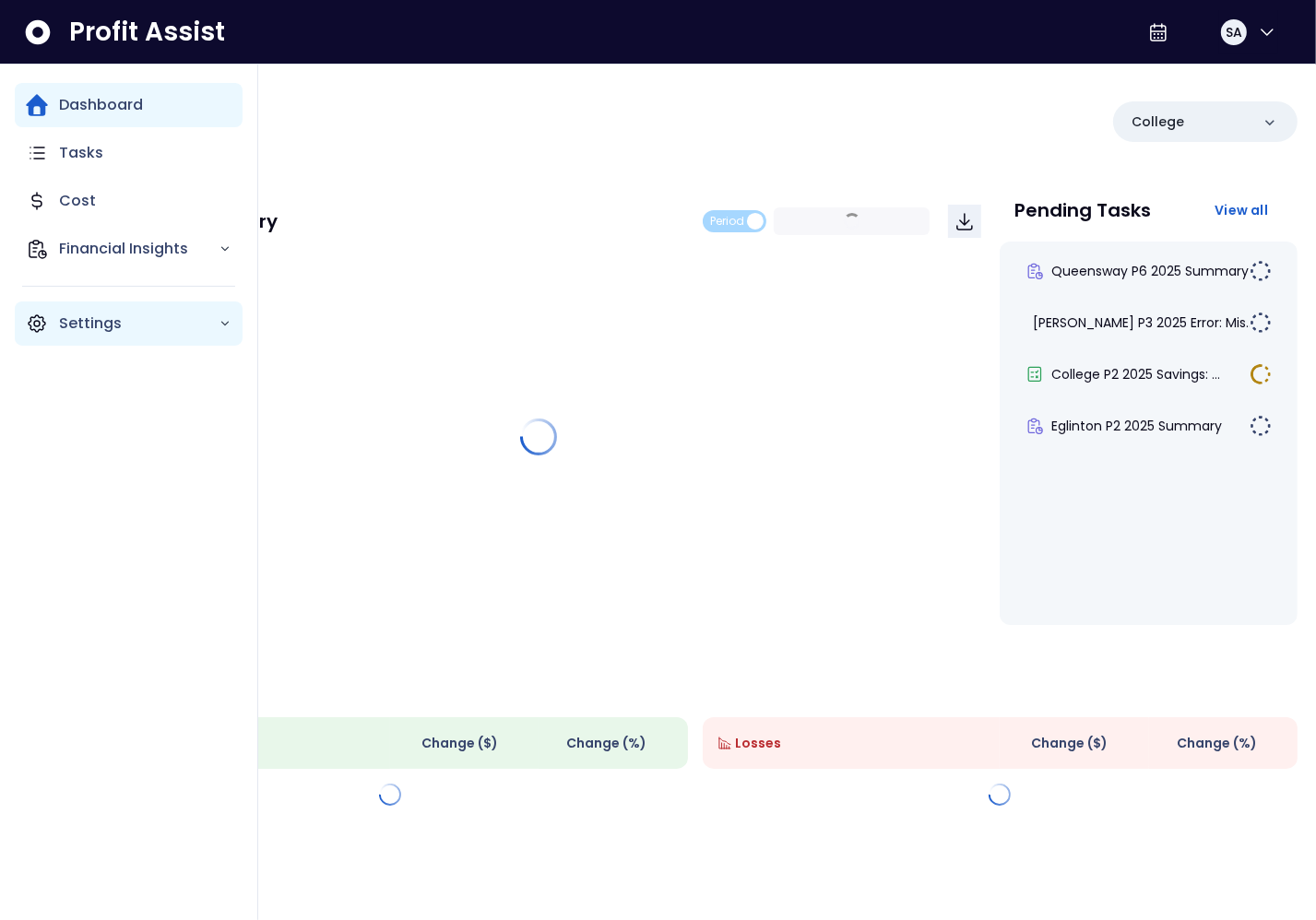
click at [54, 323] on div "Settings" at bounding box center [128, 324] width 227 height 44
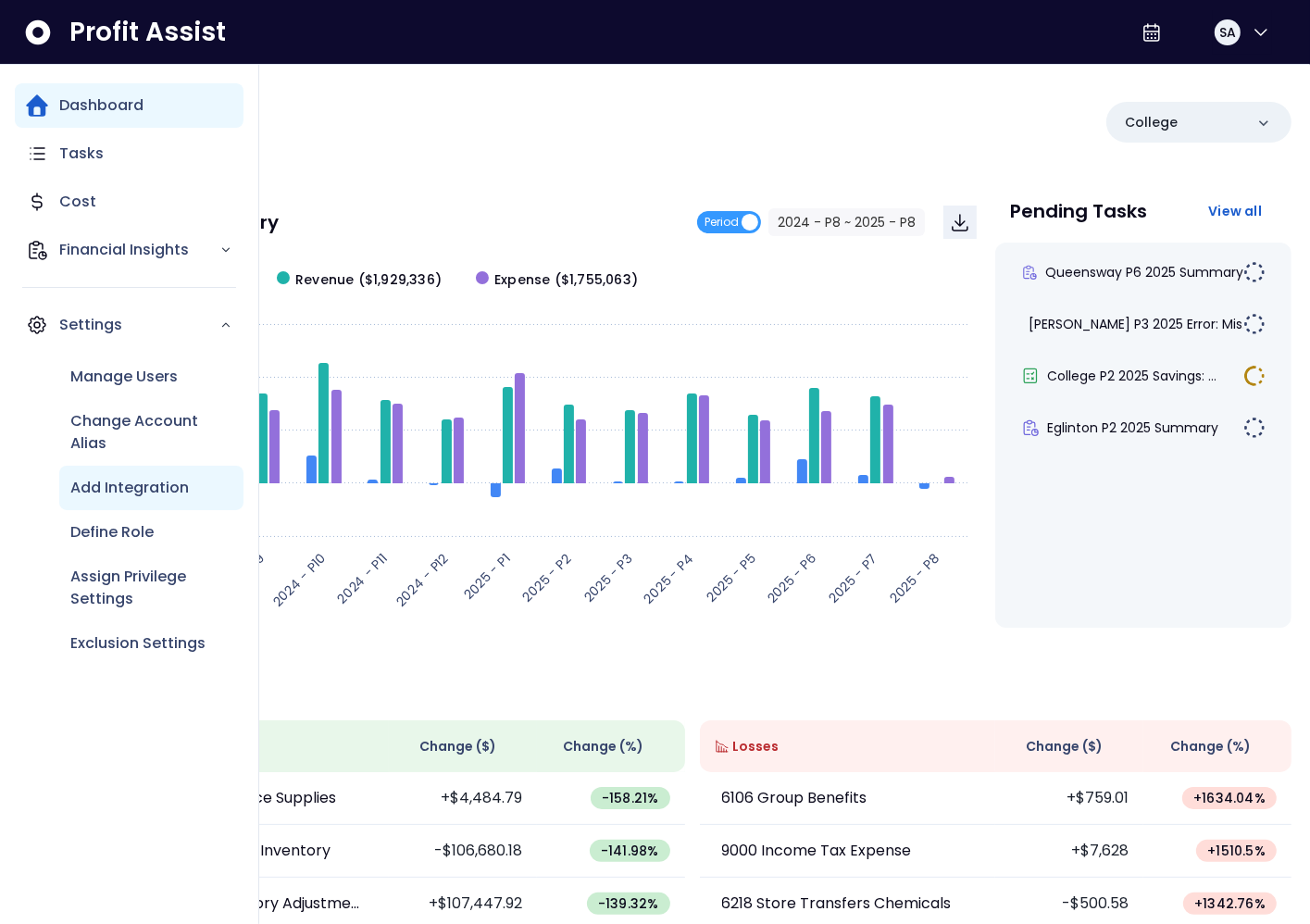
click at [171, 481] on p "Add Integration" at bounding box center [130, 487] width 119 height 22
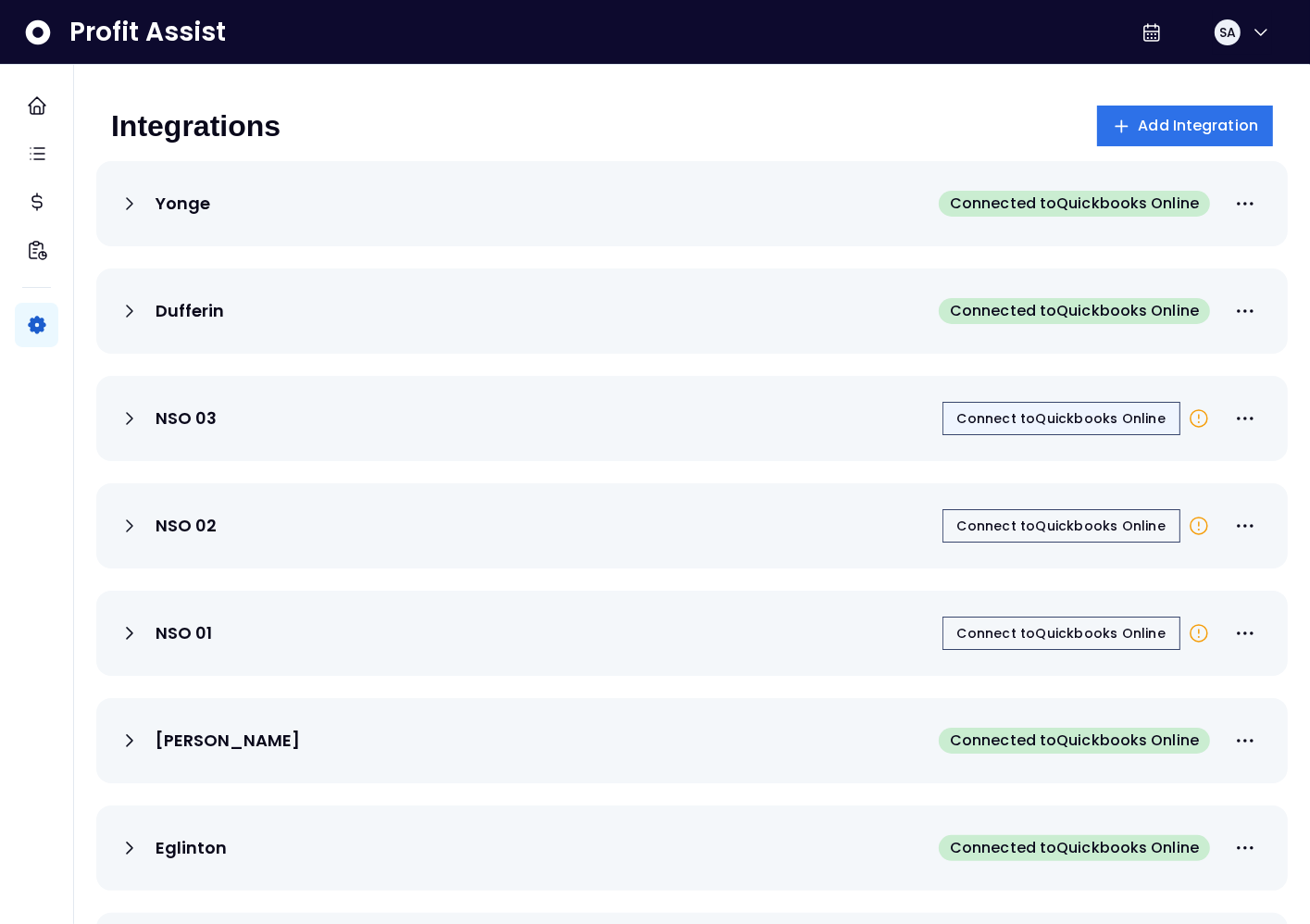
click at [1063, 420] on span "Connect to Quickbooks Online" at bounding box center [1061, 417] width 208 height 18
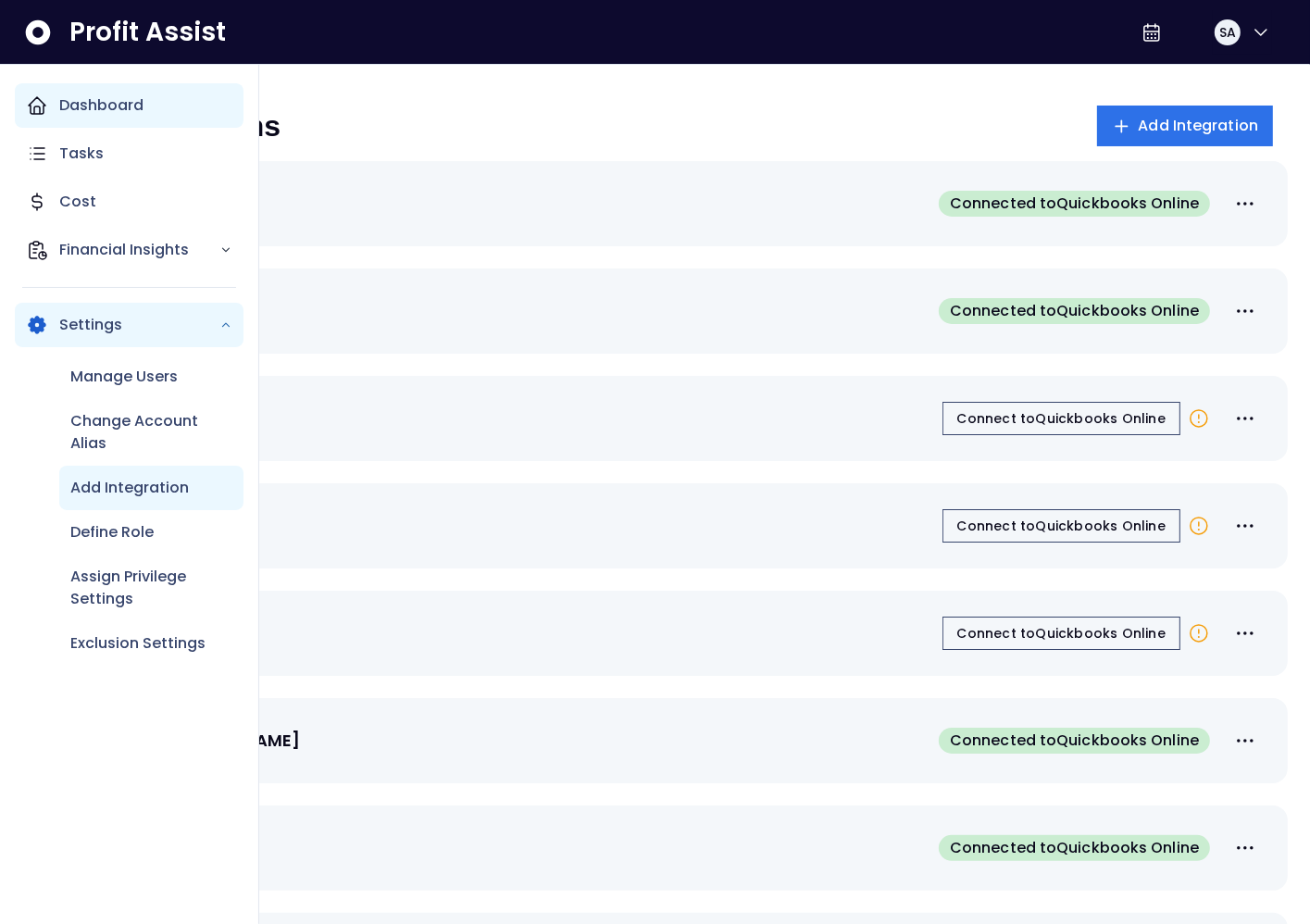
click at [29, 110] on icon "Main navigation" at bounding box center [36, 105] width 22 height 22
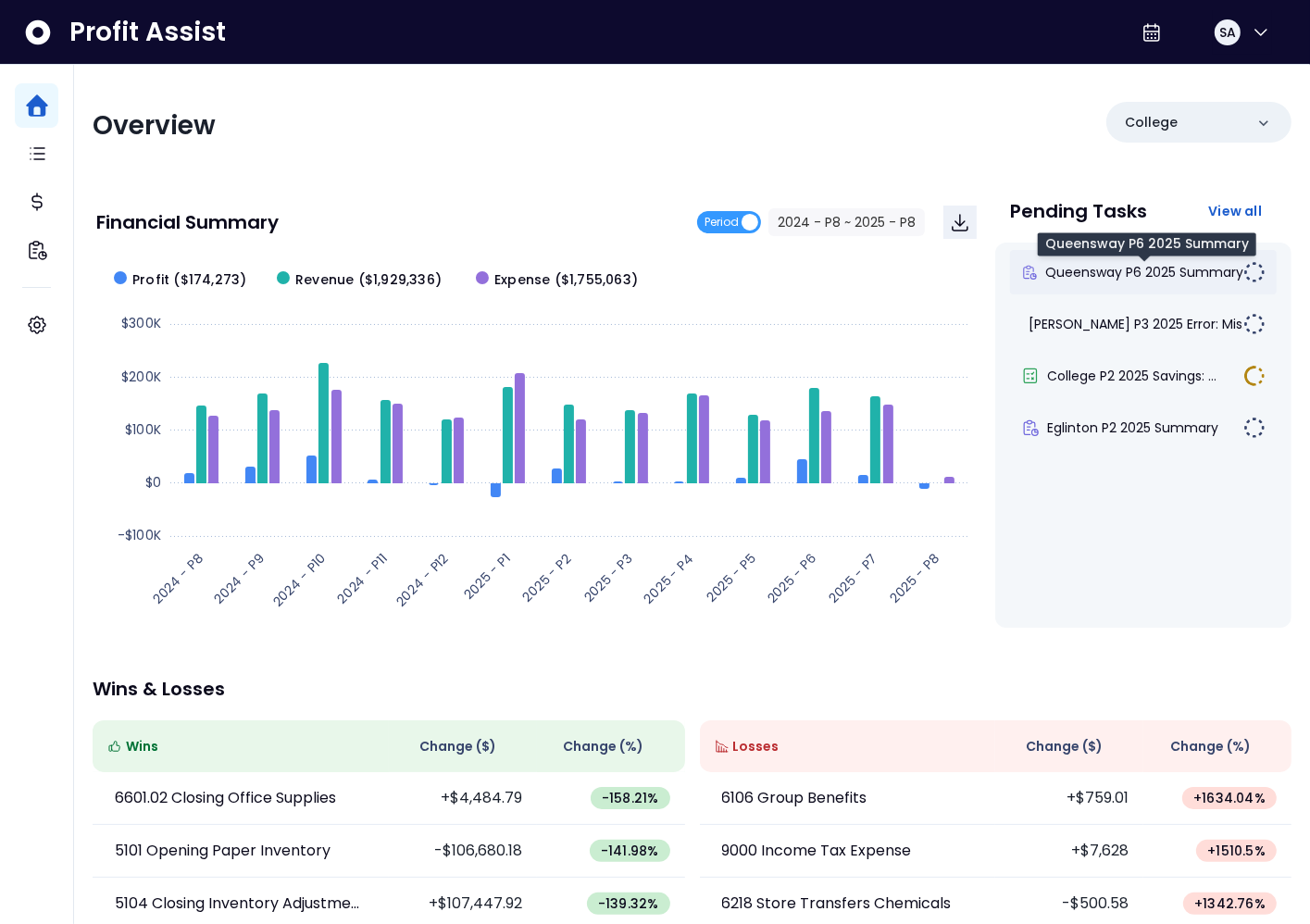
click at [1179, 269] on span "Queensway P6 2025 Summary" at bounding box center [1144, 272] width 198 height 18
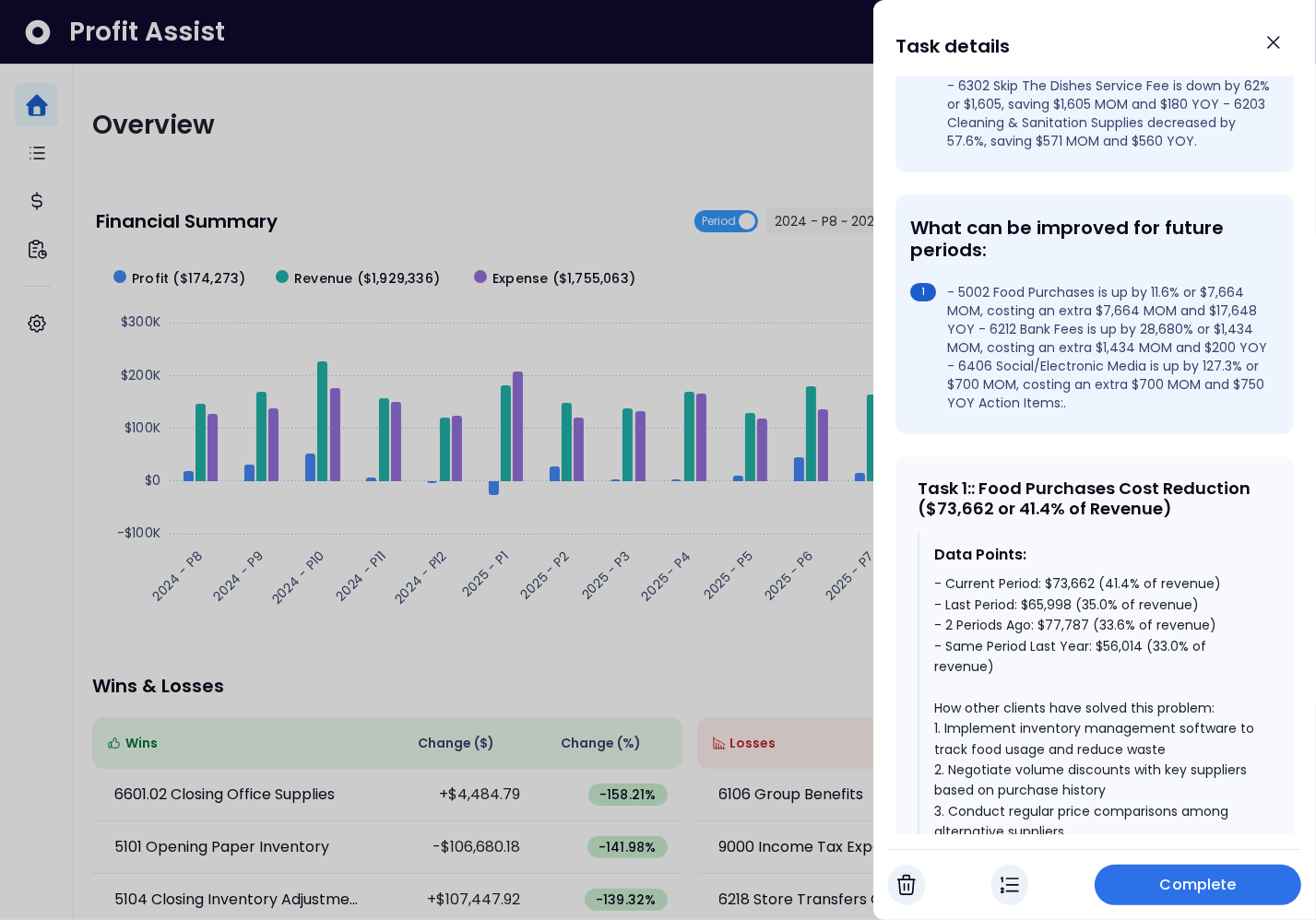
scroll to position [473, 0]
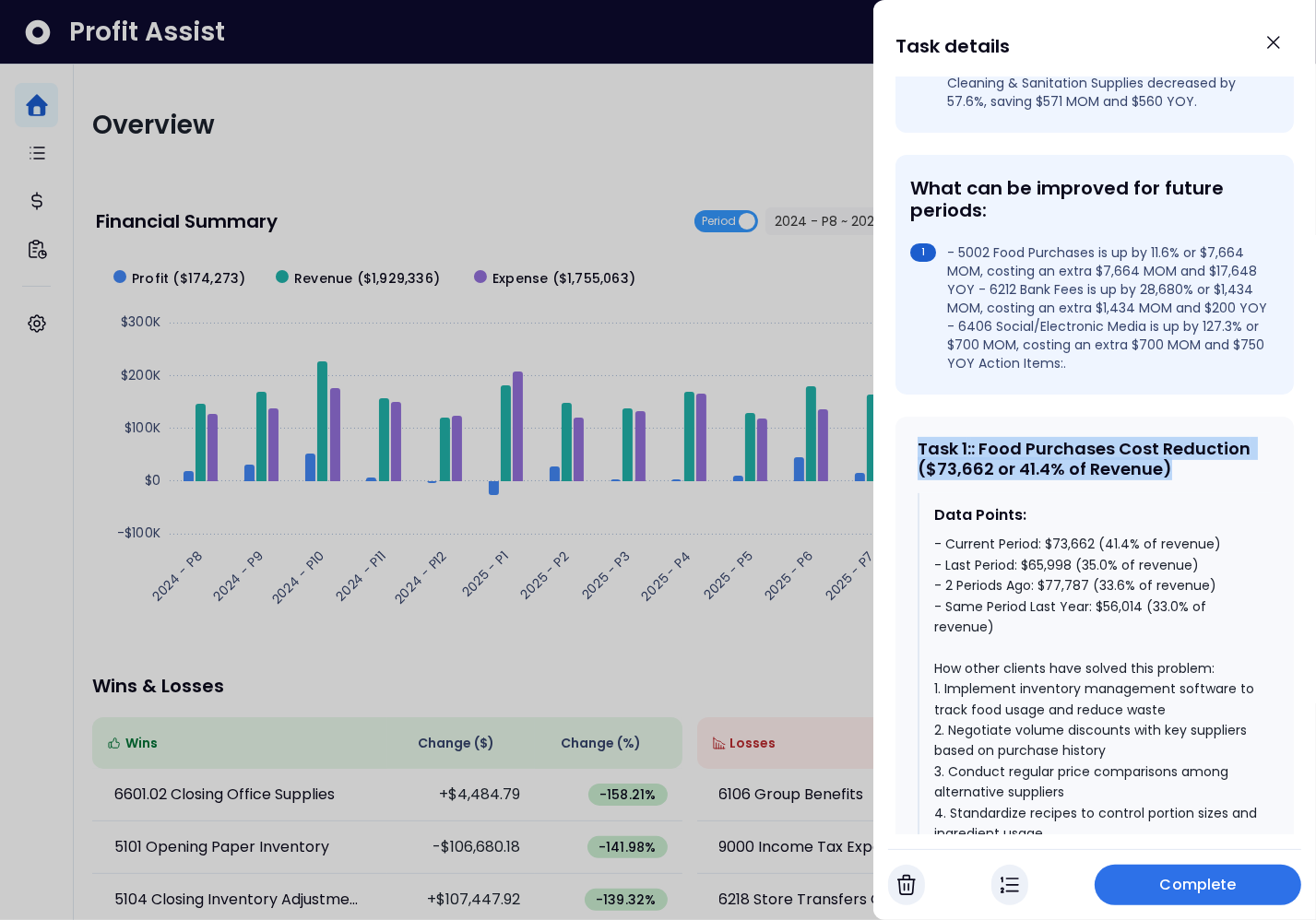
drag, startPoint x: 1123, startPoint y: 490, endPoint x: 904, endPoint y: 468, distance: 220.1
click at [904, 468] on div "Task 1 : : Food Purchases Cost Reduction ($73,662 or 41.4% of Revenue) Data Poi…" at bounding box center [1094, 838] width 399 height 844
click at [1016, 479] on div "Task 1 : : Food Purchases Cost Reduction ($73,662 or 41.4% of Revenue)" at bounding box center [1094, 458] width 355 height 39
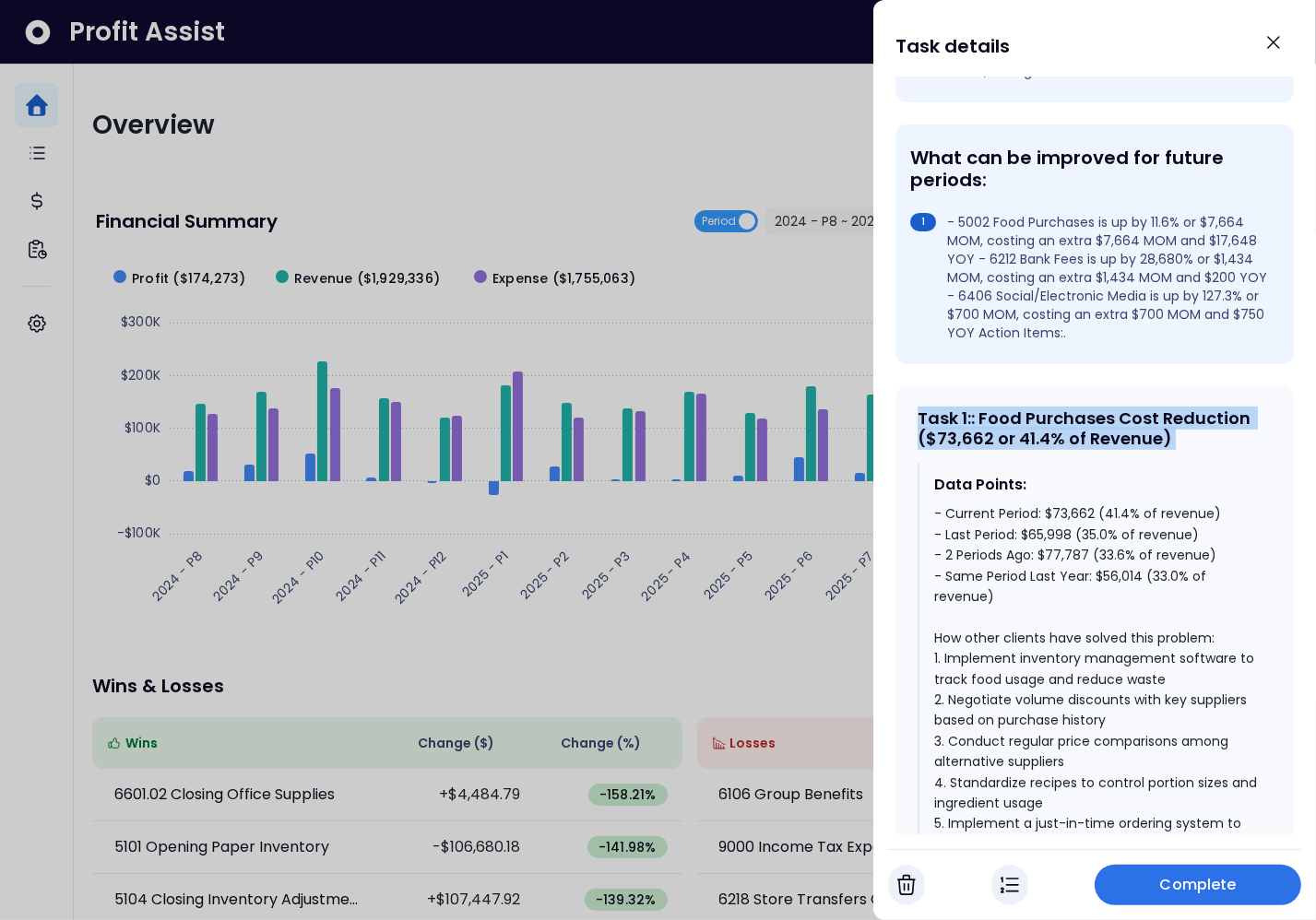
scroll to position [558, 0]
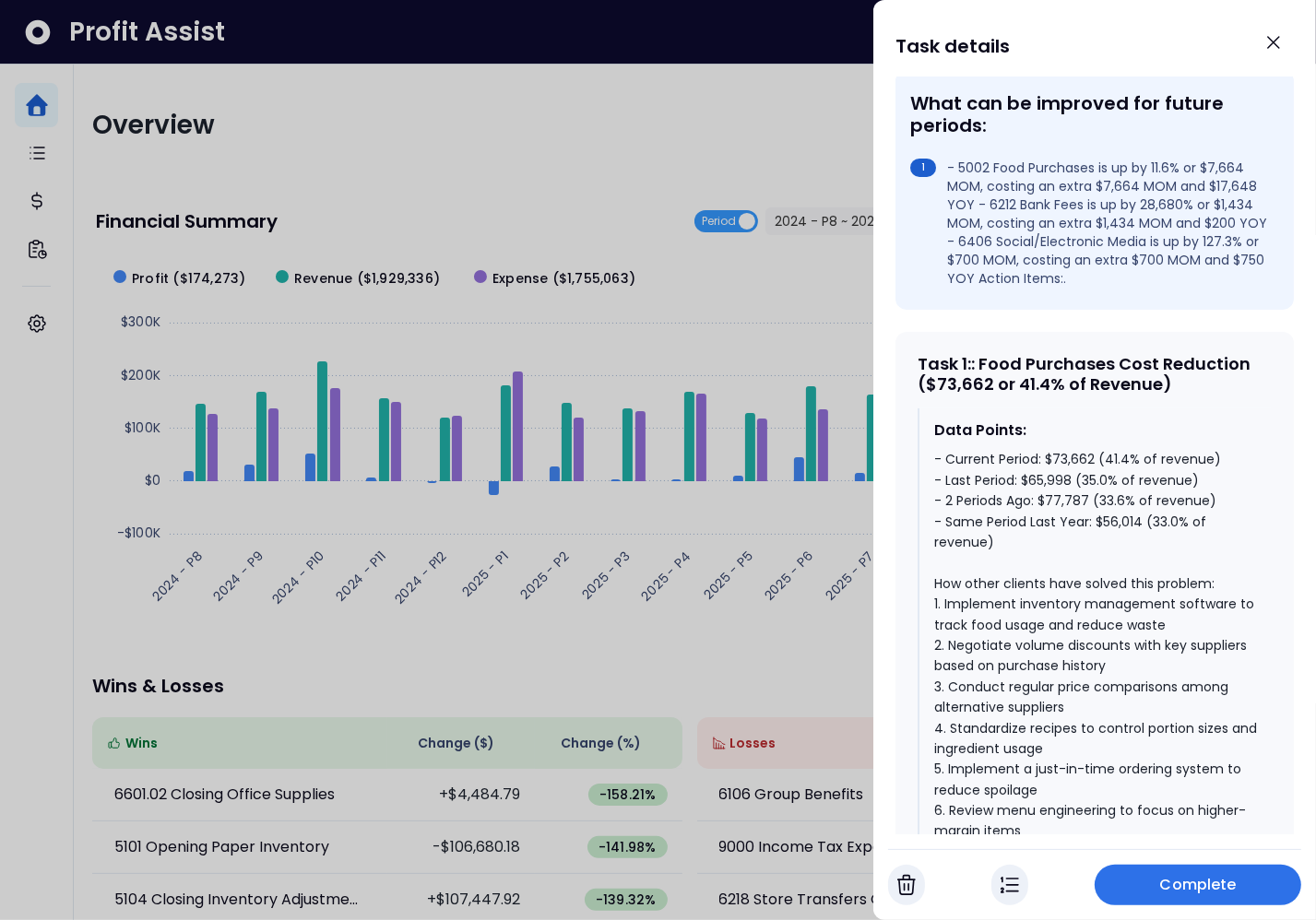
click at [1012, 481] on div "- Current Period: $73,662 (41.4% of revenue) - Last Period: $65,998 (35.0% of r…" at bounding box center [1095, 728] width 323 height 558
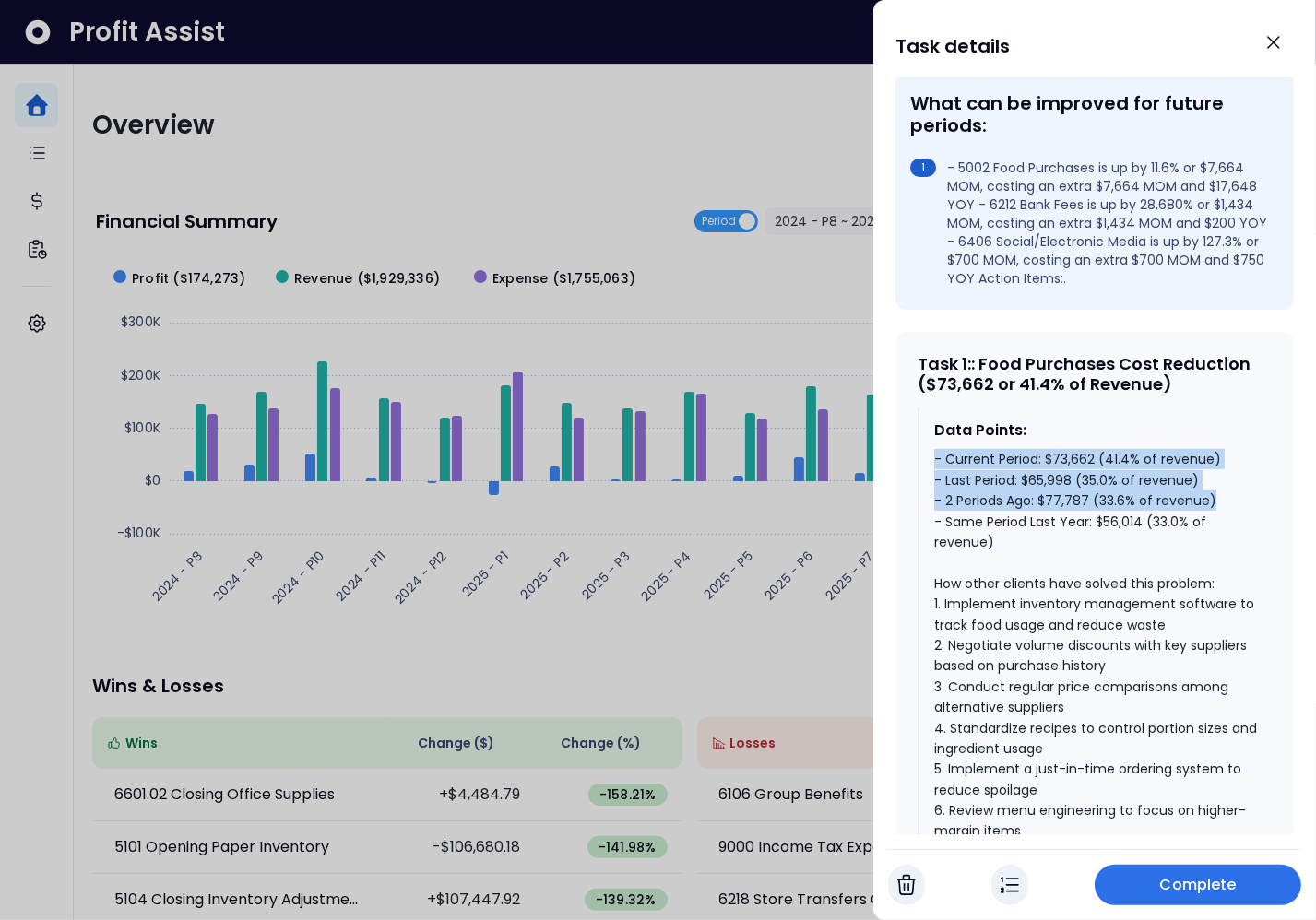
drag, startPoint x: 1223, startPoint y: 519, endPoint x: 904, endPoint y: 470, distance: 322.7
click at [904, 470] on div "Task 1 : : Food Purchases Cost Reduction ($73,662 or 41.4% of Revenue) Data Poi…" at bounding box center [1094, 753] width 399 height 844
click at [1102, 520] on div "- Current Period: $73,662 (41.4% of revenue) - Last Period: $65,998 (35.0% of r…" at bounding box center [1095, 728] width 323 height 558
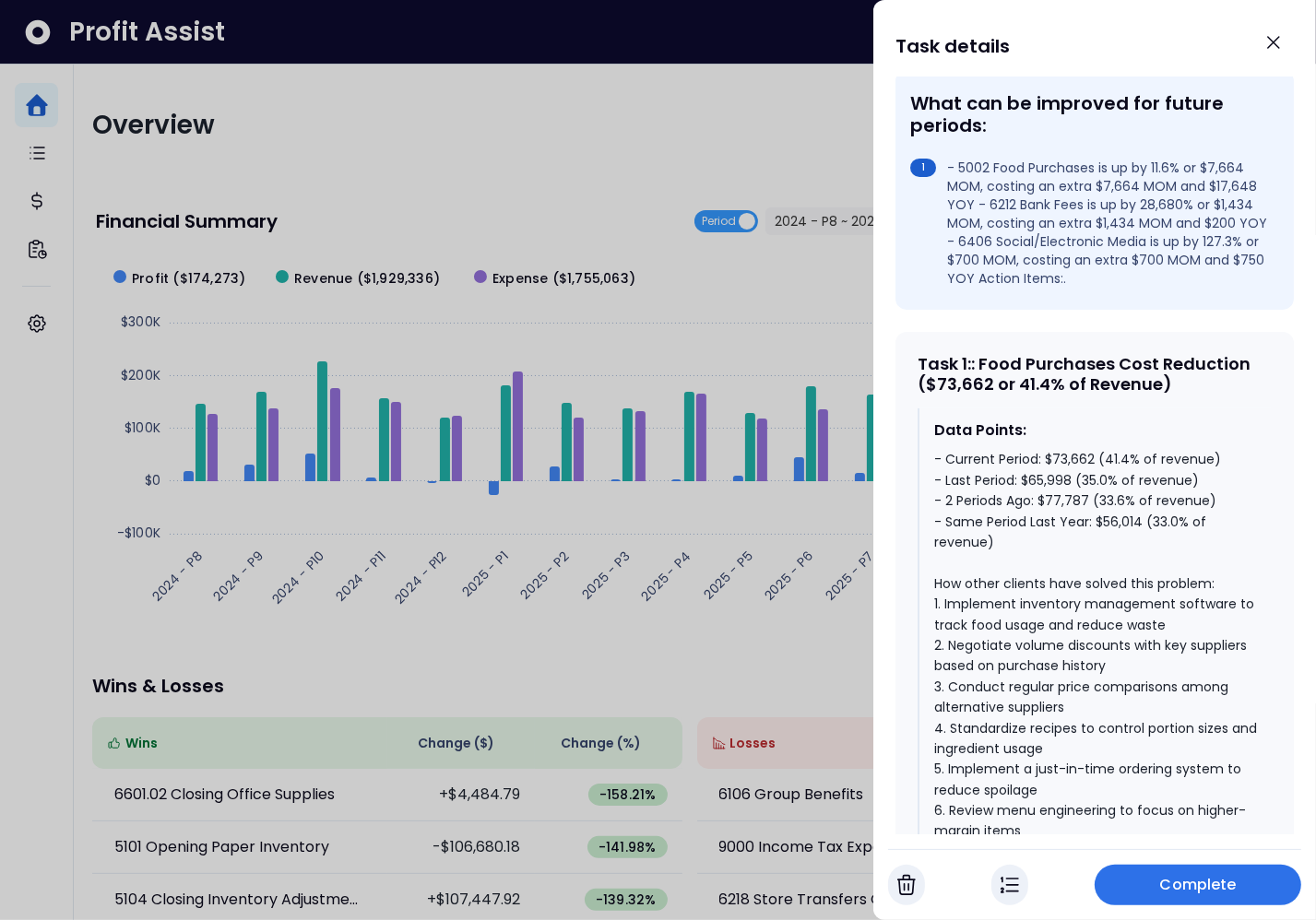
click at [1102, 520] on div "- Current Period: $73,662 (41.4% of revenue) - Last Period: $65,998 (35.0% of r…" at bounding box center [1095, 728] width 323 height 558
click at [1089, 502] on div "- Current Period: $73,662 (41.4% of revenue) - Last Period: $65,998 (35.0% of r…" at bounding box center [1095, 728] width 323 height 558
click at [1107, 480] on div "- Current Period: $73,662 (41.4% of revenue) - Last Period: $65,998 (35.0% of r…" at bounding box center [1095, 728] width 323 height 558
click at [769, 499] on div at bounding box center [658, 460] width 1316 height 920
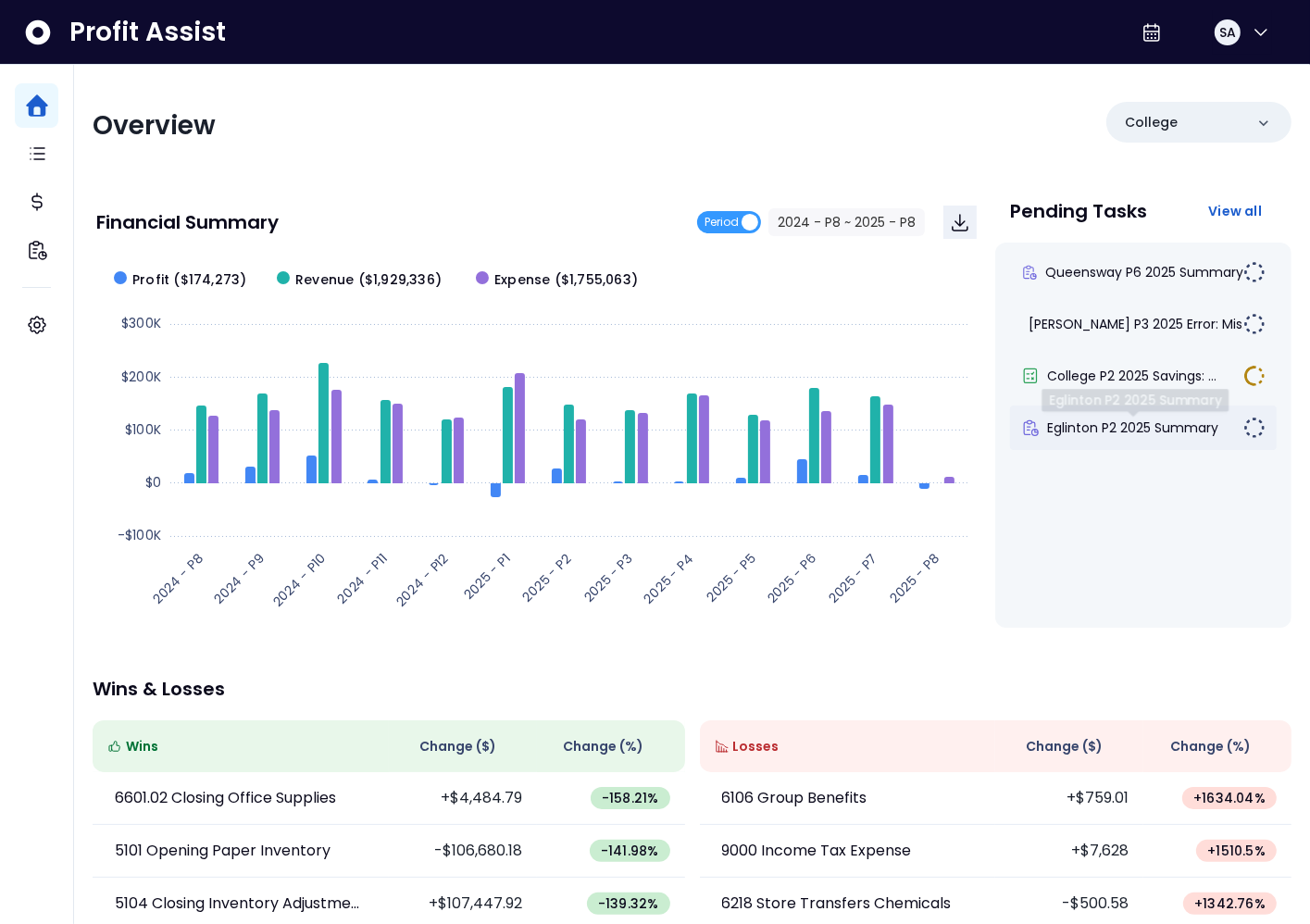
click at [1104, 436] on span "Eglinton P2 2025 Summary" at bounding box center [1132, 427] width 172 height 18
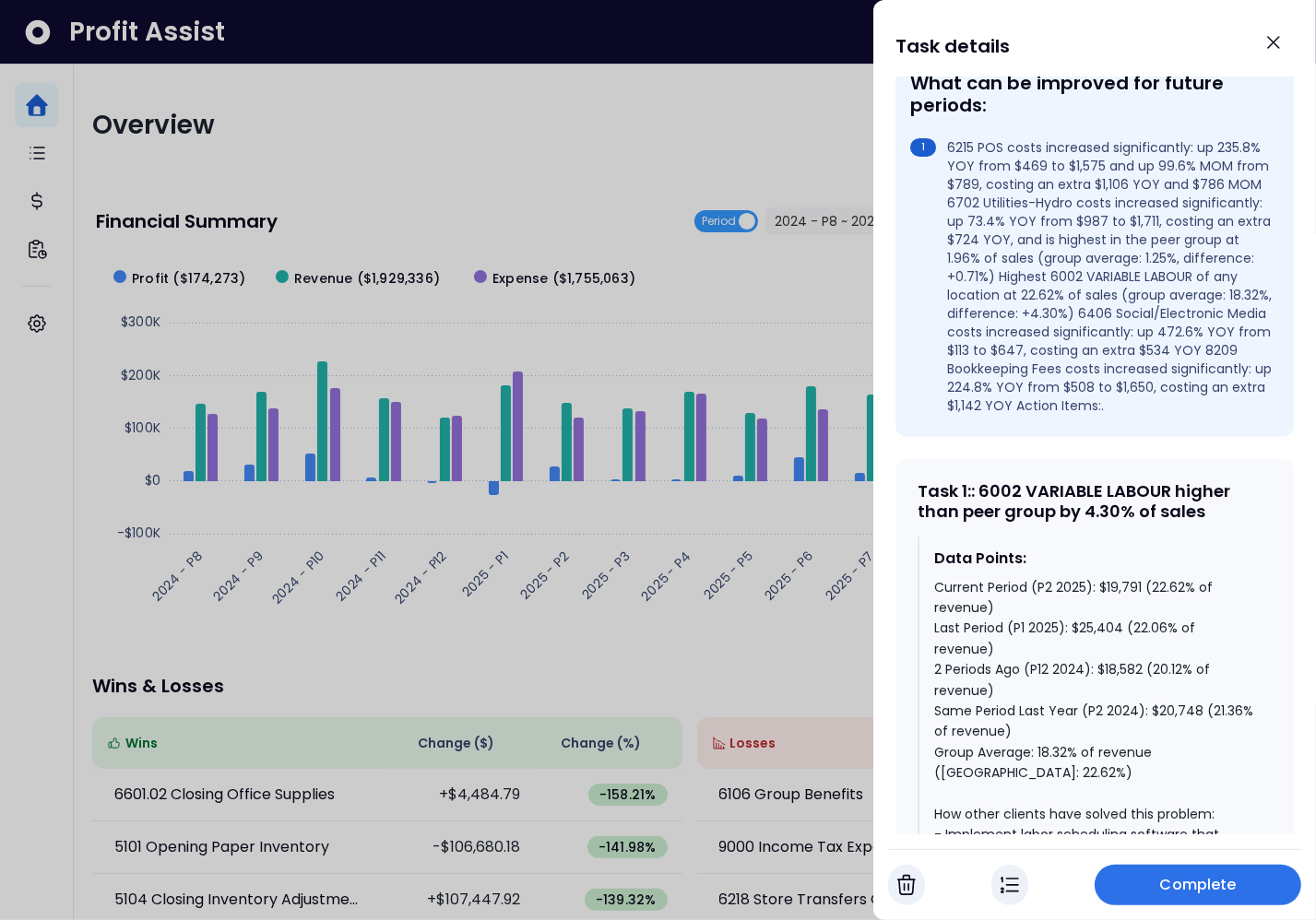
scroll to position [713, 0]
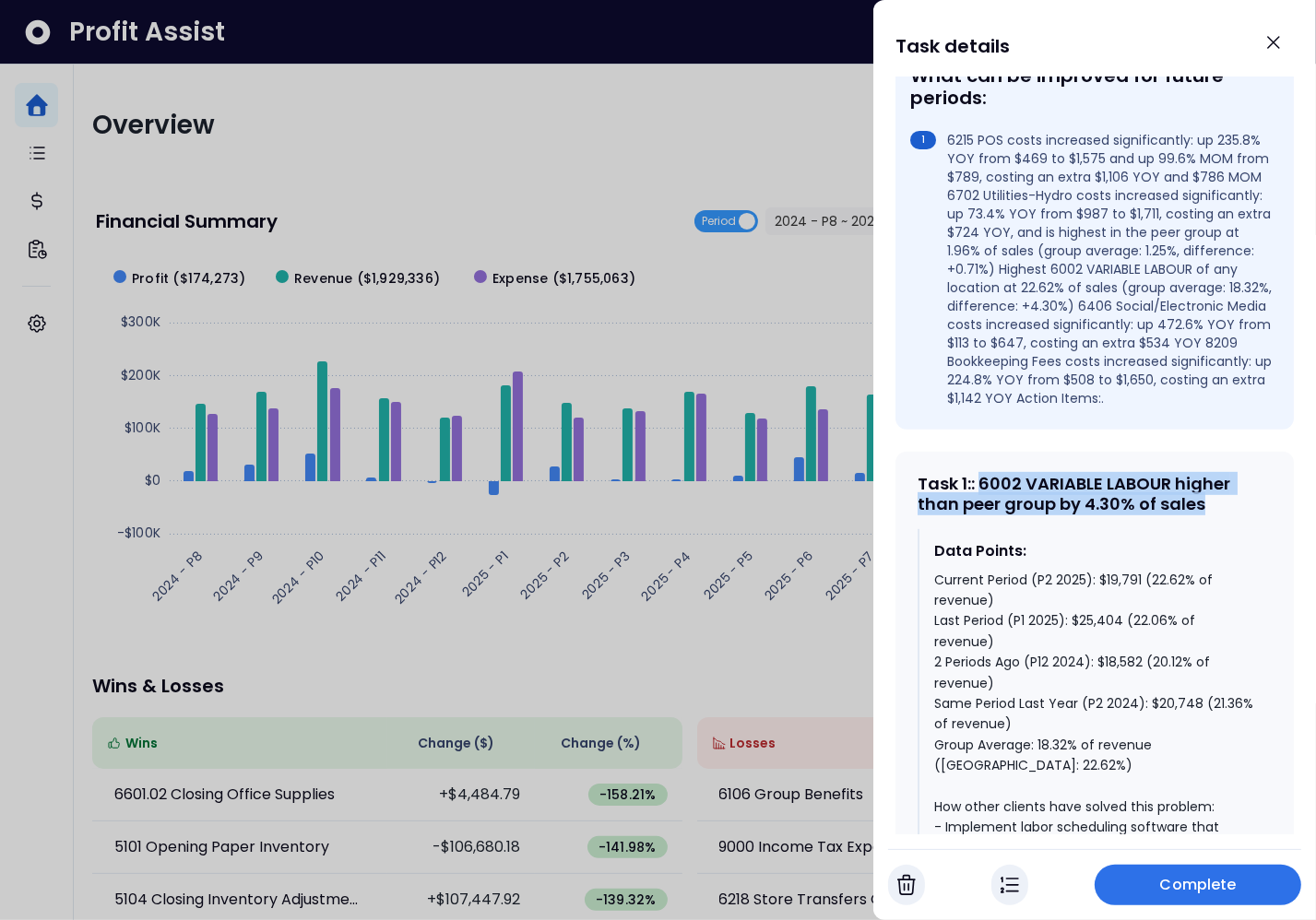
drag, startPoint x: 1216, startPoint y: 524, endPoint x: 985, endPoint y: 503, distance: 232.0
click at [985, 503] on div "Task 1 : : 6002 VARIABLE LABOUR higher than peer group by 4.30% of sales" at bounding box center [1094, 493] width 355 height 39
click at [1049, 766] on div "Current Period (P2 2025): $19,791 (22.62% of revenue) Last Period (P1 2025): $2…" at bounding box center [1095, 765] width 323 height 392
click at [1163, 599] on div "Current Period (P2 2025): $19,791 (22.62% of revenue) Last Period (P1 2025): $2…" at bounding box center [1095, 765] width 323 height 392
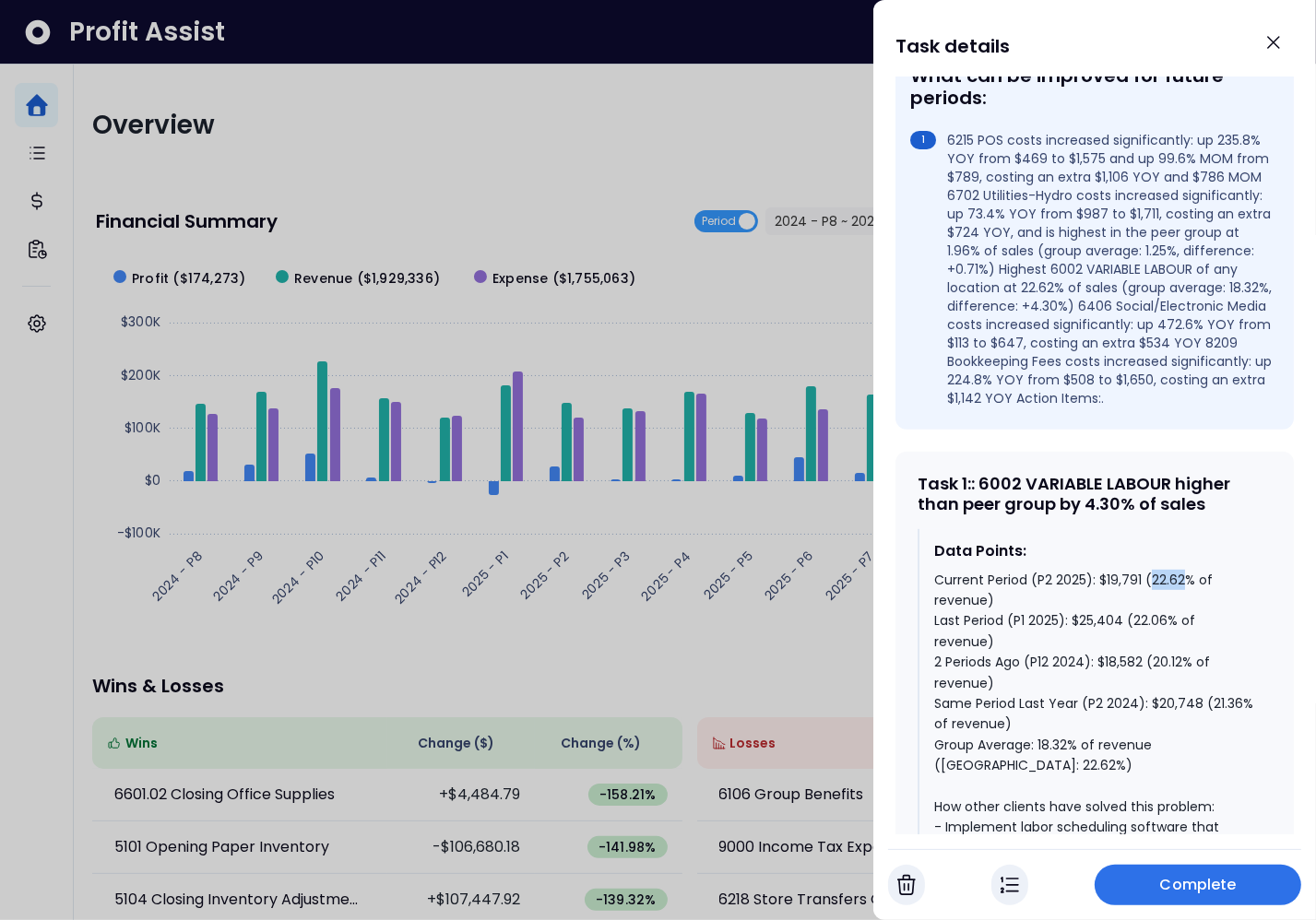
click at [1163, 599] on div "Current Period (P2 2025): $19,791 (22.62% of revenue) Last Period (P1 2025): $2…" at bounding box center [1095, 765] width 323 height 392
click at [1169, 629] on div "Current Period (P2 2025): $19,791 (22.62% of revenue) Last Period (P1 2025): $2…" at bounding box center [1095, 765] width 323 height 392
click at [1053, 554] on div "Data Points: Current Period (P2 2025): $19,791 (22.62% of revenue) Last Period …" at bounding box center [1094, 751] width 355 height 443
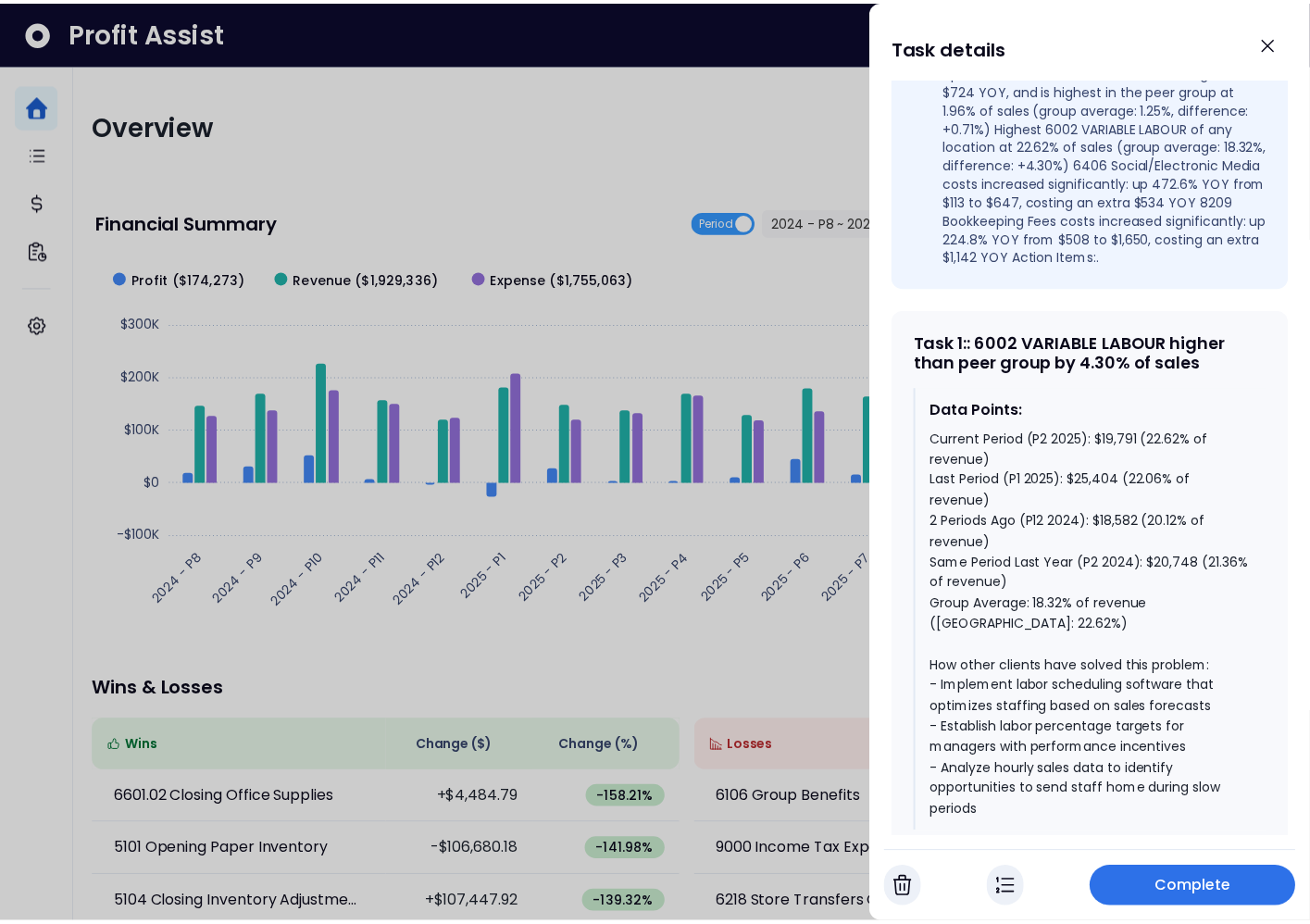
scroll to position [863, 0]
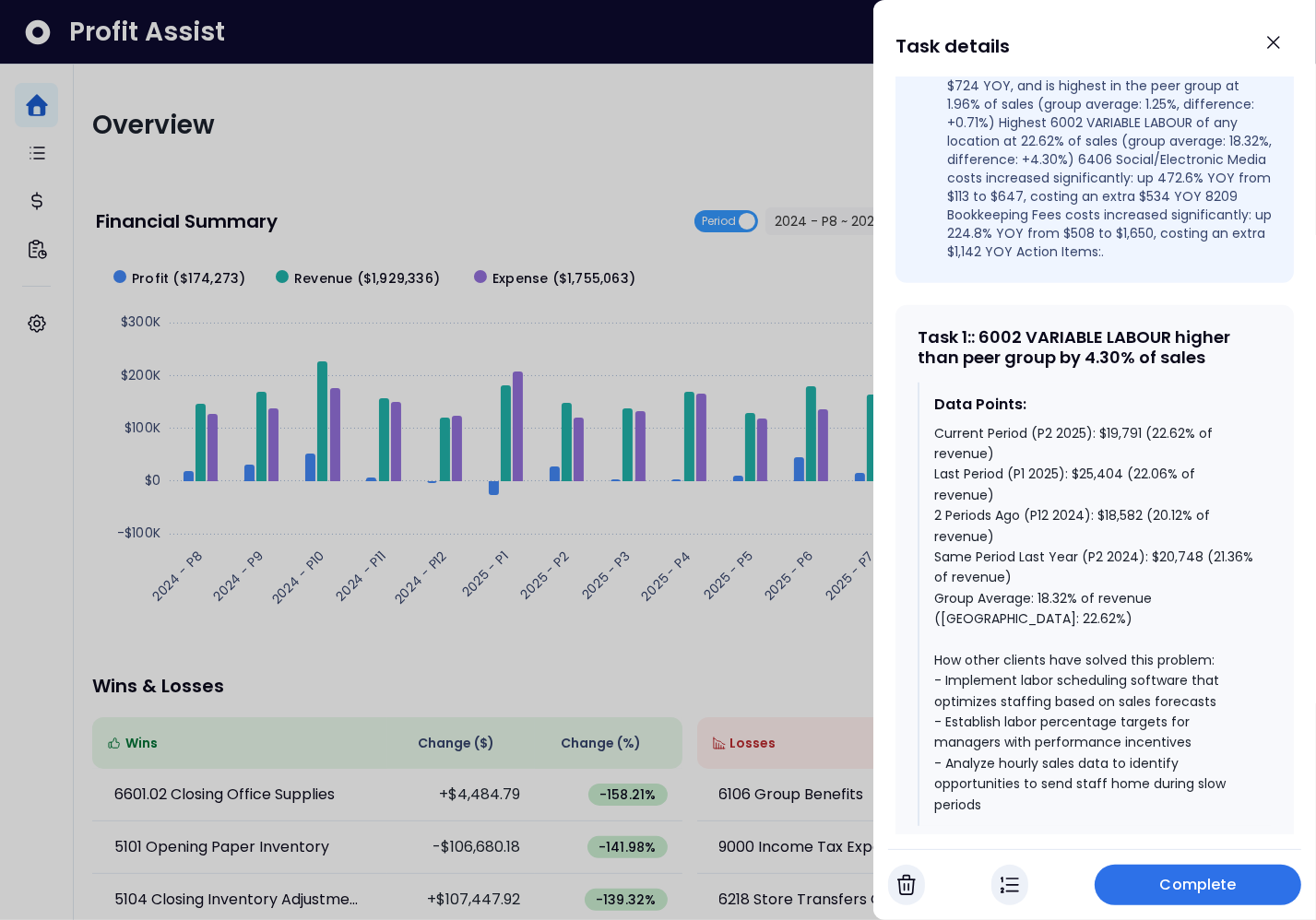
click at [641, 559] on div at bounding box center [658, 460] width 1316 height 920
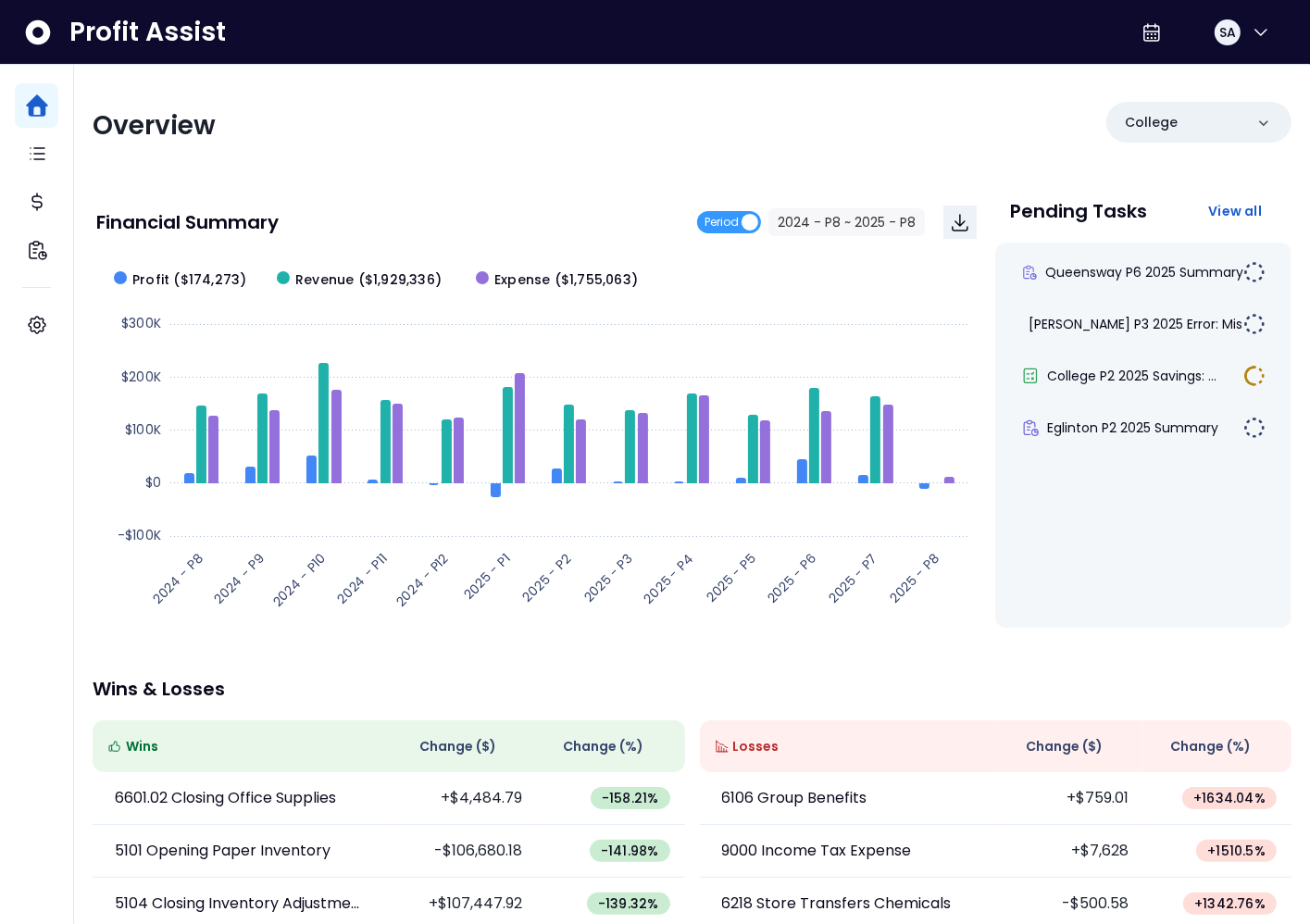
click at [1133, 697] on p "Wins & Losses" at bounding box center [692, 688] width 1200 height 18
click at [1131, 421] on span "Eglinton P2 2025 Summary" at bounding box center [1132, 427] width 172 height 18
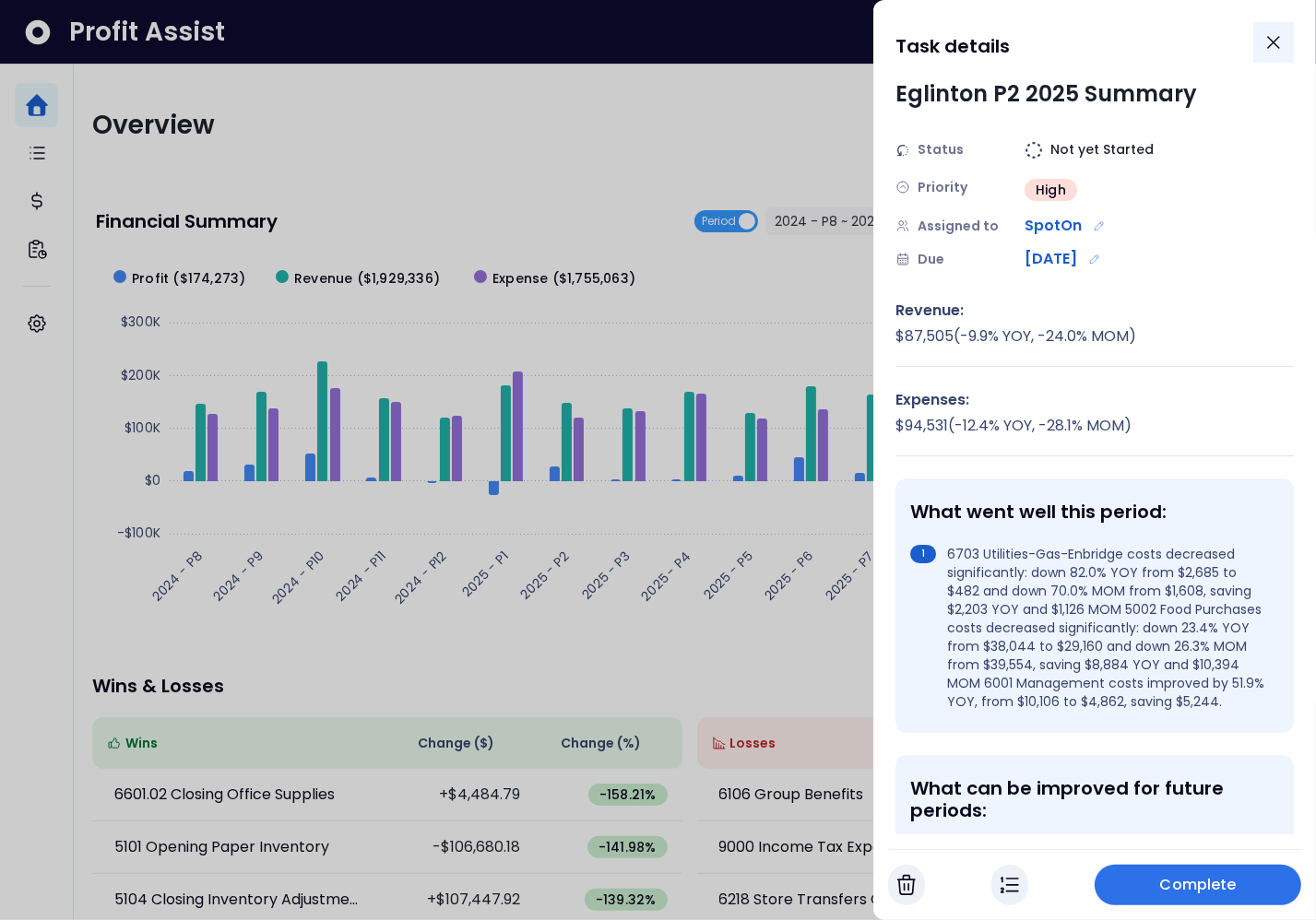
click at [1271, 38] on icon "Close" at bounding box center [1273, 42] width 22 height 22
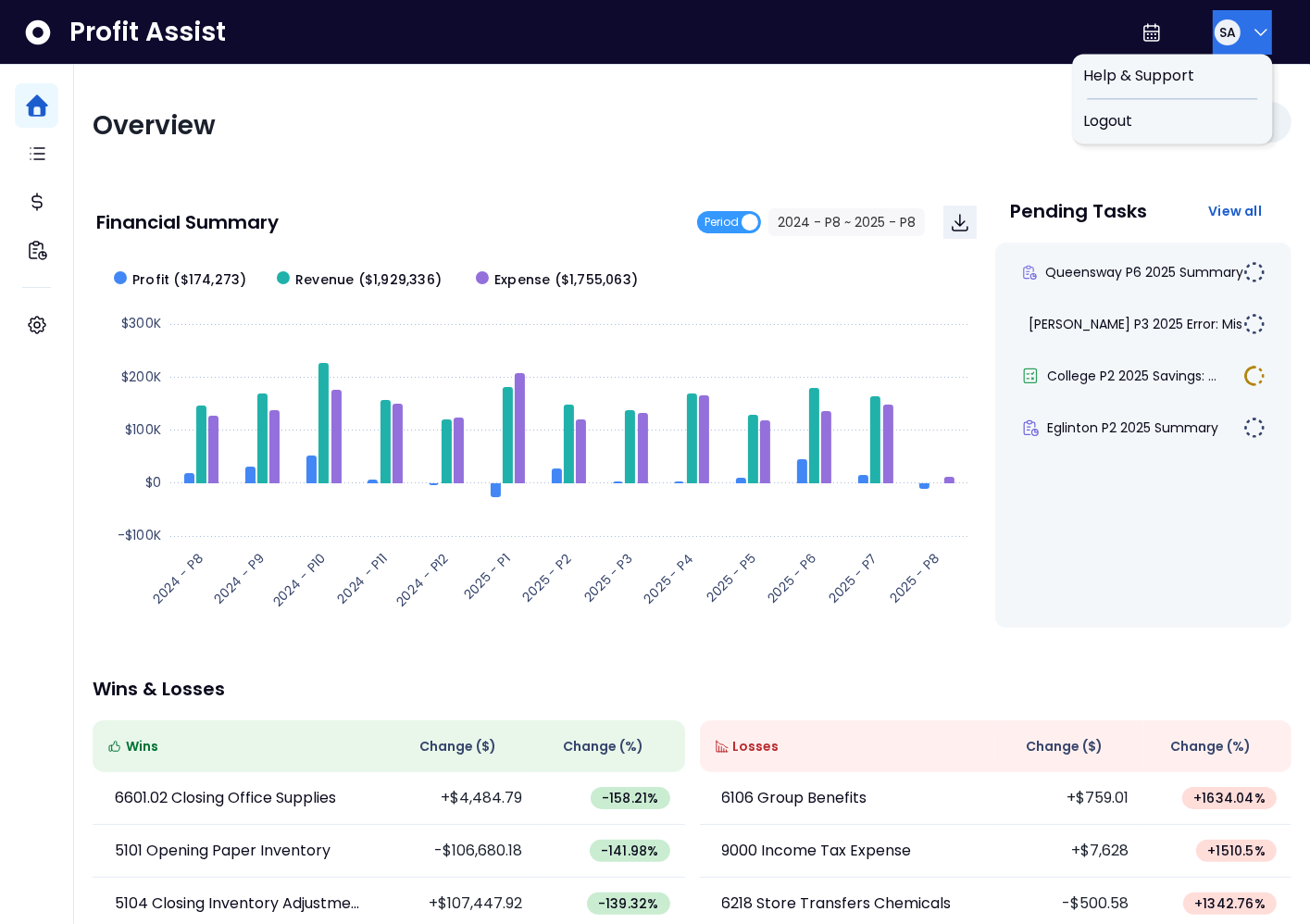
click at [1262, 33] on icon "button" at bounding box center [1261, 32] width 22 height 22
click at [1226, 101] on div "Logout" at bounding box center [1172, 121] width 200 height 44
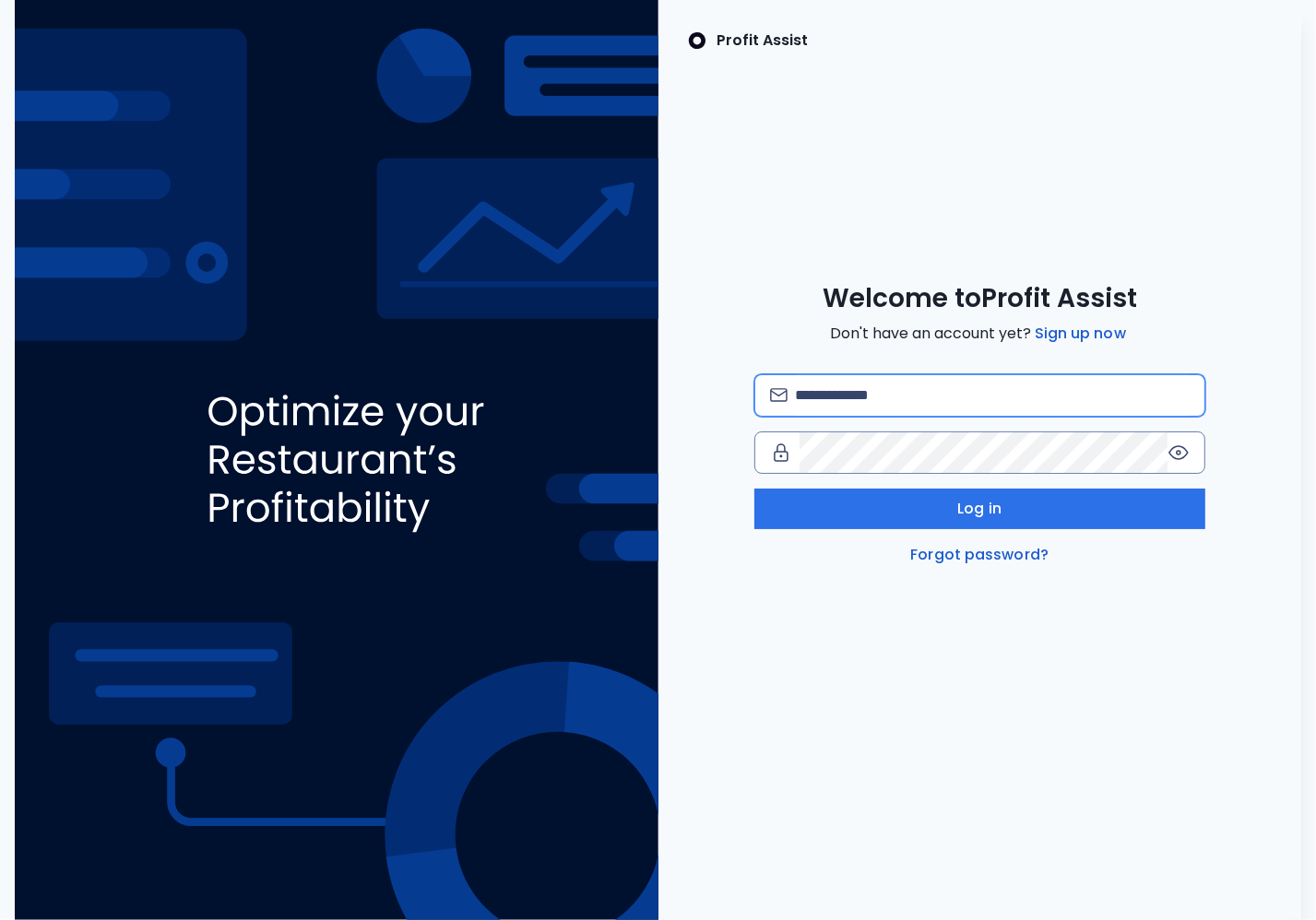
click at [1004, 390] on input "email" at bounding box center [992, 396] width 395 height 40
type input "**********"
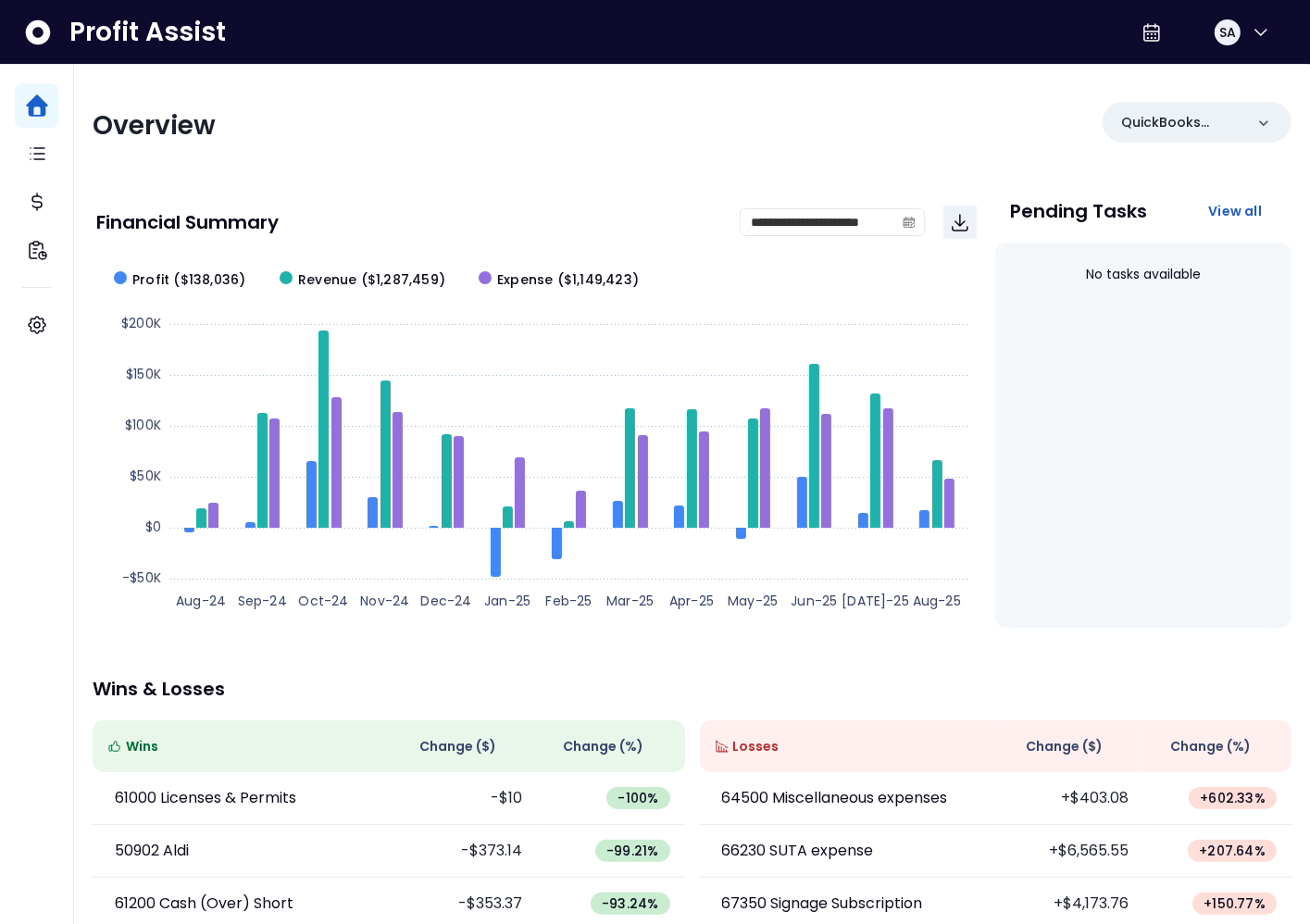
click at [1006, 100] on div "**********" at bounding box center [692, 613] width 1236 height 1096
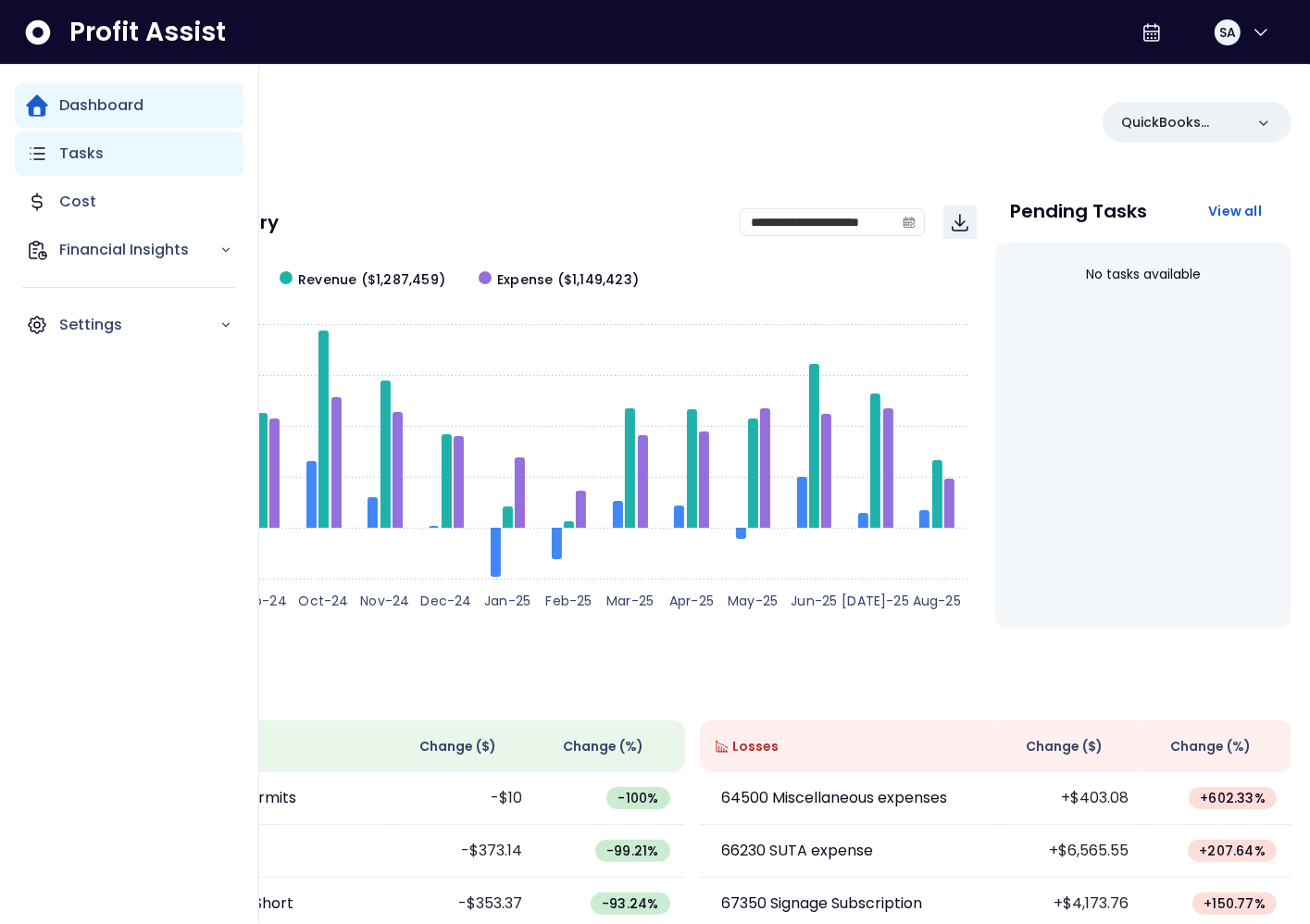
click at [35, 164] on icon "Main navigation" at bounding box center [36, 154] width 22 height 22
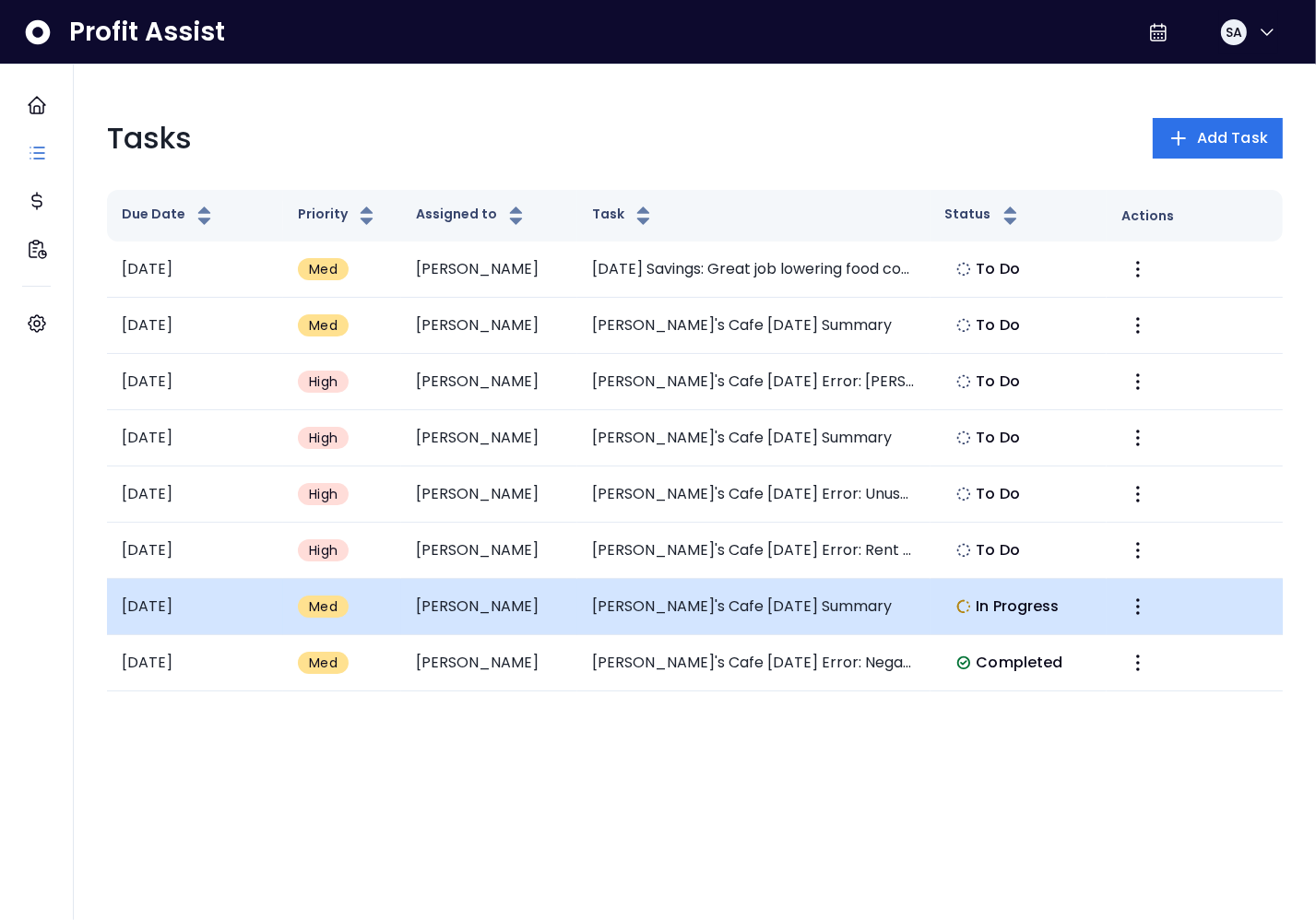
click at [691, 586] on td "Elvira's Cafe May 2025 Summary" at bounding box center [754, 607] width 354 height 56
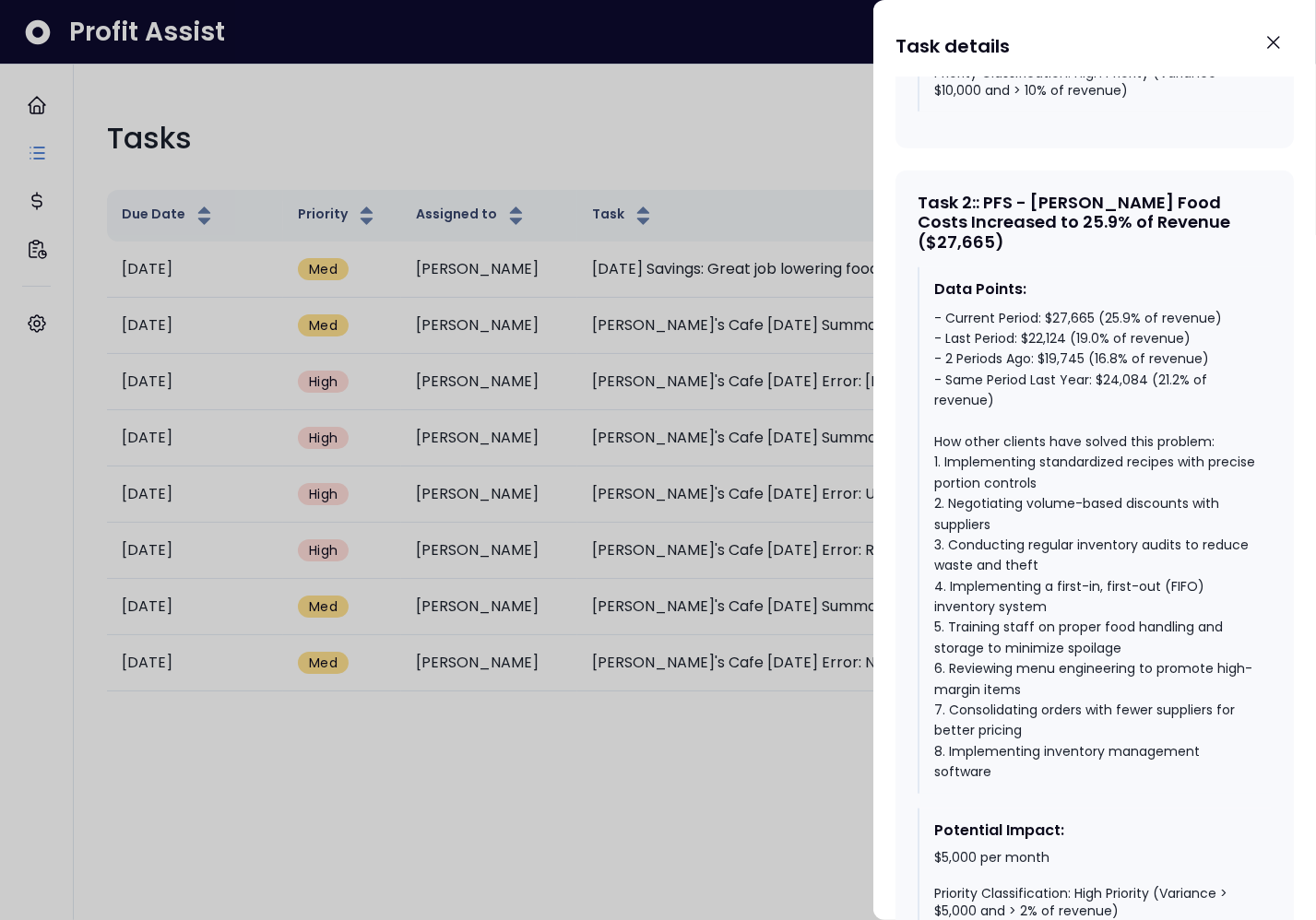
scroll to position [1551, 0]
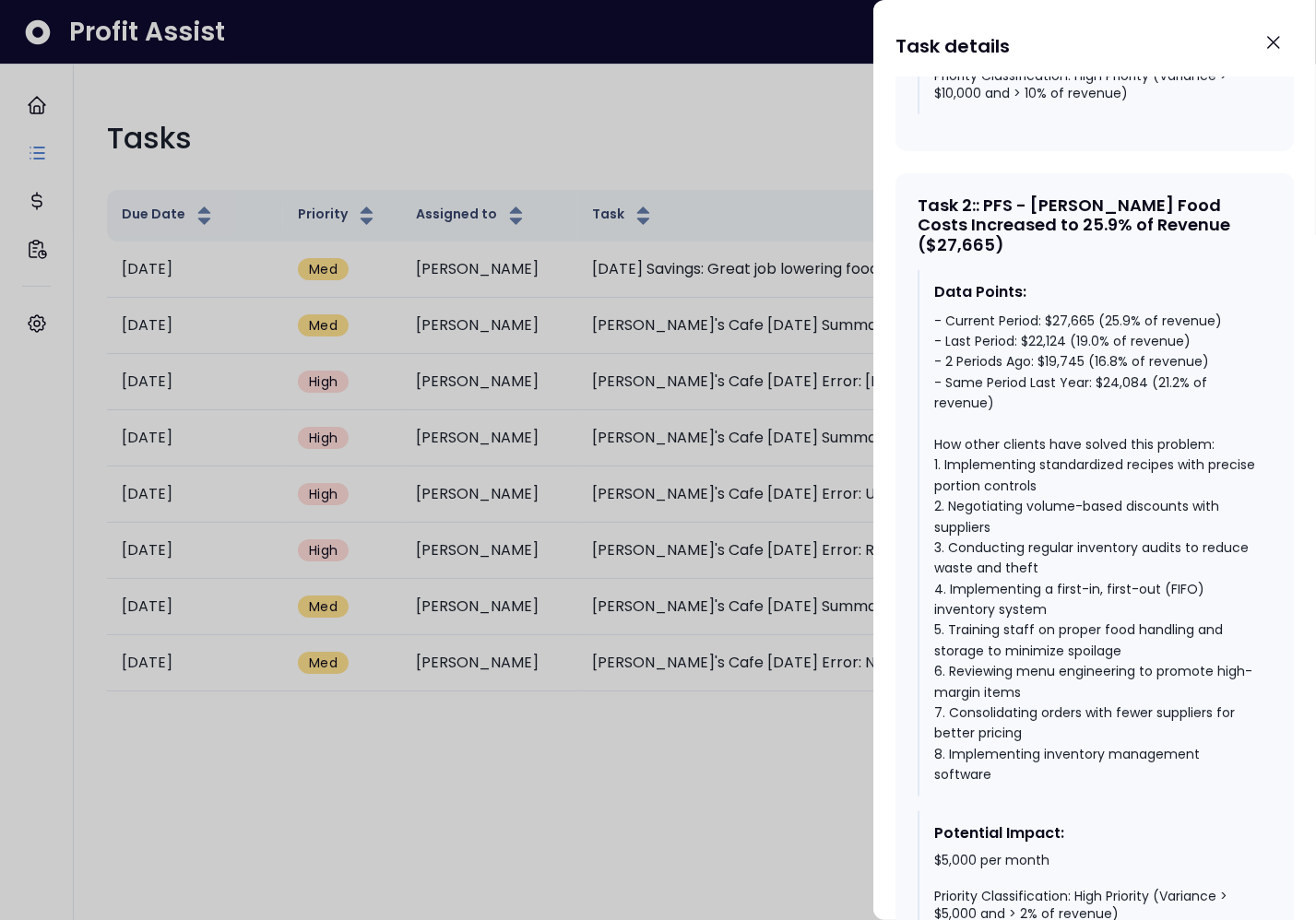
click at [1111, 310] on div "- Current Period: $27,665 (25.9% of revenue) - Last Period: $22,124 (19.0% of r…" at bounding box center [1095, 547] width 323 height 475
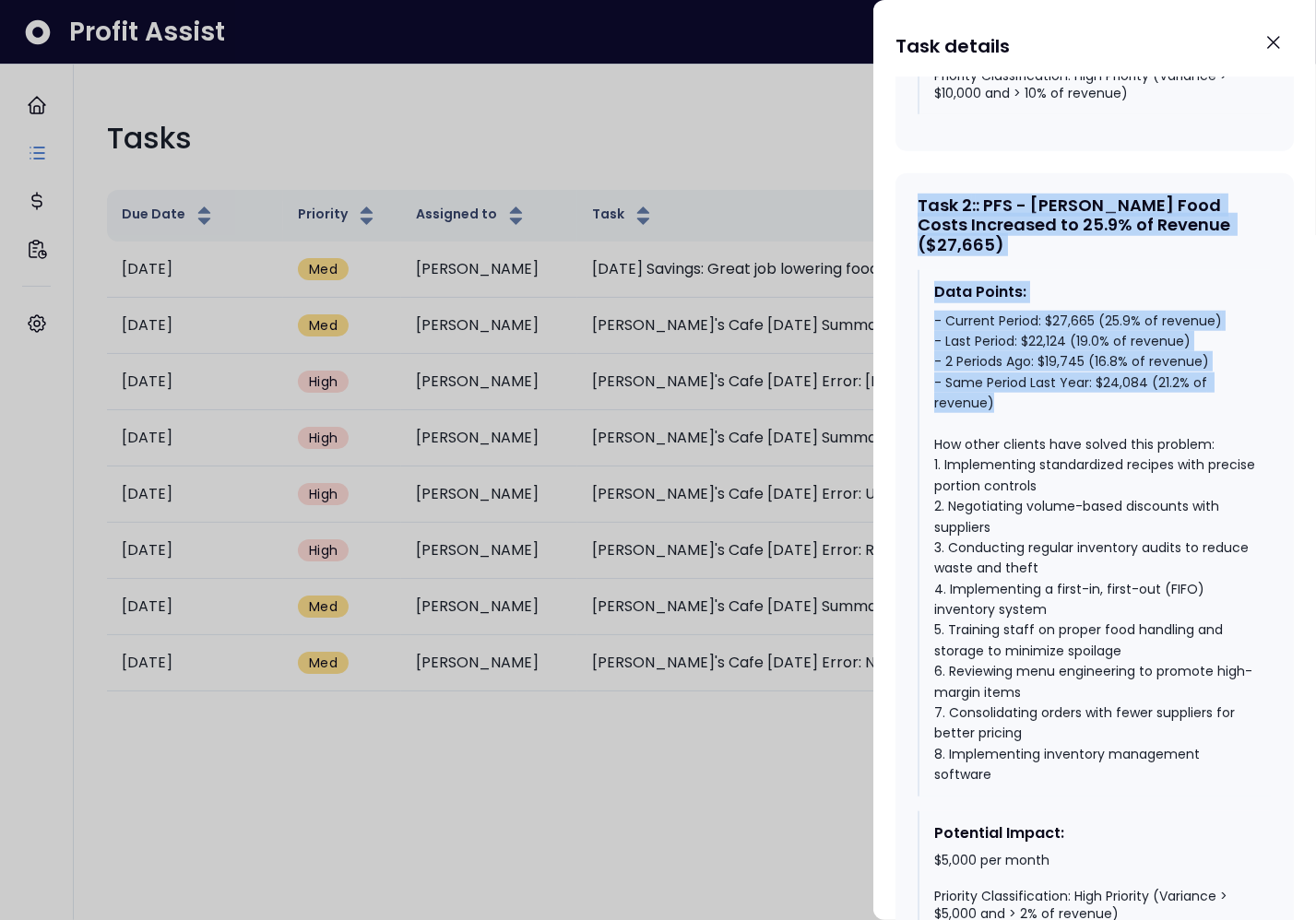
drag, startPoint x: 914, startPoint y: 167, endPoint x: 1233, endPoint y: 356, distance: 370.8
click at [1233, 356] on div "Task 2 : : PFS - Hale Food Costs Increased to 25.9% of Revenue ($27,665) Data P…" at bounding box center [1094, 572] width 399 height 799
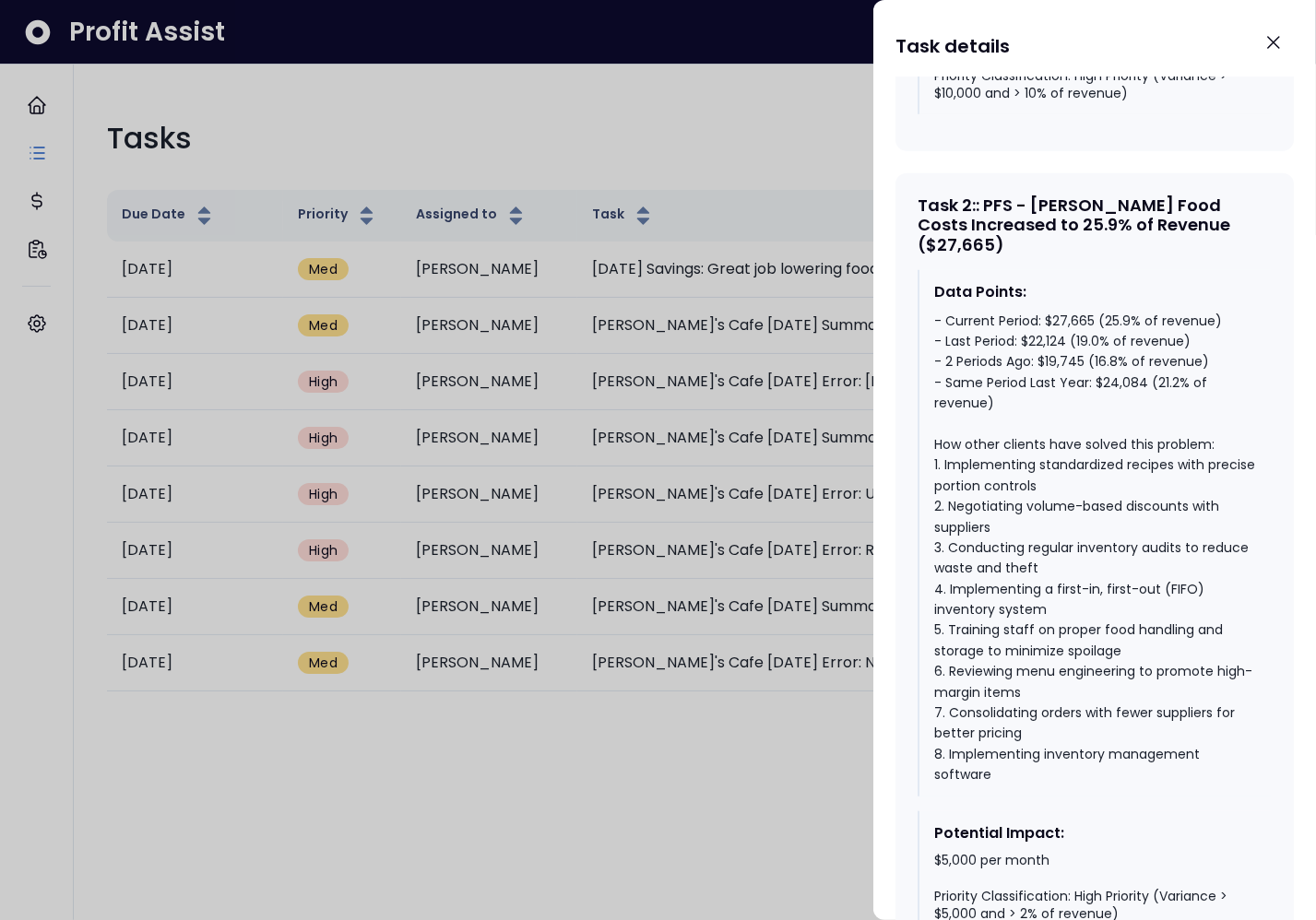
click at [454, 110] on div at bounding box center [658, 460] width 1316 height 920
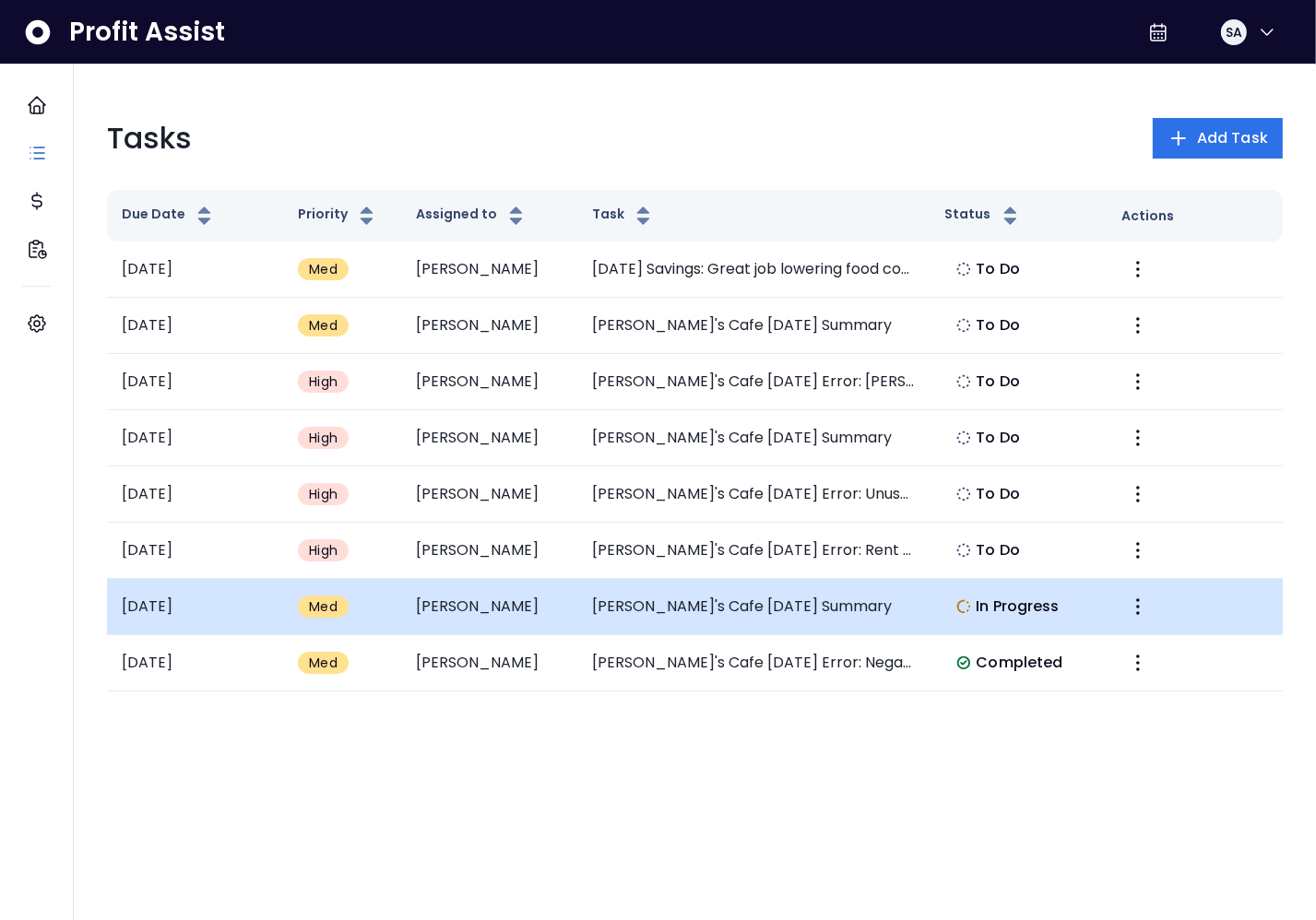
click at [802, 622] on td "Elvira's Cafe May 2025 Summary" at bounding box center [754, 607] width 354 height 56
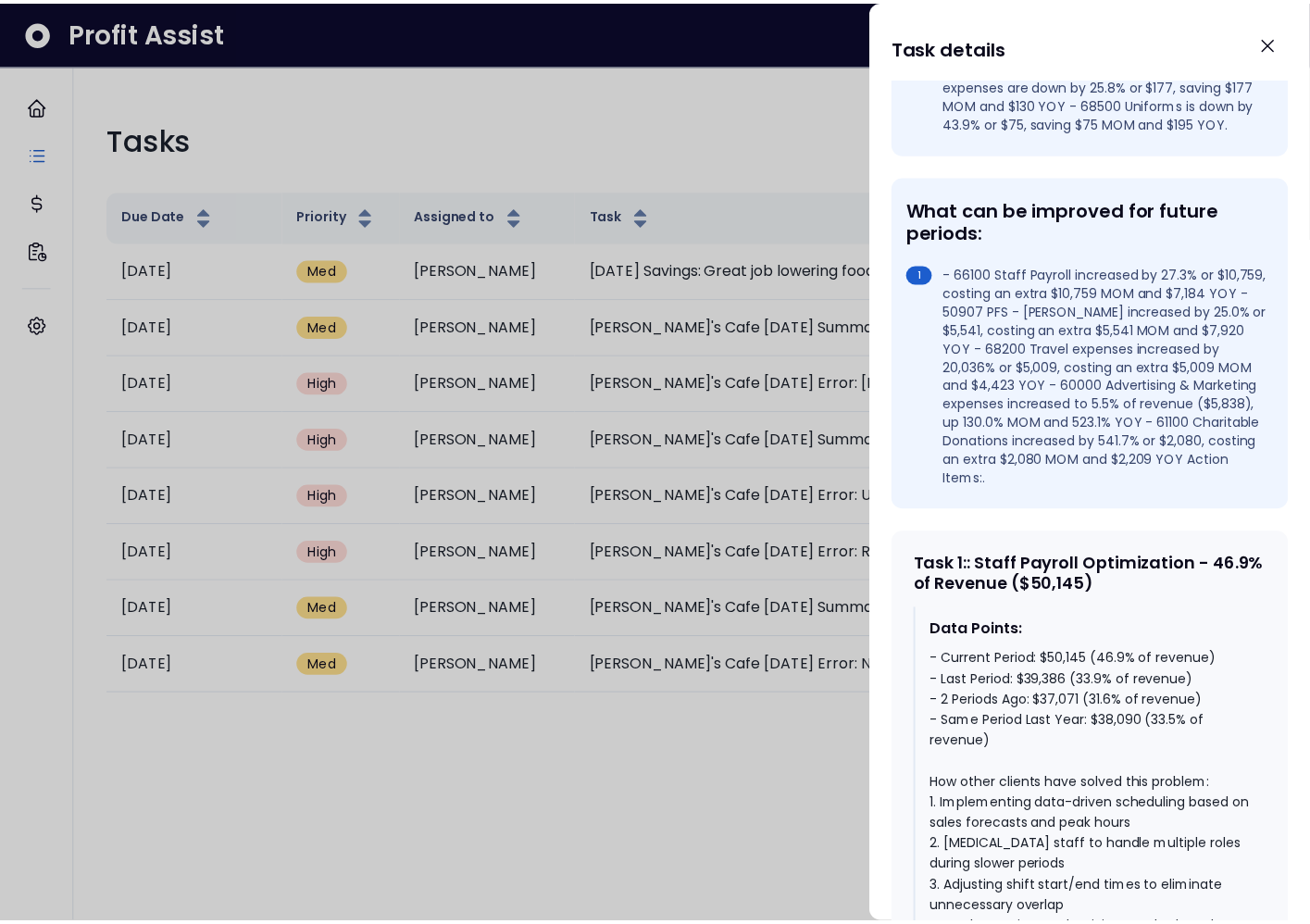
scroll to position [385, 0]
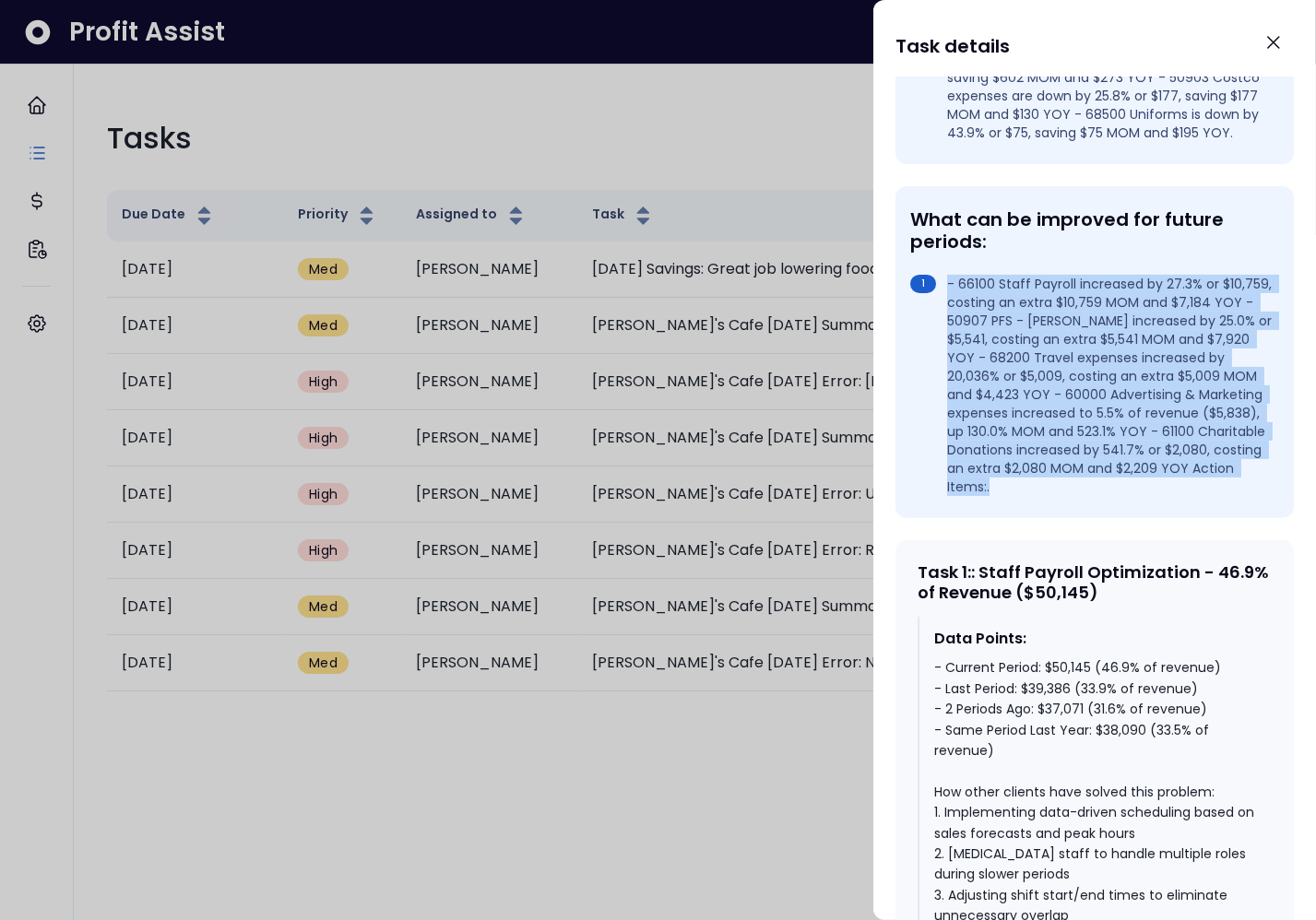
drag, startPoint x: 1089, startPoint y: 456, endPoint x: 944, endPoint y: 258, distance: 245.4
click at [944, 275] on li "- 66100 Staff Payroll increased by 27.3% or $10,759, costing an extra $10,759 M…" at bounding box center [1090, 386] width 361 height 222
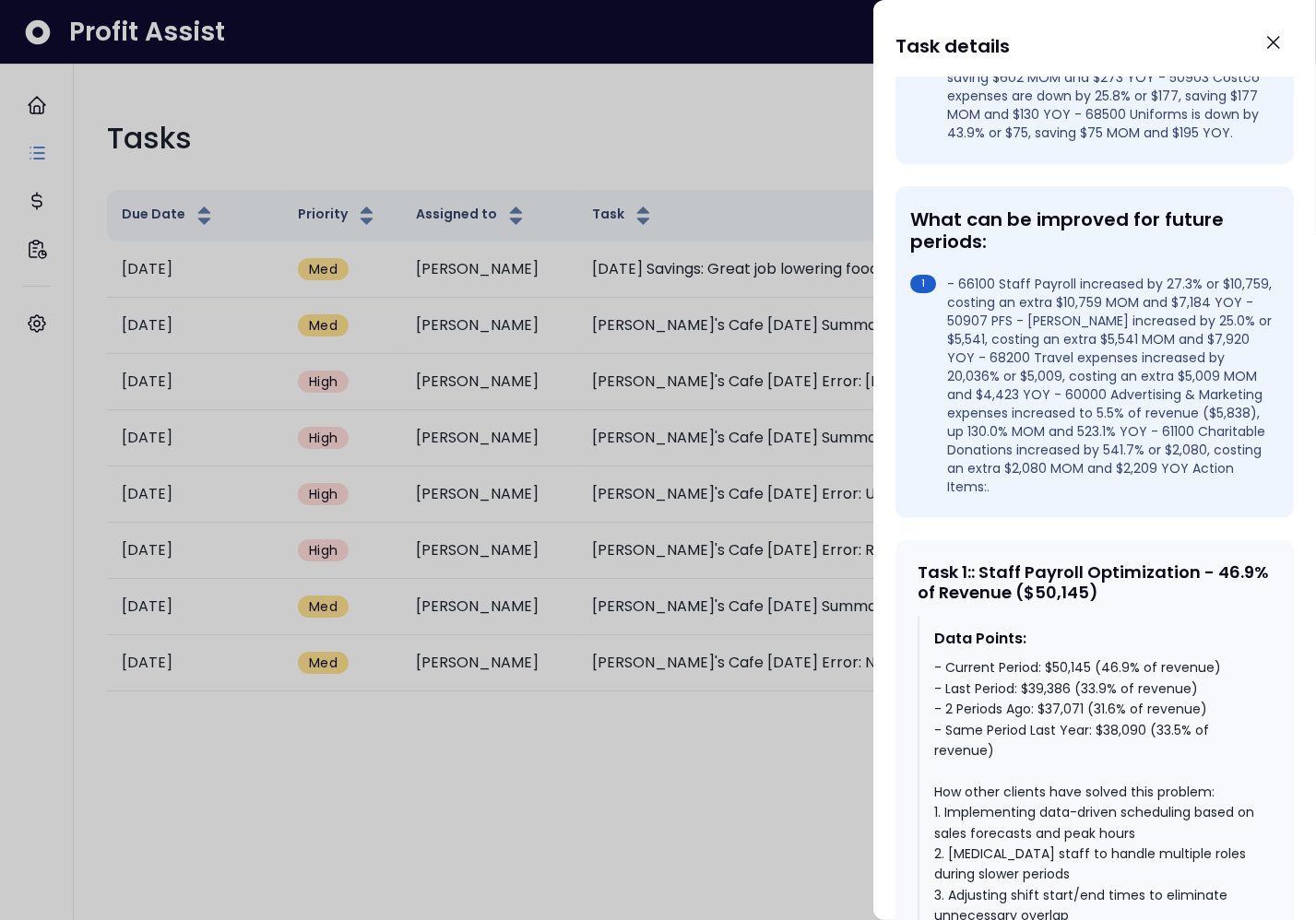
click at [1113, 474] on div "What can be improved for future periods: - 66100 Staff Payroll increased by 27.…" at bounding box center [1094, 352] width 399 height 332
click at [1277, 39] on icon "Close" at bounding box center [1274, 43] width 11 height 11
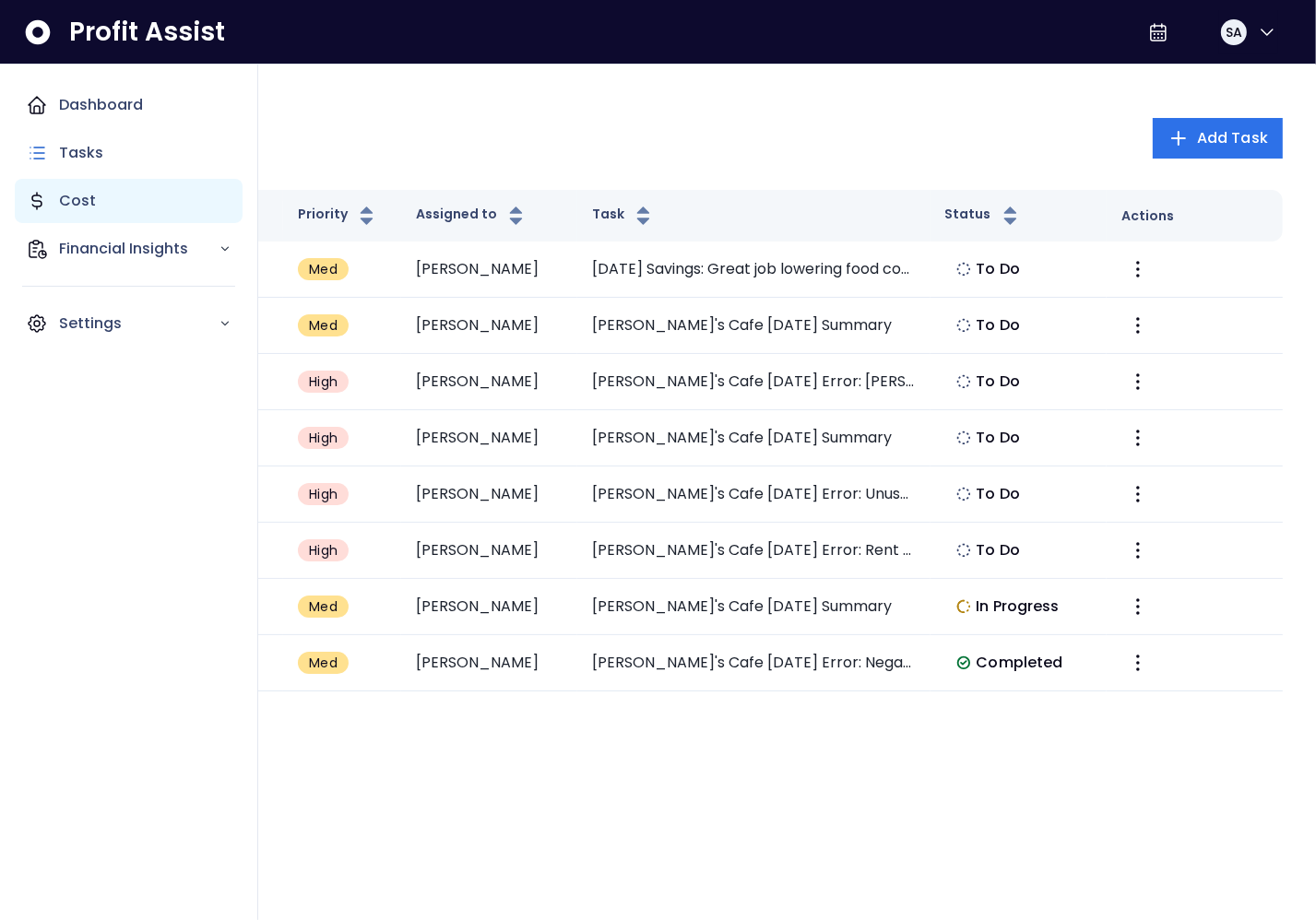
click at [59, 203] on p "Cost" at bounding box center [77, 201] width 37 height 22
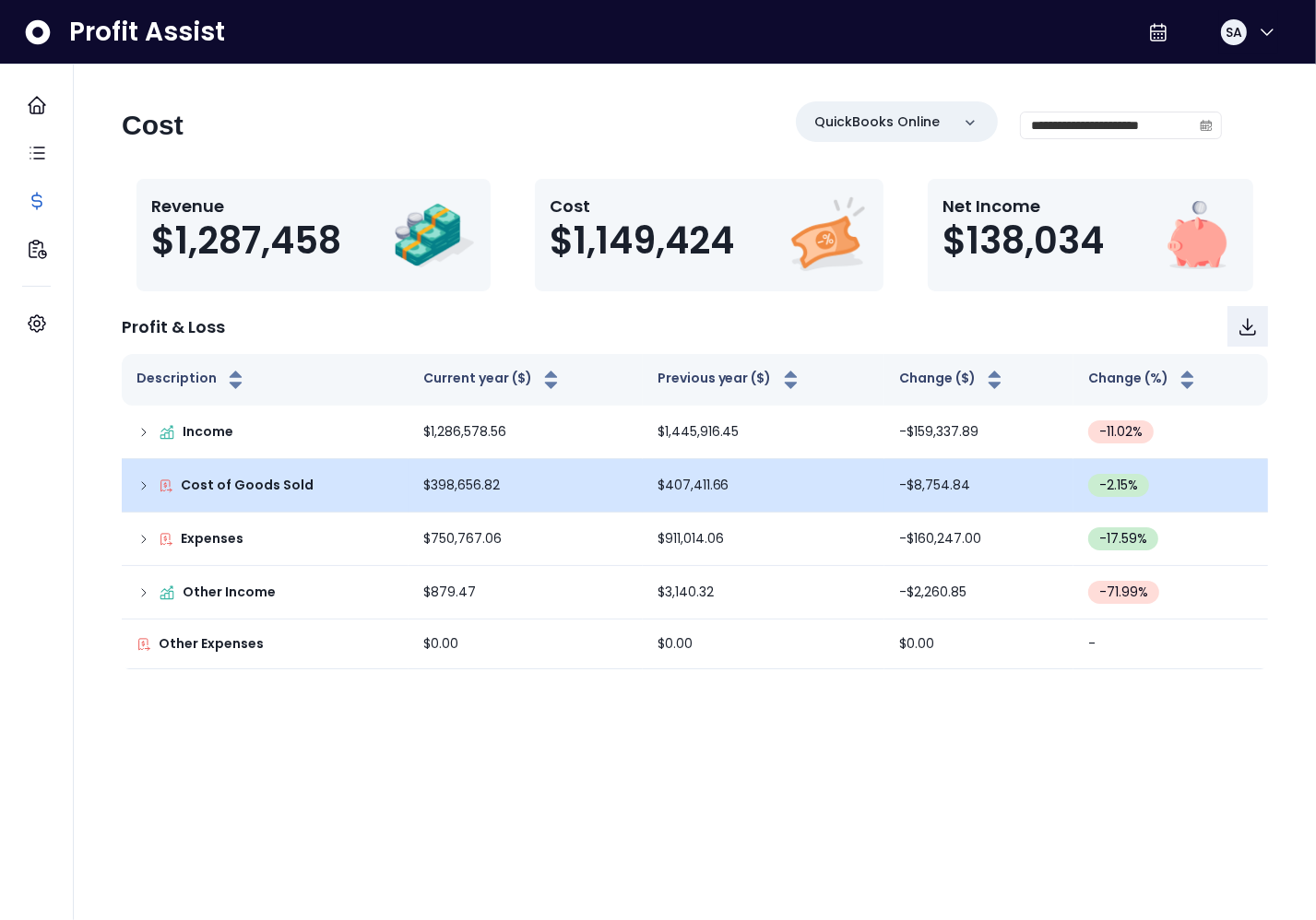
click at [138, 484] on icon at bounding box center [143, 485] width 14 height 14
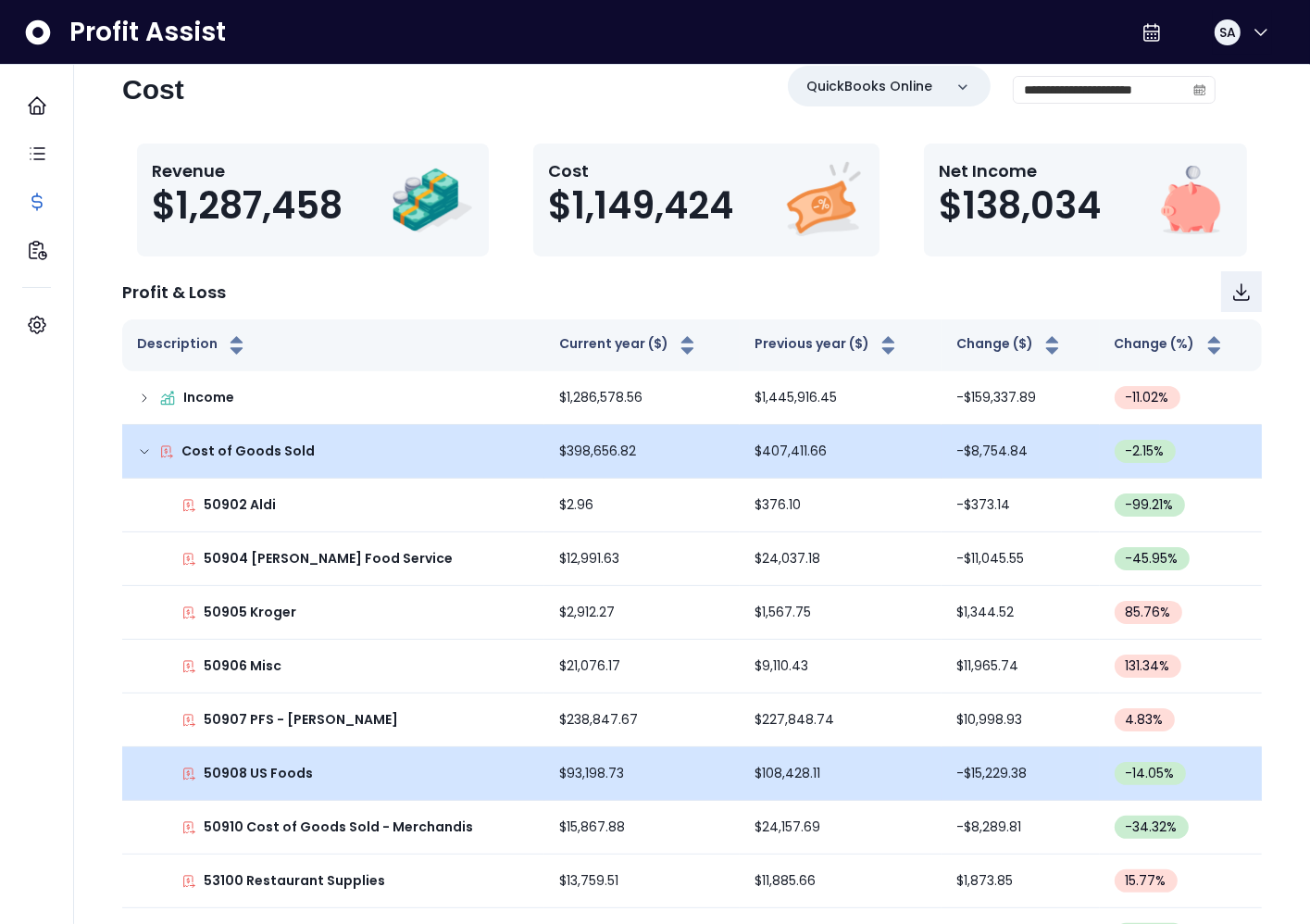
scroll to position [74, 0]
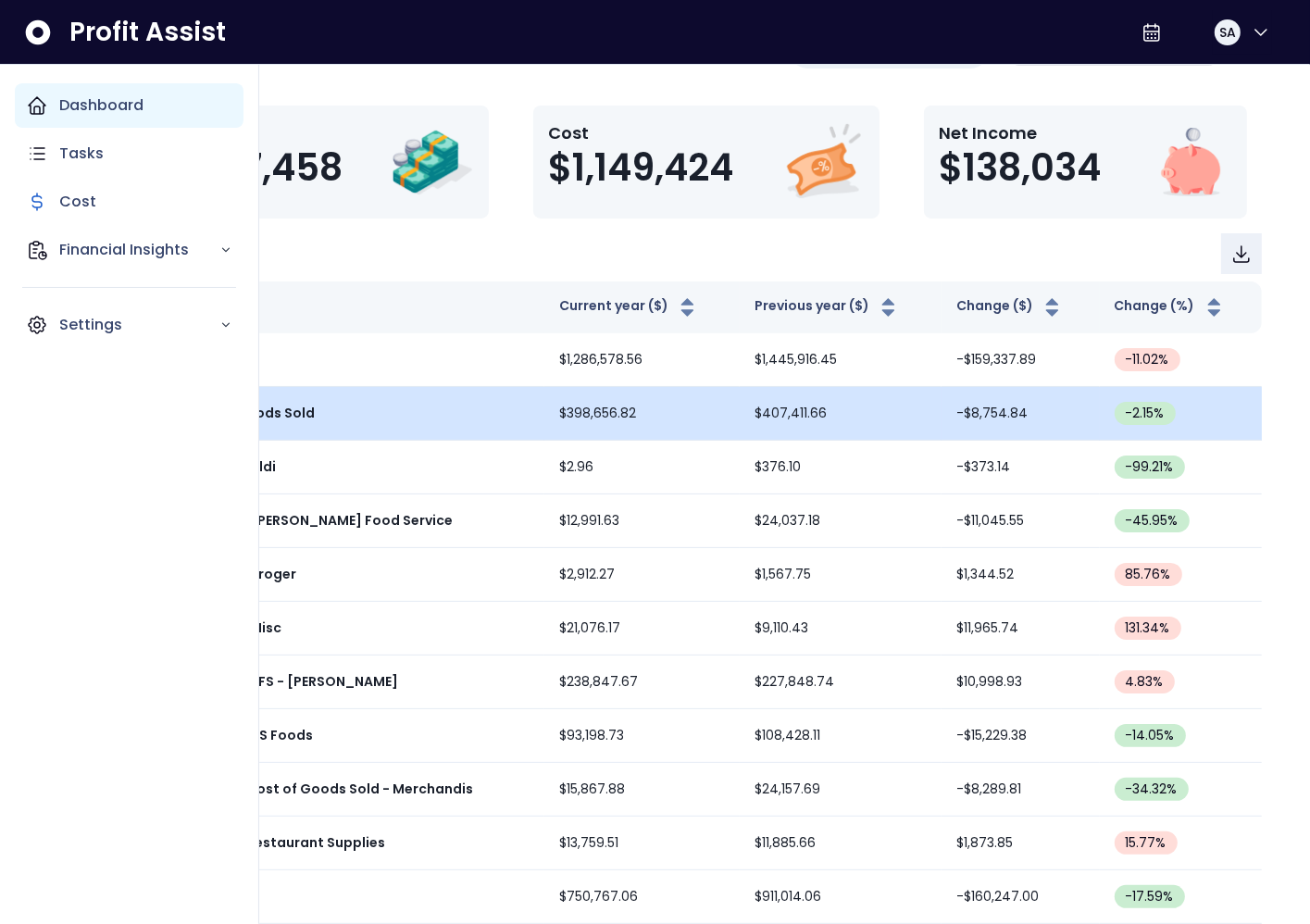
click at [47, 107] on icon "Main navigation" at bounding box center [36, 105] width 22 height 22
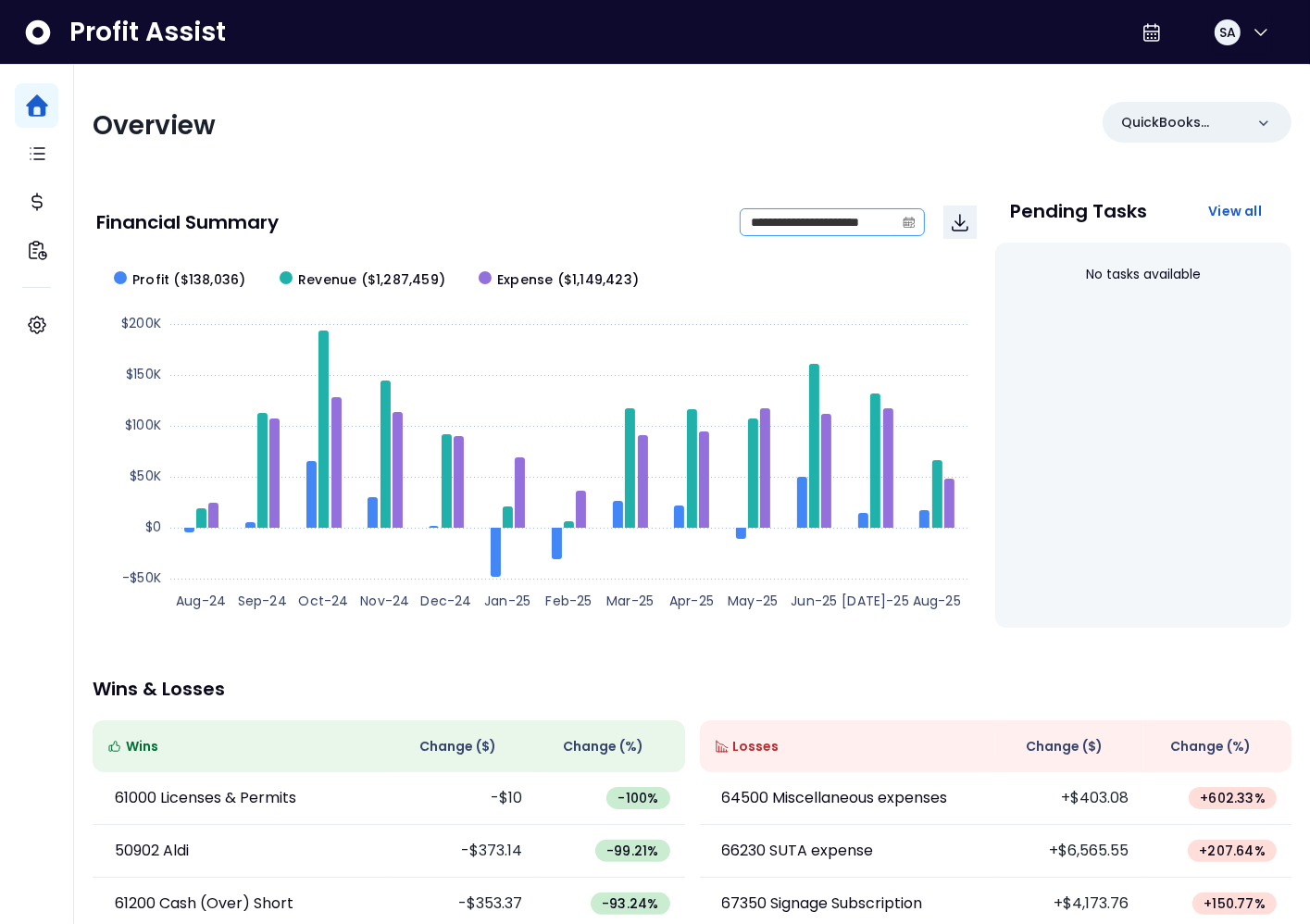
click at [919, 227] on span at bounding box center [909, 222] width 30 height 26
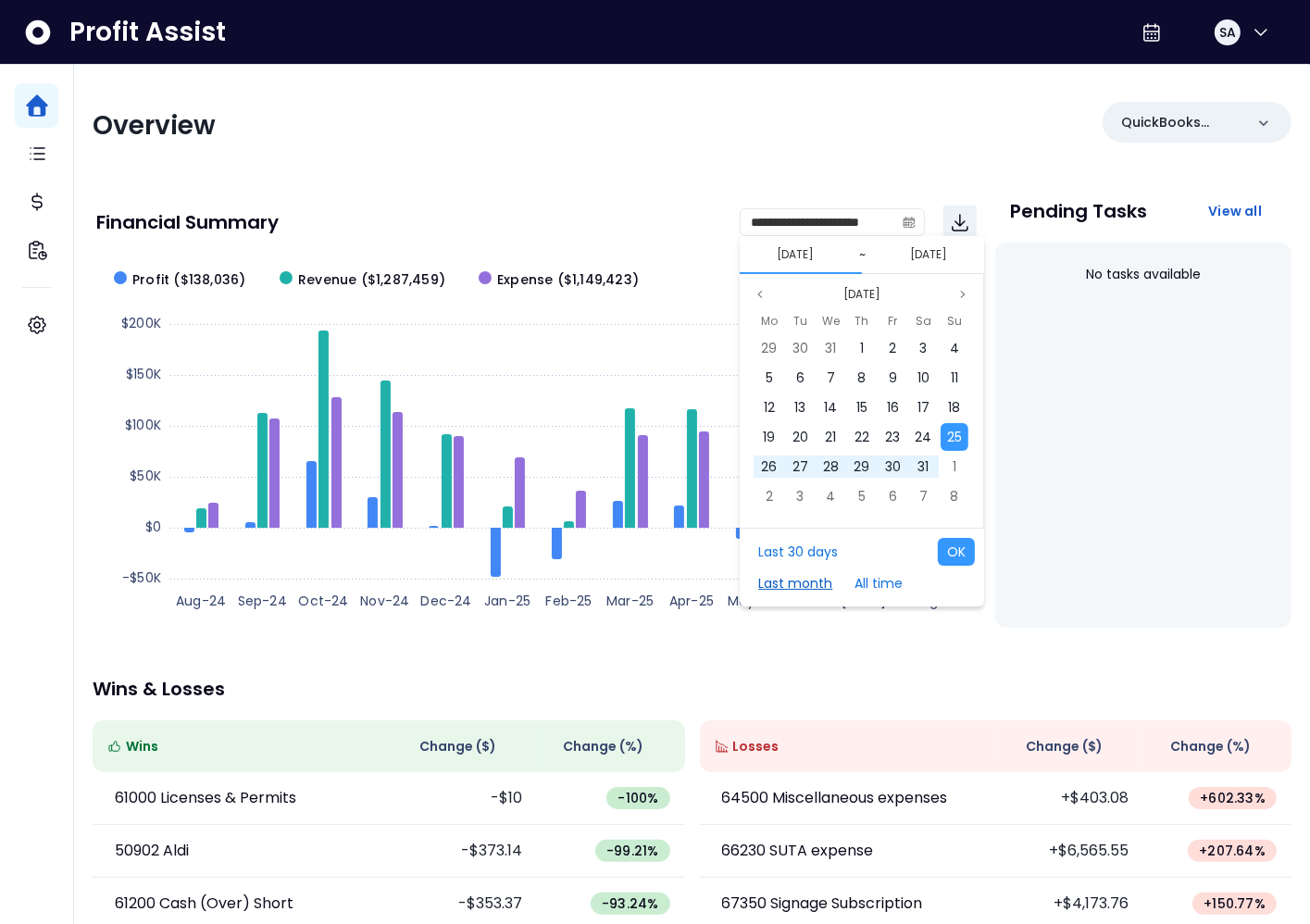
click at [813, 579] on button "Last month" at bounding box center [796, 582] width 92 height 28
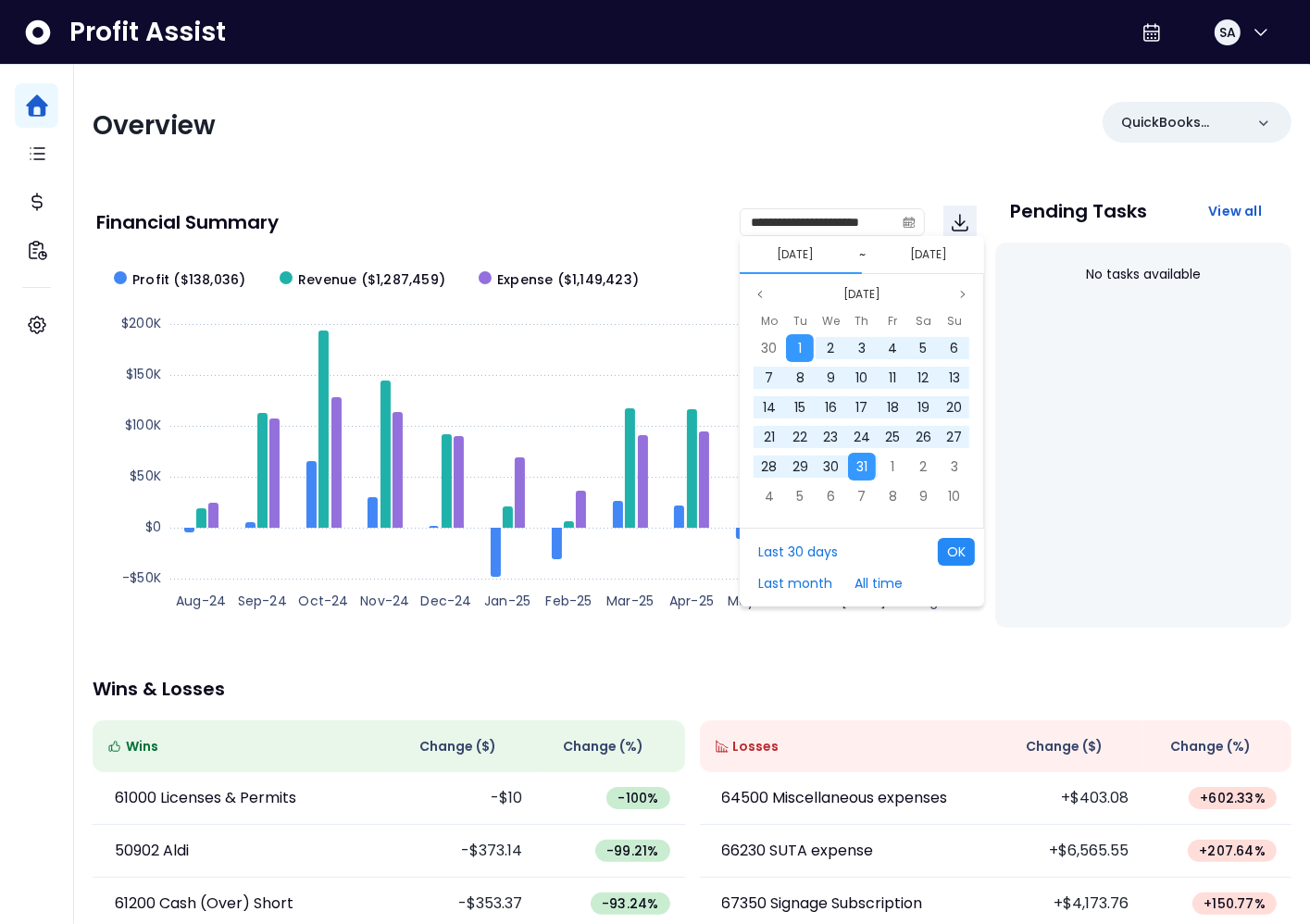
click at [946, 561] on button "OK" at bounding box center [956, 552] width 37 height 28
type input "**********"
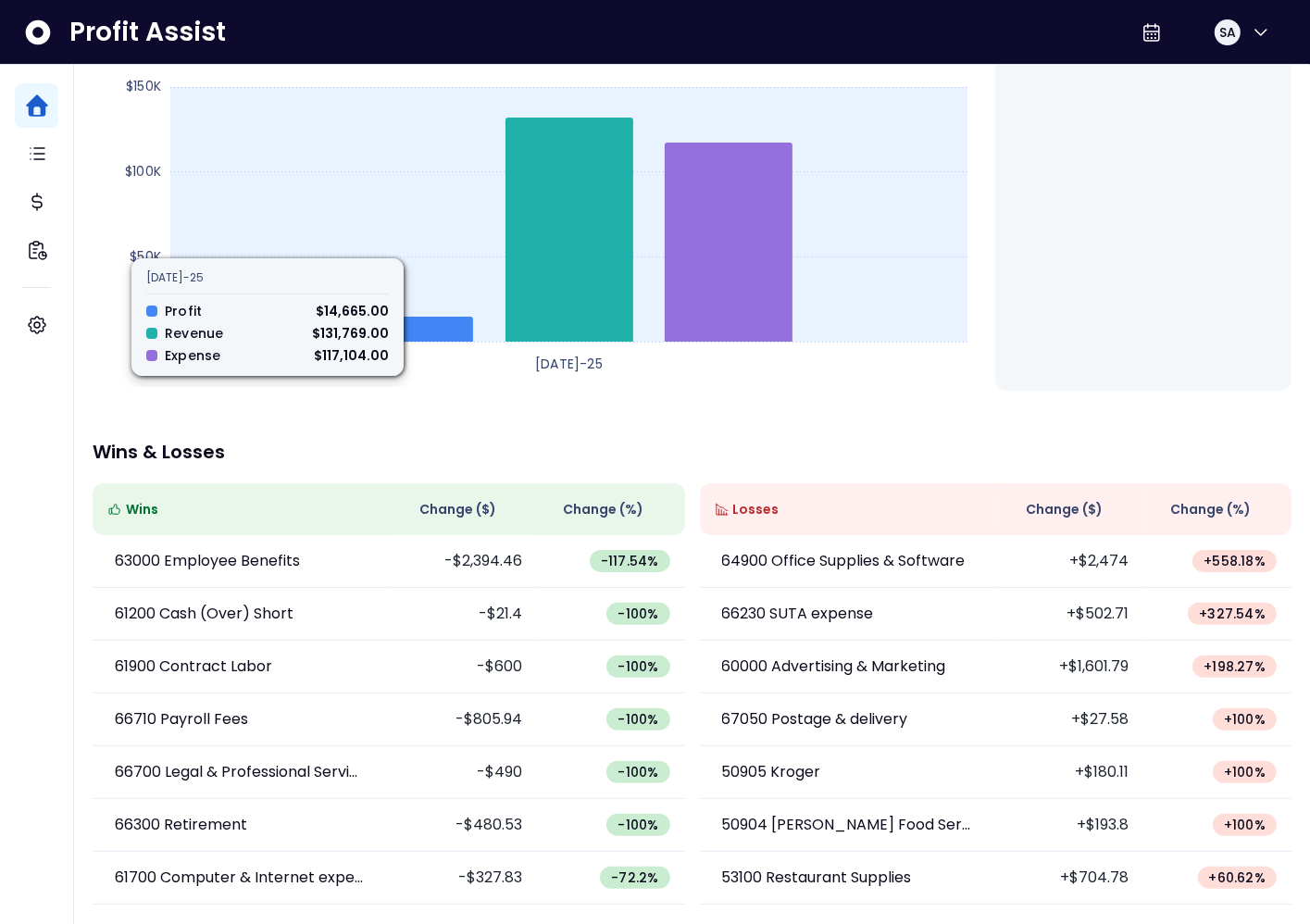
scroll to position [237, 0]
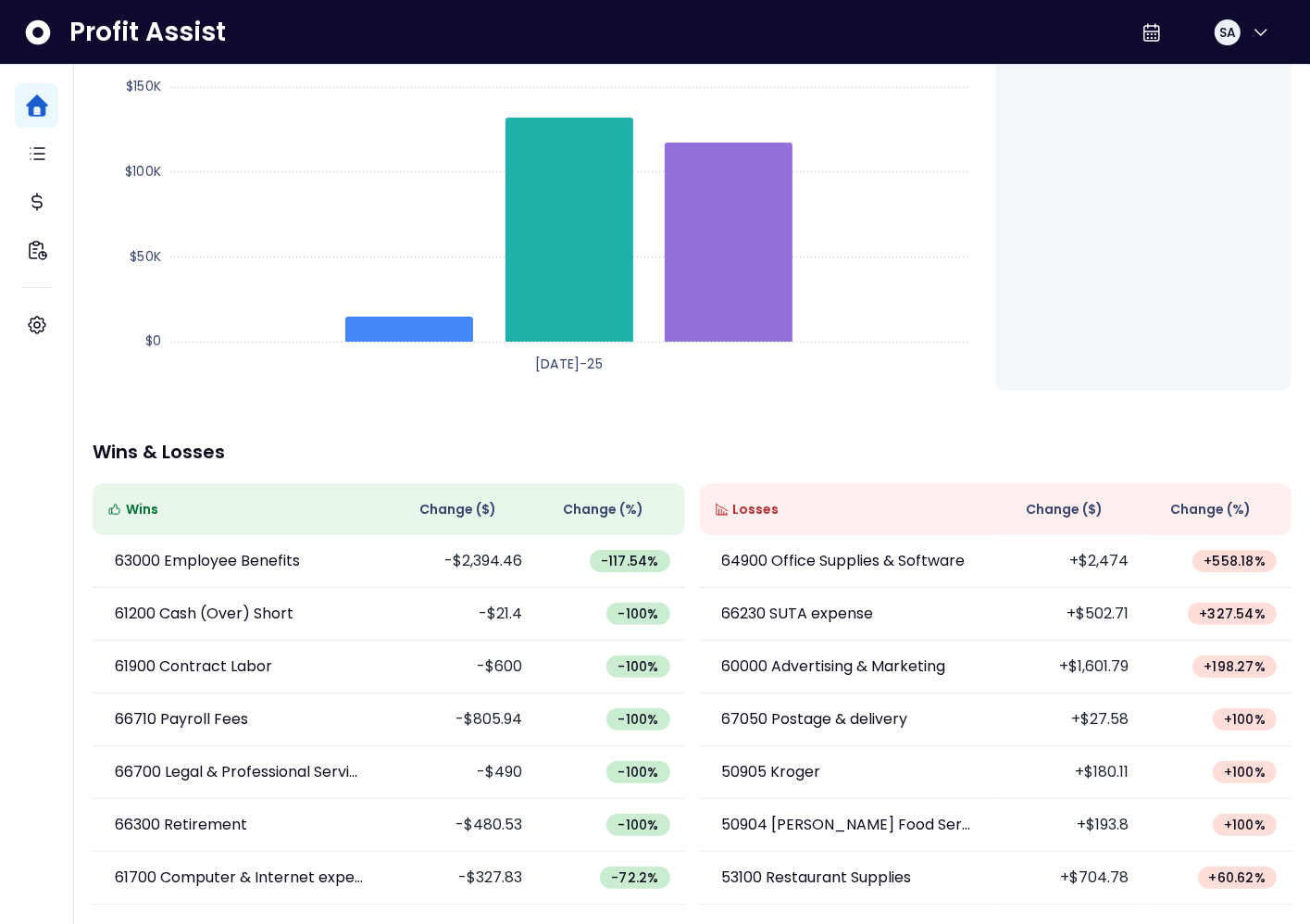
click at [1055, 509] on span "Change ( $ )" at bounding box center [1064, 509] width 77 height 19
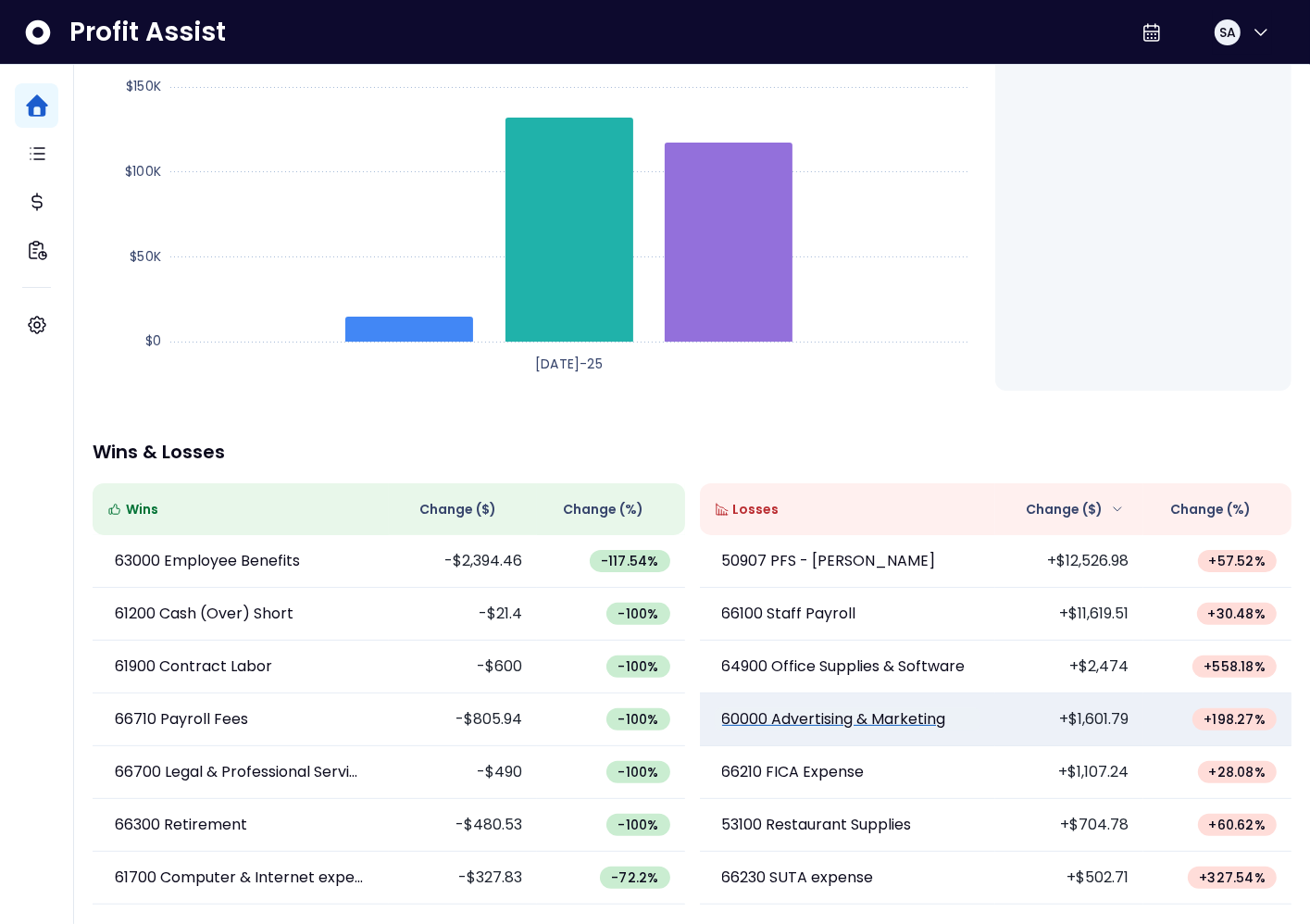
click at [870, 718] on p "60000 Advertising & Marketing" at bounding box center [835, 719] width 225 height 22
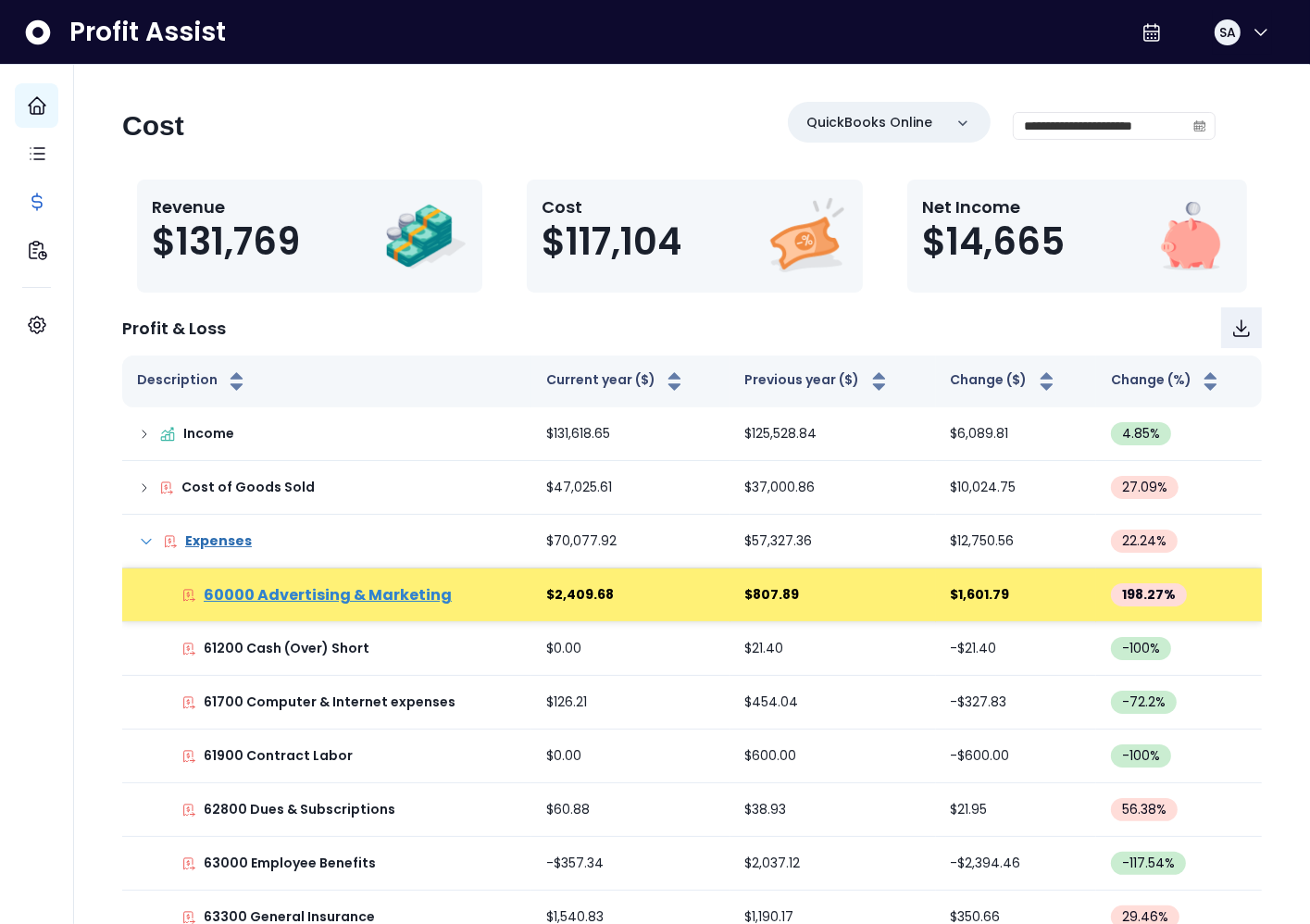
click at [425, 594] on p "60000 Advertising & Marketing" at bounding box center [327, 595] width 249 height 22
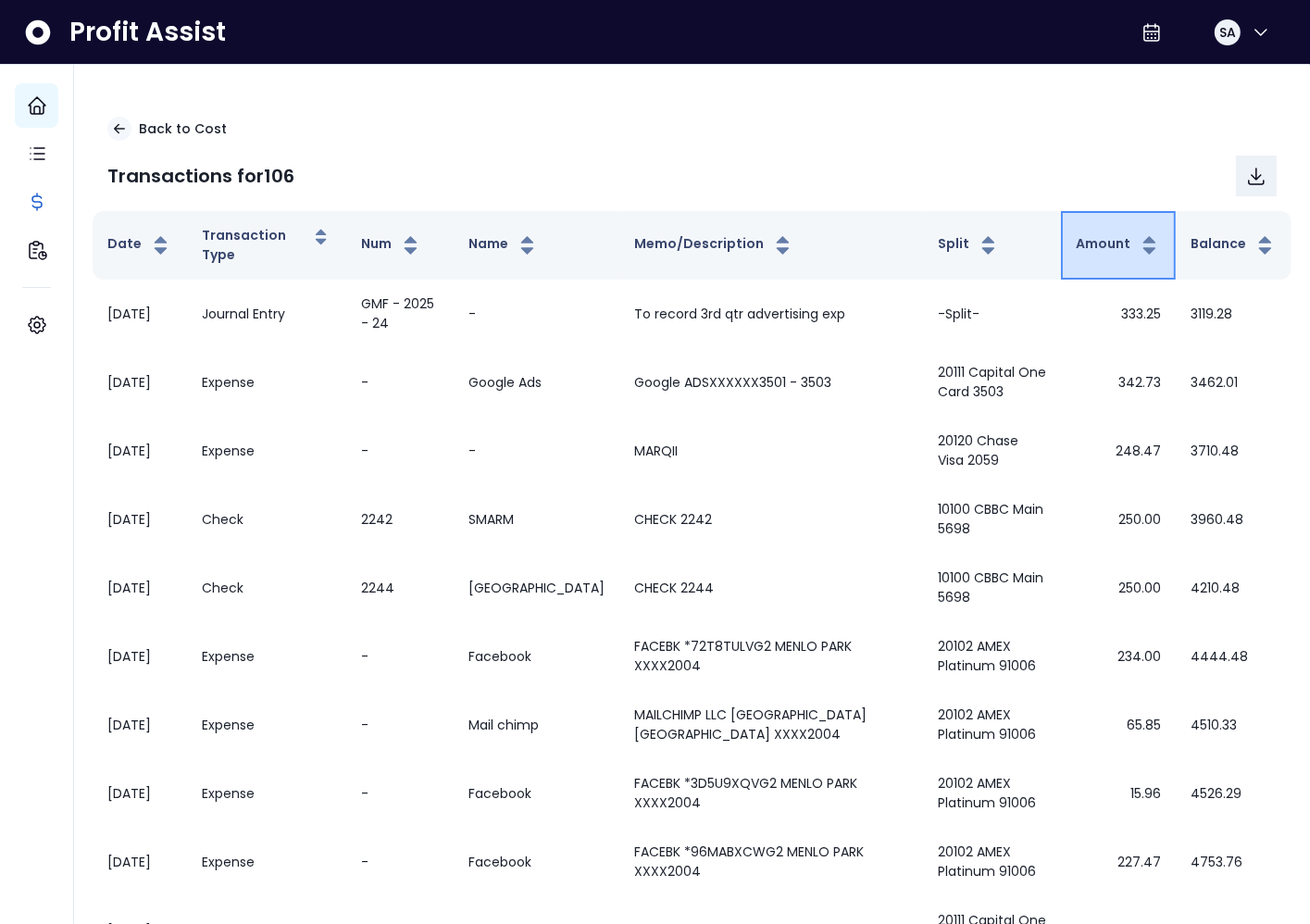
click at [1093, 251] on button "Amount" at bounding box center [1118, 245] width 85 height 22
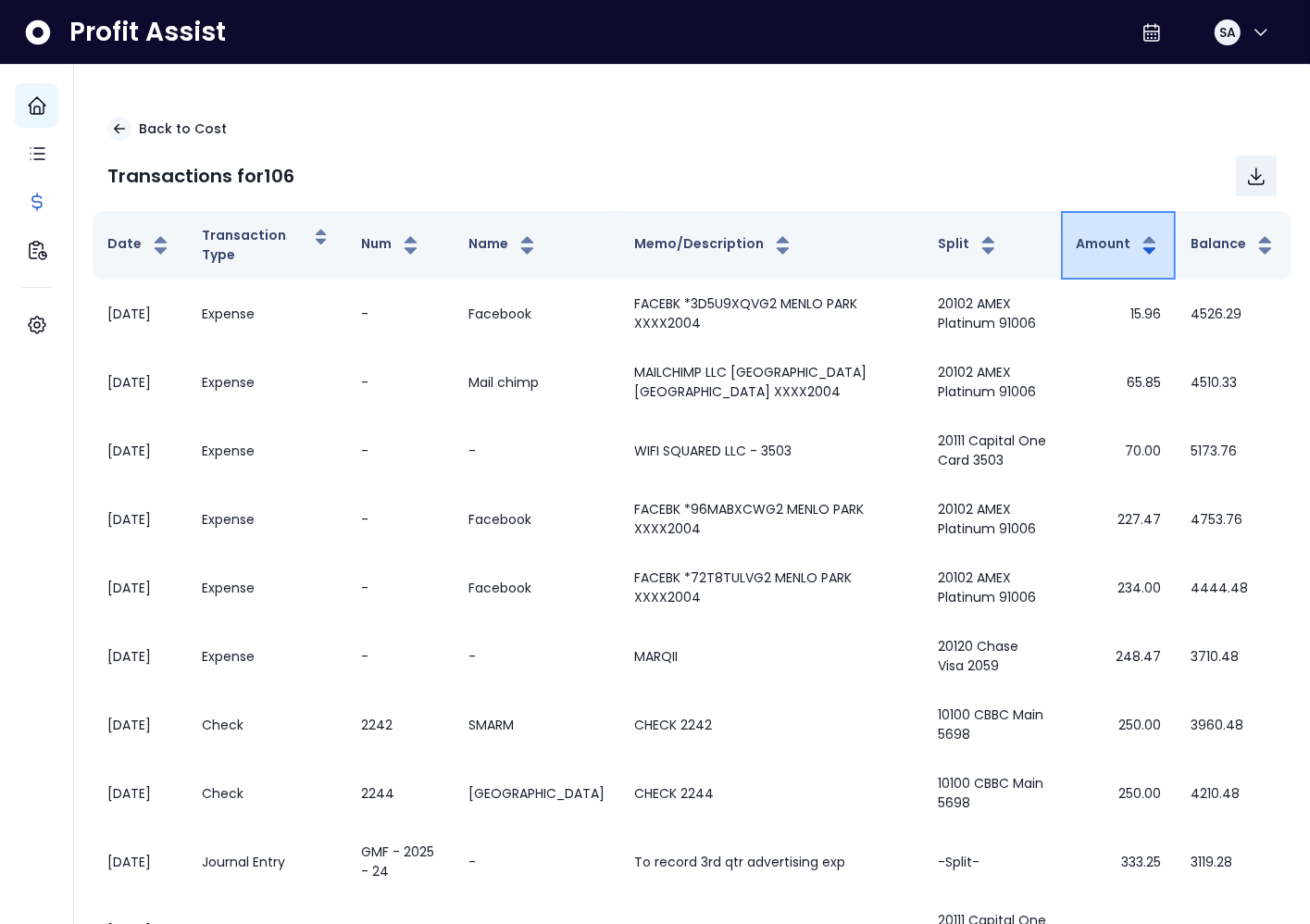
click at [1117, 238] on button "Amount" at bounding box center [1118, 245] width 85 height 22
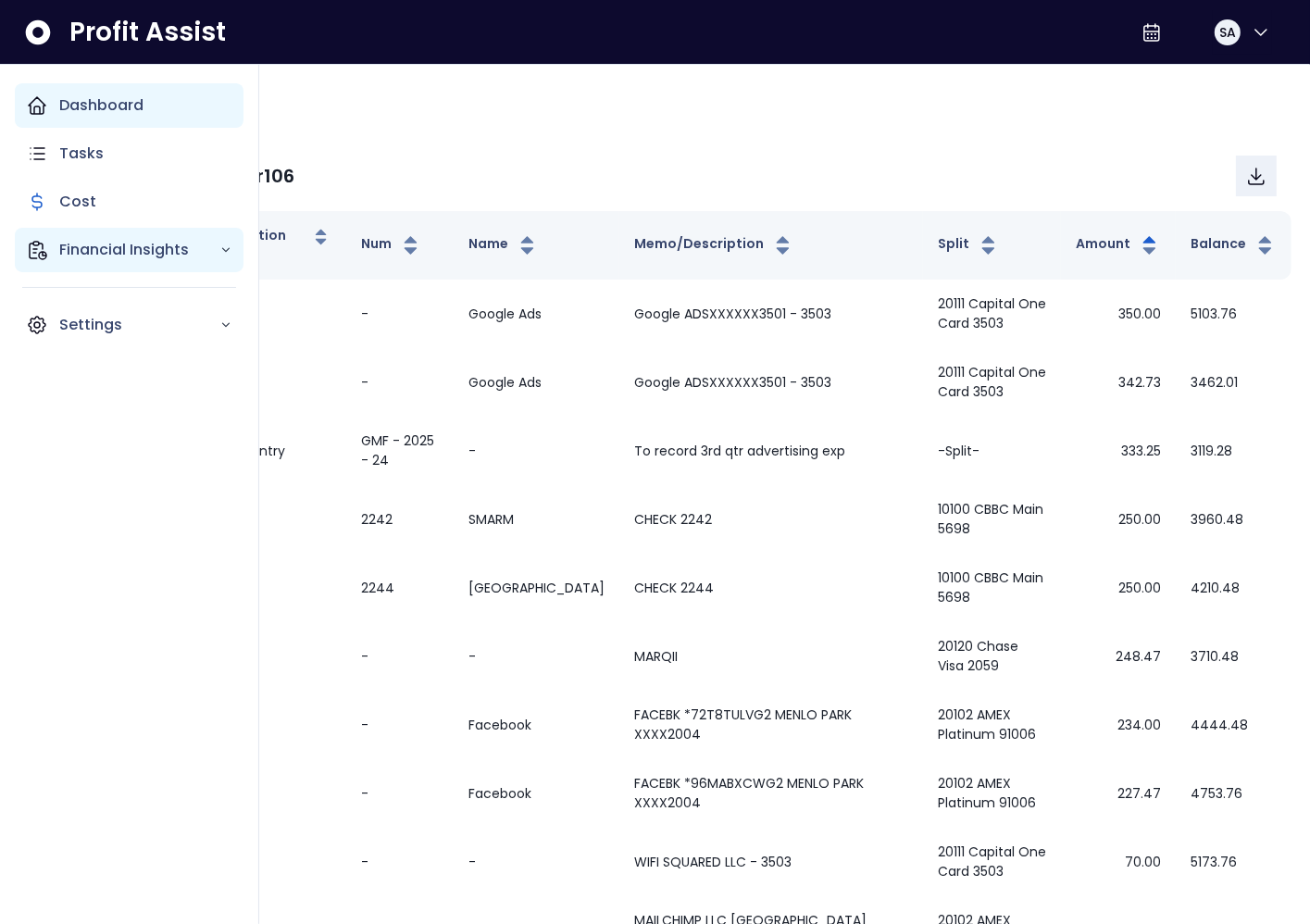
click at [31, 257] on icon "Main navigation" at bounding box center [37, 250] width 16 height 17
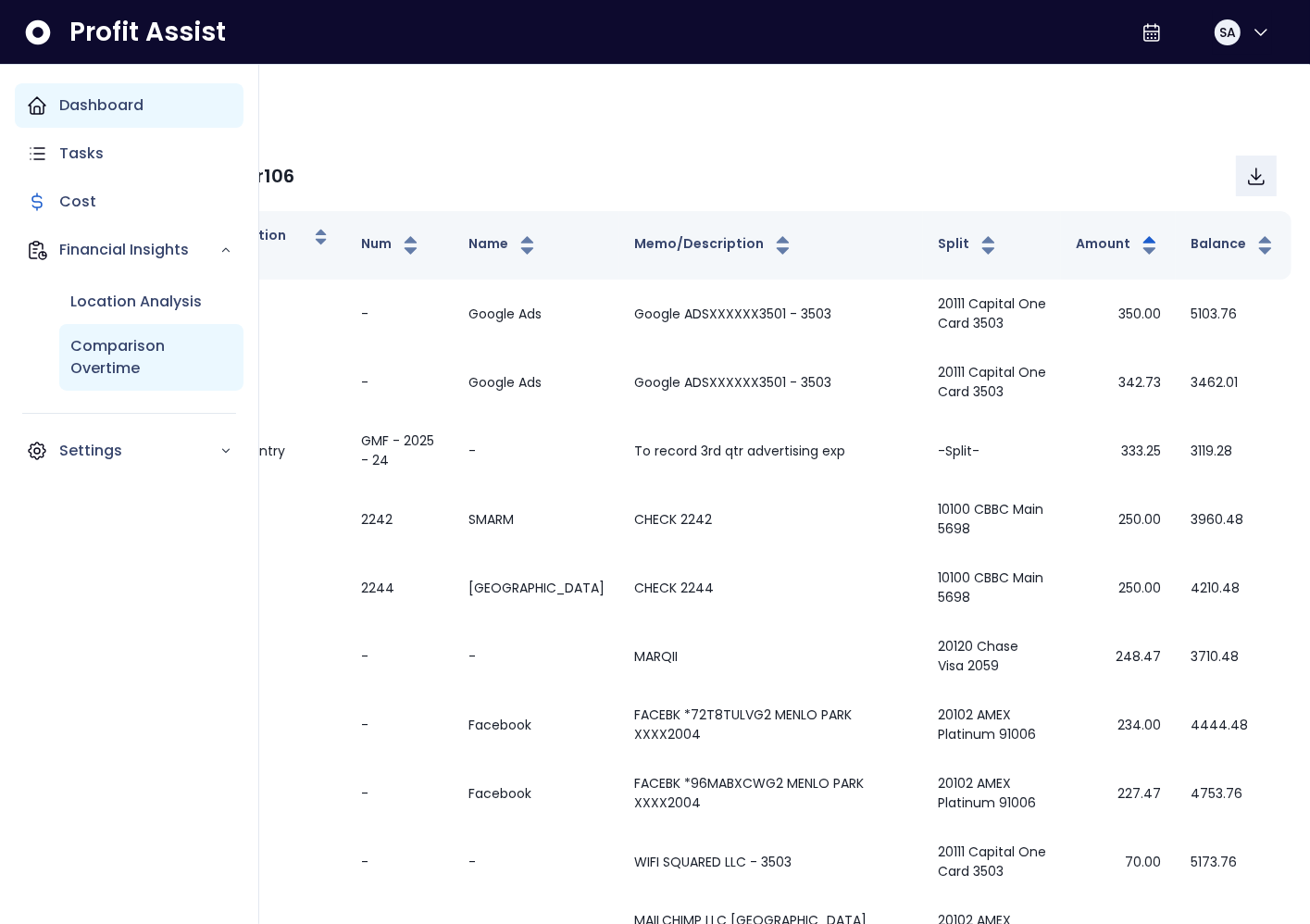
click at [61, 336] on div "Comparison Overtime" at bounding box center [152, 357] width 184 height 66
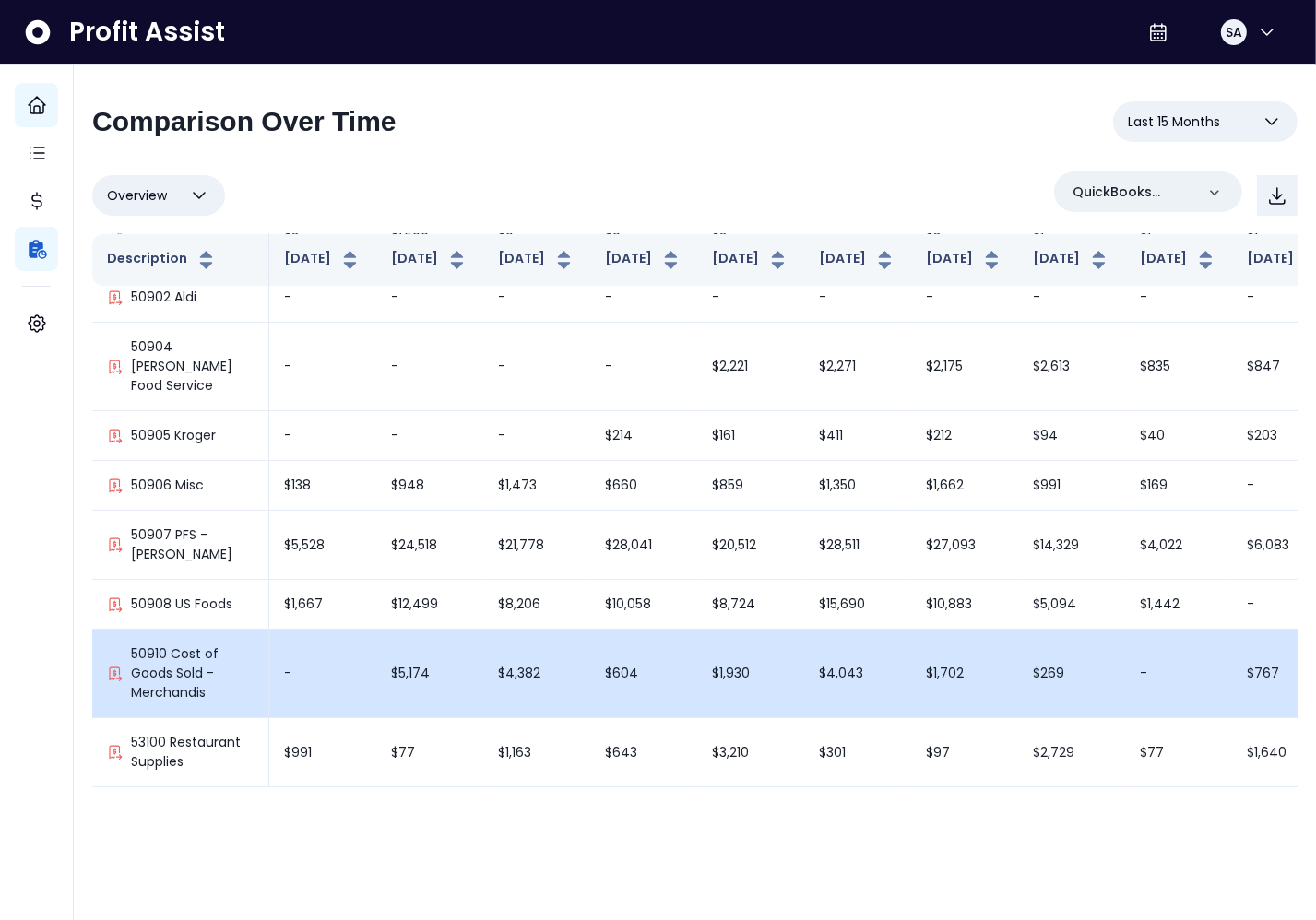
scroll to position [531, 0]
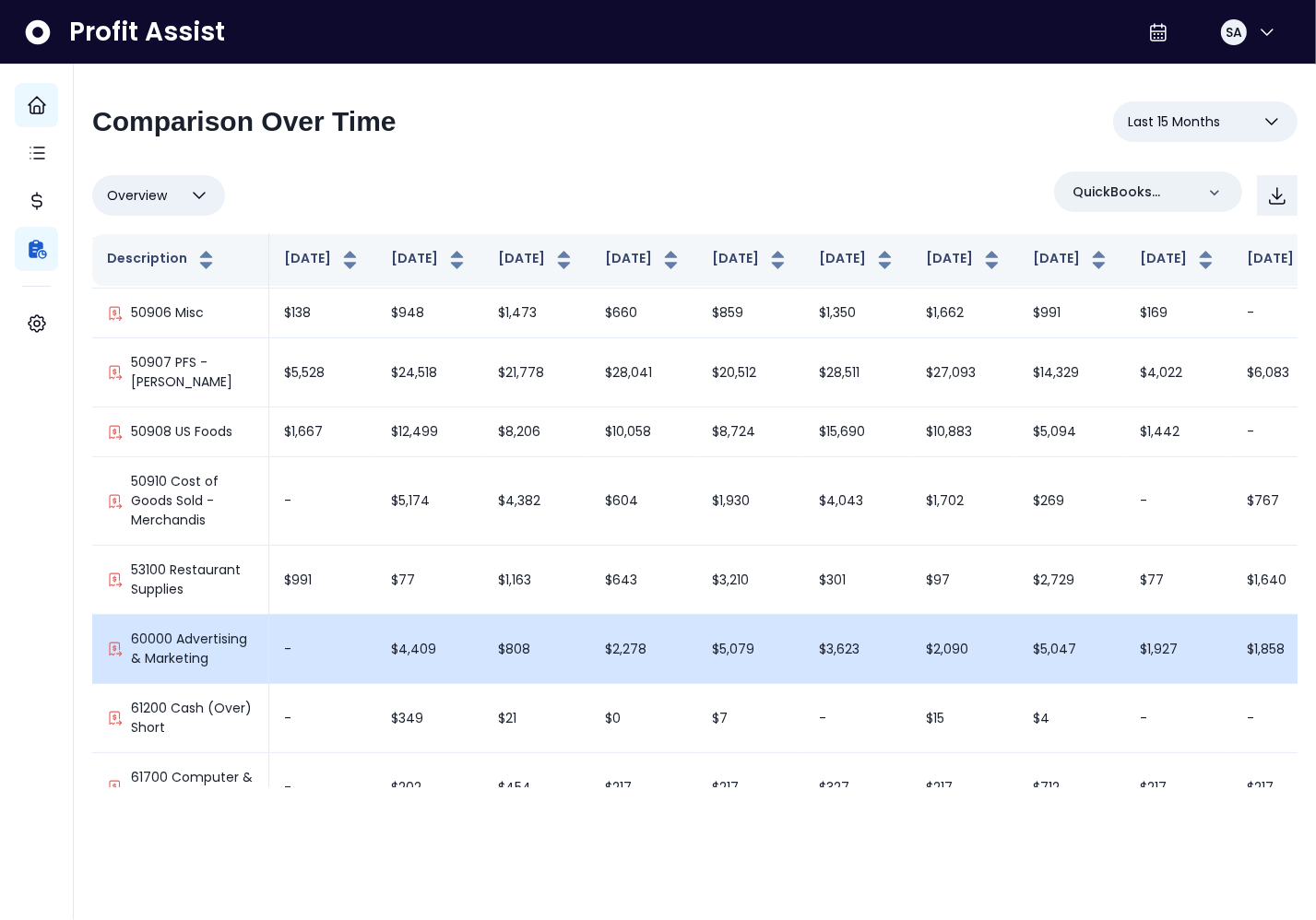
click at [630, 620] on td "$2,278" at bounding box center [644, 650] width 107 height 69
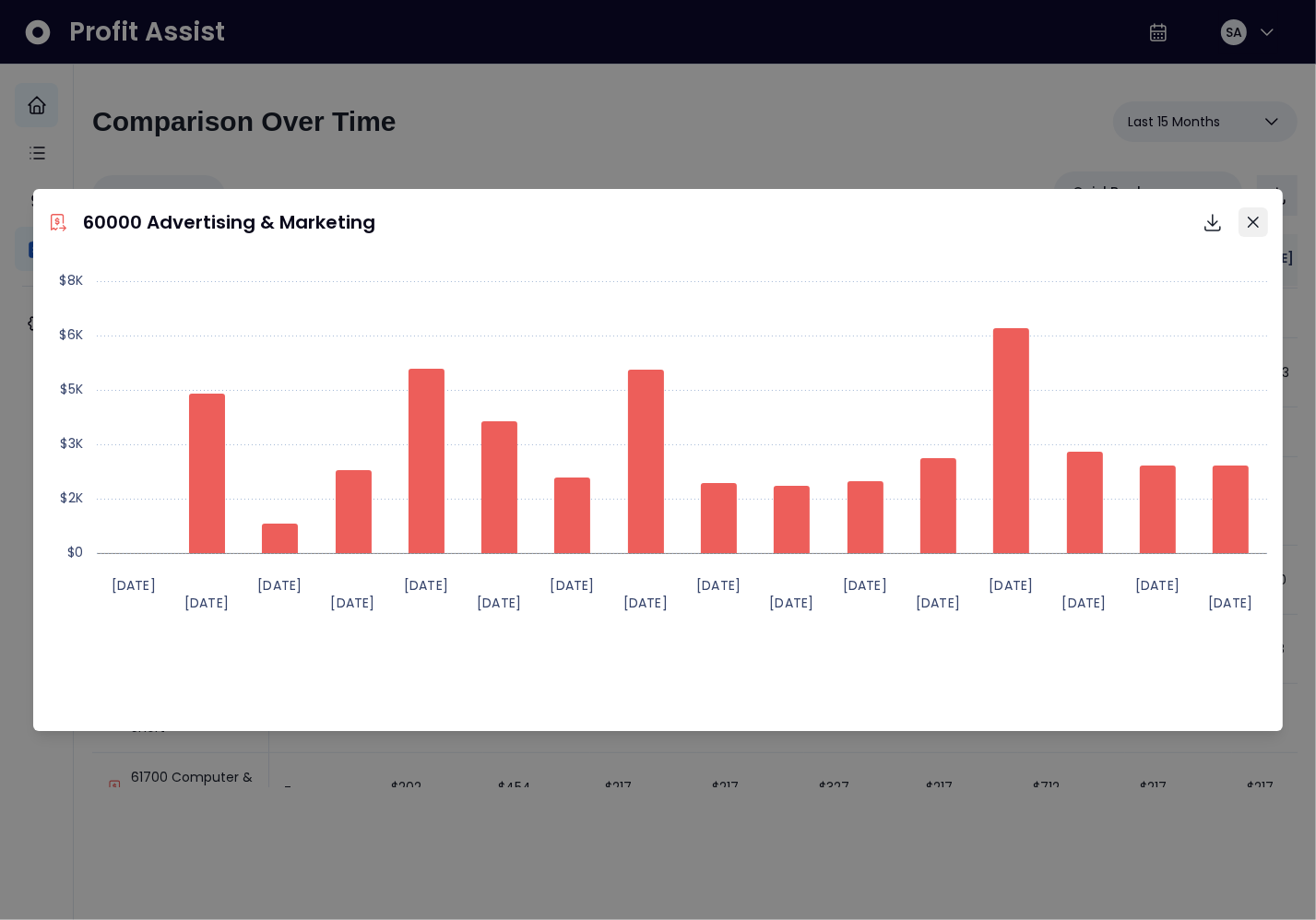
click at [1252, 227] on button "Close" at bounding box center [1253, 222] width 30 height 30
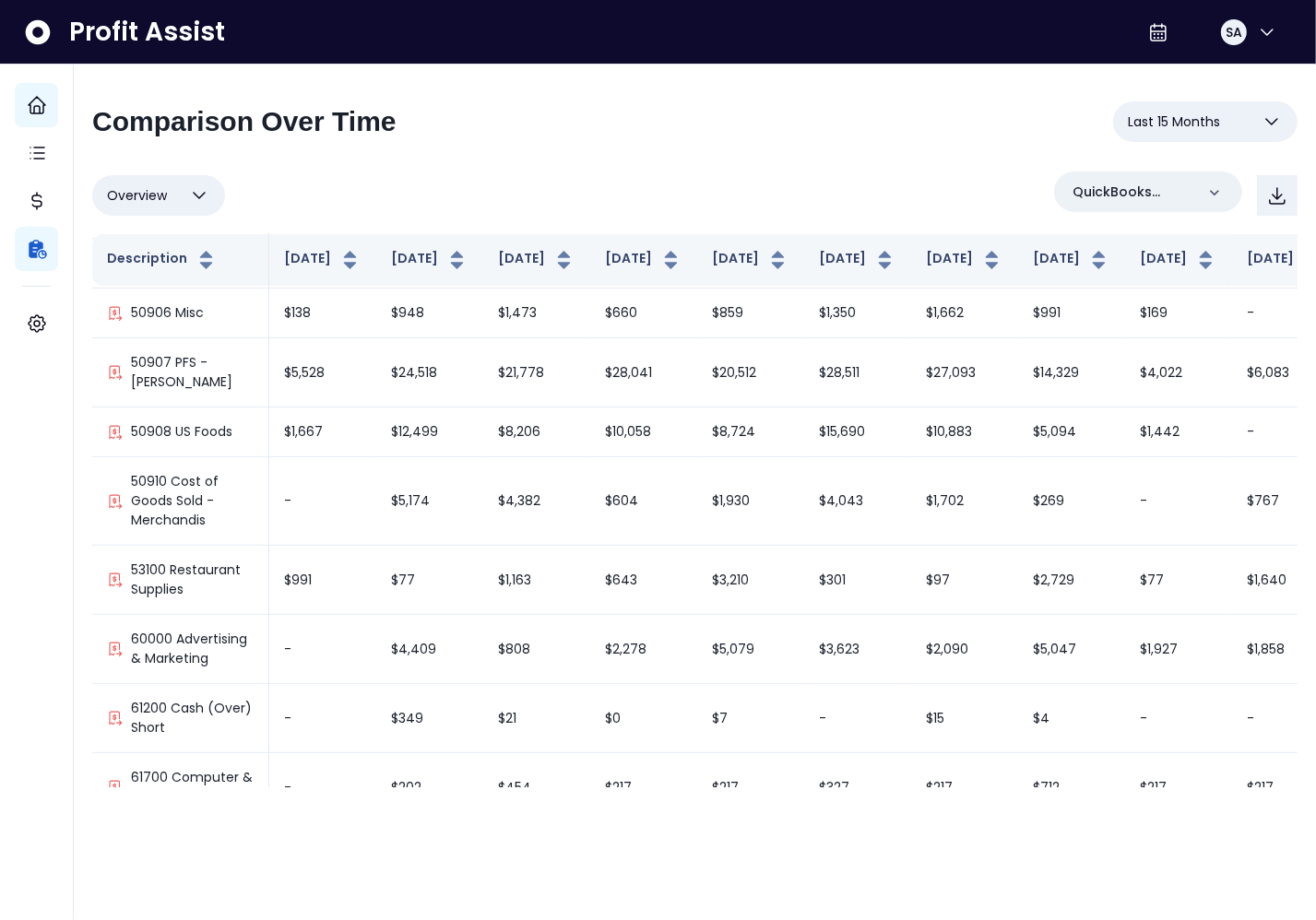
click at [1201, 108] on button "Last 15 Months" at bounding box center [1205, 121] width 184 height 40
click at [867, 173] on div "Overview Overview % of cost % of sales % of budget ******** QuickBooks Online" at bounding box center [694, 195] width 1205 height 48
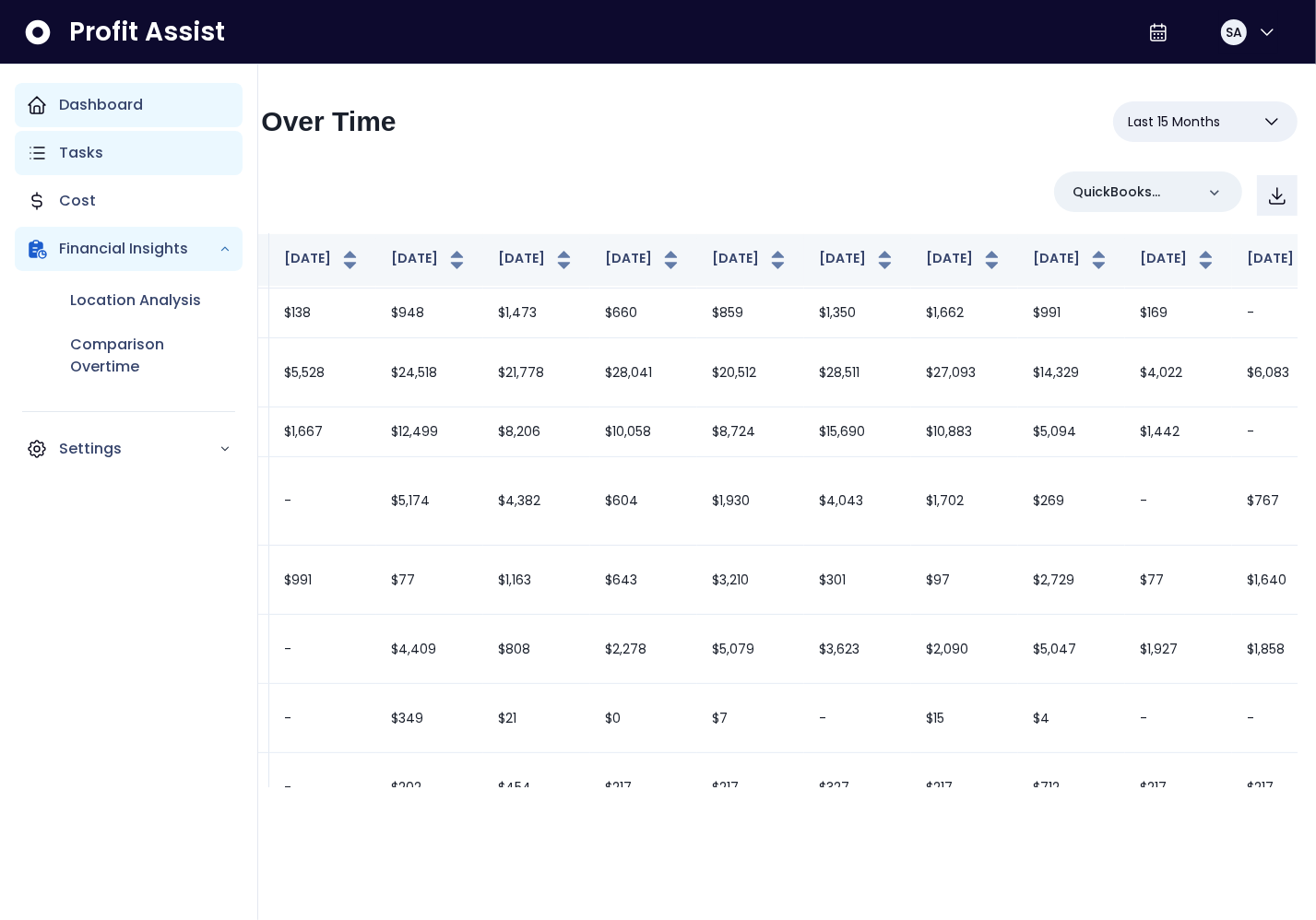
click at [40, 154] on icon "Main navigation" at bounding box center [36, 153] width 22 height 22
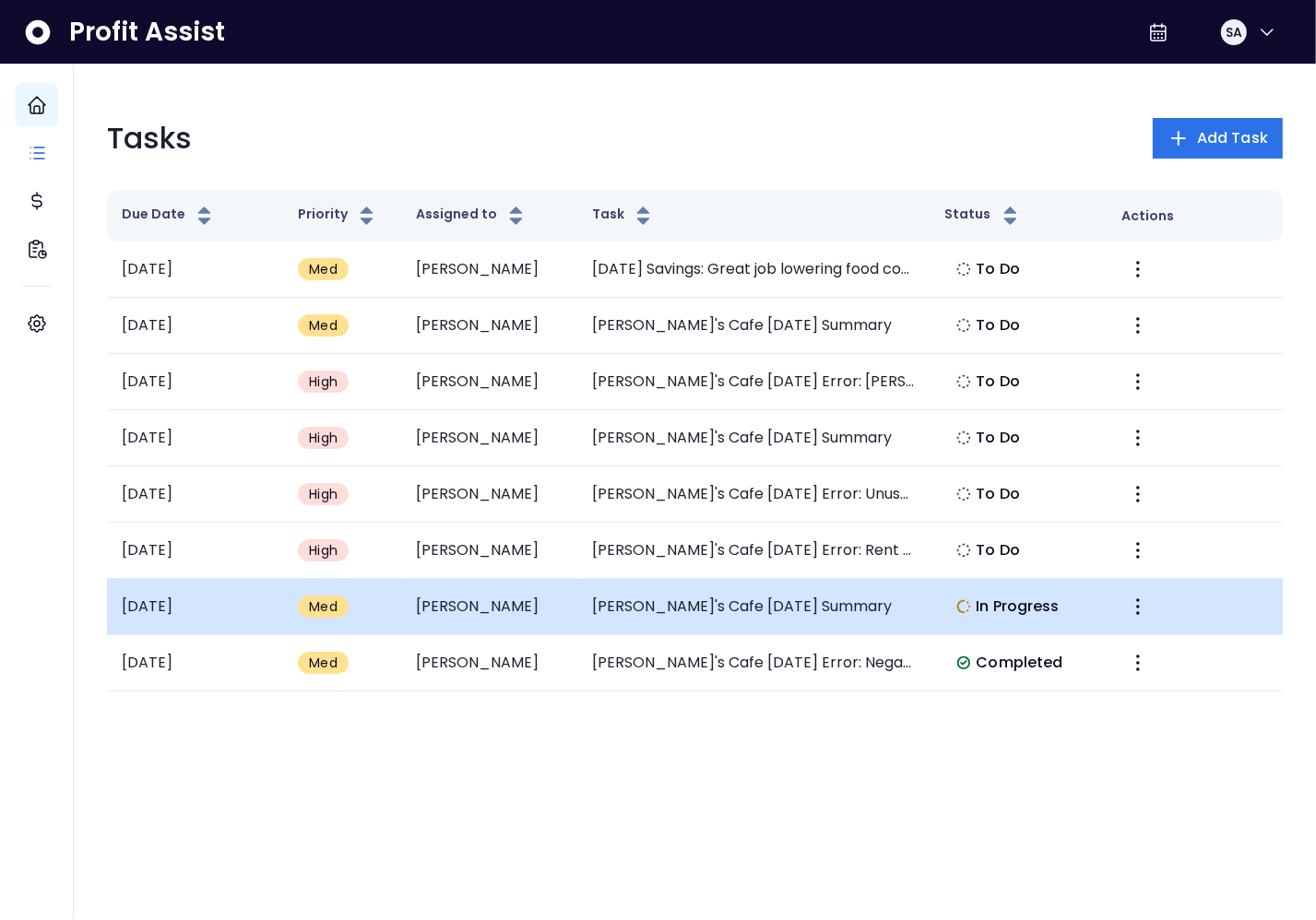
click at [647, 594] on td "Elvira's Cafe May 2025 Summary" at bounding box center [754, 607] width 354 height 56
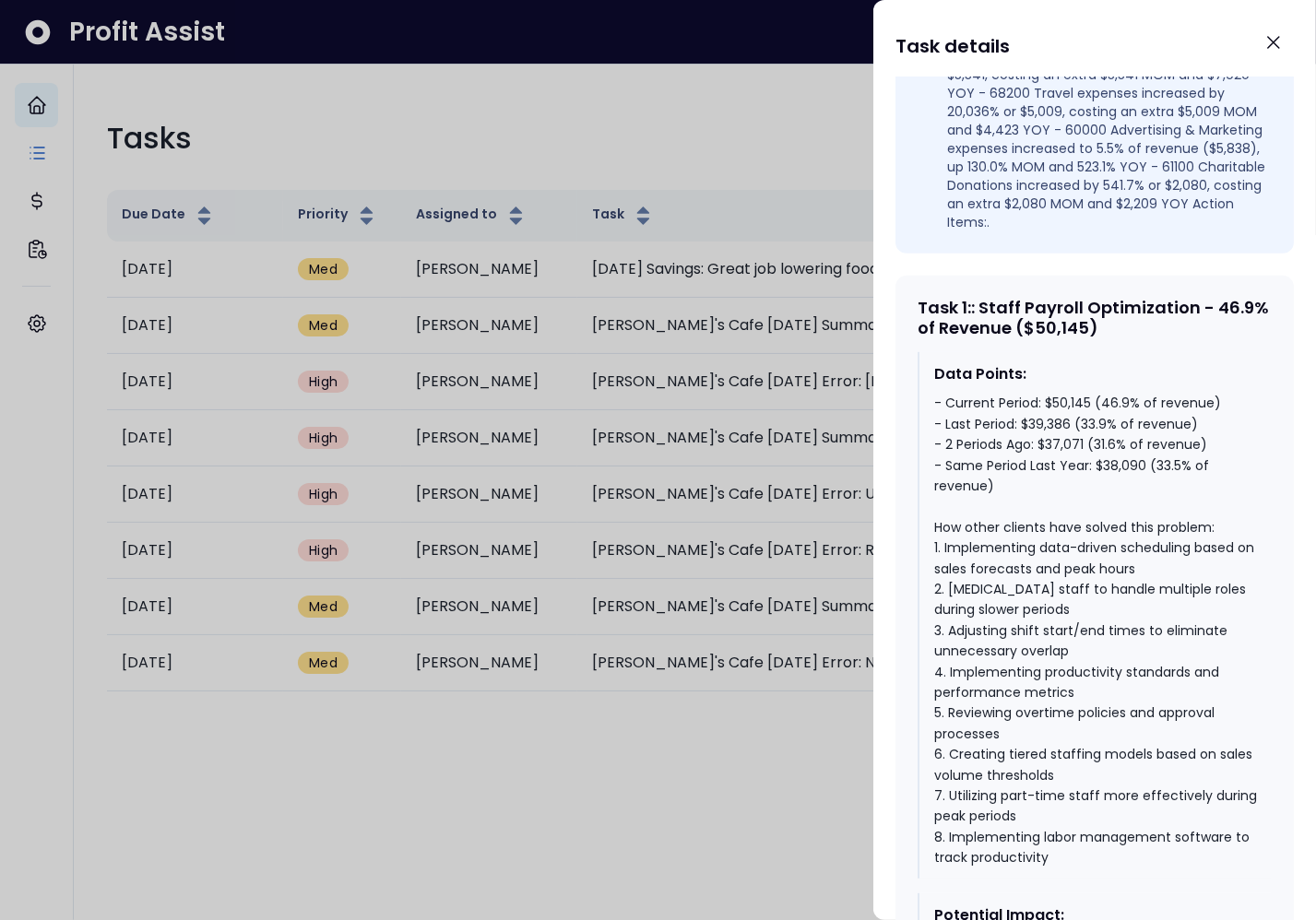
scroll to position [645, 0]
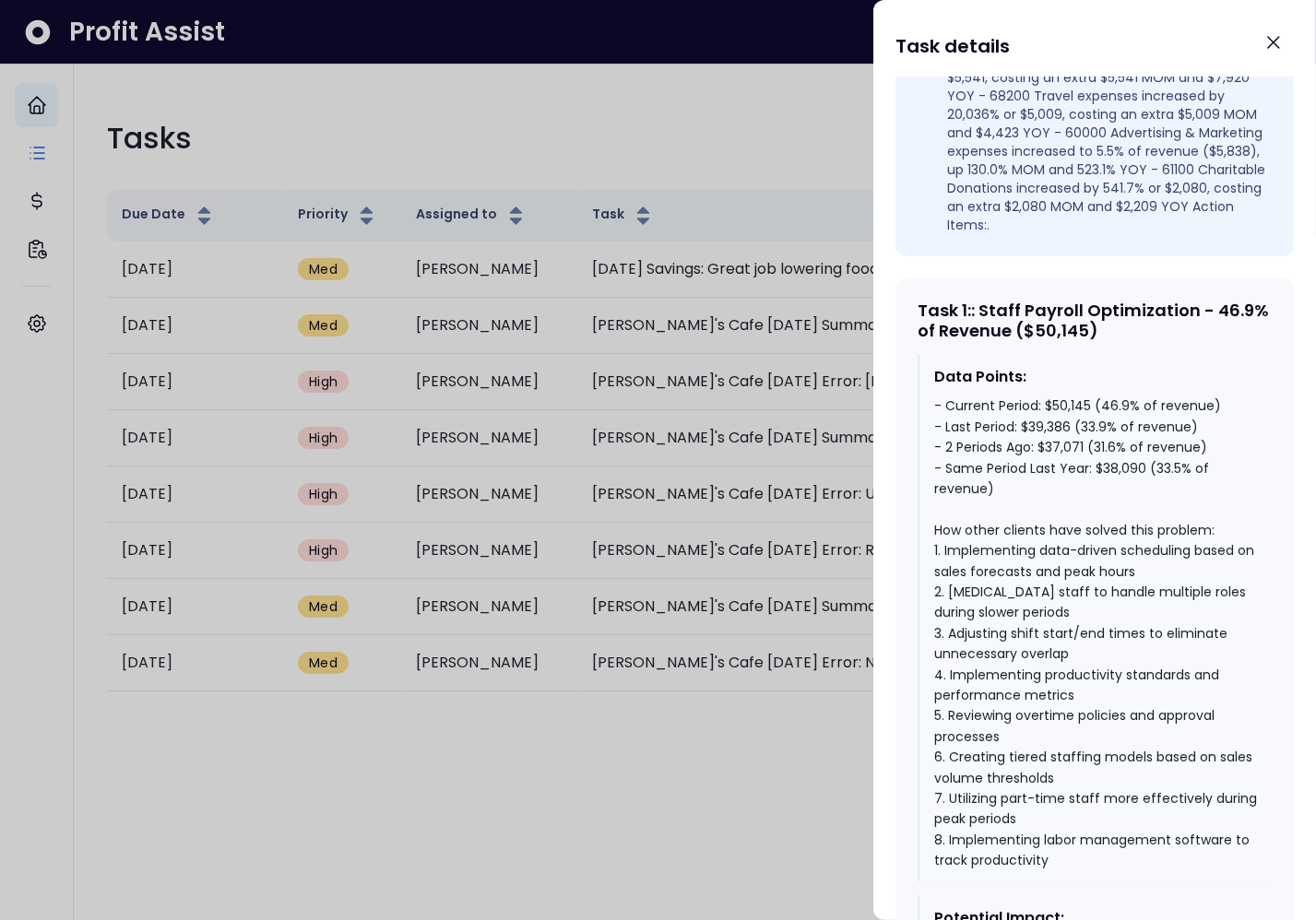
click at [1197, 591] on div "- Current Period: $50,145 (46.9% of revenue) - Last Period: $39,386 (33.9% of r…" at bounding box center [1095, 632] width 323 height 475
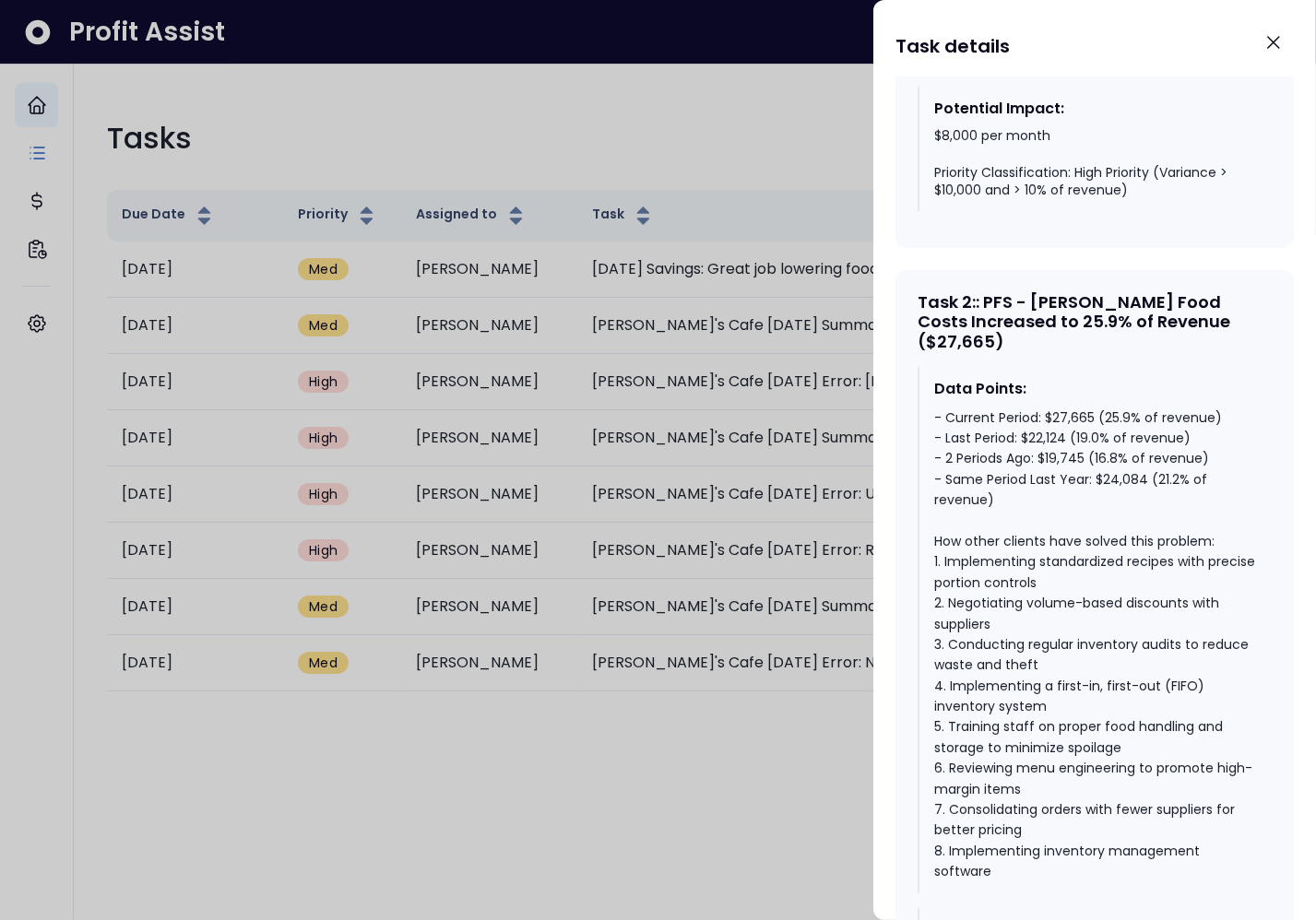
scroll to position [1458, 0]
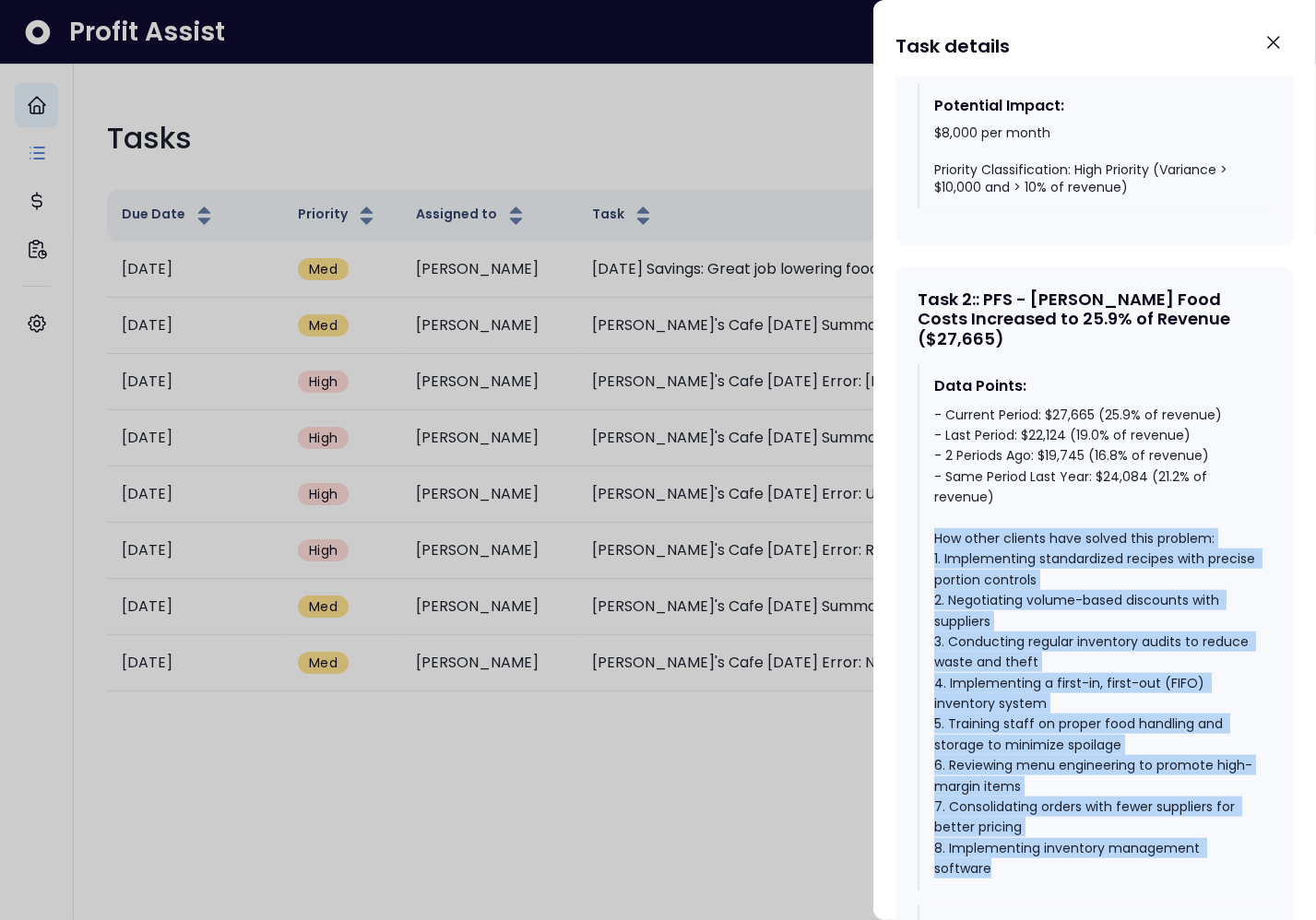
drag, startPoint x: 1003, startPoint y: 819, endPoint x: 912, endPoint y: 487, distance: 344.2
click at [912, 487] on div "Task 2 : : PFS - Hale Food Costs Increased to 25.9% of Revenue ($27,665) Data P…" at bounding box center [1094, 667] width 399 height 799
click at [1276, 40] on icon "Close" at bounding box center [1273, 42] width 22 height 22
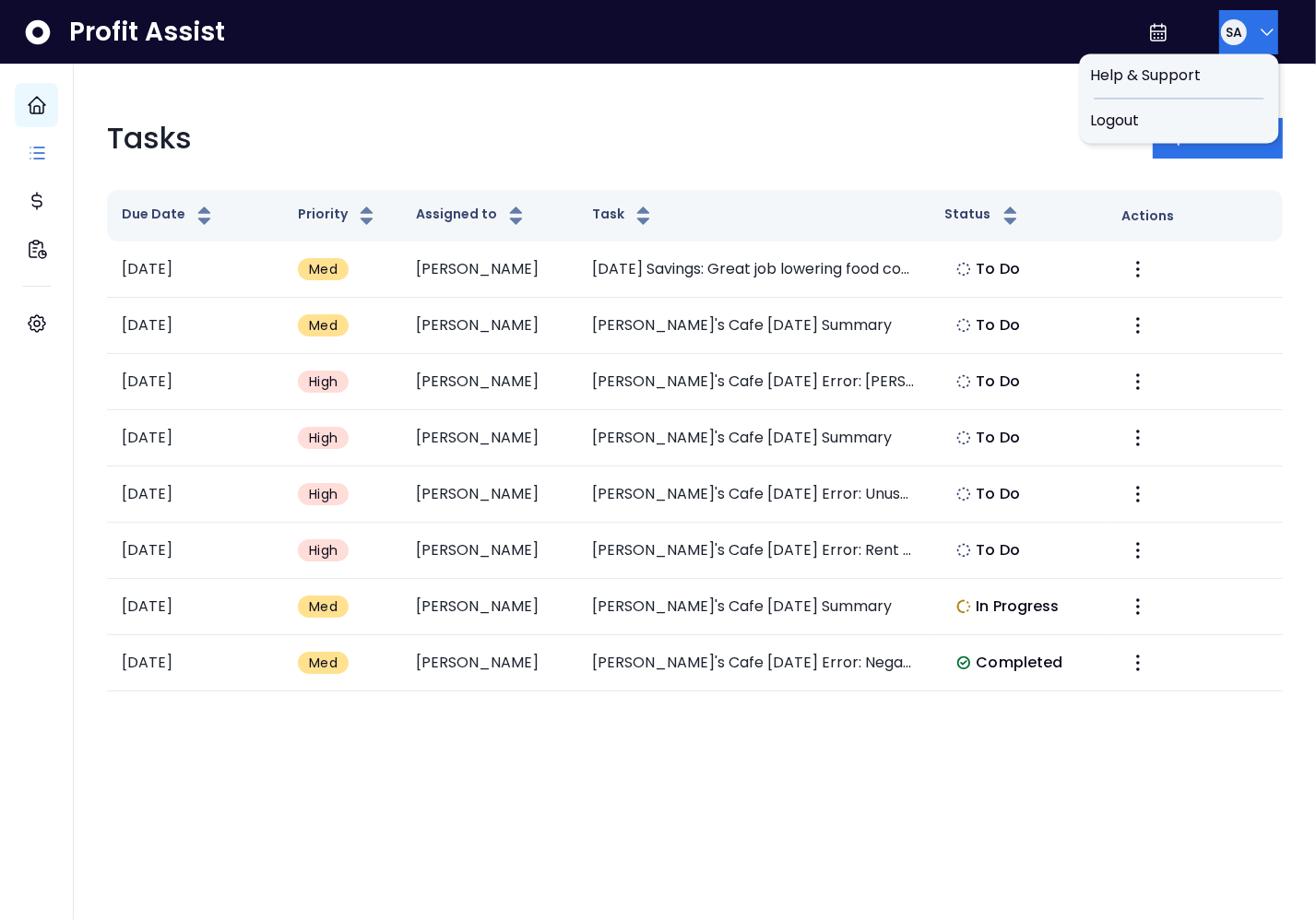
click at [1247, 40] on button "SA" at bounding box center [1249, 32] width 59 height 44
click at [1214, 105] on div "Logout" at bounding box center [1178, 120] width 199 height 44
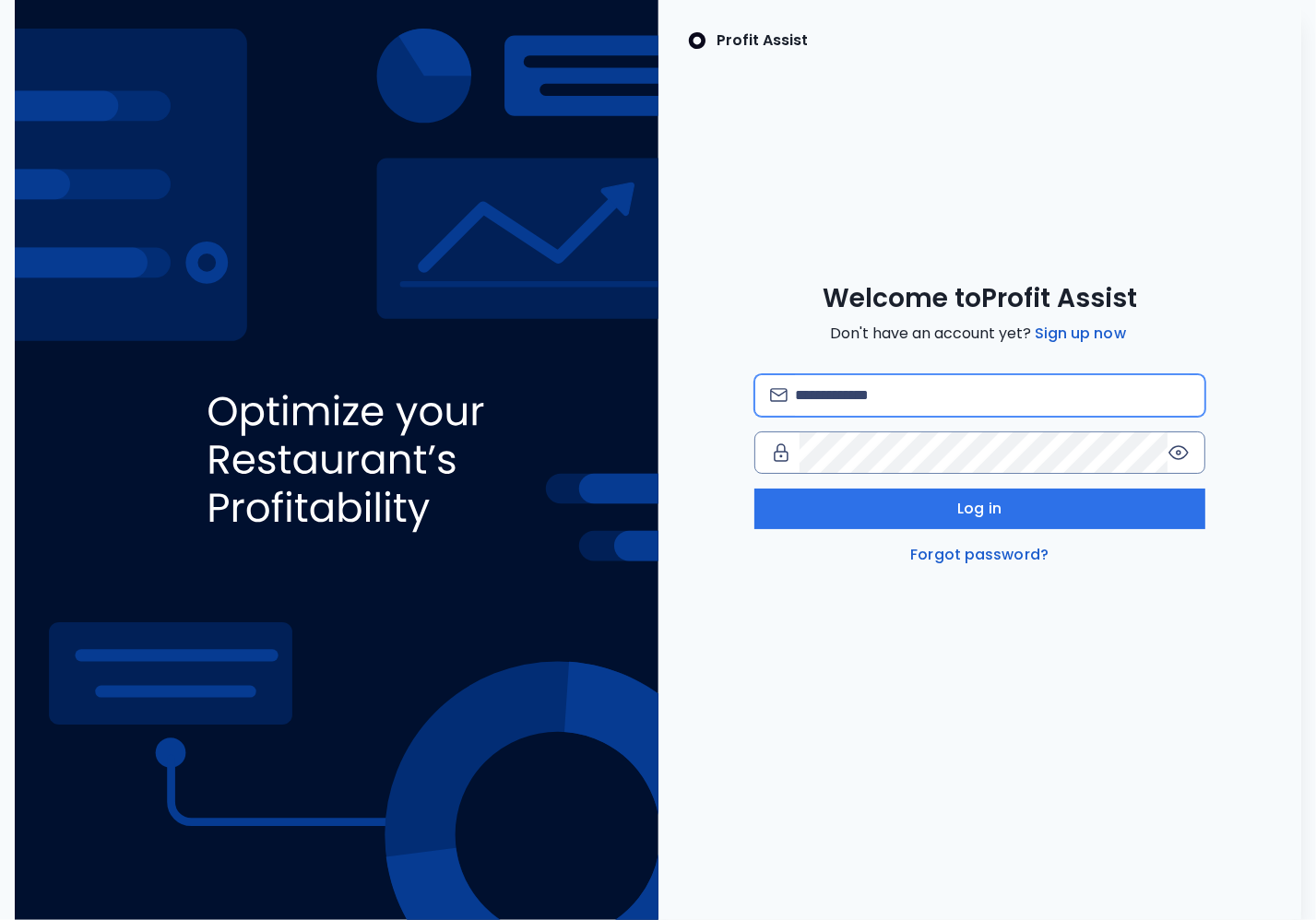
click at [985, 393] on input "email" at bounding box center [992, 396] width 395 height 40
type input "**********"
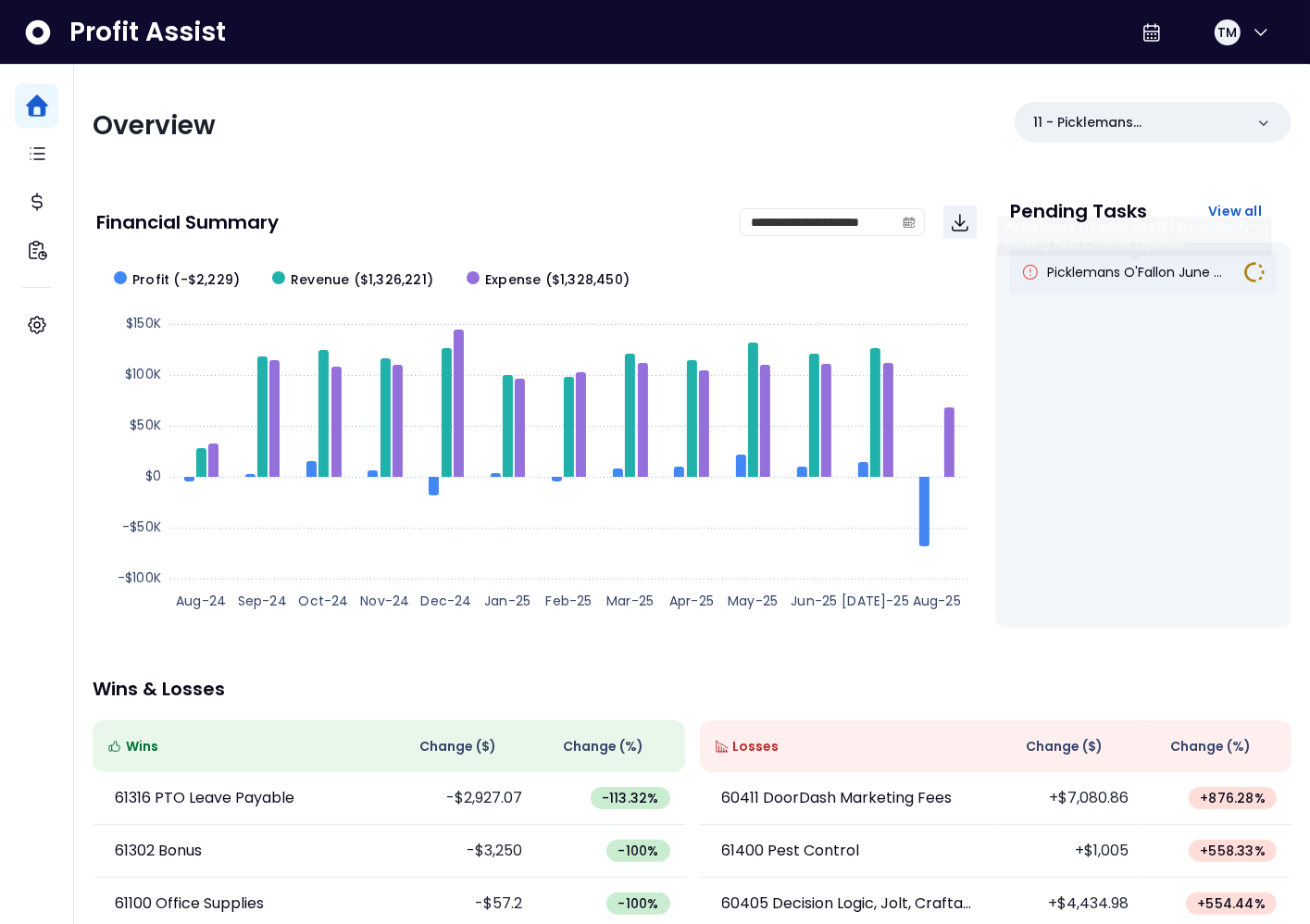
click at [1099, 281] on div "Picklemans O'Fallon June ..." at bounding box center [1144, 272] width 267 height 44
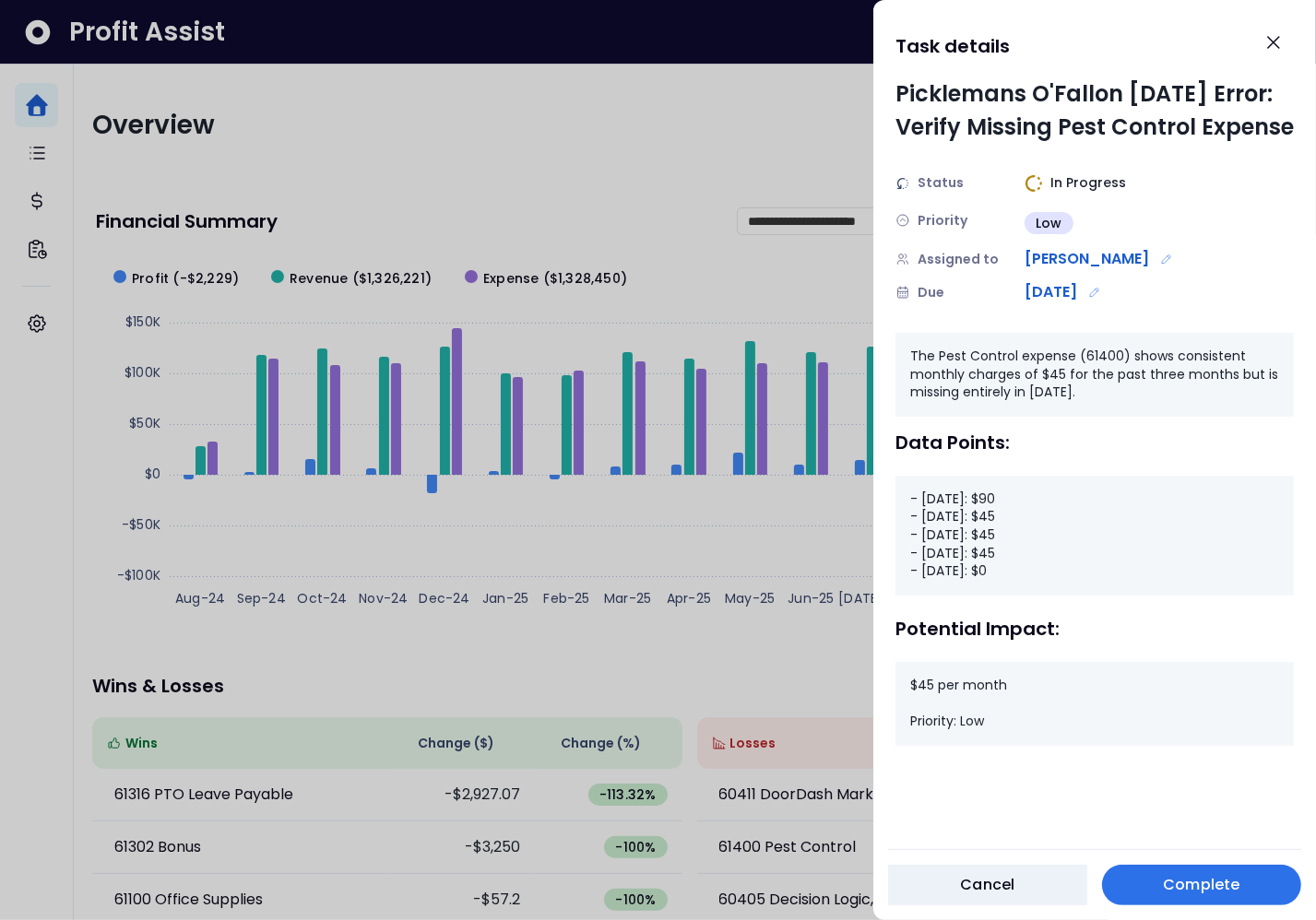
click at [743, 302] on div at bounding box center [658, 460] width 1316 height 920
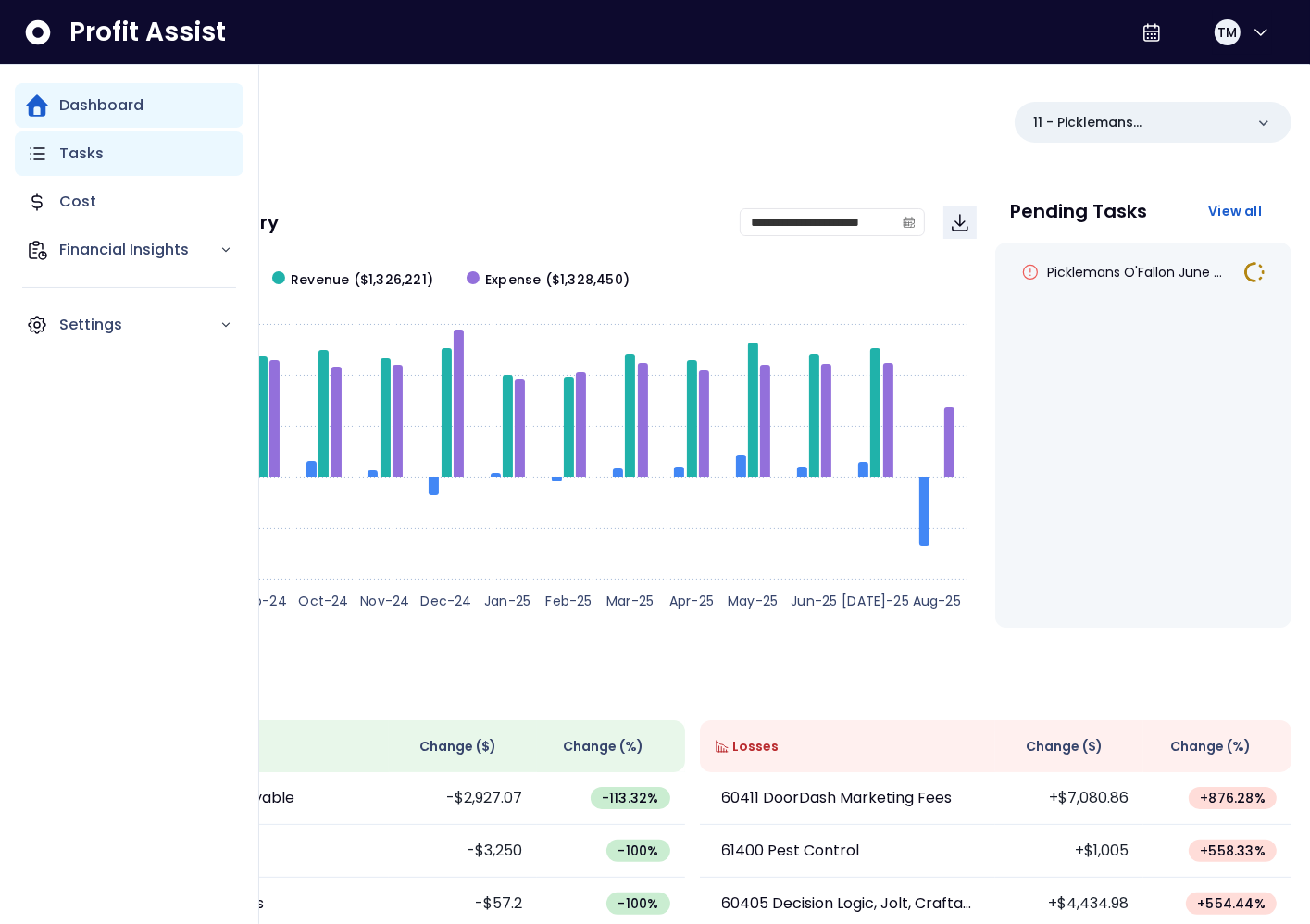
click at [40, 154] on icon "Main navigation" at bounding box center [37, 154] width 13 height 12
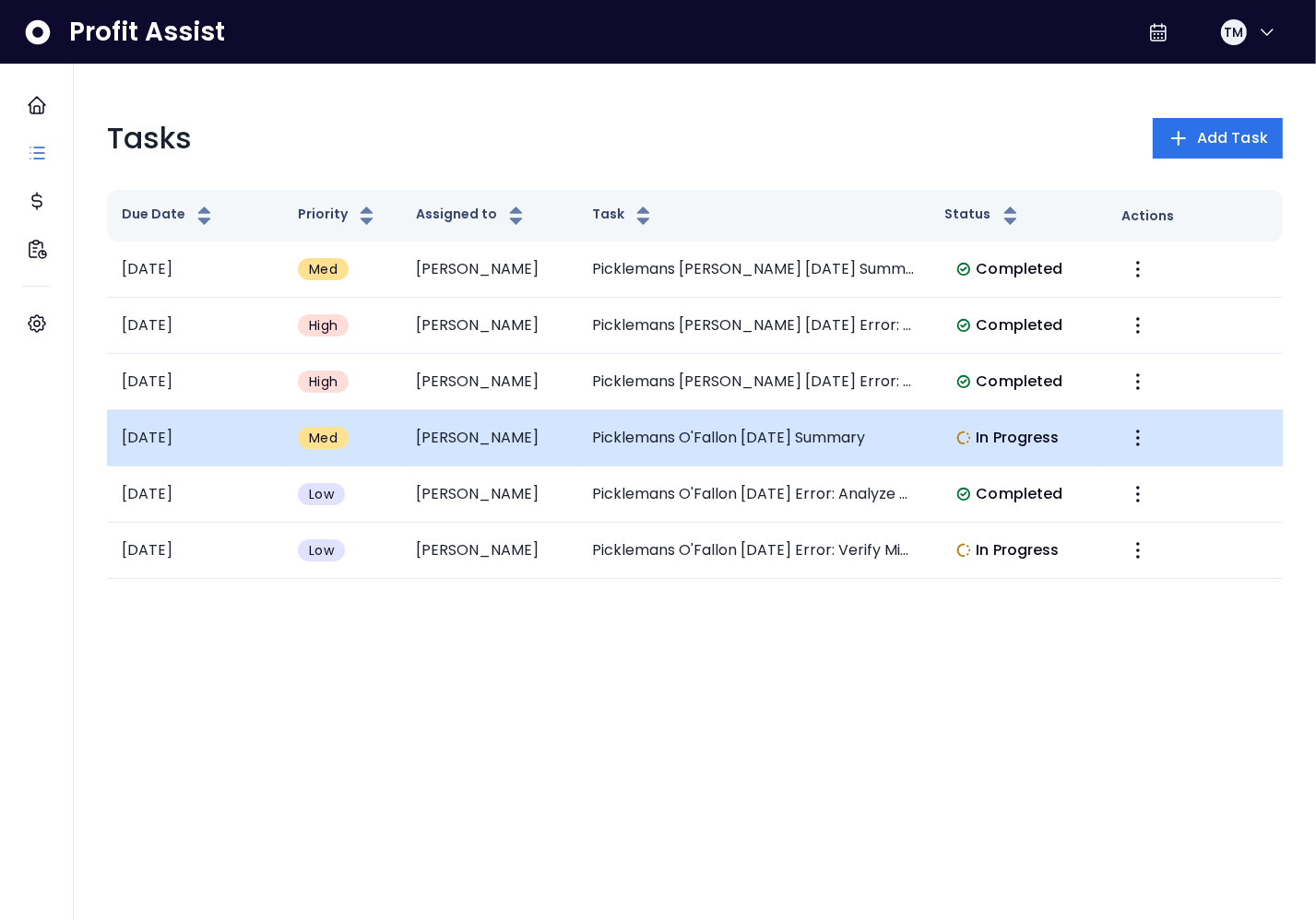
click at [725, 435] on td "Picklemans O'Fallon [DATE] Summary" at bounding box center [754, 438] width 354 height 56
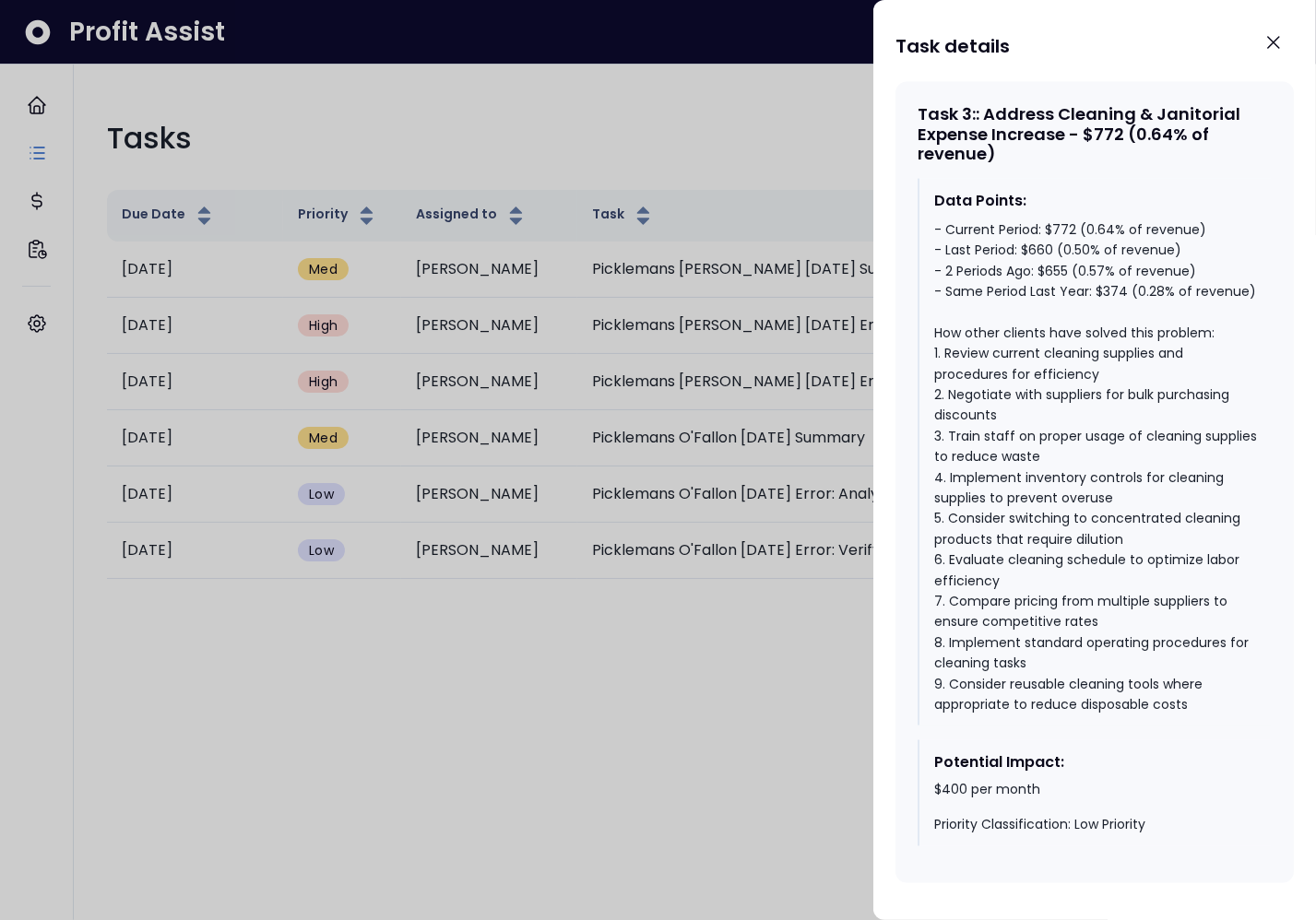
scroll to position [2570, 0]
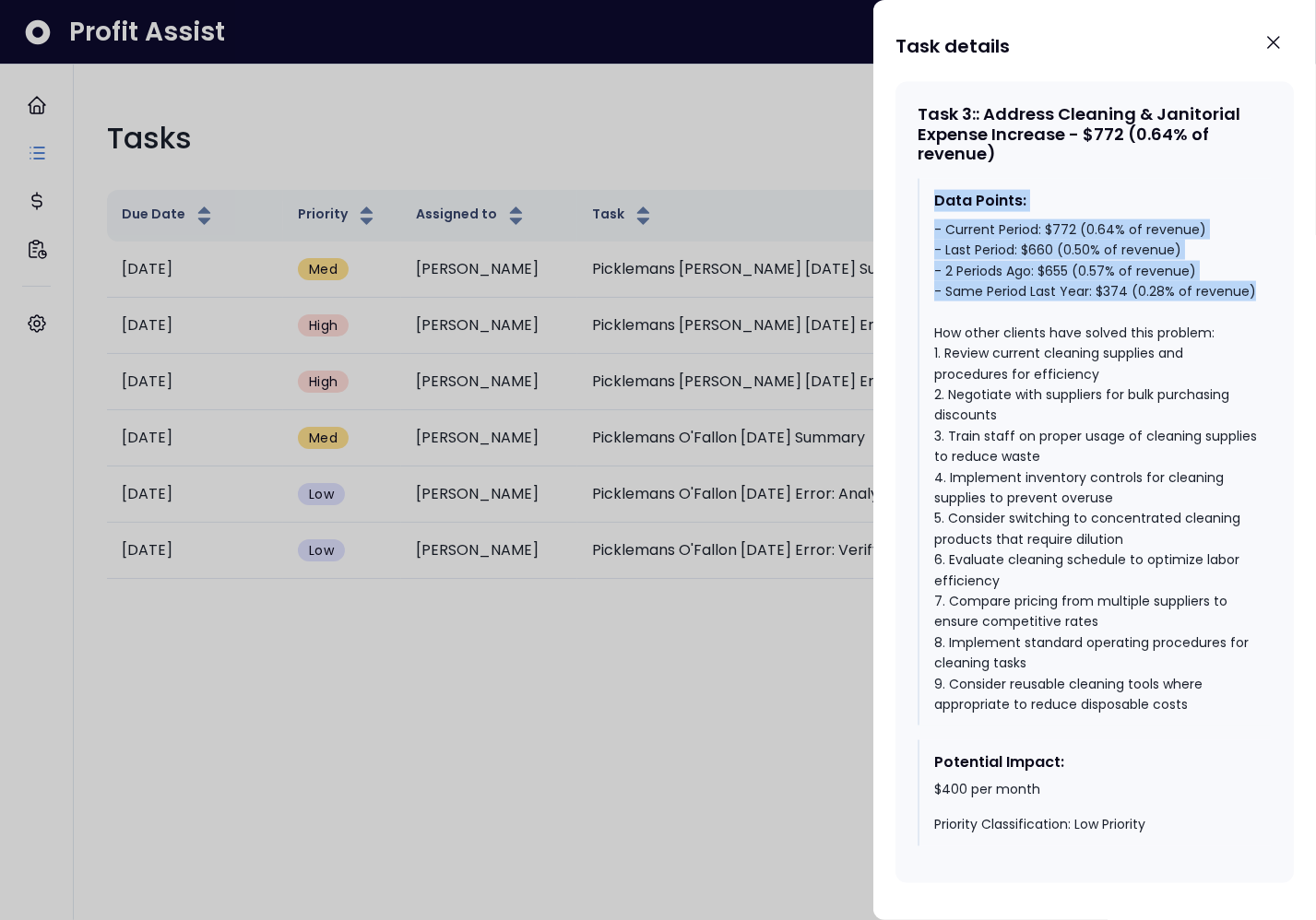
drag, startPoint x: 993, startPoint y: 361, endPoint x: 921, endPoint y: 261, distance: 123.2
click at [921, 261] on div "Data Points: - Current Period: $772 (0.64% of revenue) - Last Period: $660 (0.5…" at bounding box center [1094, 452] width 355 height 546
click at [729, 599] on div at bounding box center [658, 460] width 1316 height 920
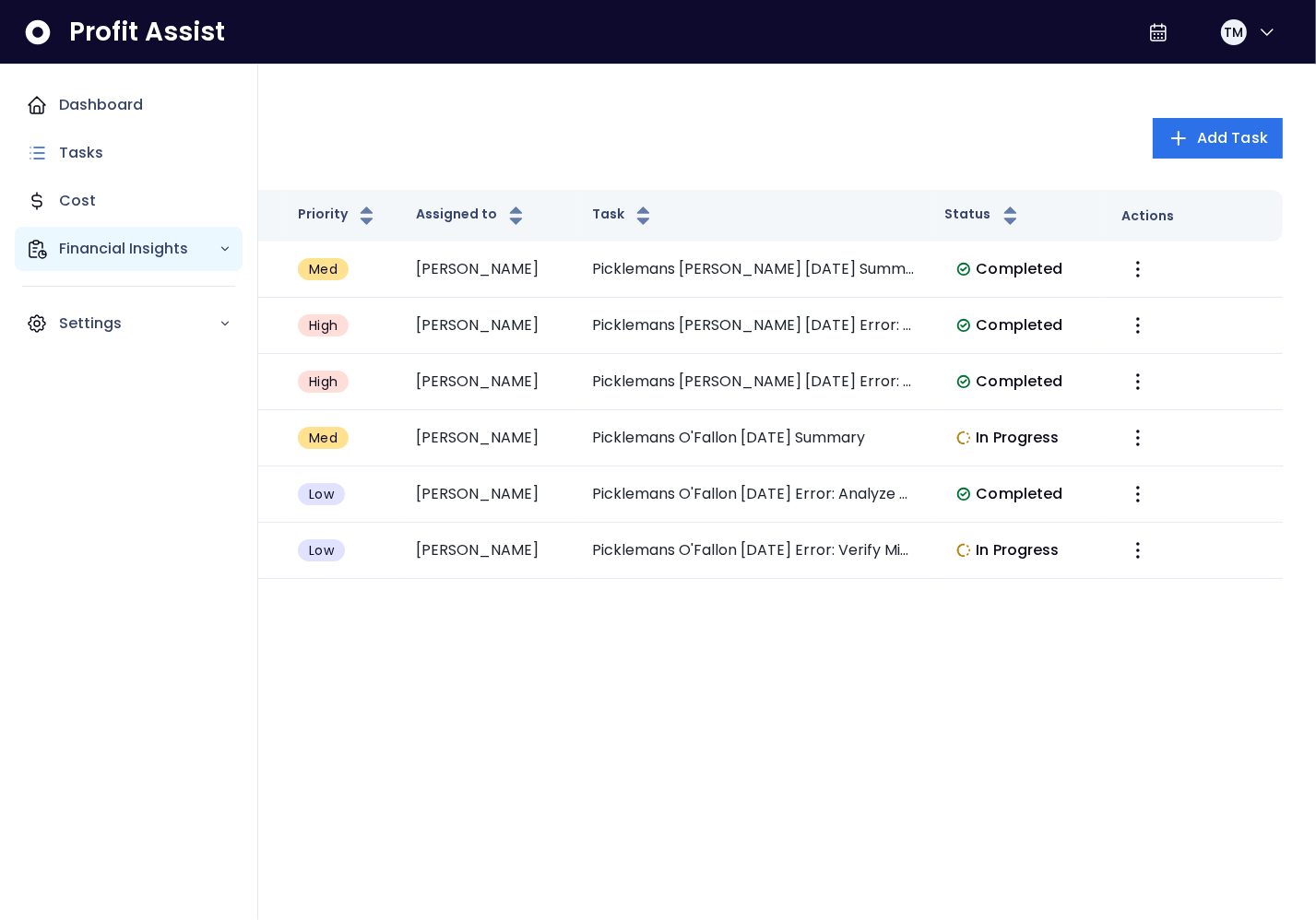
click at [38, 255] on icon "Main navigation" at bounding box center [37, 249] width 16 height 17
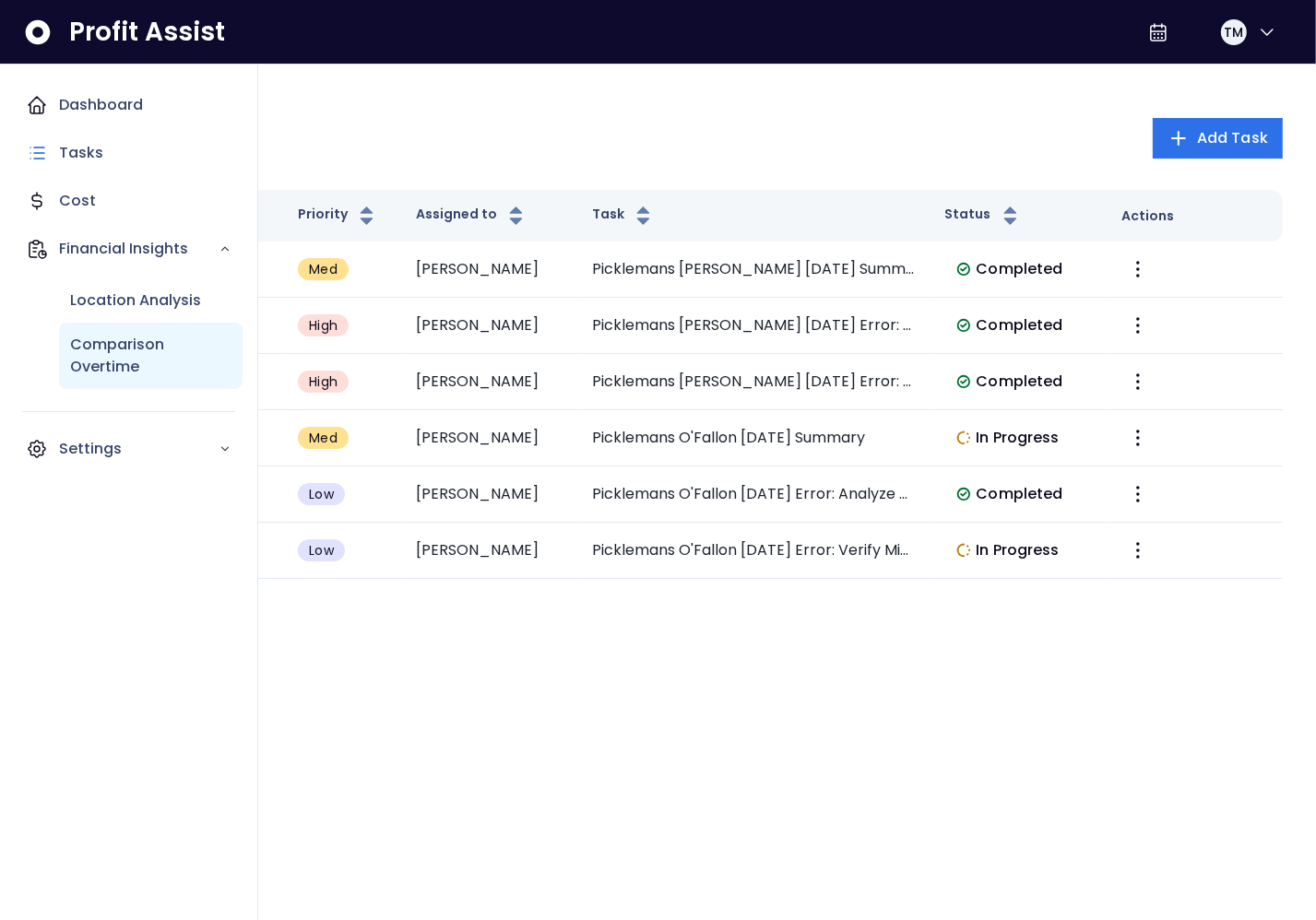
click at [95, 349] on p "Comparison Overtime" at bounding box center [150, 355] width 162 height 44
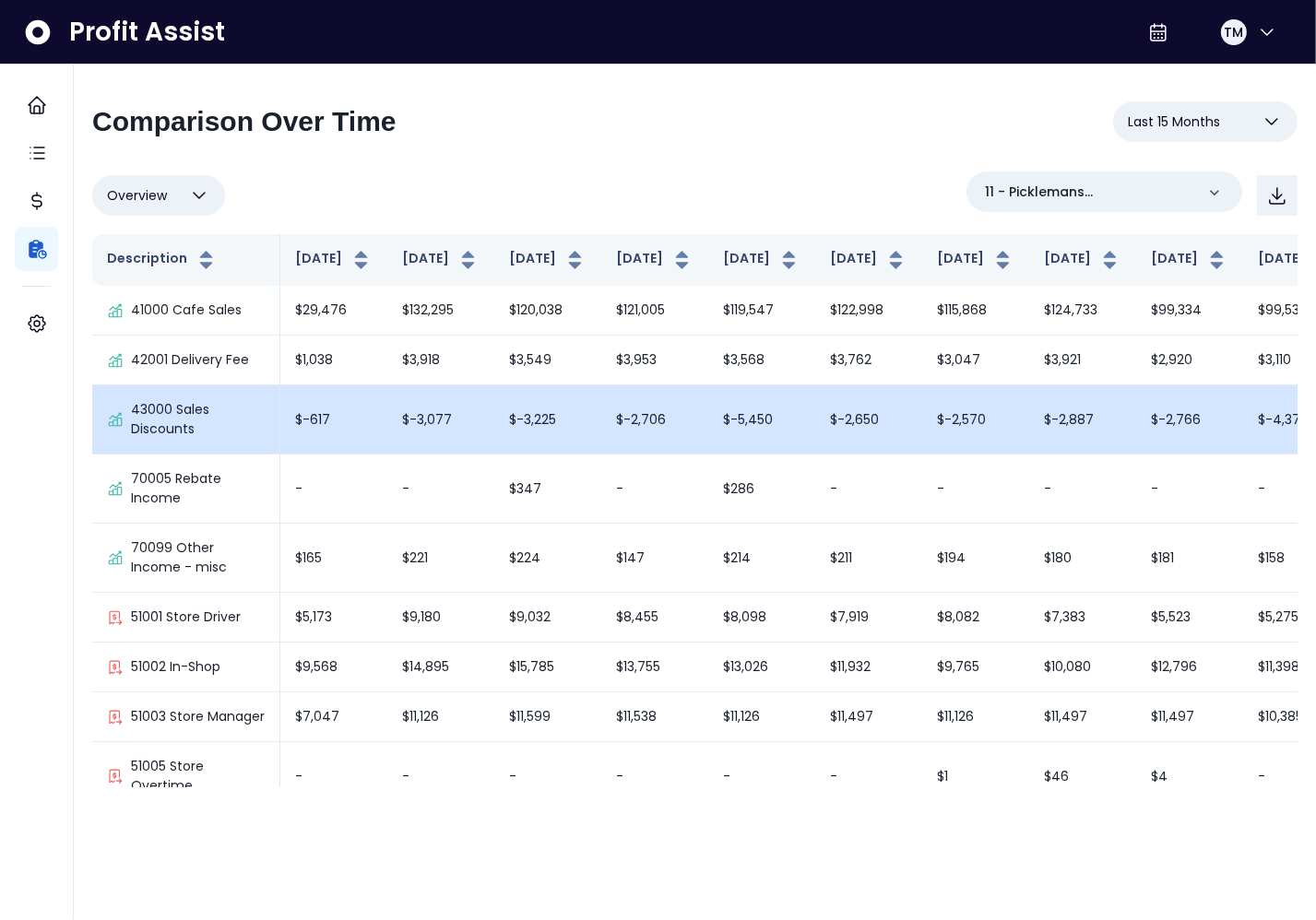
scroll to position [2118, 0]
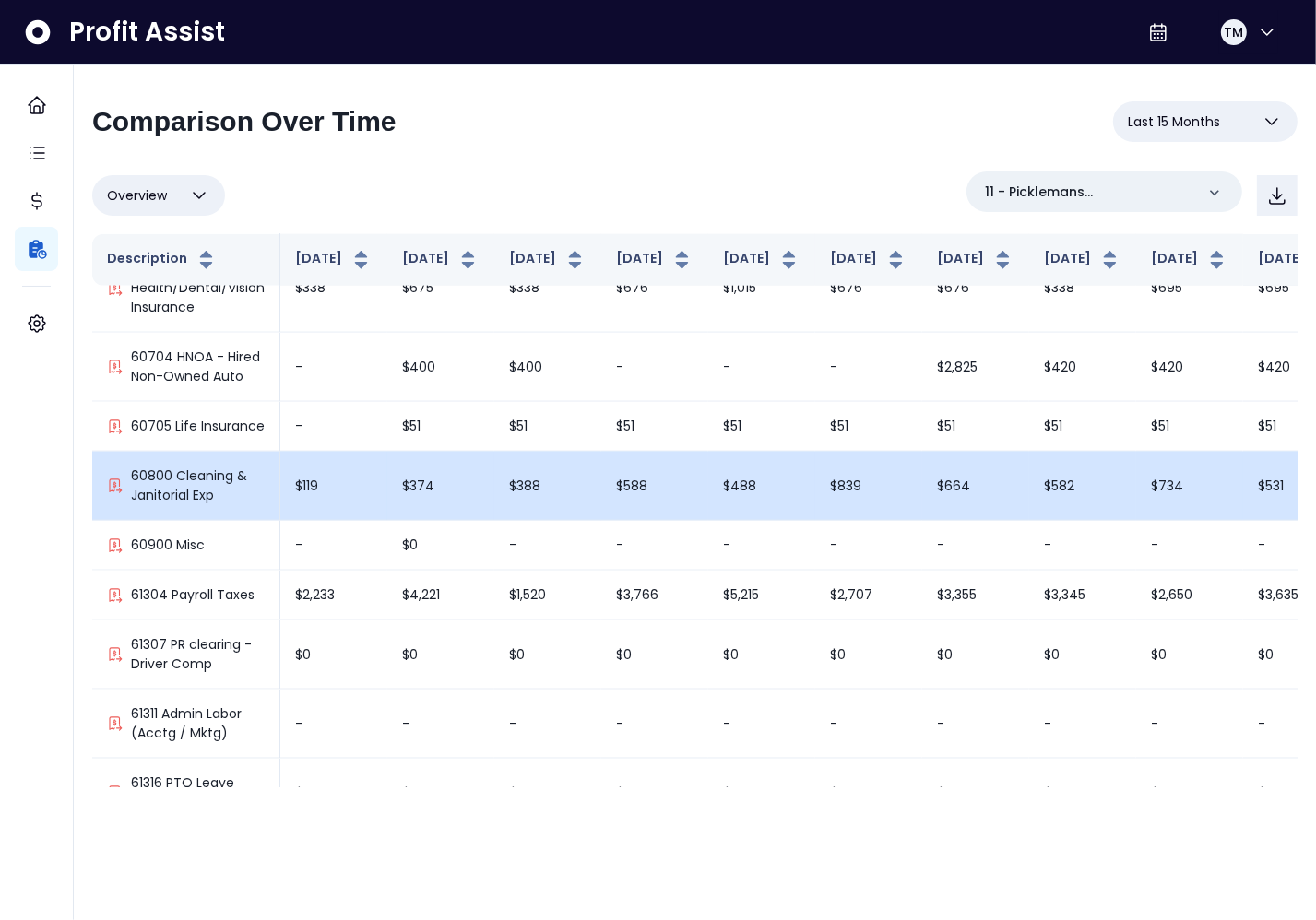
click at [533, 502] on td "$388" at bounding box center [548, 486] width 107 height 69
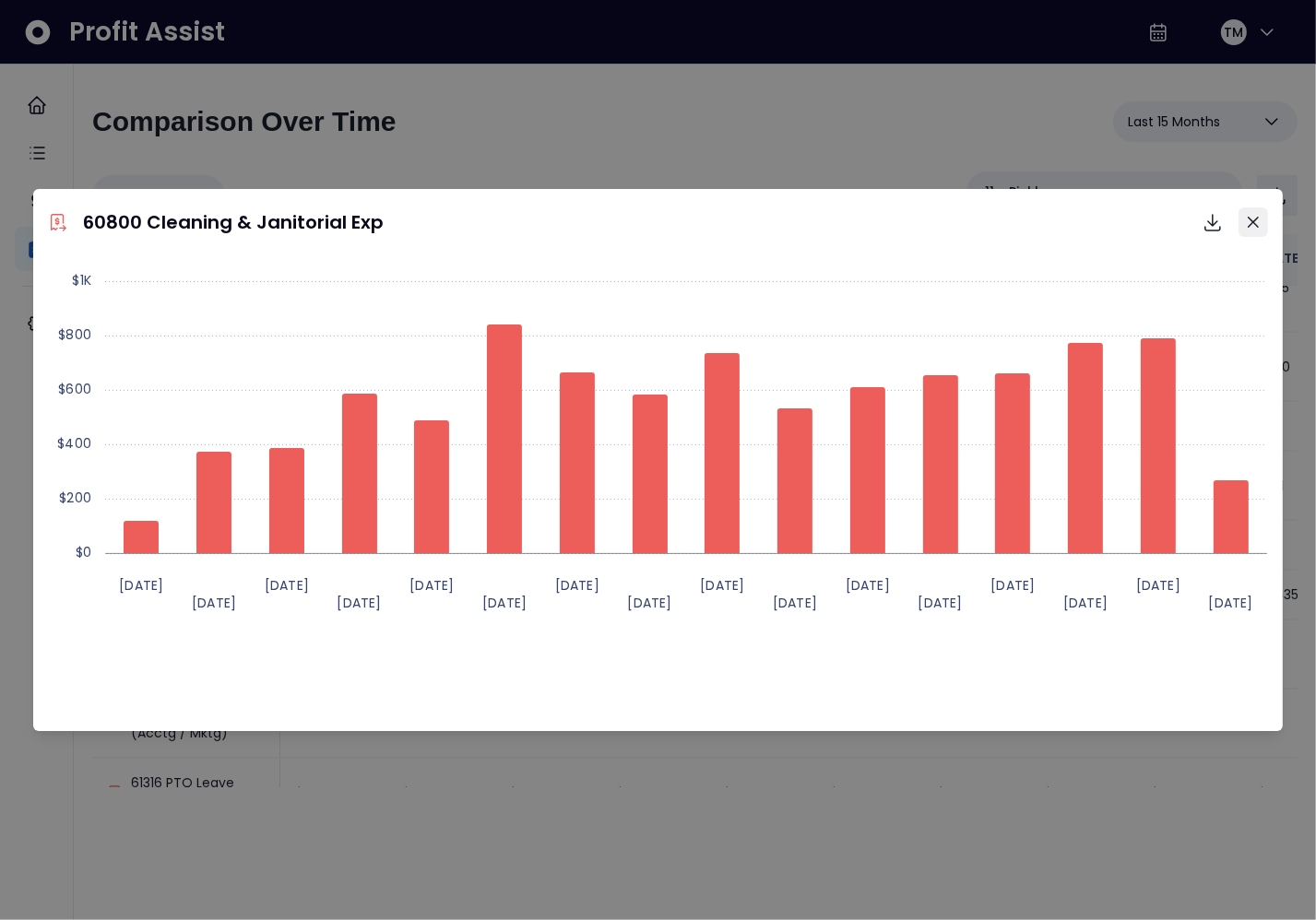
click at [1260, 228] on button "Close" at bounding box center [1253, 222] width 30 height 30
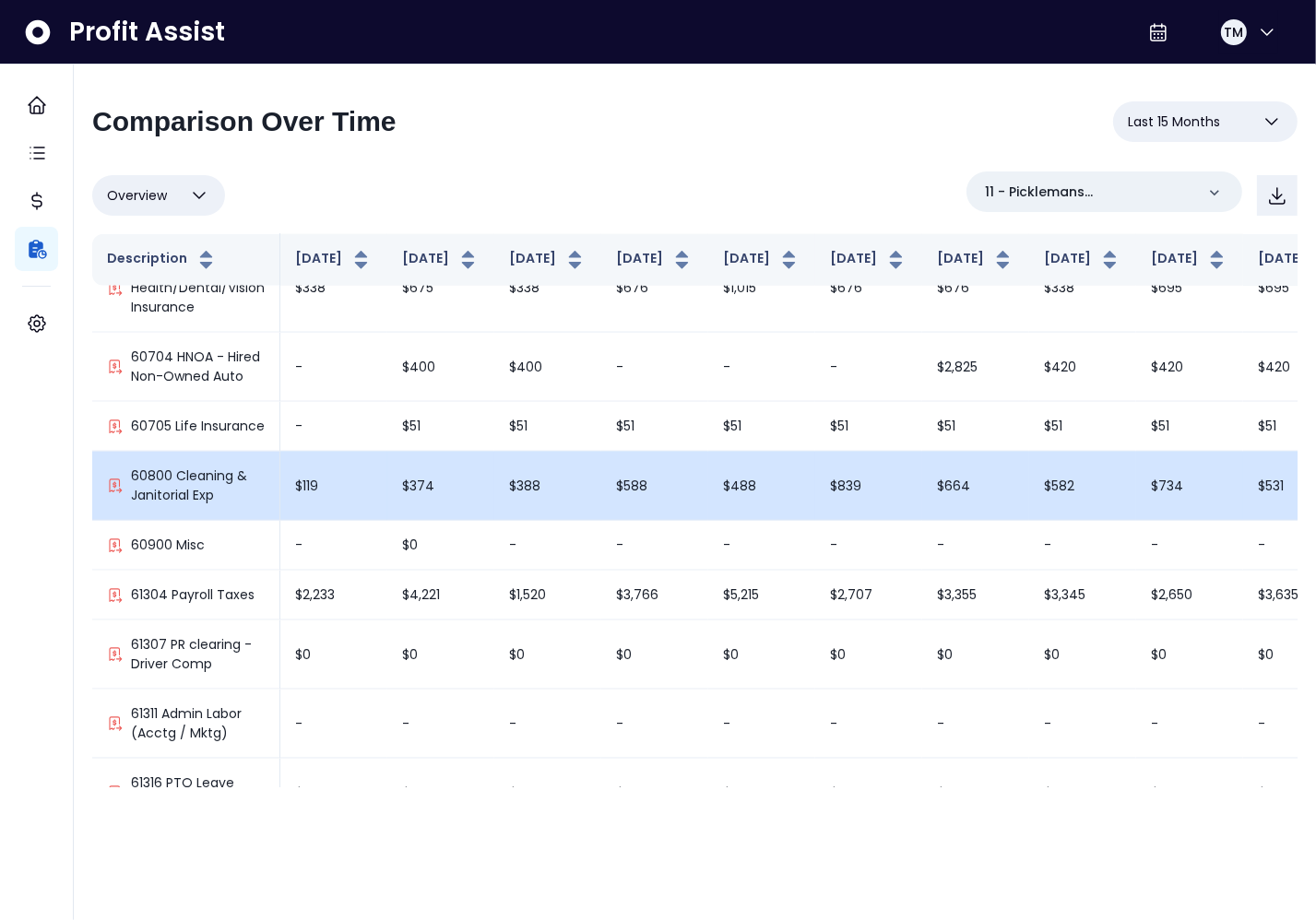
click at [624, 521] on td "$588" at bounding box center [655, 486] width 107 height 69
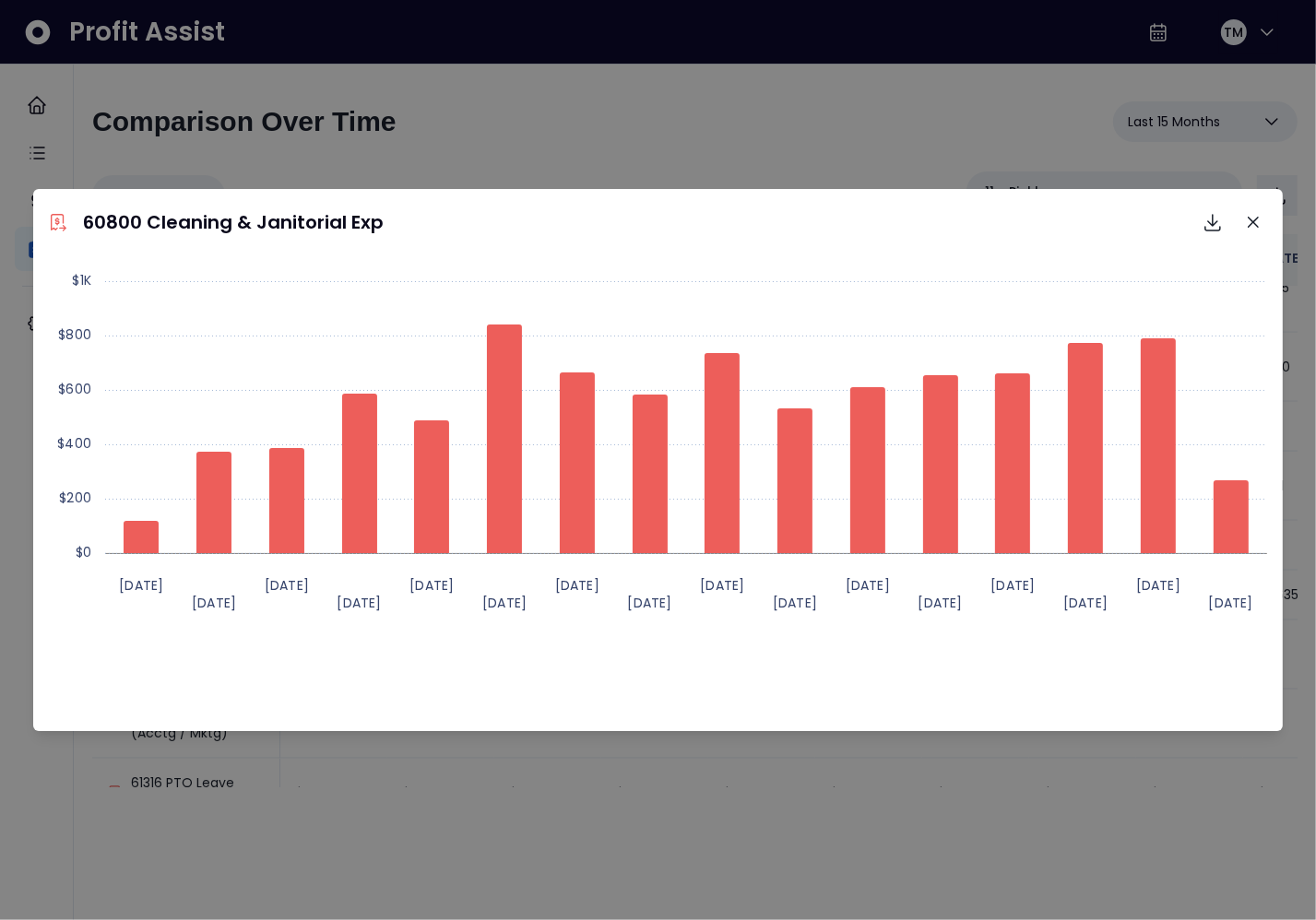
click at [330, 108] on div "60800 Cleaning & Janitorial Exp Download SVG Download PNG Download CSV Created …" at bounding box center [658, 460] width 1316 height 920
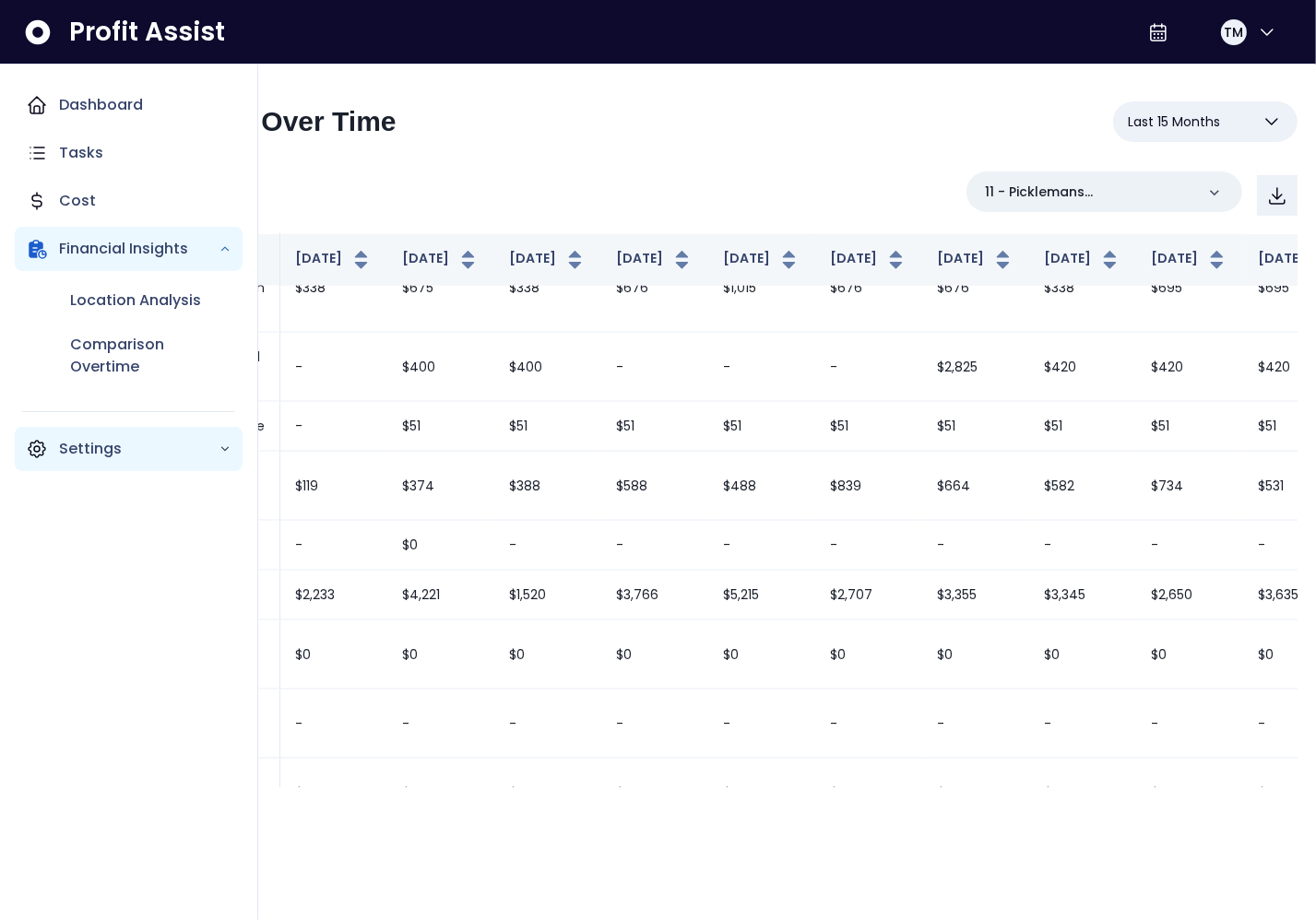
click at [79, 451] on p "Settings" at bounding box center [139, 448] width 160 height 22
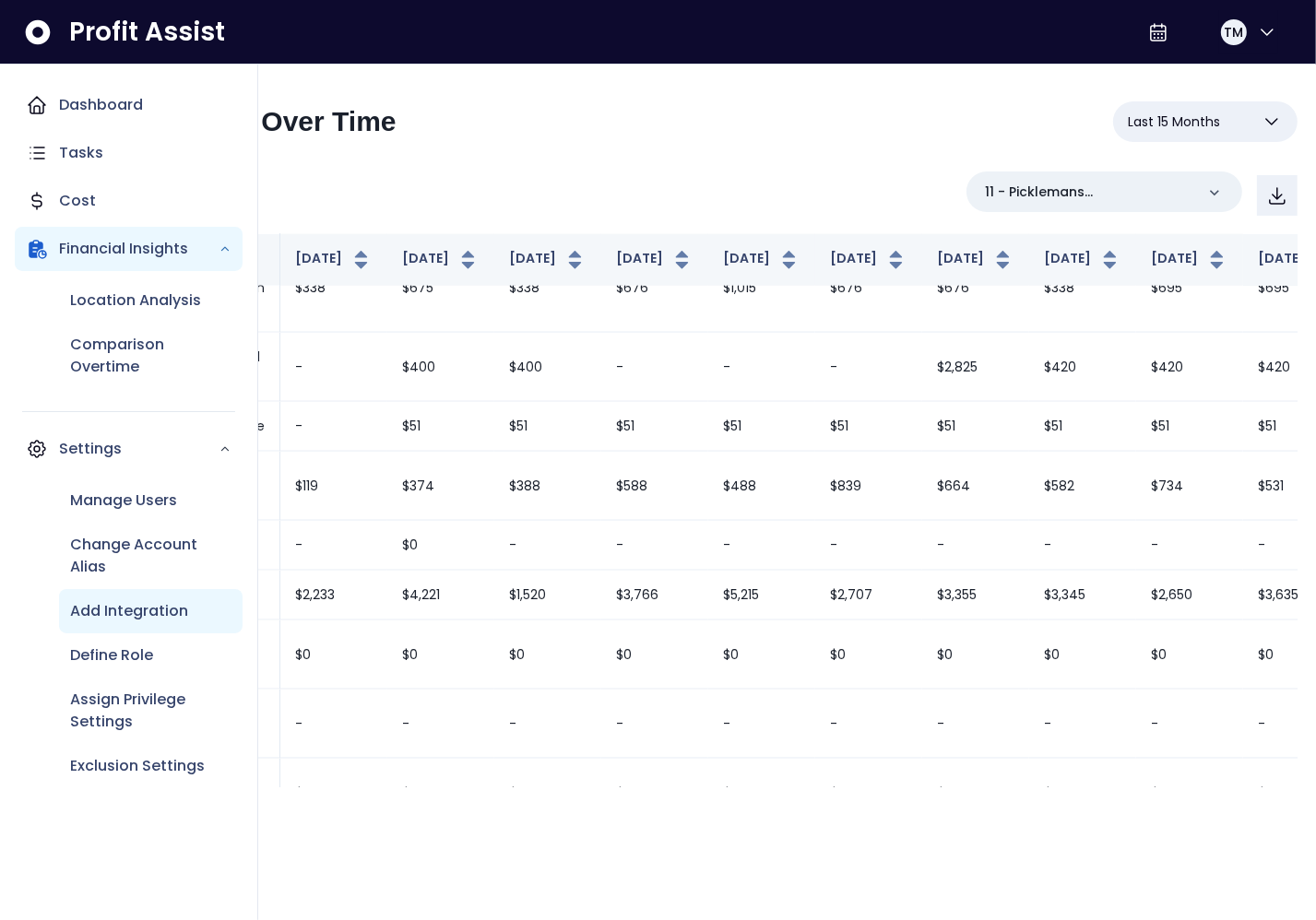
click at [130, 625] on div "Add Integration" at bounding box center [151, 611] width 183 height 44
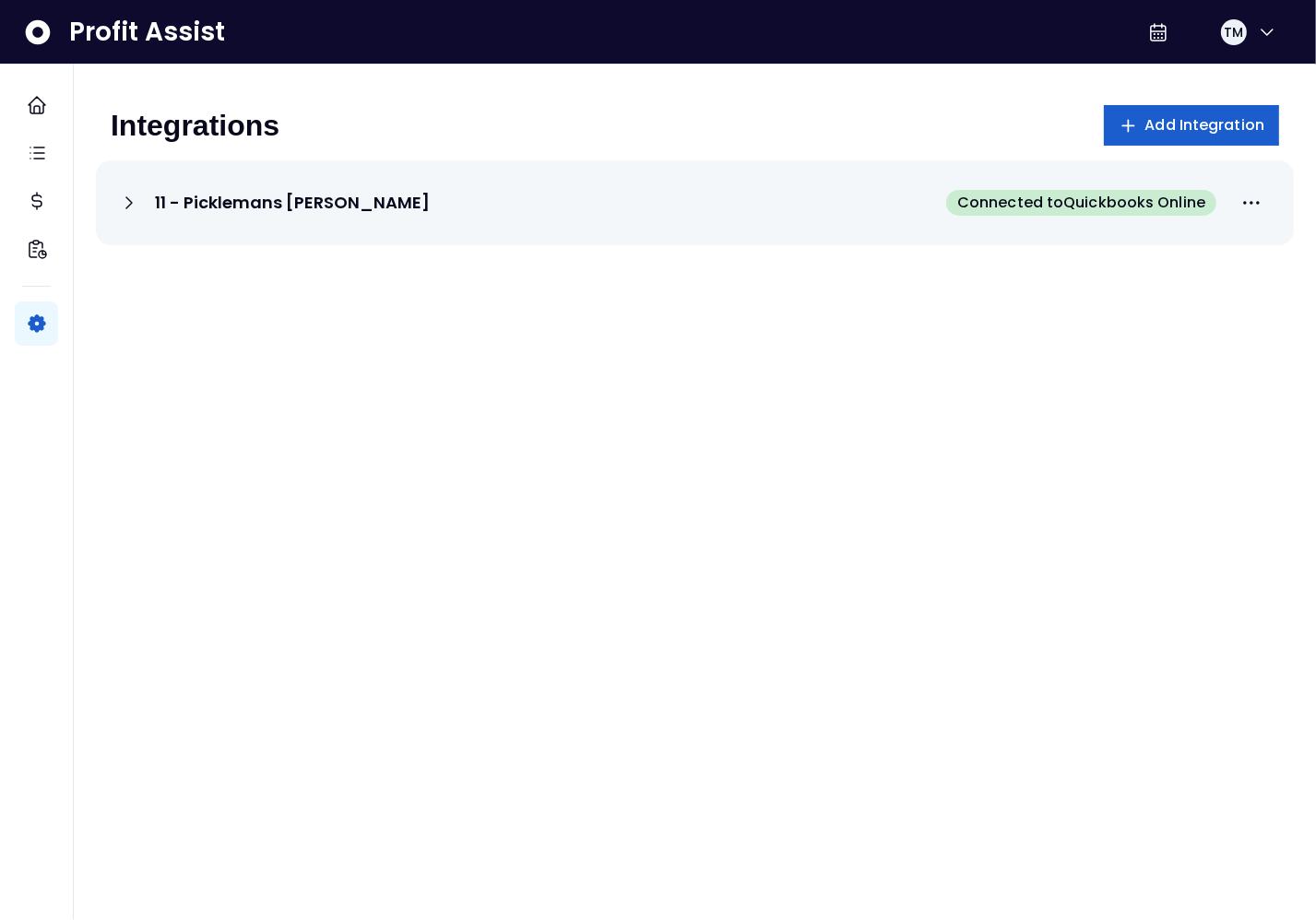
click at [1196, 134] on span "Add Integration" at bounding box center [1204, 125] width 119 height 22
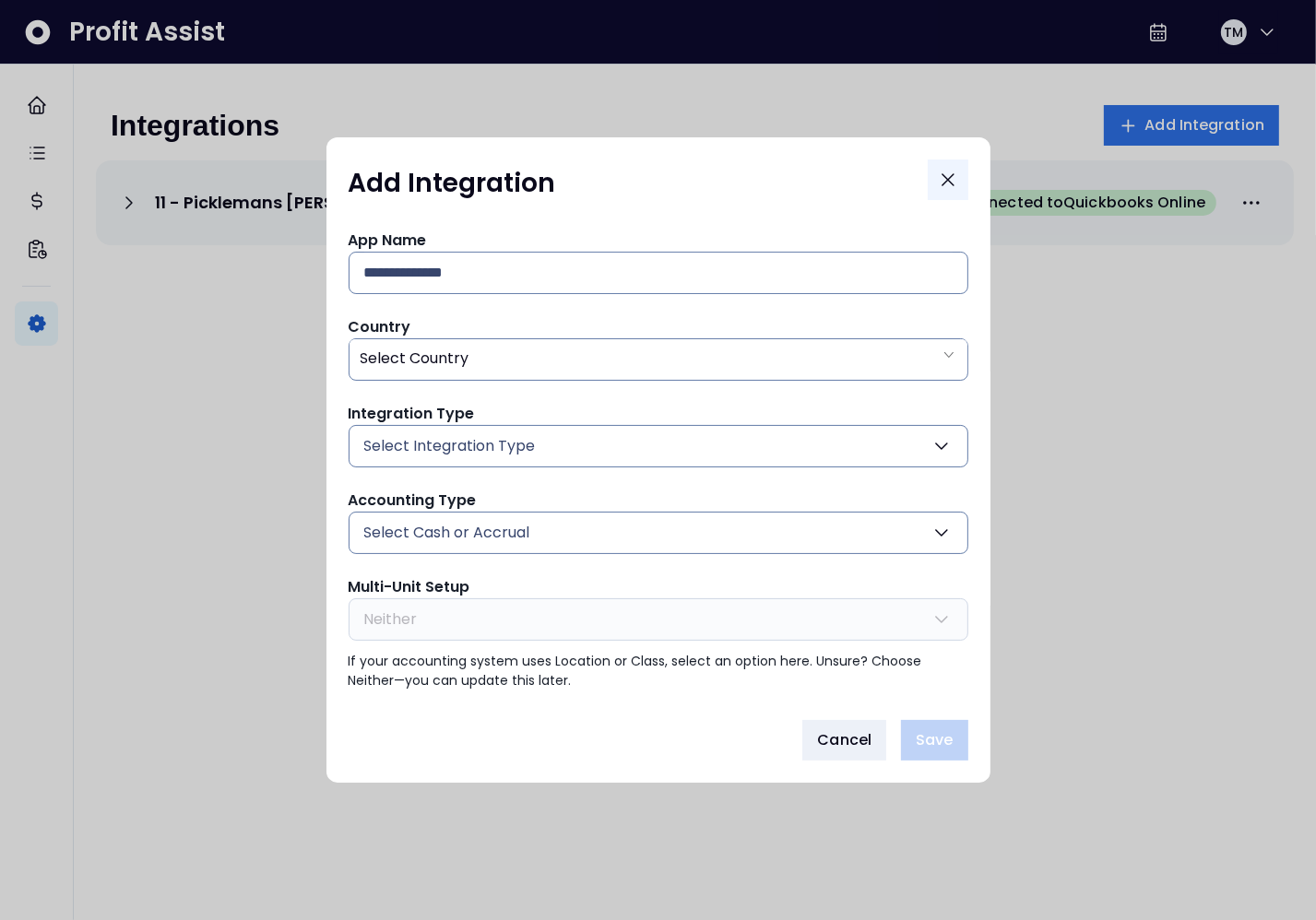
click at [946, 188] on icon "Close" at bounding box center [947, 180] width 22 height 22
